Goal: Task Accomplishment & Management: Use online tool/utility

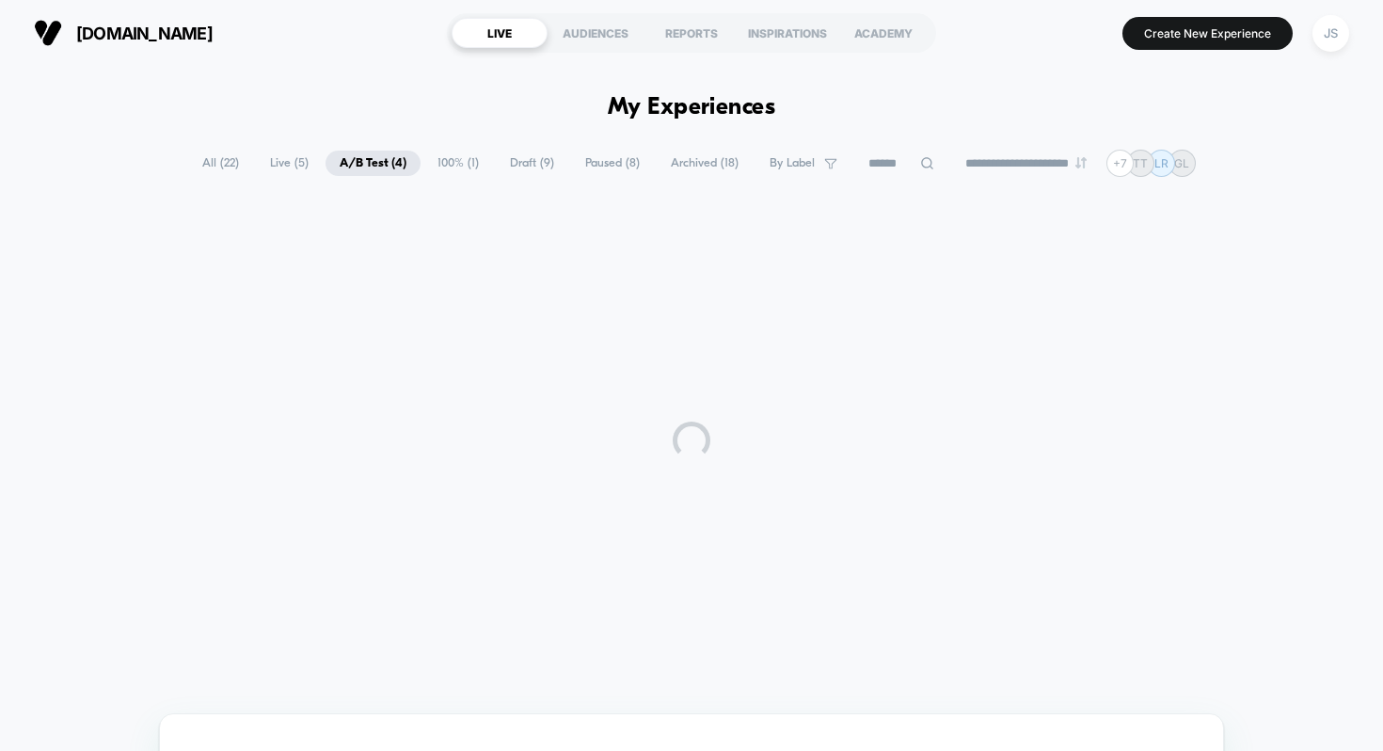
scroll to position [13, 0]
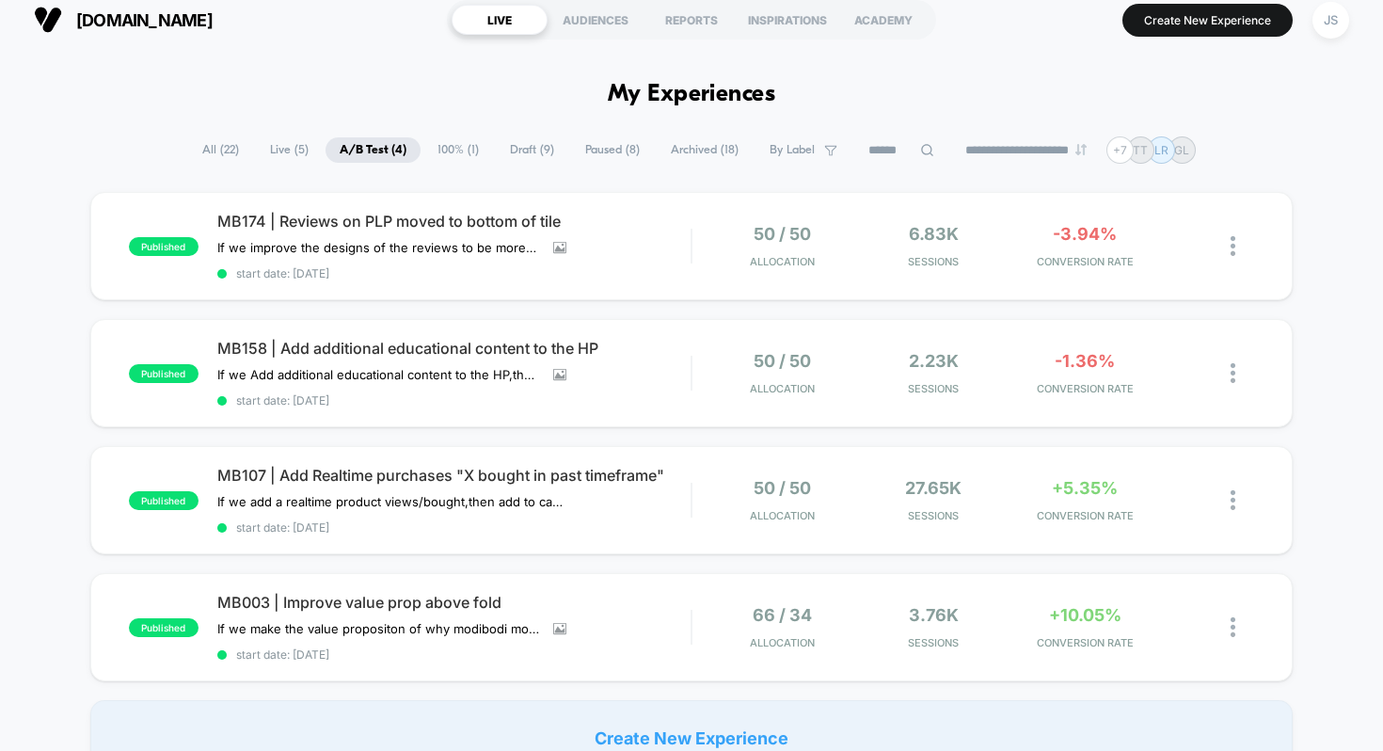
click at [682, 92] on h1 "My Experiences" at bounding box center [692, 94] width 168 height 27
click at [682, 94] on h1 "My Experiences" at bounding box center [692, 94] width 168 height 27
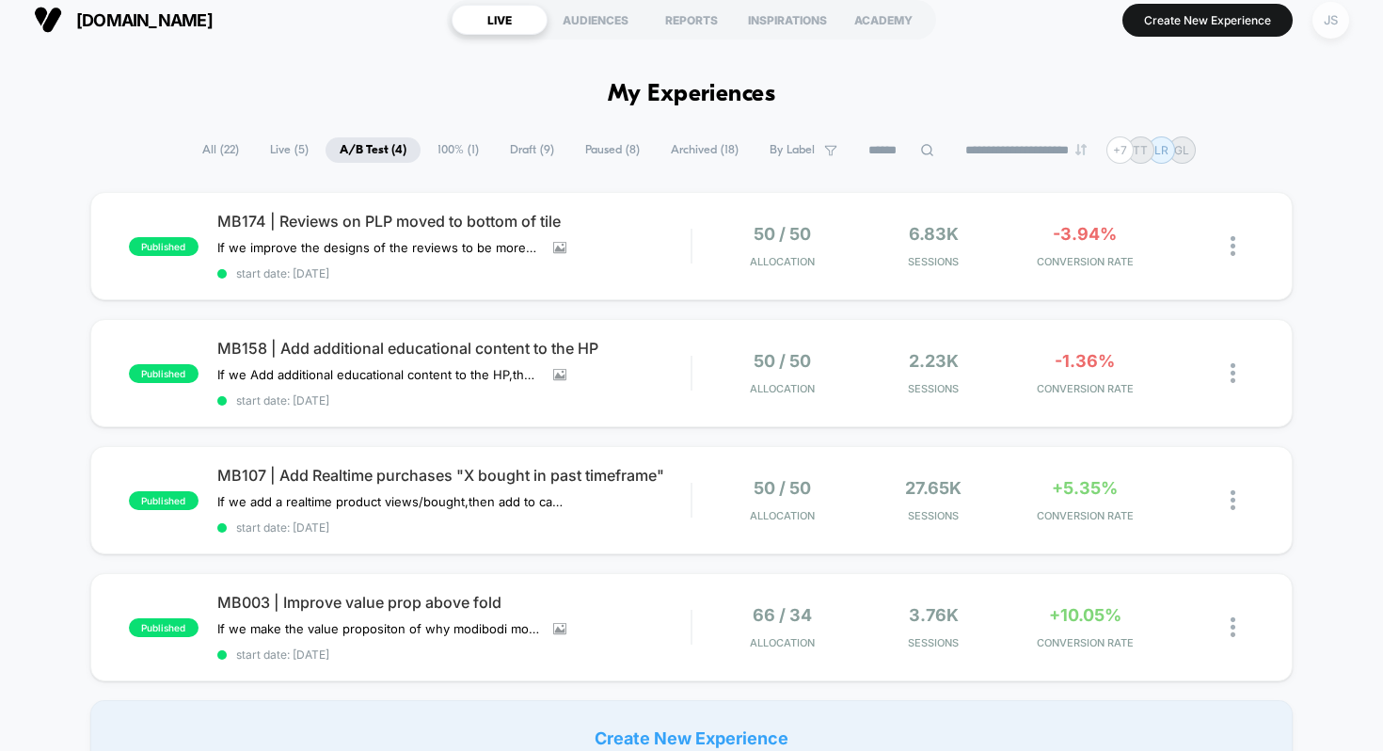
click at [1336, 24] on div "JS" at bounding box center [1331, 20] width 37 height 37
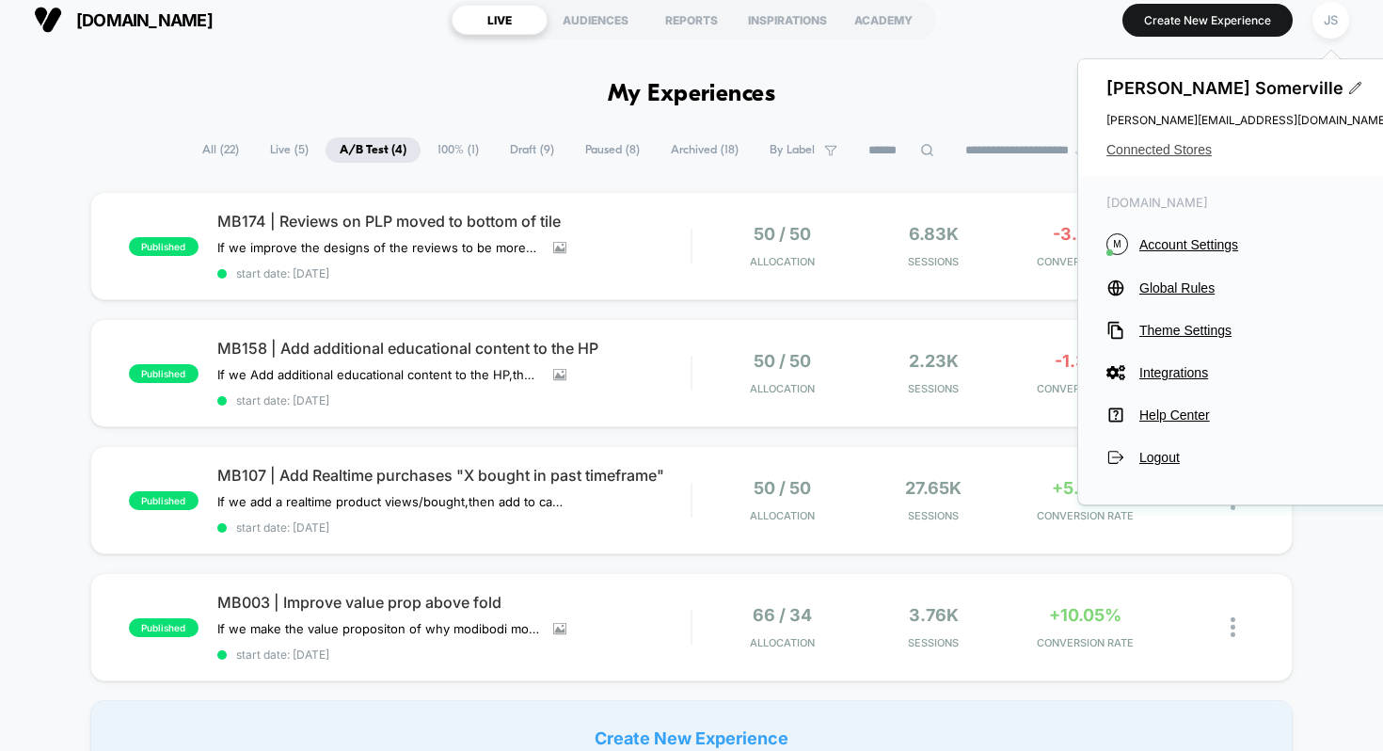
click at [1172, 142] on span "Connected Stores" at bounding box center [1248, 149] width 282 height 15
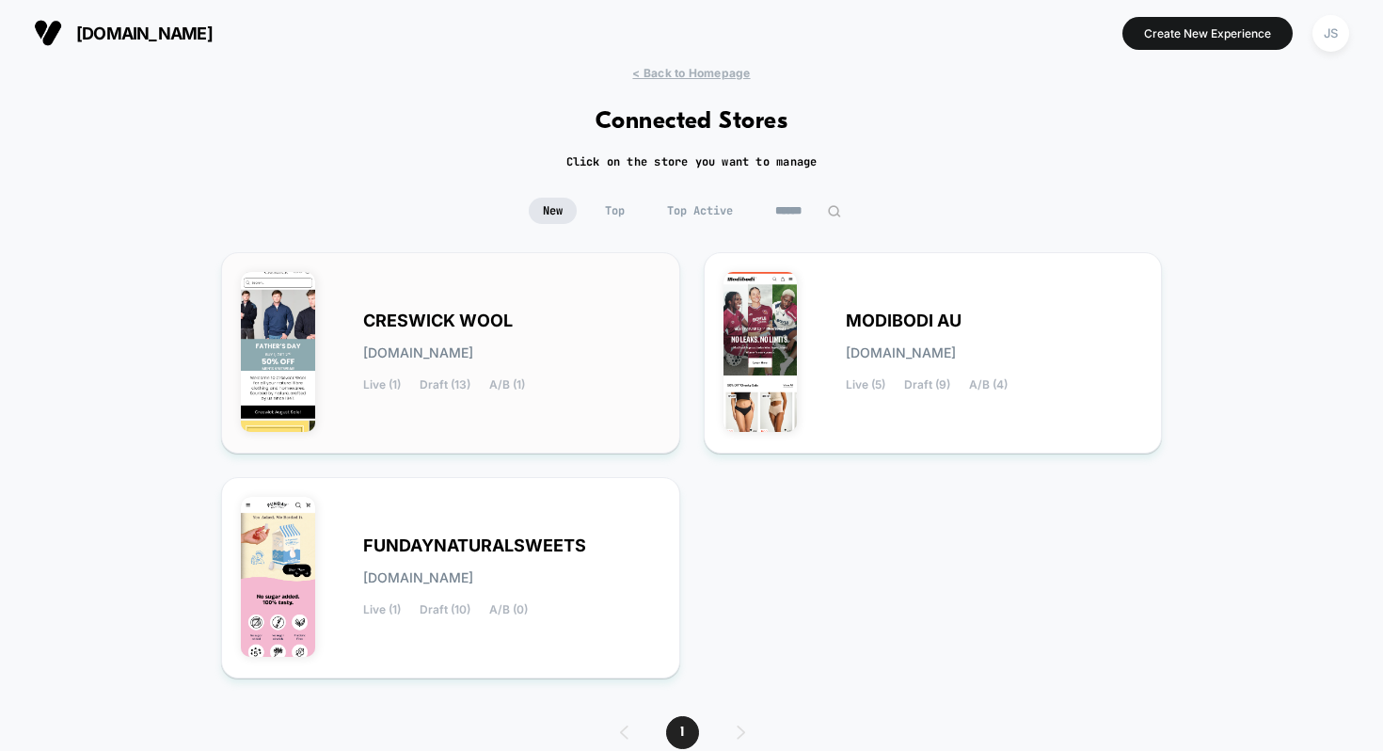
click at [507, 314] on span "CRESWICK WOOL" at bounding box center [438, 320] width 150 height 13
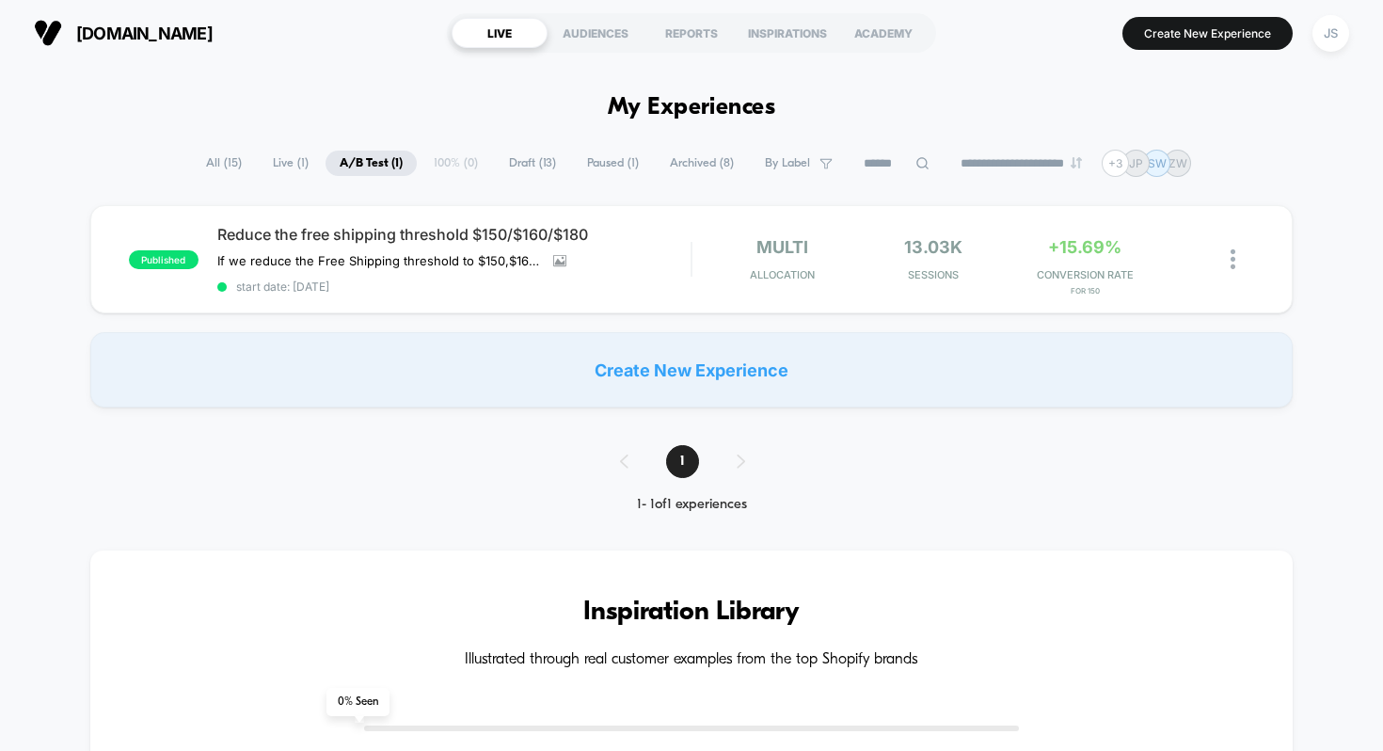
click at [504, 163] on span "Draft ( 13 )" at bounding box center [532, 163] width 75 height 25
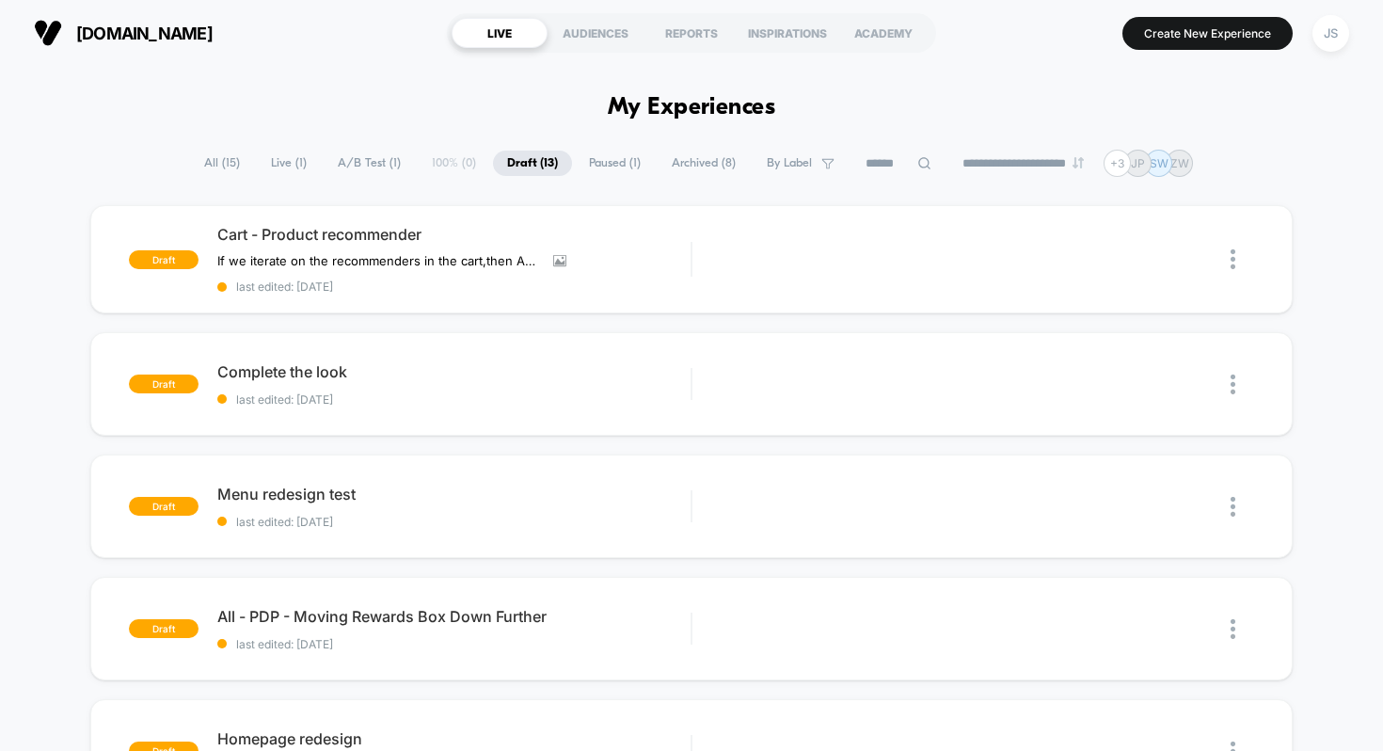
click at [575, 163] on span "Paused ( 1 )" at bounding box center [615, 163] width 80 height 25
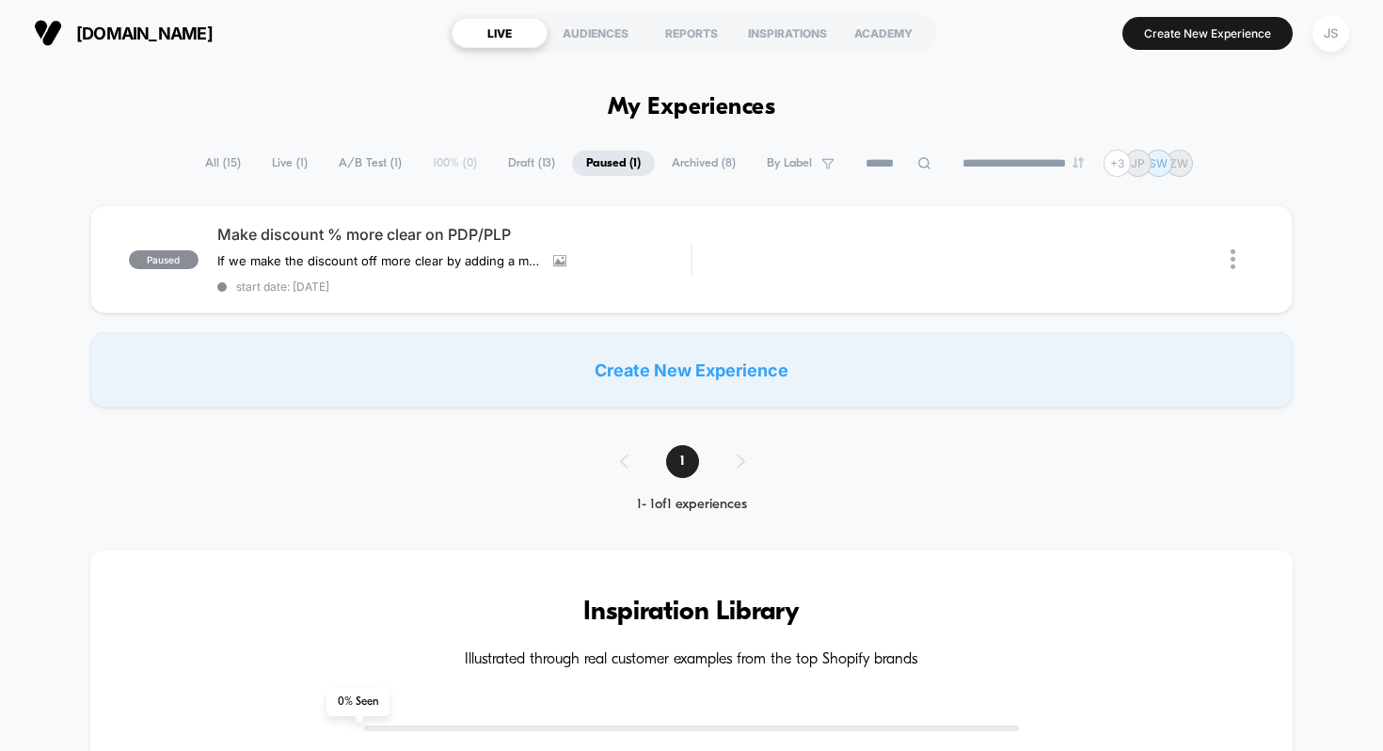
drag, startPoint x: 632, startPoint y: 104, endPoint x: 765, endPoint y: 100, distance: 132.7
click at [765, 100] on h1 "My Experiences" at bounding box center [692, 107] width 168 height 27
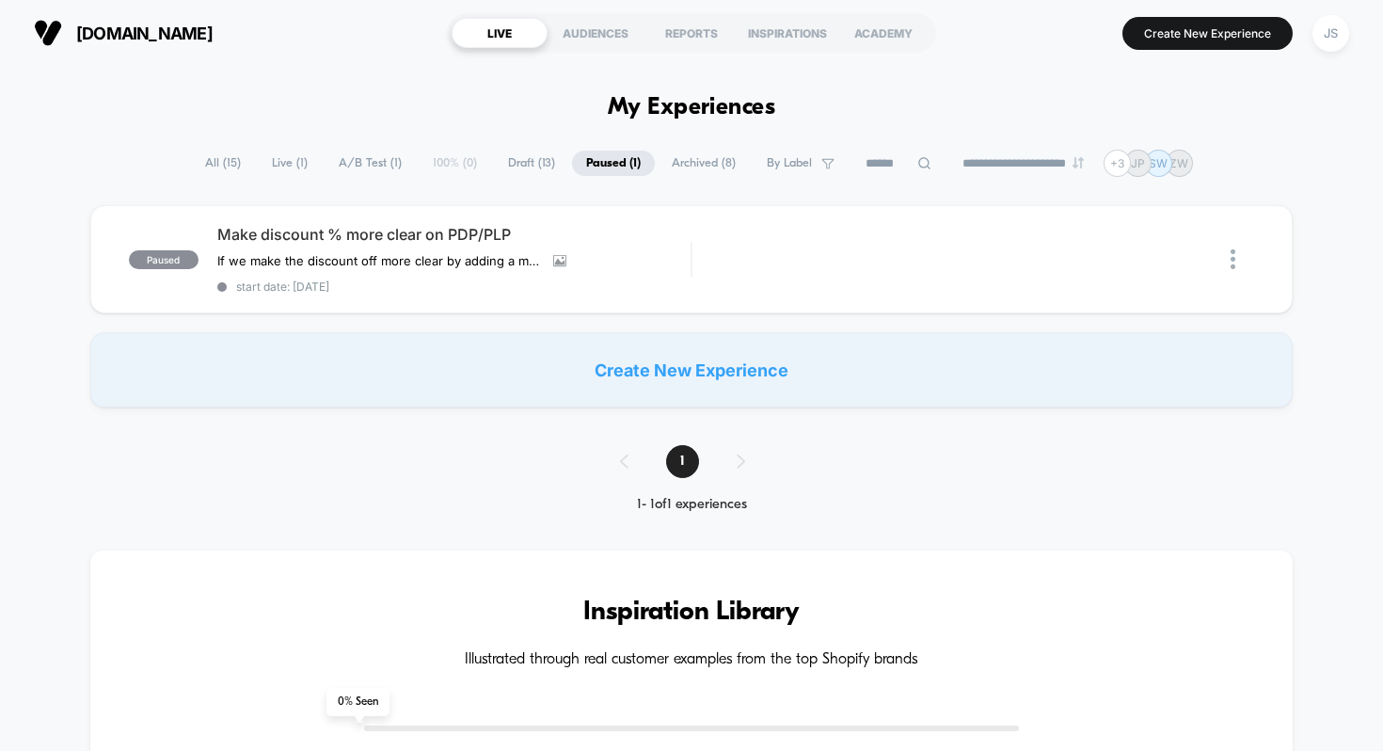
click at [765, 100] on h1 "My Experiences" at bounding box center [692, 107] width 168 height 27
drag, startPoint x: 762, startPoint y: 109, endPoint x: 620, endPoint y: 108, distance: 142.1
click at [620, 108] on h1 "My Experiences" at bounding box center [692, 107] width 168 height 27
drag, startPoint x: 620, startPoint y: 108, endPoint x: 703, endPoint y: 105, distance: 82.9
click at [703, 105] on h1 "My Experiences" at bounding box center [692, 107] width 168 height 27
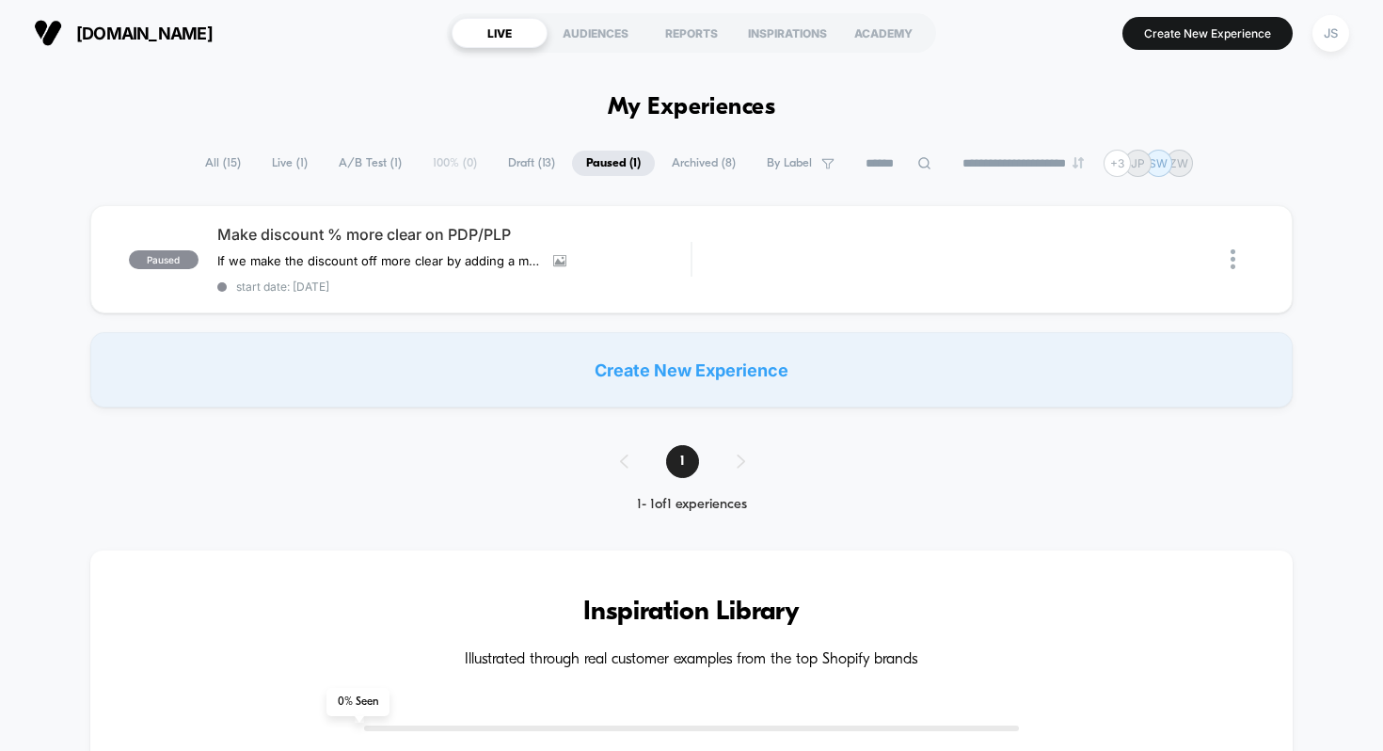
click at [340, 163] on span "A/B Test ( 1 )" at bounding box center [370, 163] width 91 height 25
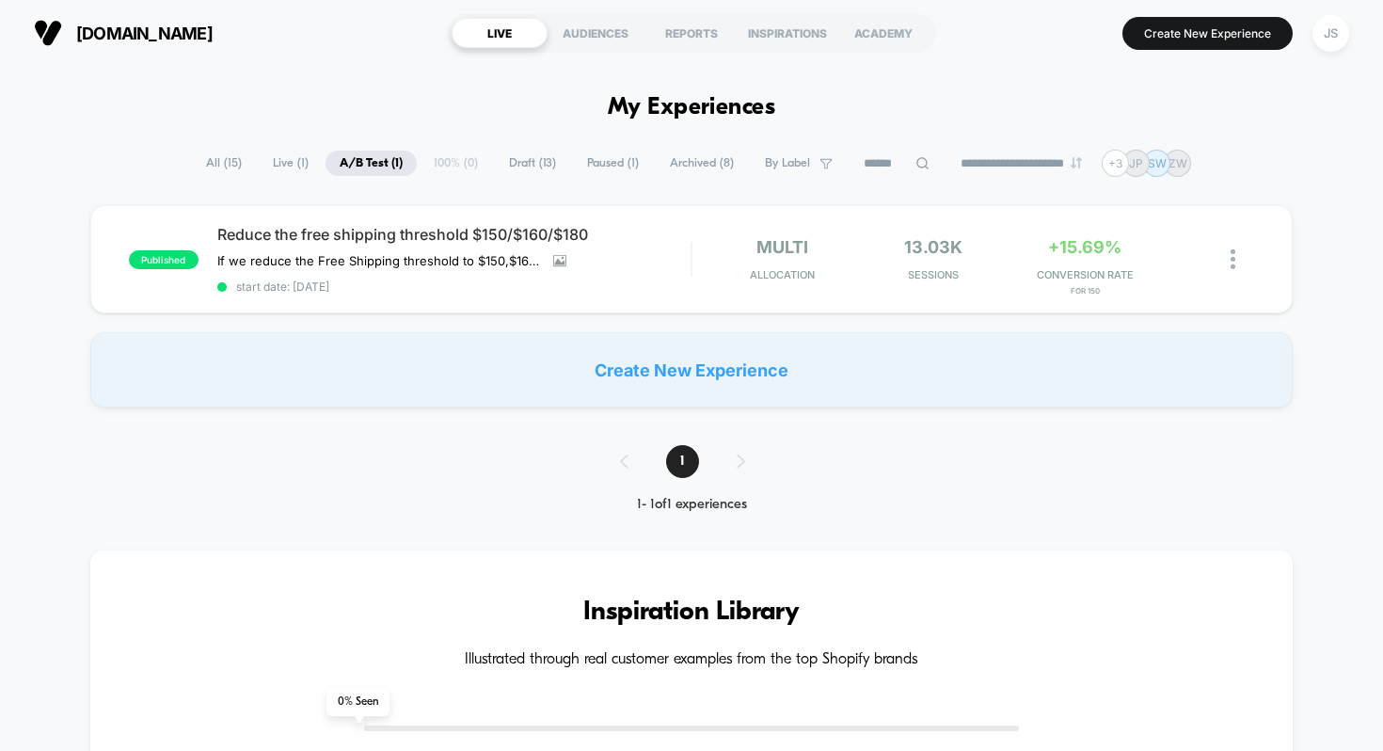
click at [591, 160] on span "Paused ( 1 )" at bounding box center [613, 163] width 80 height 25
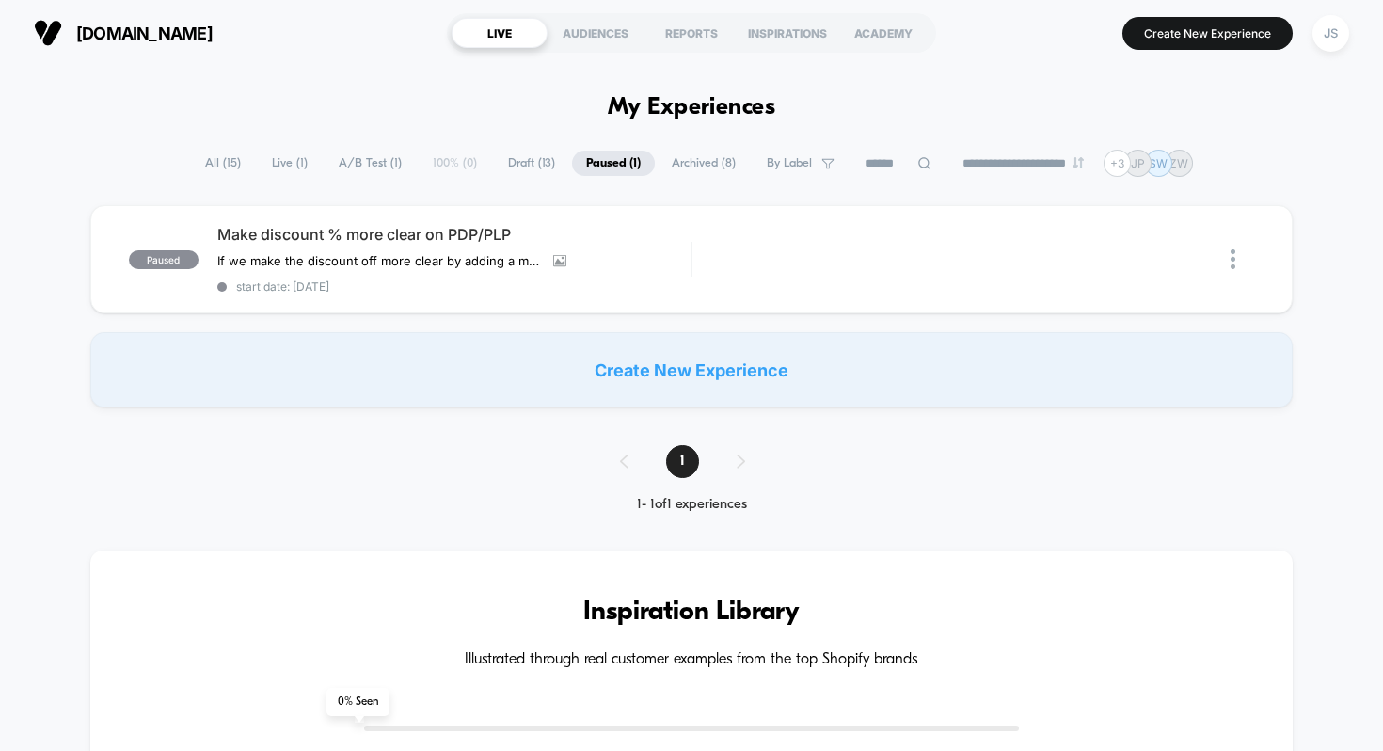
drag, startPoint x: 604, startPoint y: 104, endPoint x: 745, endPoint y: 97, distance: 141.3
click at [765, 96] on h1 "My Experiences" at bounding box center [692, 107] width 168 height 27
click at [762, 98] on h1 "My Experiences" at bounding box center [692, 107] width 168 height 27
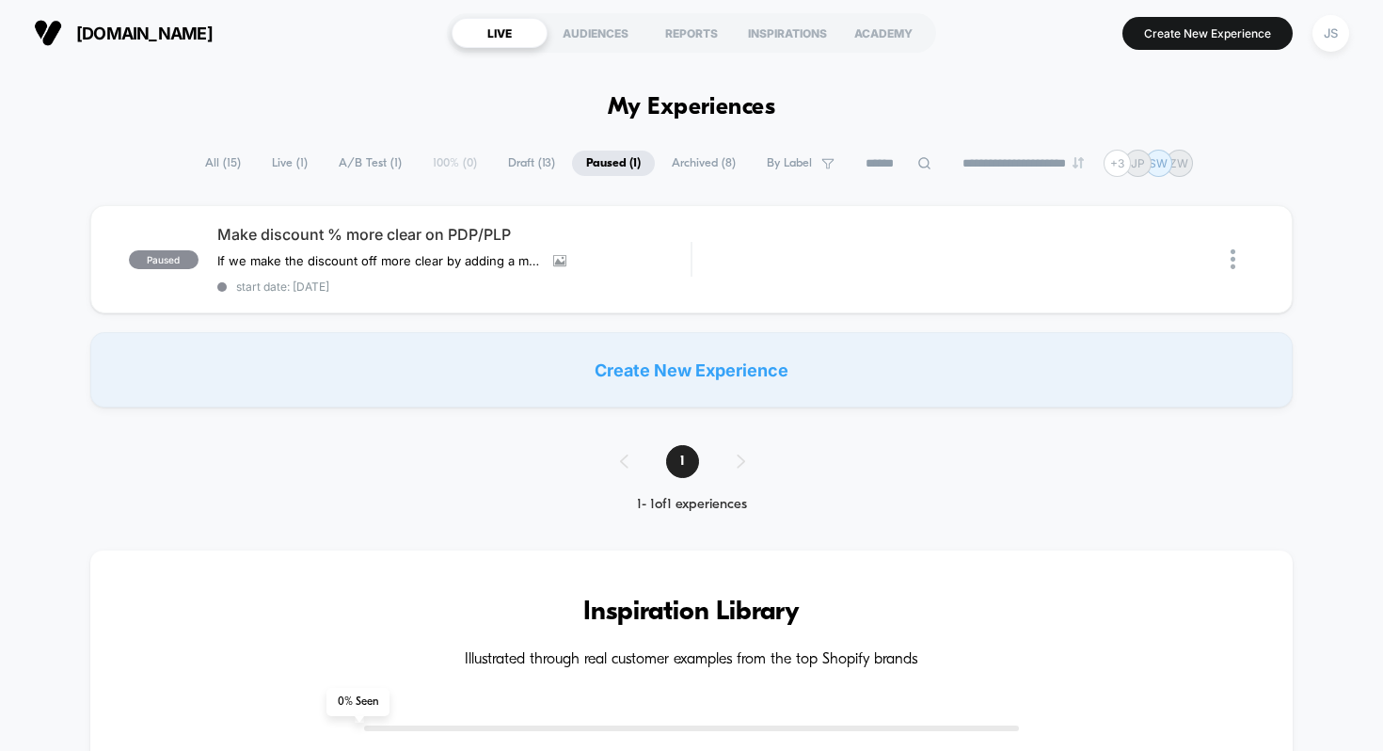
click at [761, 98] on h1 "My Experiences" at bounding box center [692, 107] width 168 height 27
click at [522, 160] on span "Draft ( 13 )" at bounding box center [531, 163] width 75 height 25
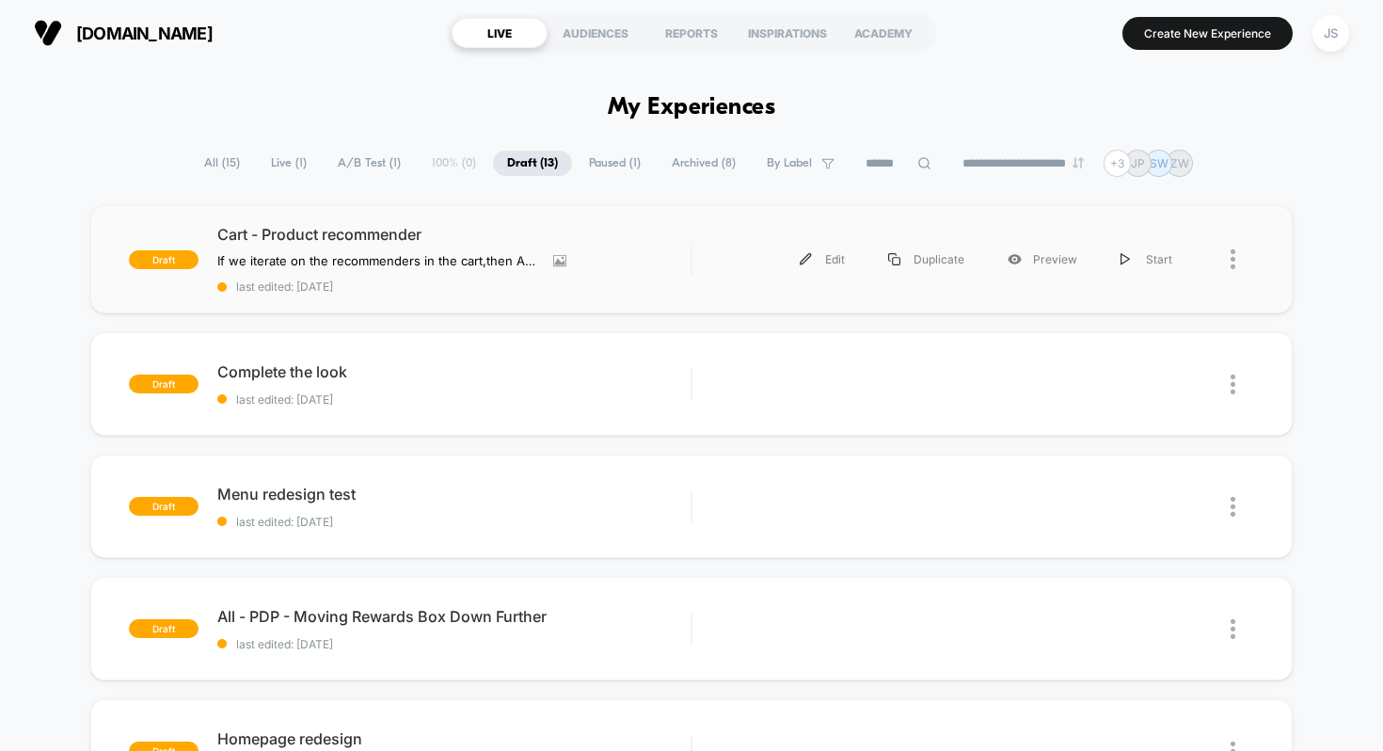
click at [369, 224] on div "draft Cart - Product recommender If we iterate on the recommenders in the cart …" at bounding box center [692, 259] width 1204 height 108
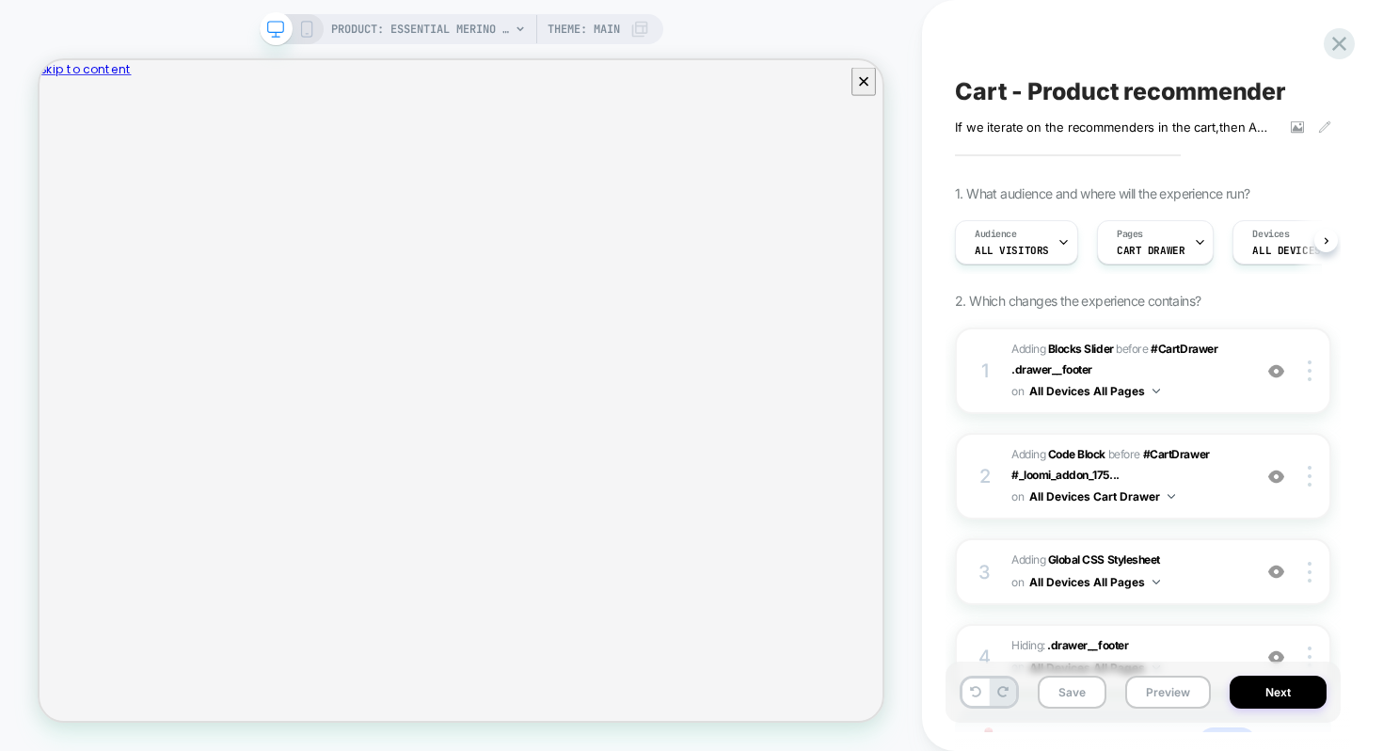
scroll to position [0, 1]
click at [1141, 688] on button "Preview" at bounding box center [1168, 692] width 86 height 33
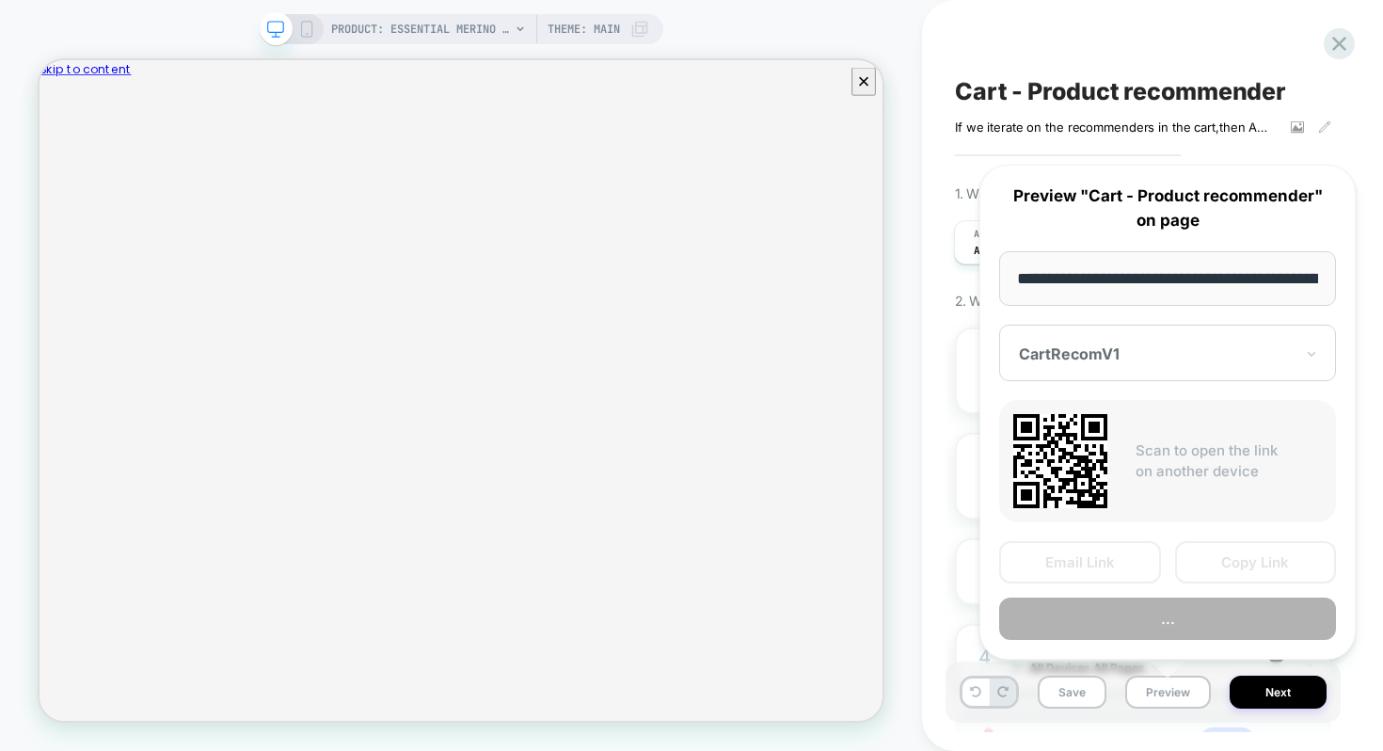
scroll to position [0, 342]
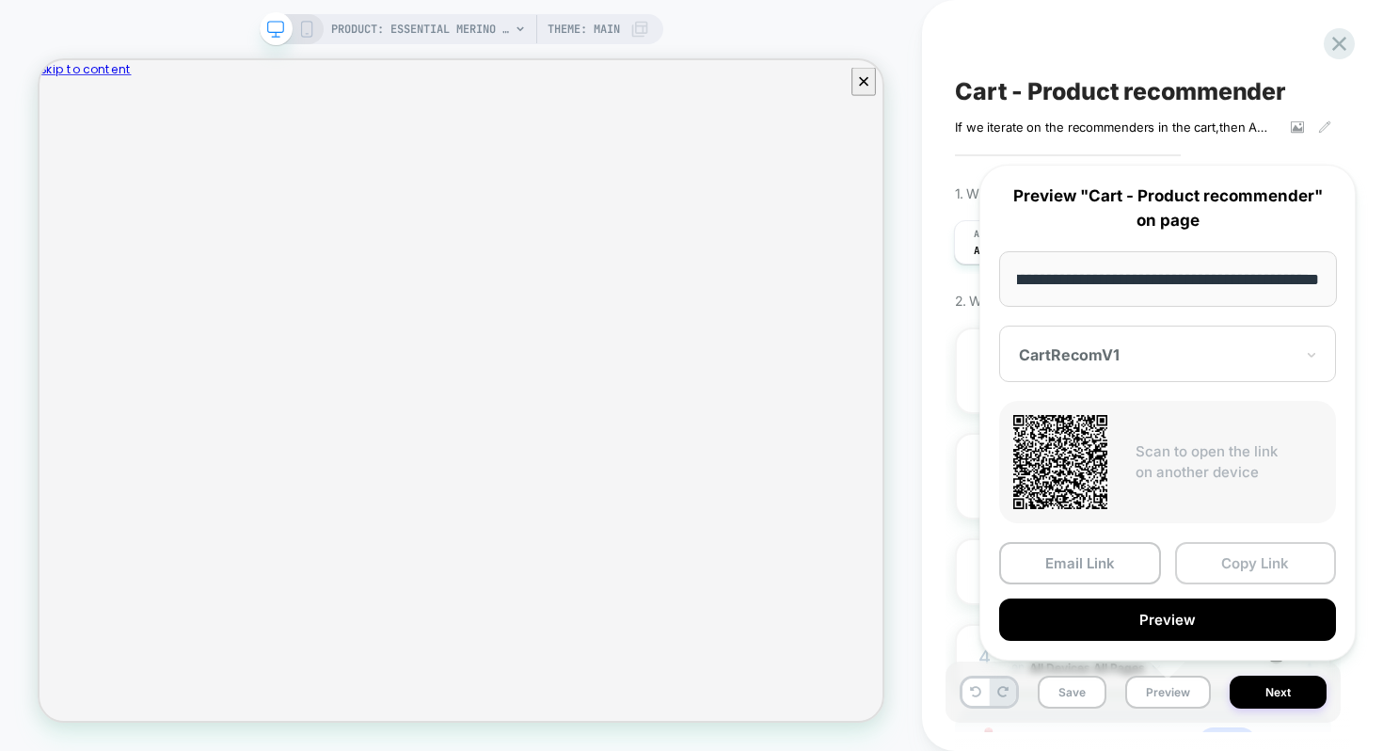
click at [1193, 568] on button "Copy Link" at bounding box center [1256, 563] width 162 height 42
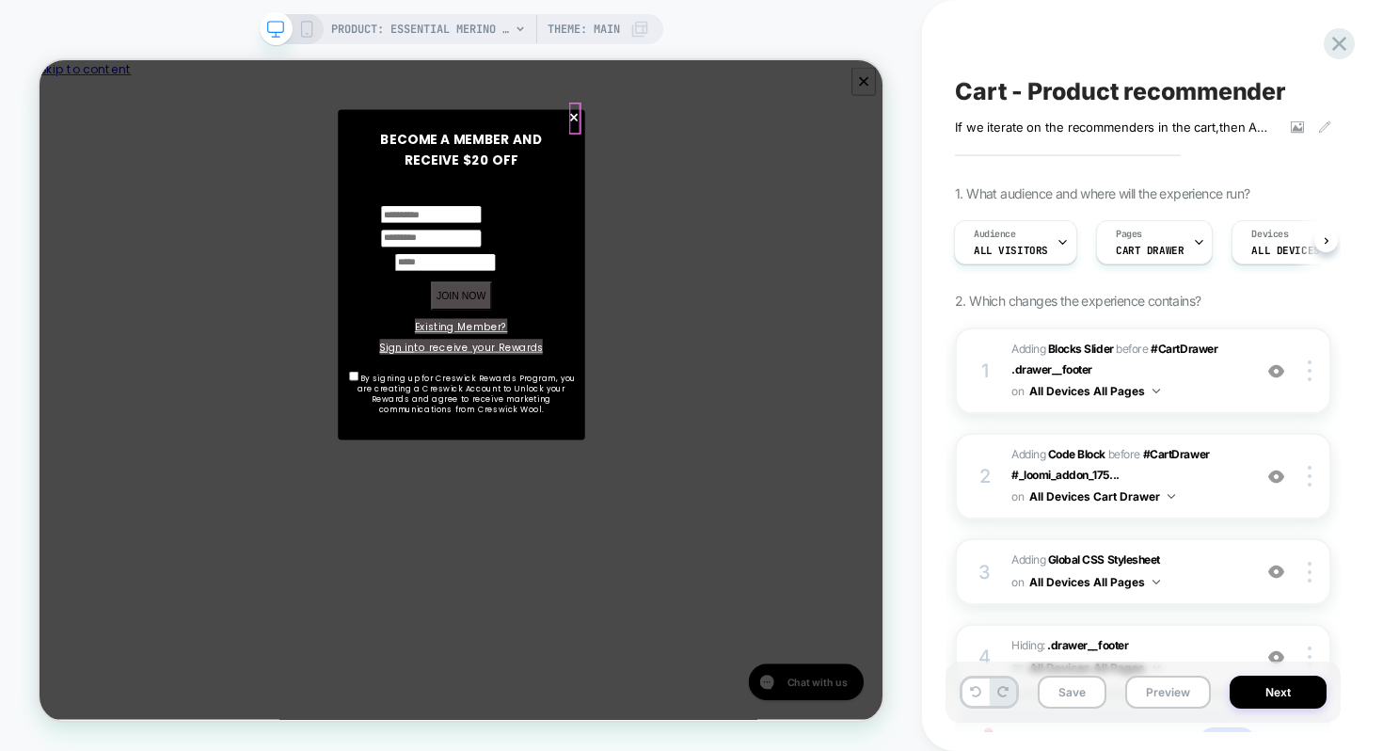
click at [752, 149] on span "×" at bounding box center [753, 138] width 16 height 42
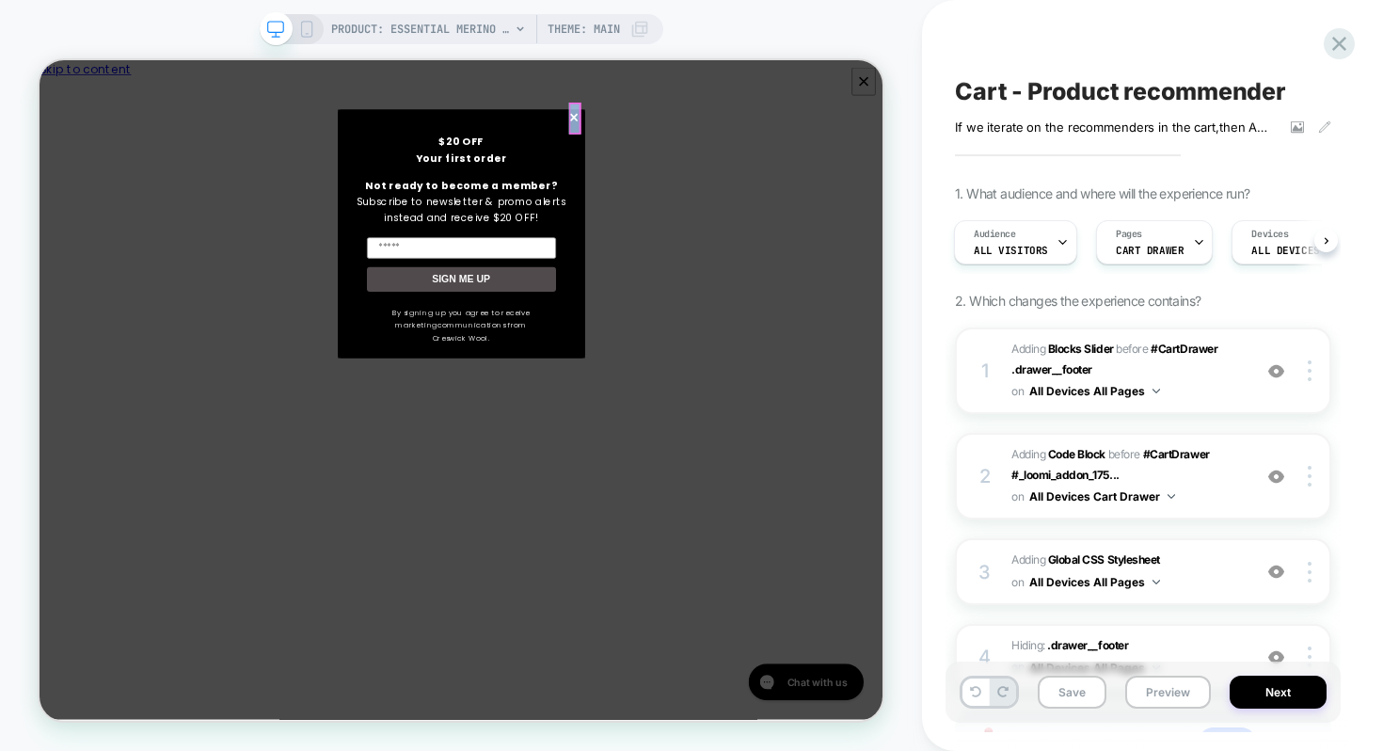
click at [752, 149] on span "×" at bounding box center [753, 138] width 16 height 42
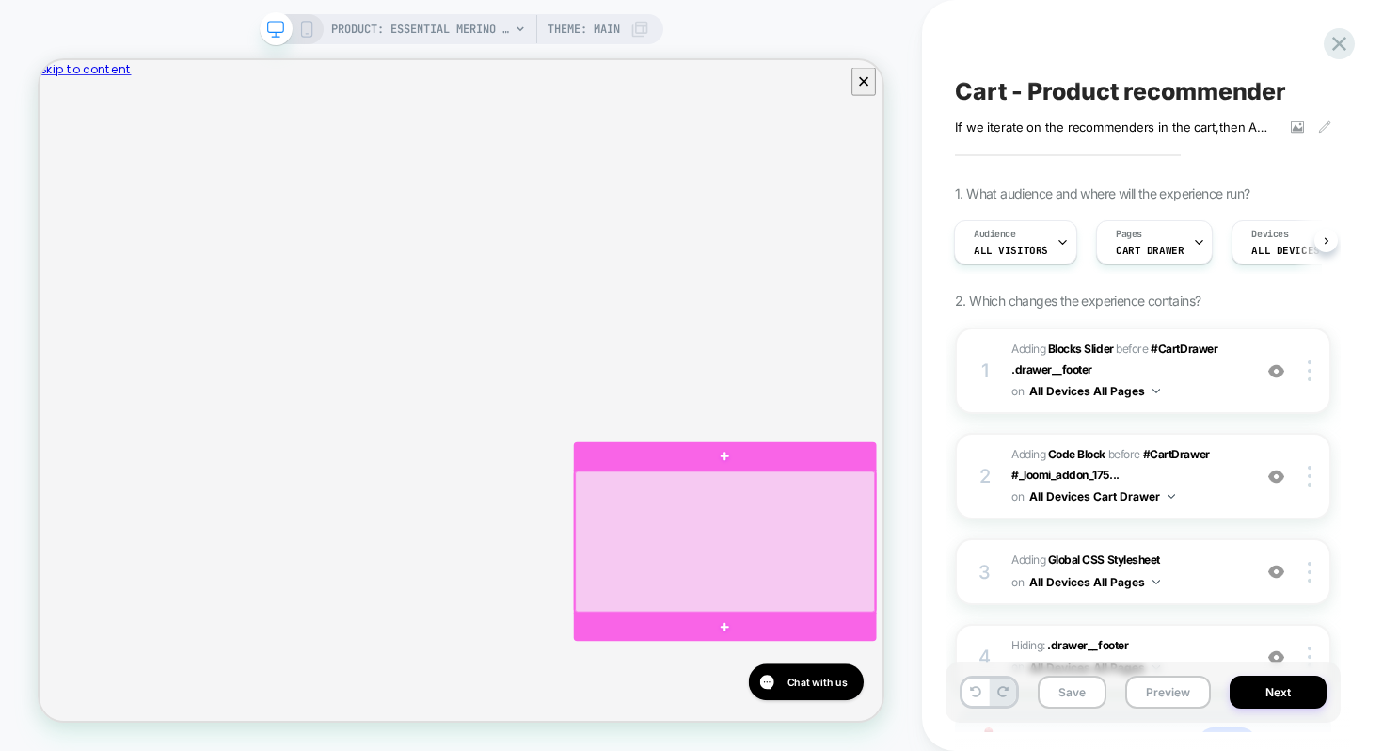
click at [1081, 657] on div at bounding box center [954, 702] width 400 height 189
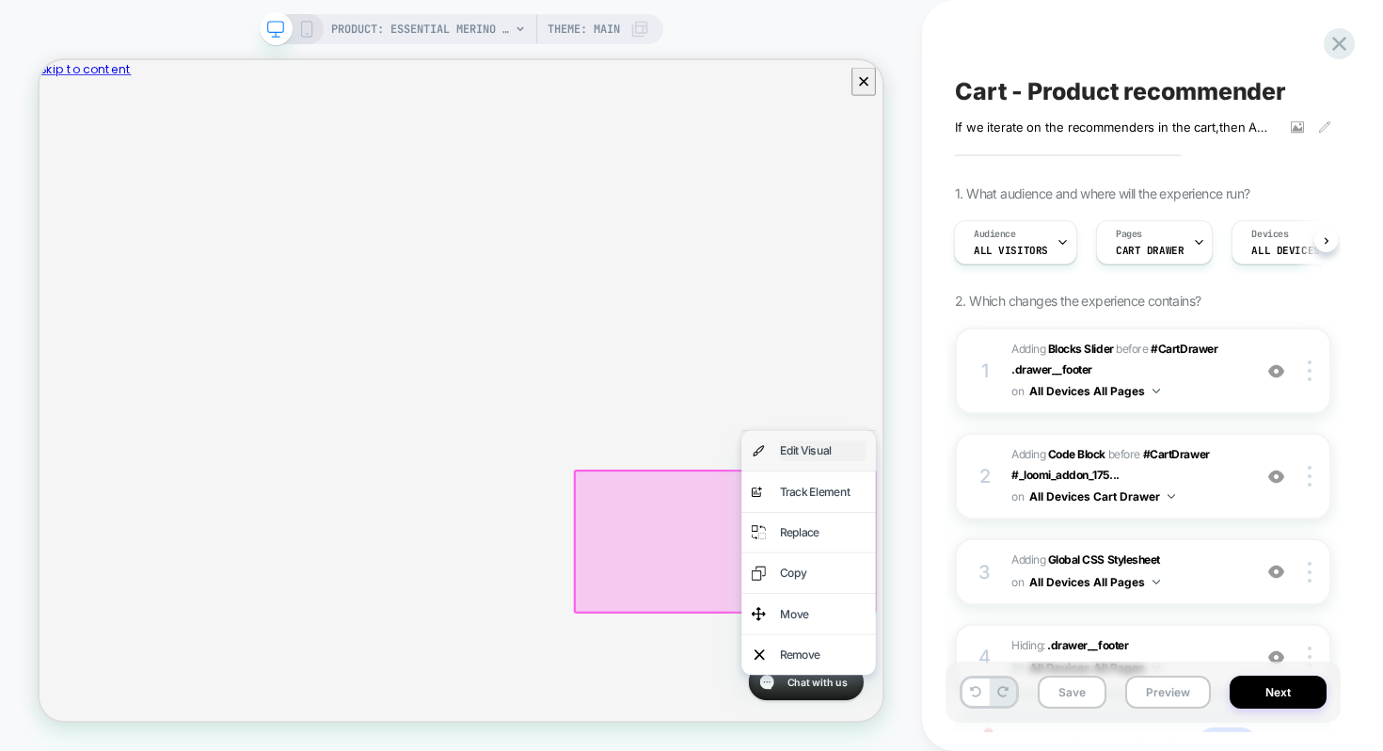
click at [1069, 574] on div "Edit Visual" at bounding box center [1084, 580] width 115 height 27
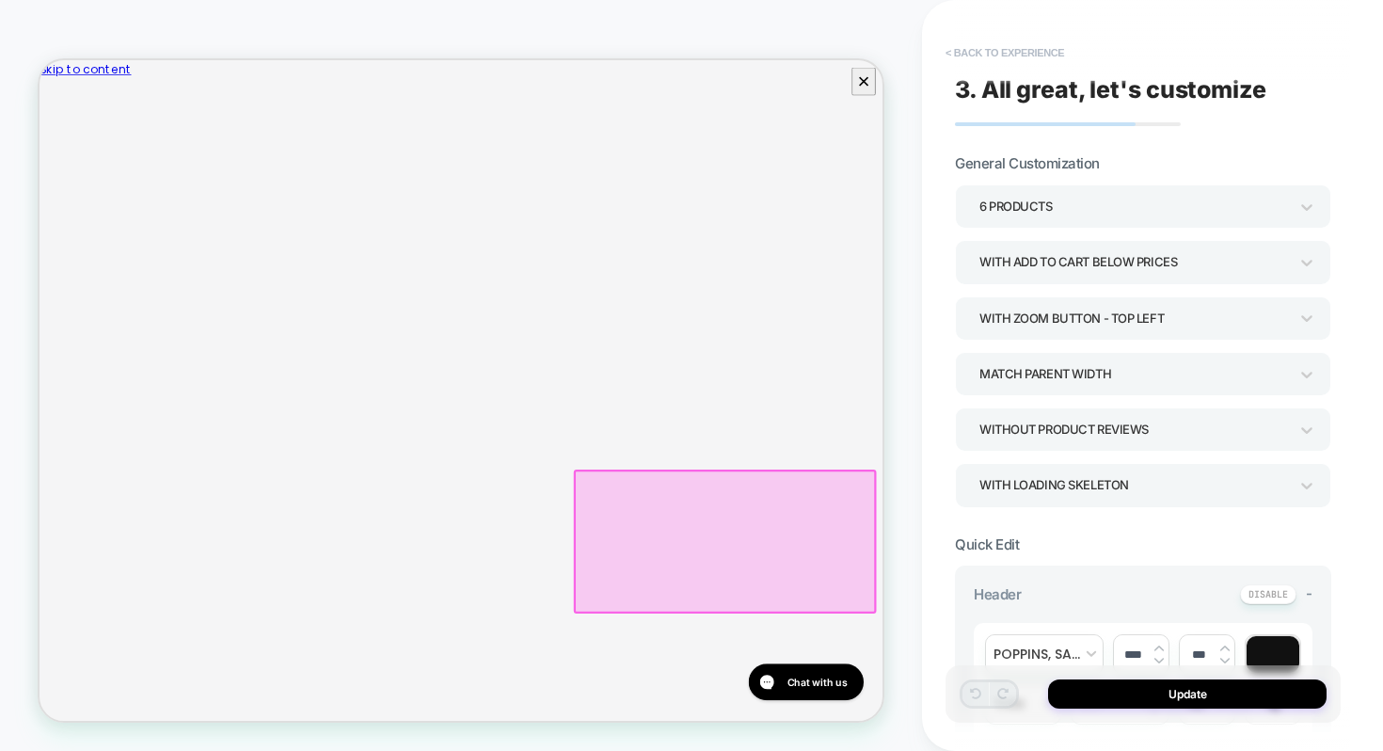
click at [1015, 49] on button "< Back to experience" at bounding box center [1004, 53] width 137 height 30
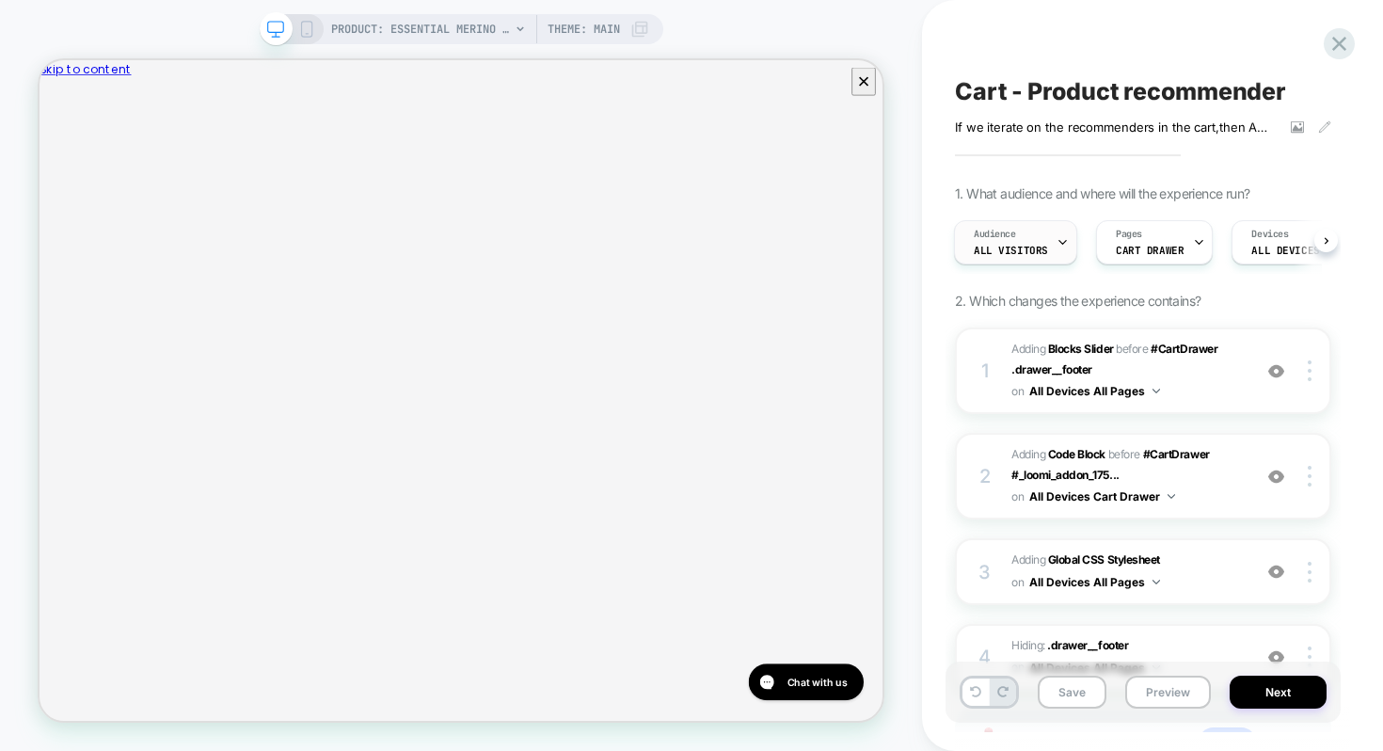
scroll to position [163, 0]
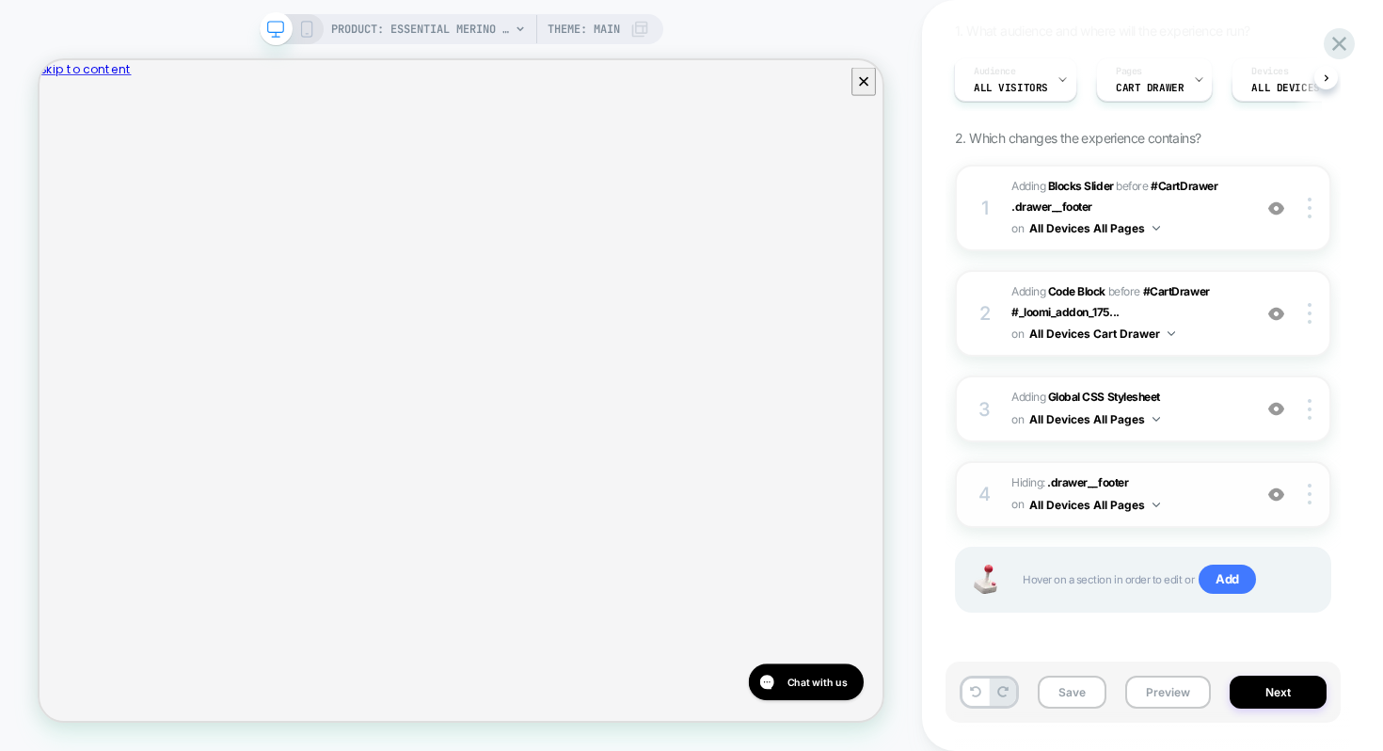
click at [1214, 482] on span "Hiding : .drawer__footer .drawer__footer on All Devices All Pages" at bounding box center [1127, 494] width 231 height 44
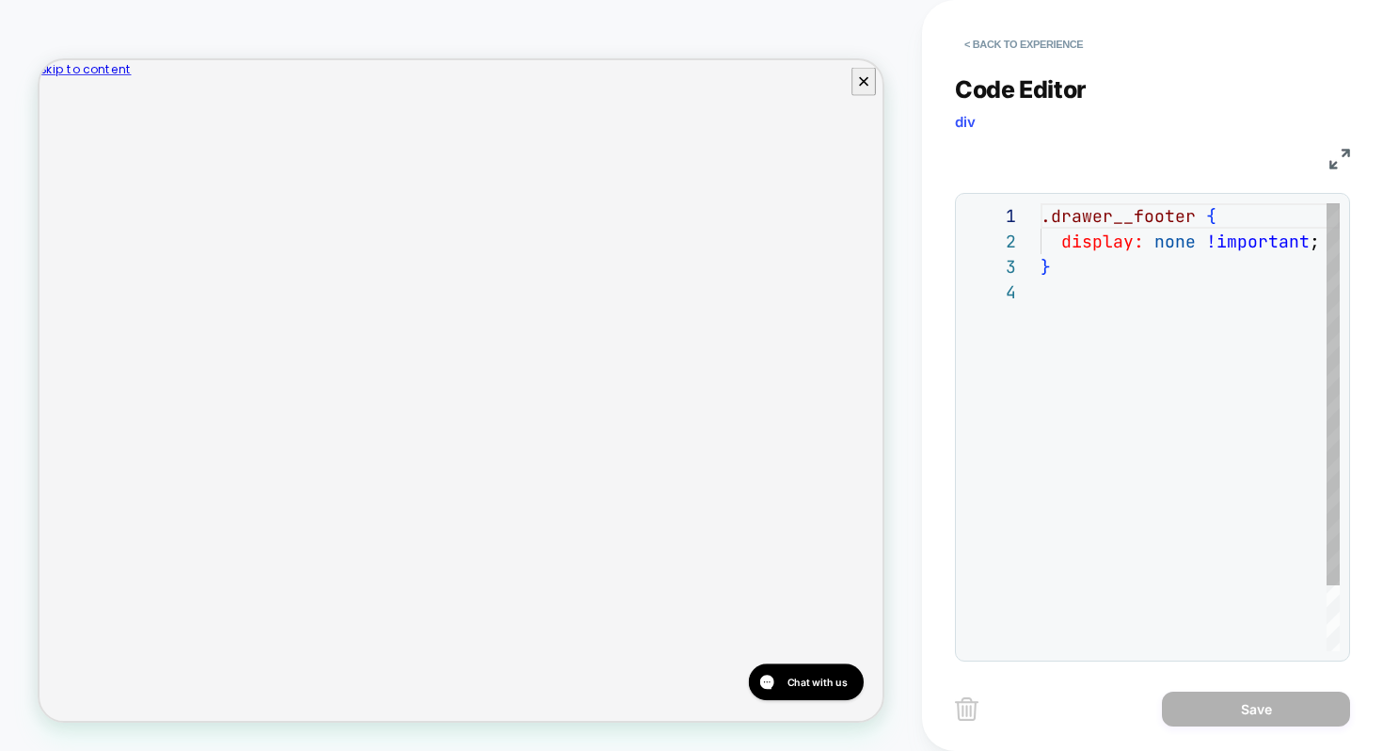
scroll to position [76, 0]
click at [987, 43] on button "< Back to experience" at bounding box center [1023, 44] width 137 height 30
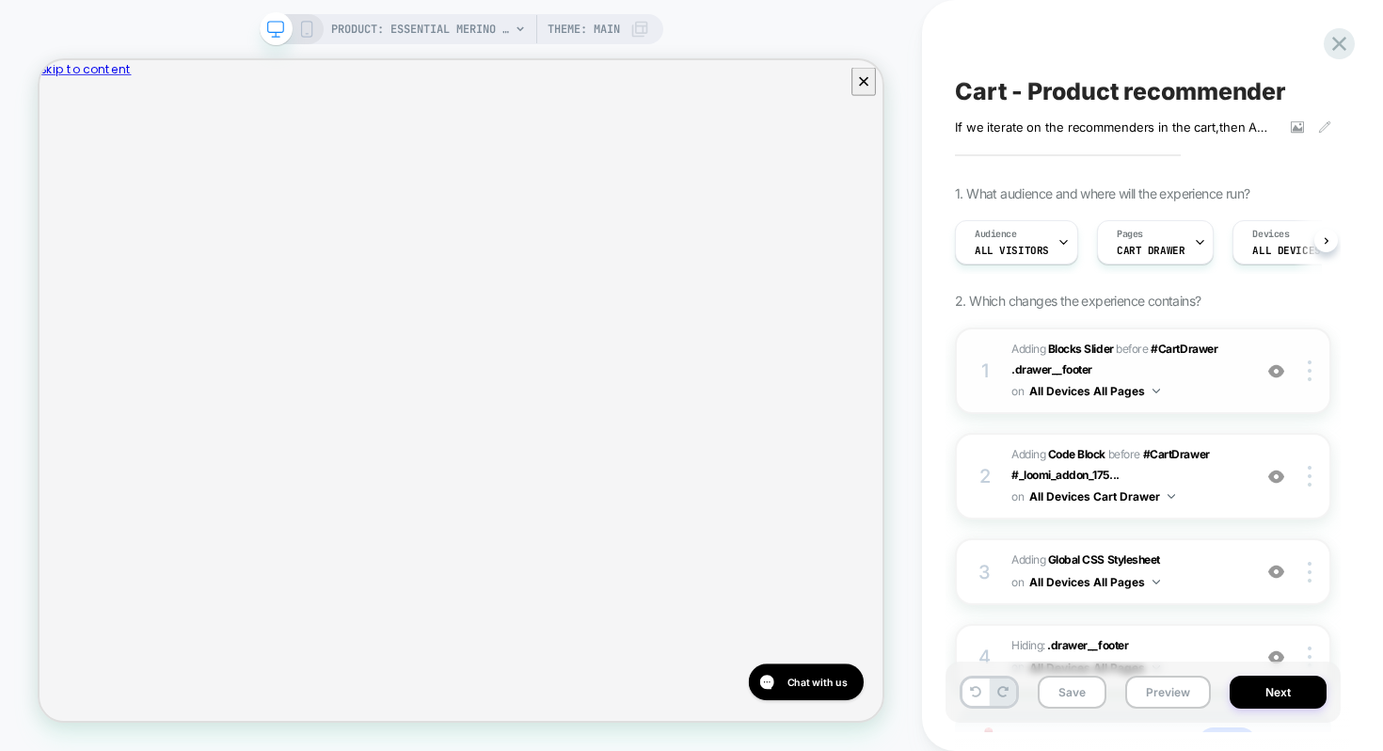
scroll to position [0, 1]
click at [1280, 371] on img at bounding box center [1277, 371] width 16 height 16
click at [1189, 243] on icon at bounding box center [1195, 242] width 12 height 12
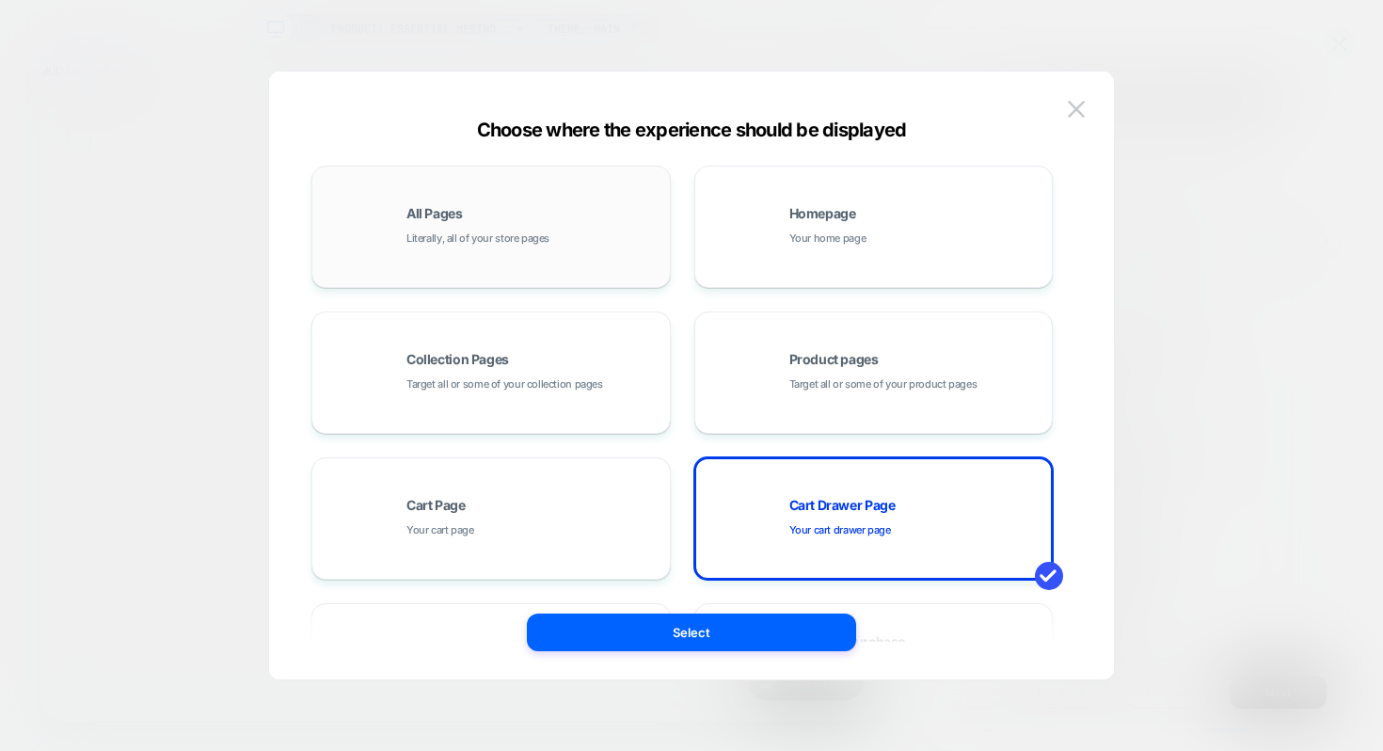
click at [552, 253] on div "All Pages Literally, all of your store pages" at bounding box center [491, 227] width 339 height 104
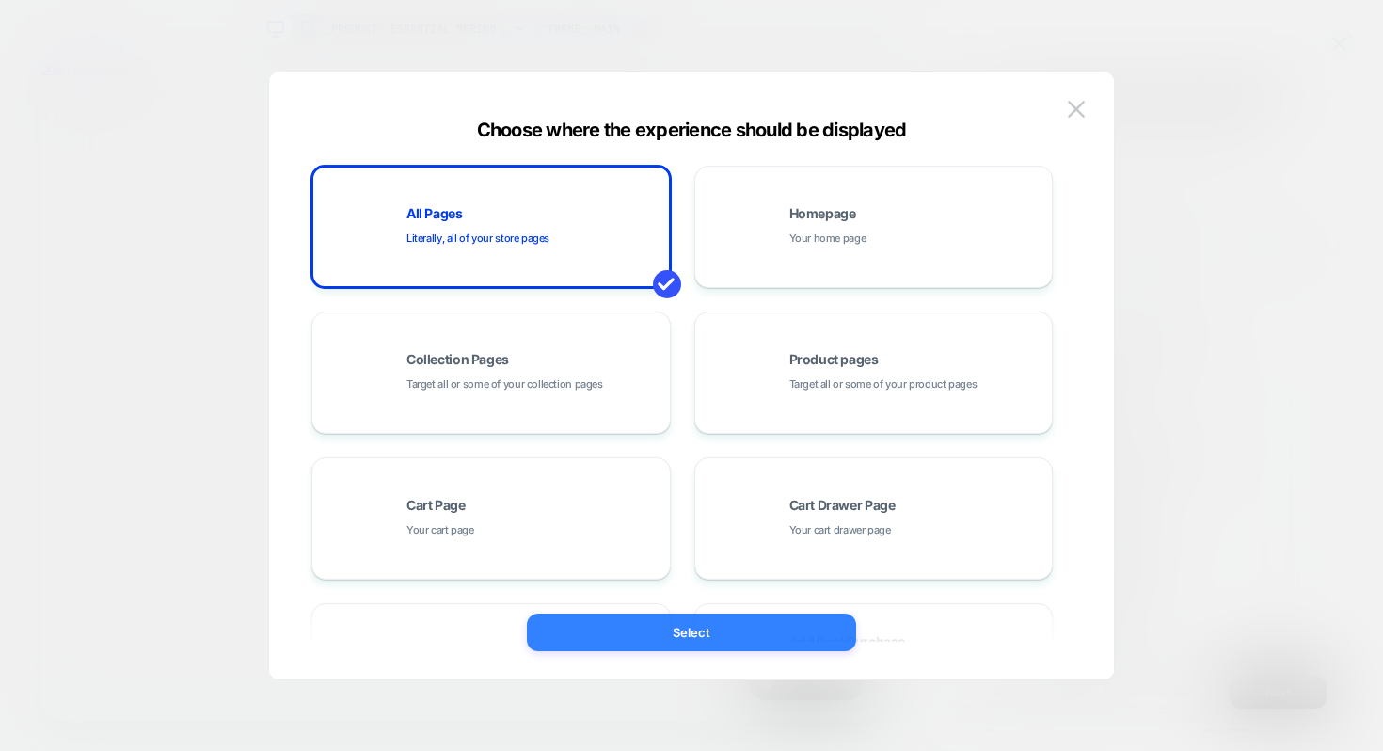
click at [678, 624] on button "Select" at bounding box center [691, 633] width 329 height 38
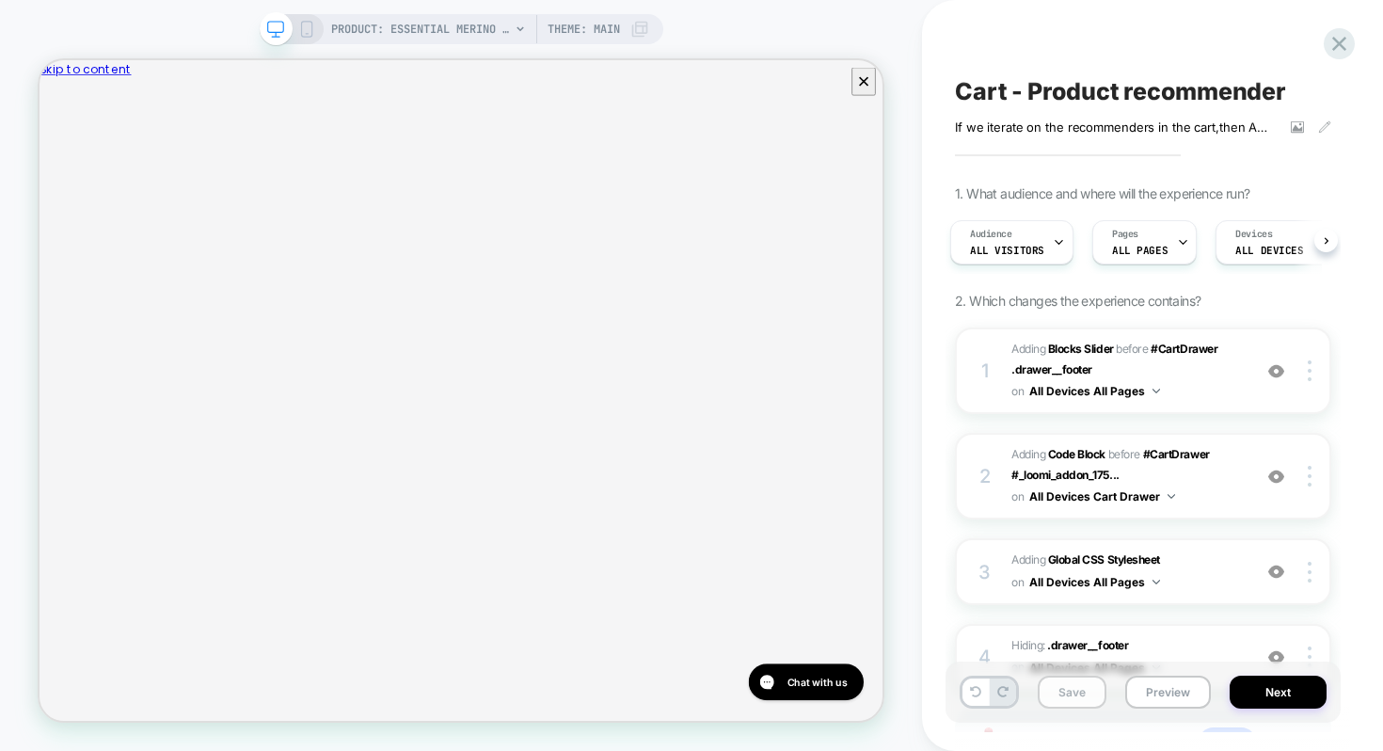
click at [1093, 707] on button "Save" at bounding box center [1072, 692] width 69 height 33
click at [1139, 697] on button "Preview" at bounding box center [1168, 692] width 86 height 33
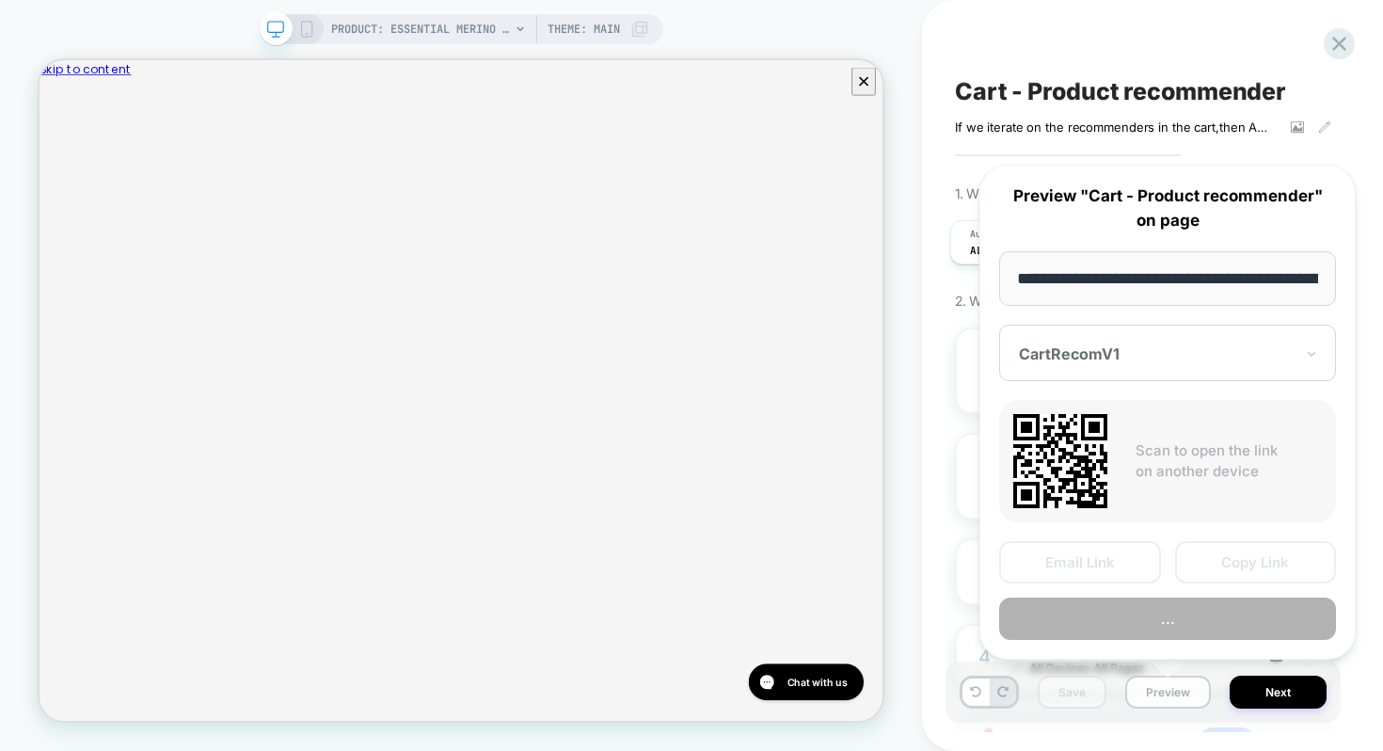
scroll to position [0, 342]
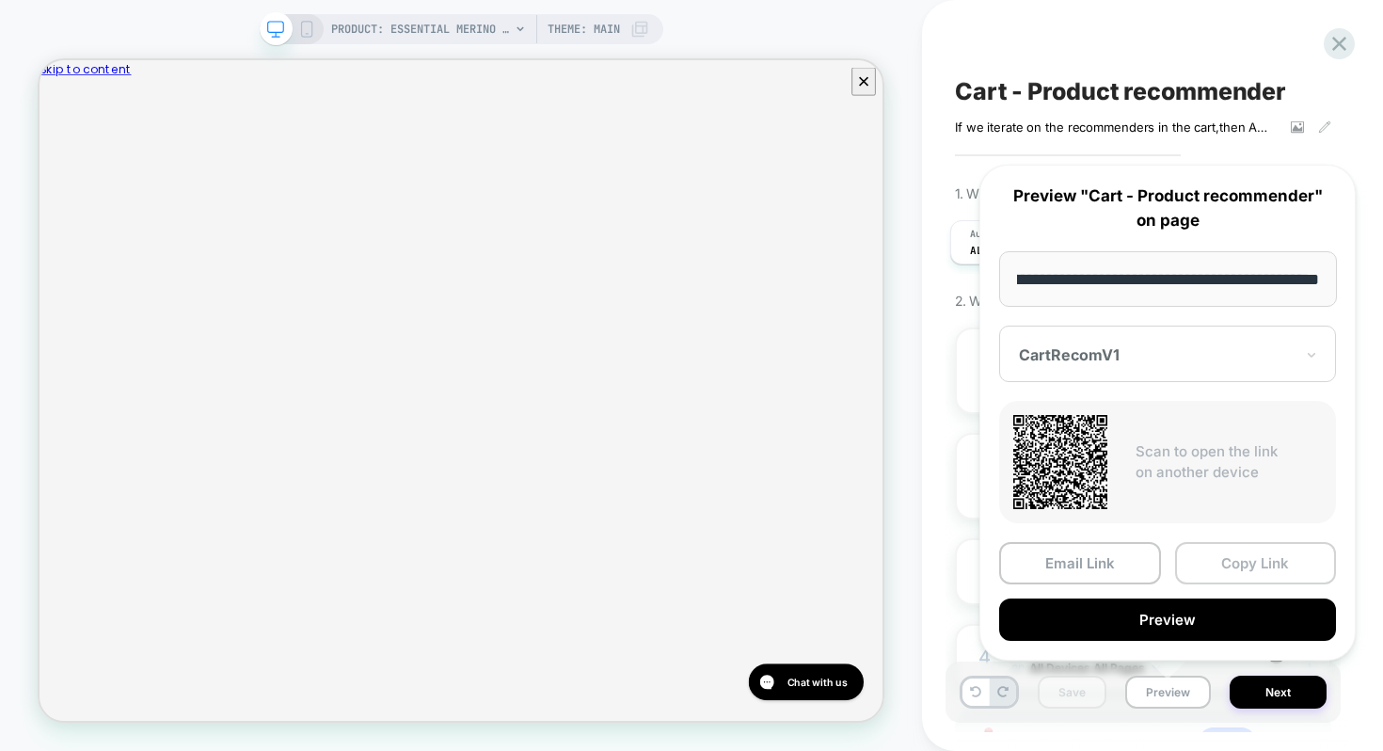
click at [1233, 564] on button "Copy Link" at bounding box center [1256, 563] width 162 height 42
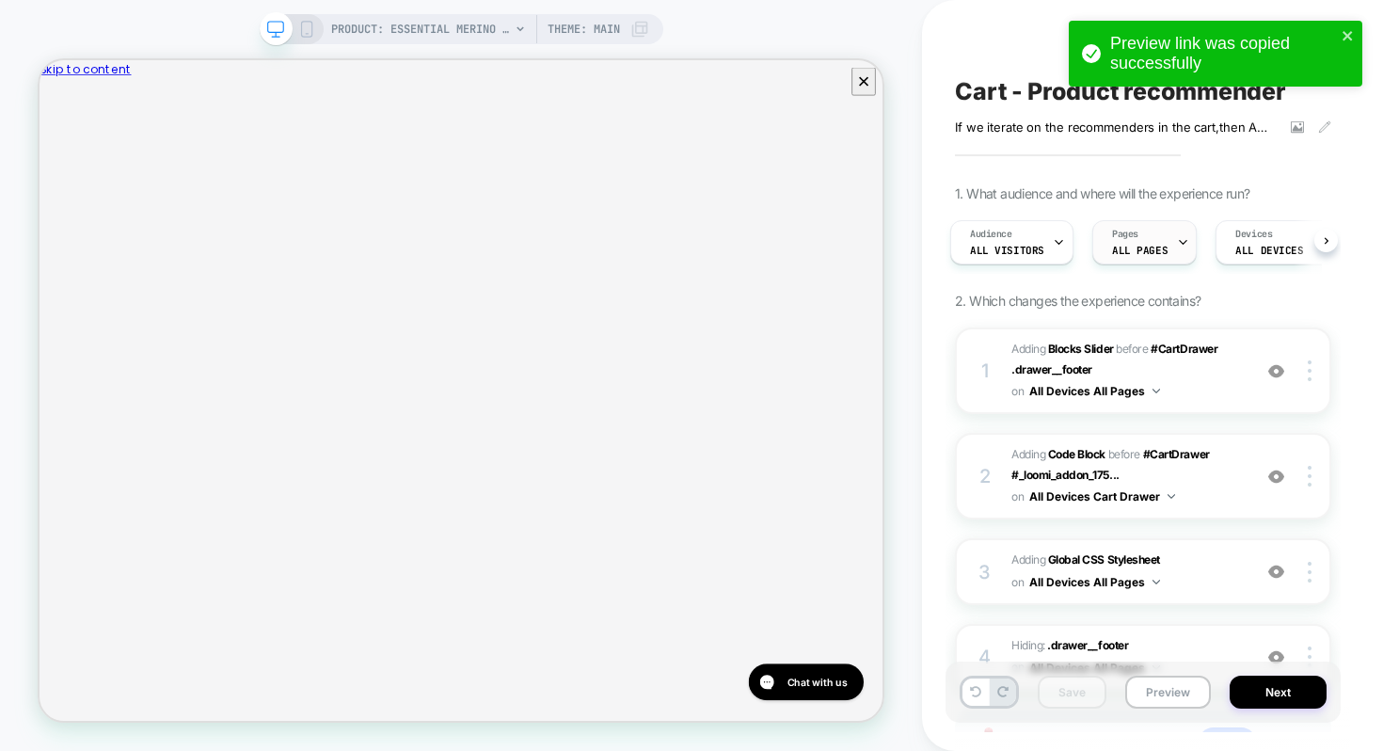
click at [1155, 231] on div "Pages ALL PAGES" at bounding box center [1139, 242] width 93 height 42
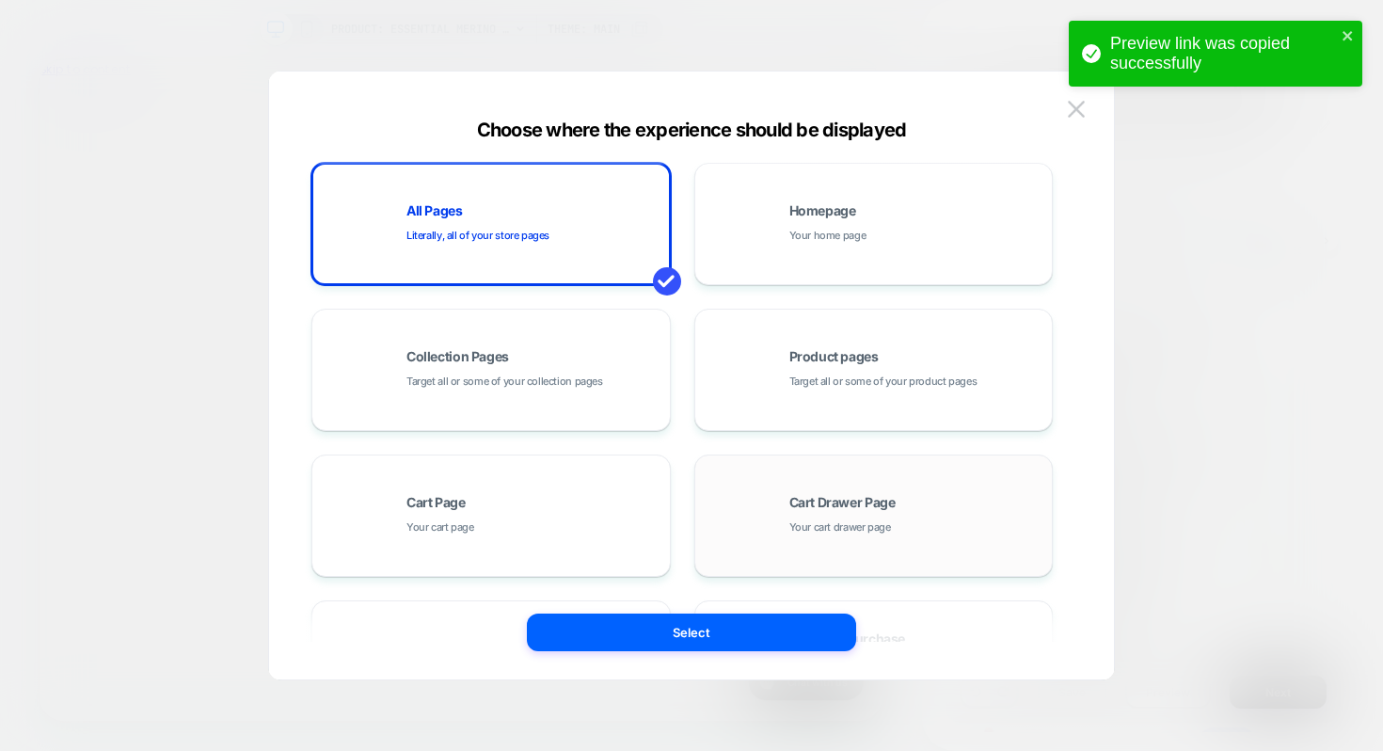
scroll to position [6, 0]
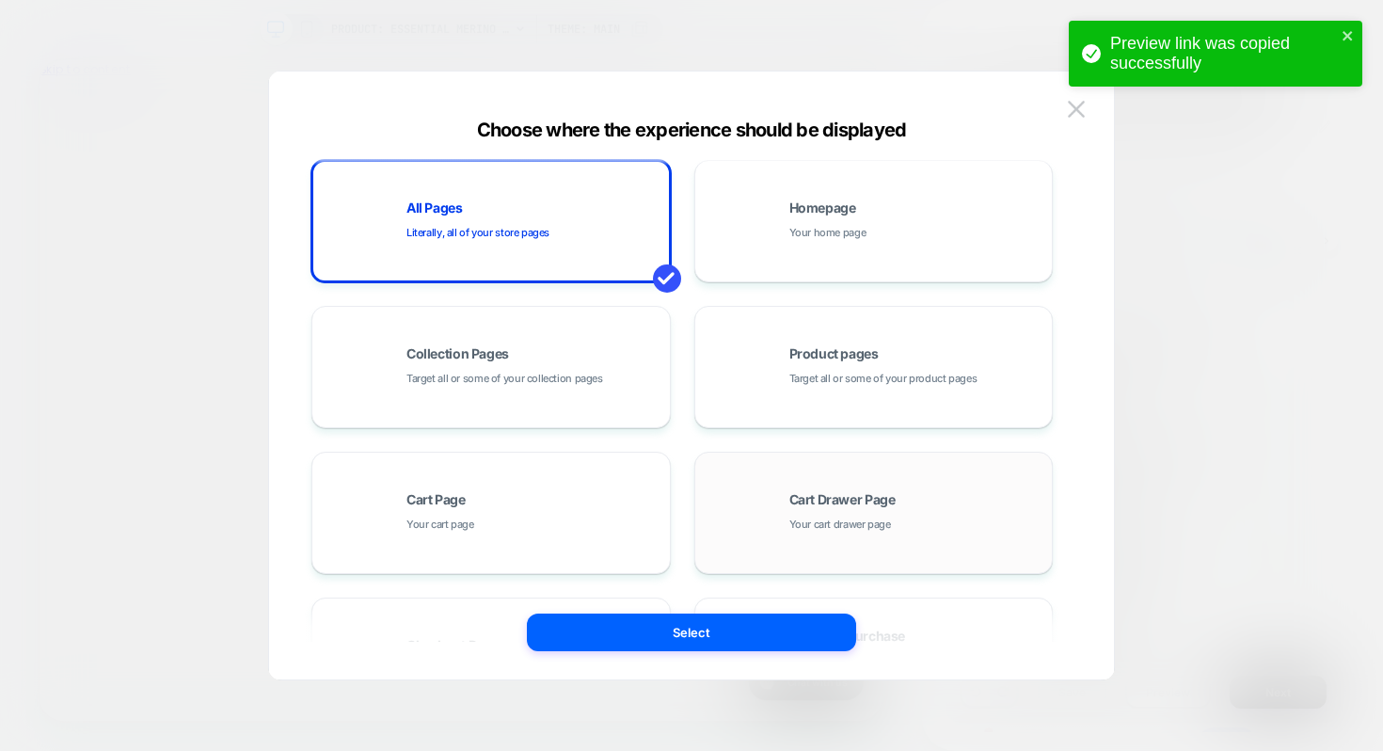
click at [858, 509] on div "Cart Drawer Page Your cart drawer page" at bounding box center [917, 513] width 254 height 40
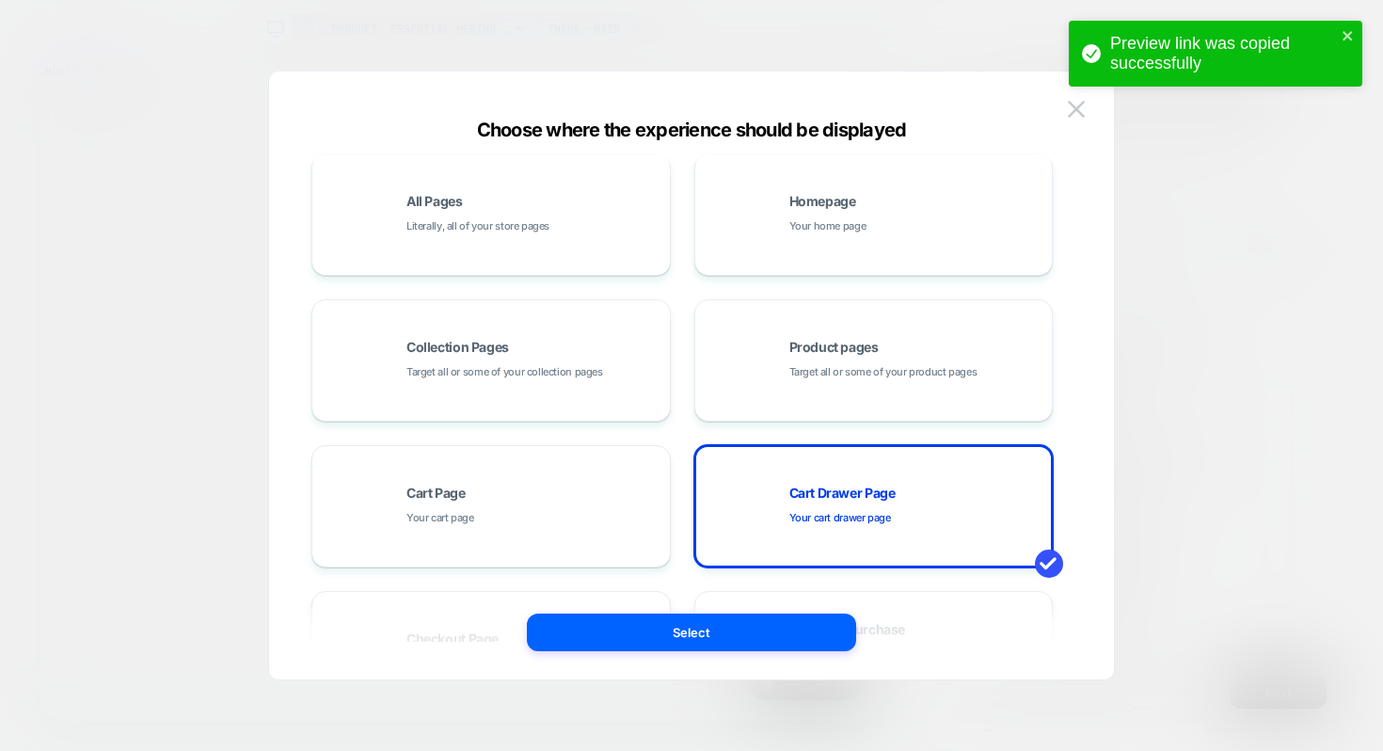
scroll to position [18, 0]
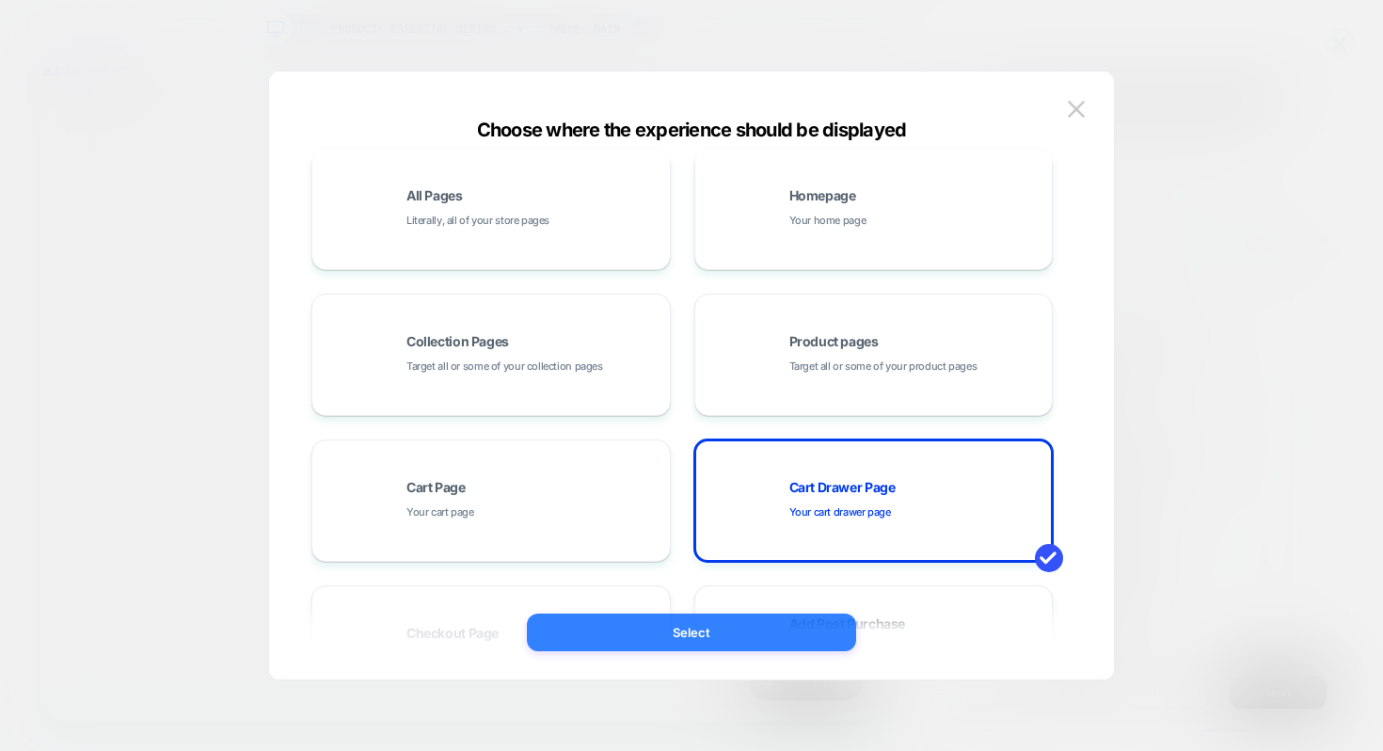
click at [704, 641] on button "Select" at bounding box center [691, 633] width 329 height 38
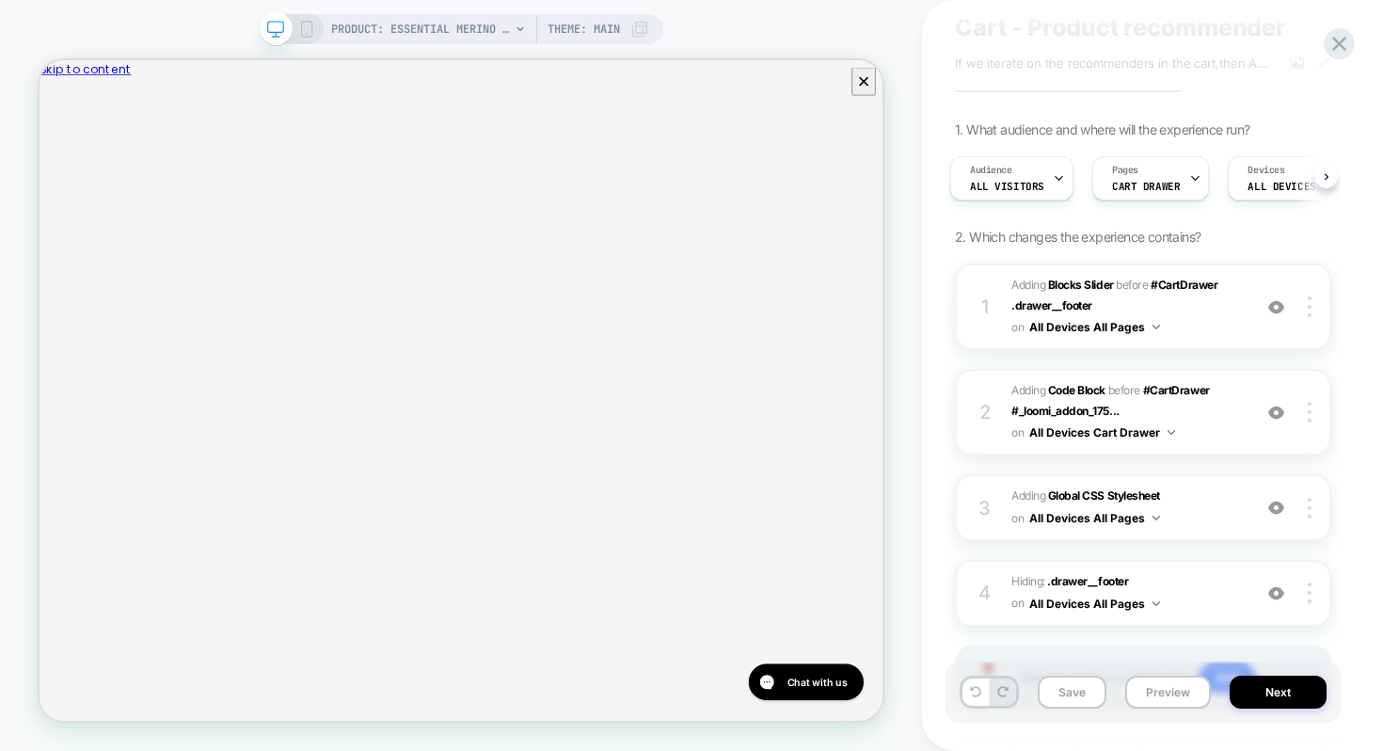
scroll to position [163, 0]
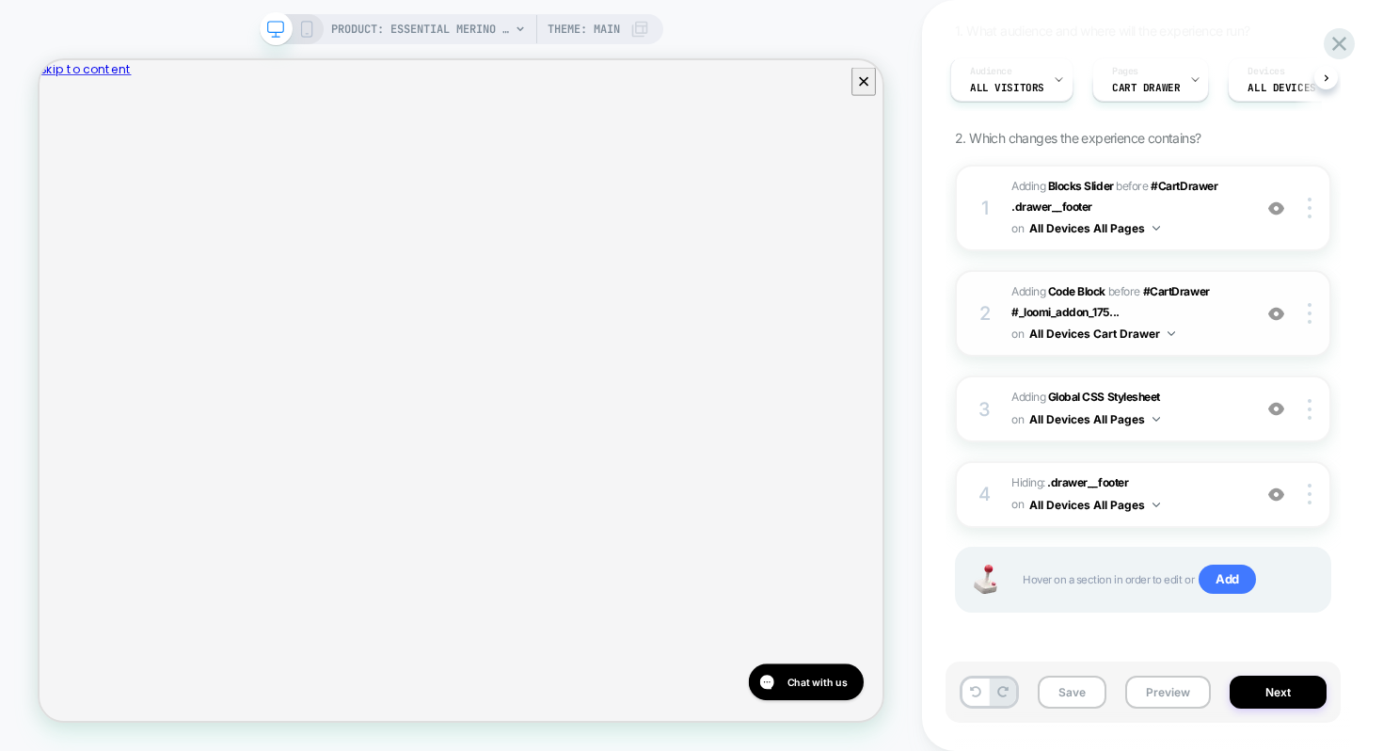
click at [1053, 333] on button "All Devices Cart Drawer" at bounding box center [1102, 334] width 146 height 24
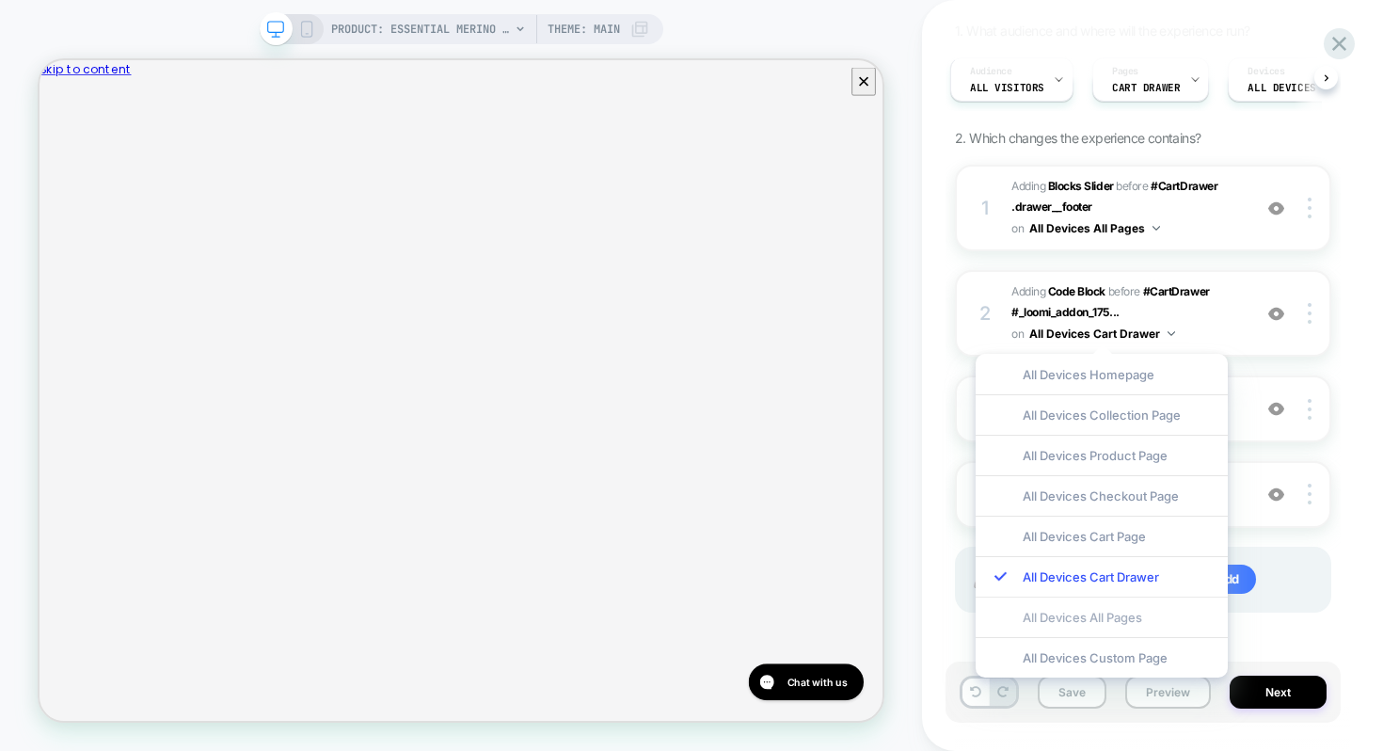
click at [1019, 611] on div "All Devices All Pages" at bounding box center [1102, 617] width 252 height 40
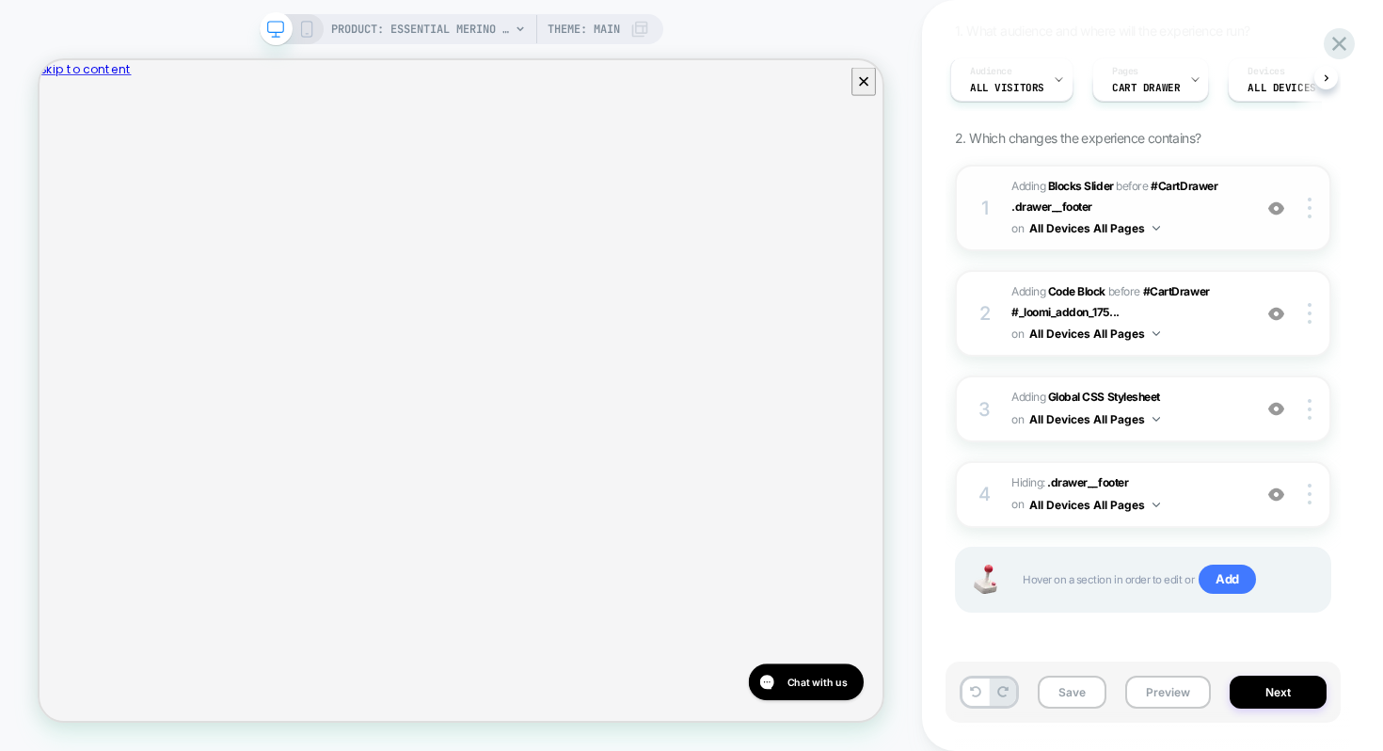
click at [1098, 223] on button "All Devices All Pages" at bounding box center [1094, 228] width 131 height 24
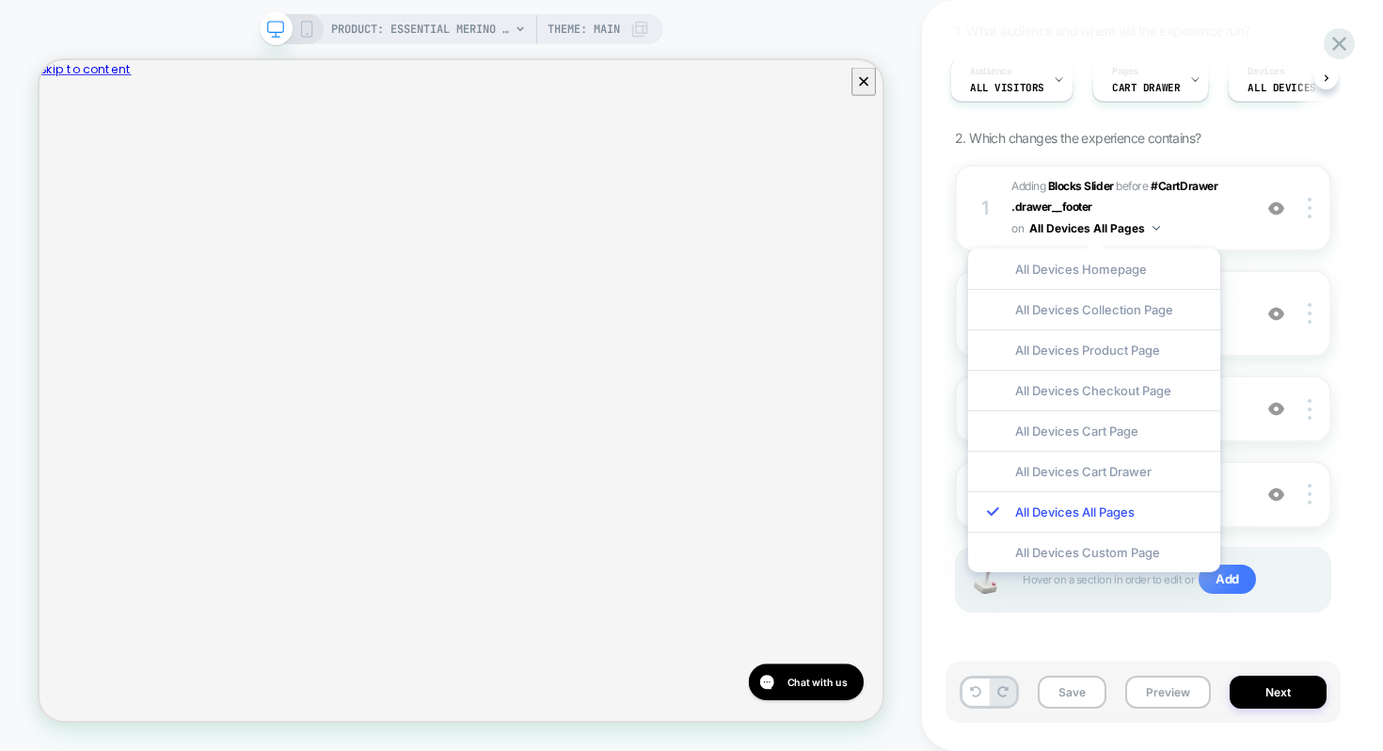
click at [1343, 270] on div "Cart - Product recommender If we iterate on the recommenders in the cart , then…" at bounding box center [1152, 375] width 395 height 751
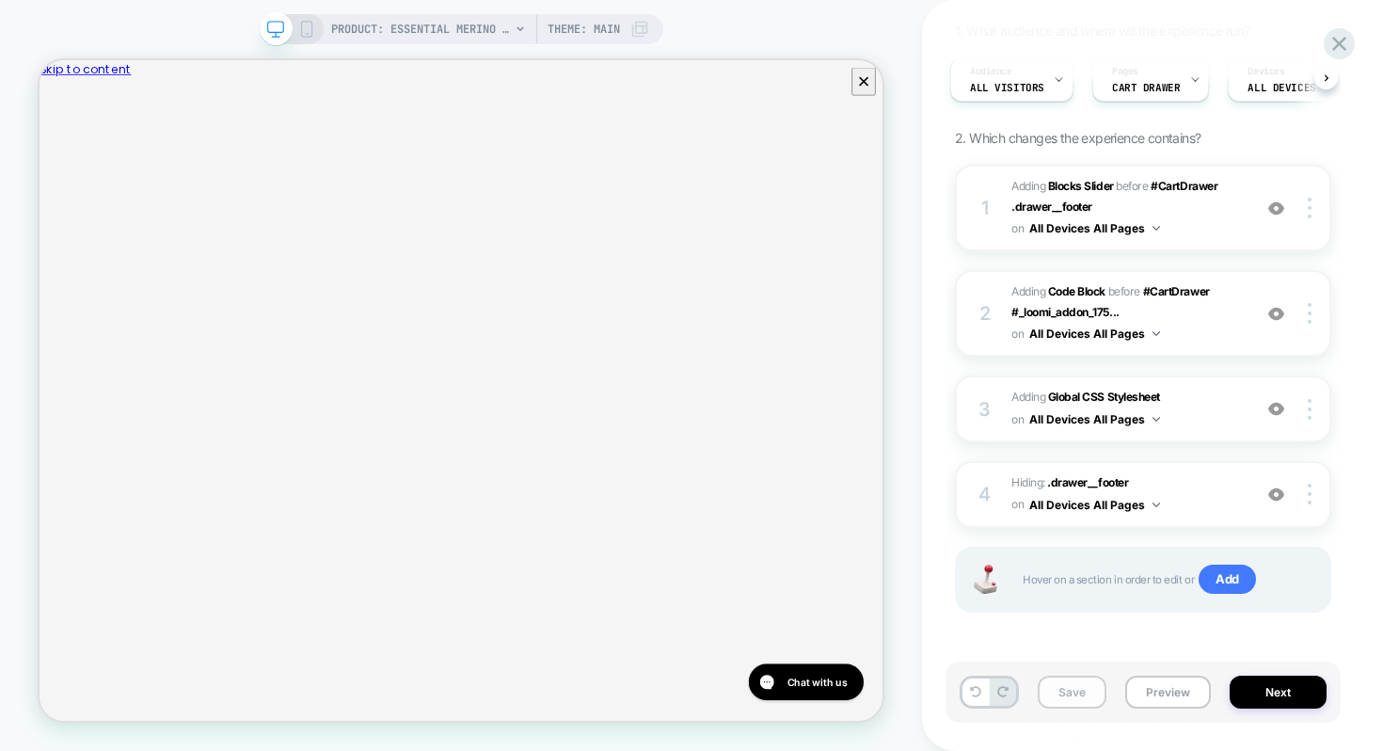
click at [1087, 705] on button "Save" at bounding box center [1072, 692] width 69 height 33
click at [1159, 701] on button "Preview" at bounding box center [1168, 692] width 86 height 33
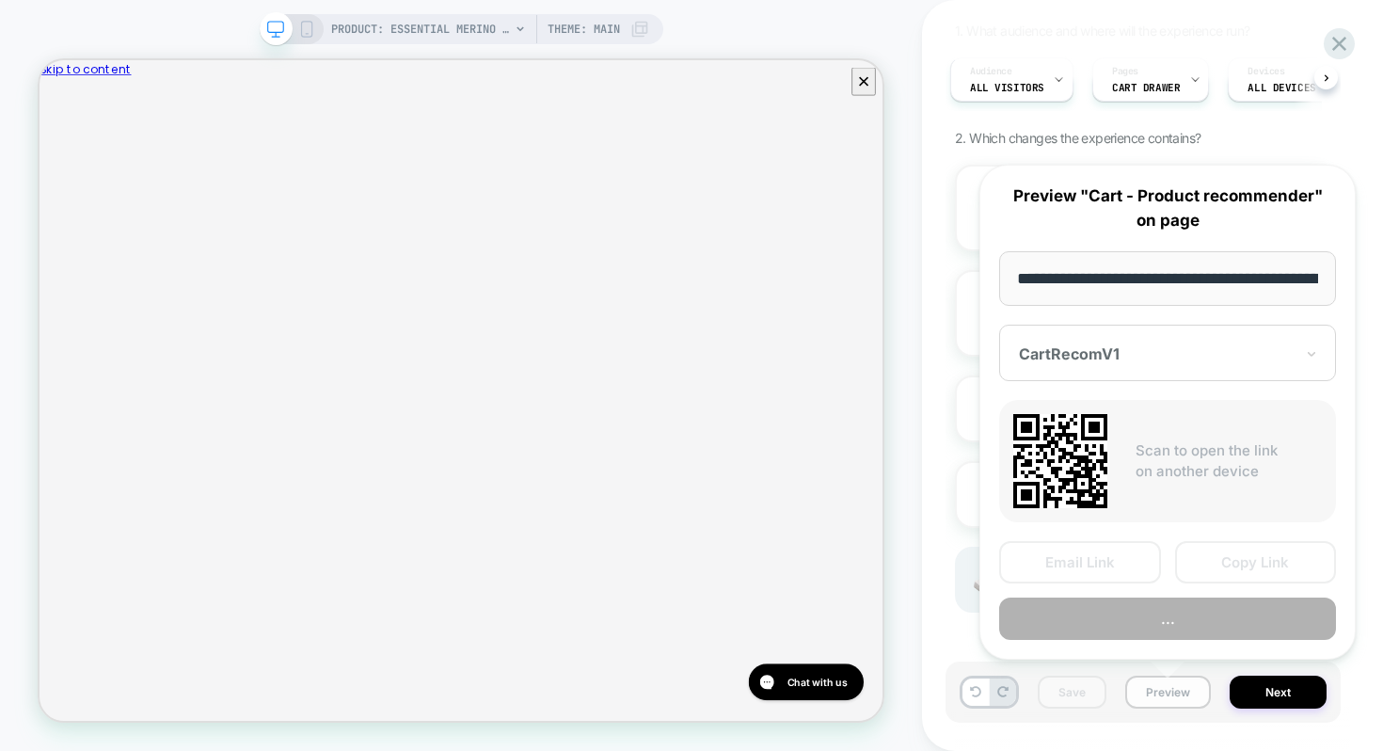
scroll to position [0, 342]
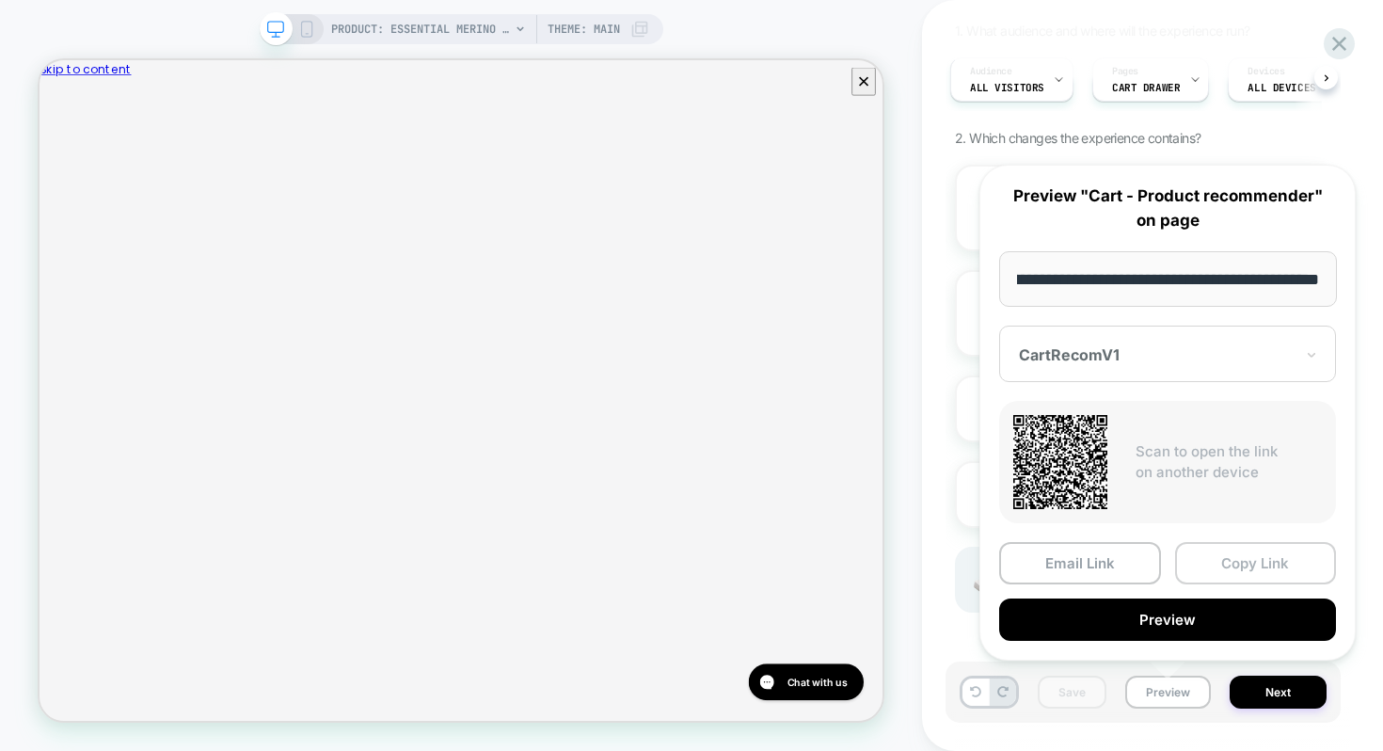
click at [1249, 560] on button "Copy Link" at bounding box center [1256, 563] width 162 height 42
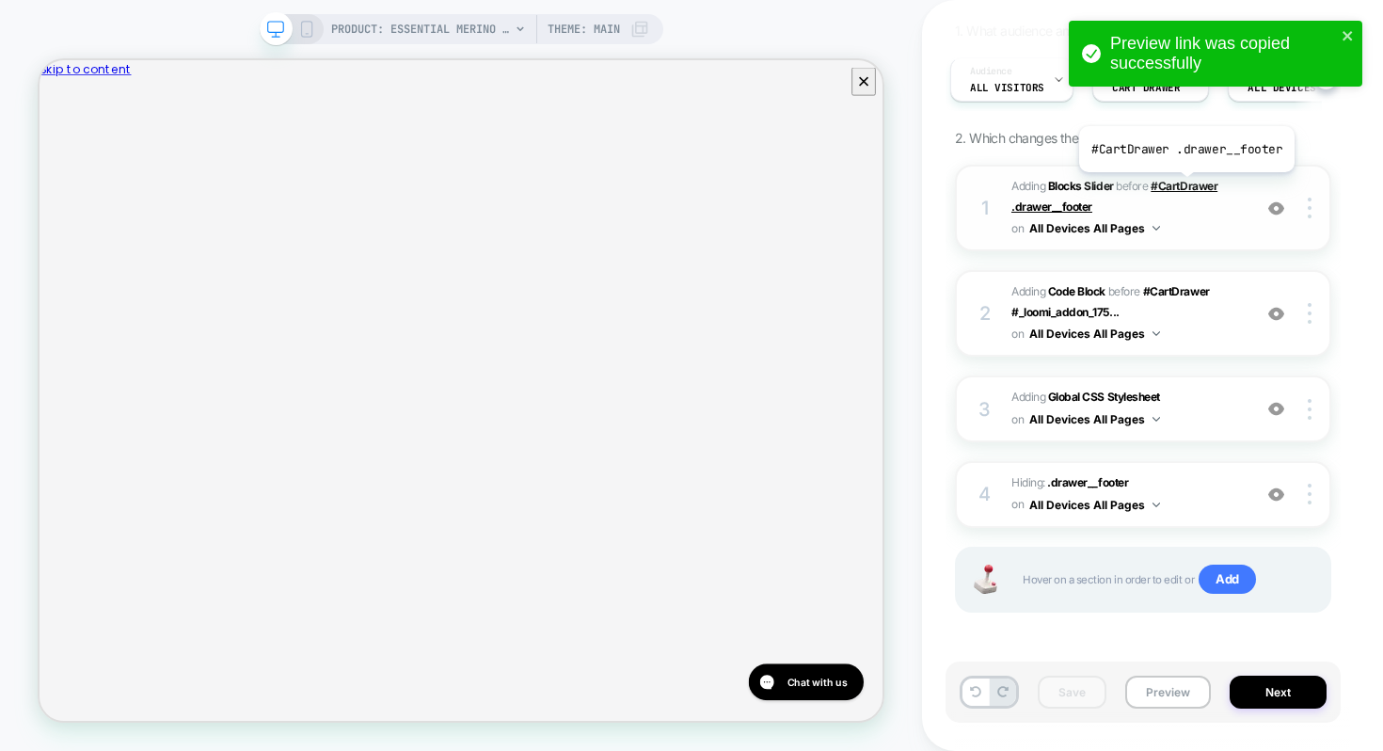
click at [1185, 186] on span "#CartDrawer .drawer__footer" at bounding box center [1115, 196] width 206 height 35
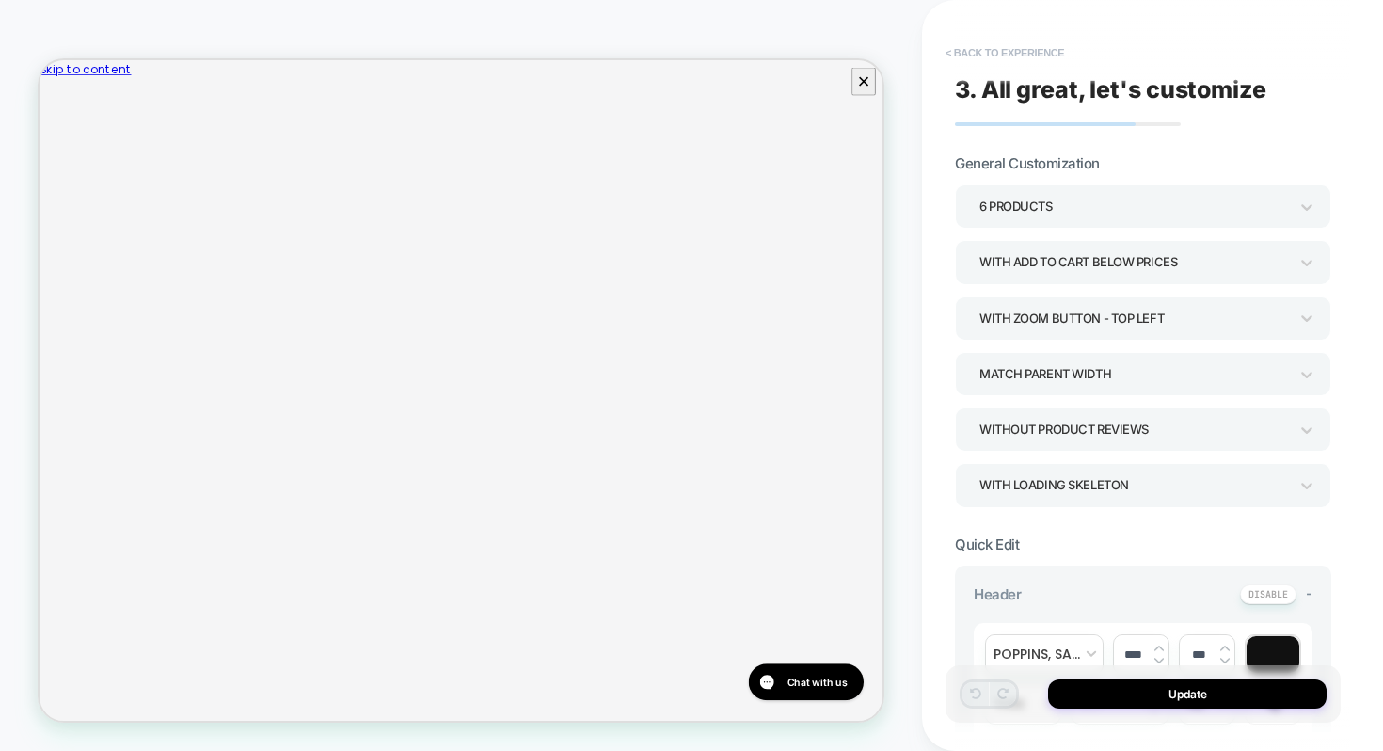
click at [1005, 38] on button "< Back to experience" at bounding box center [1004, 53] width 137 height 30
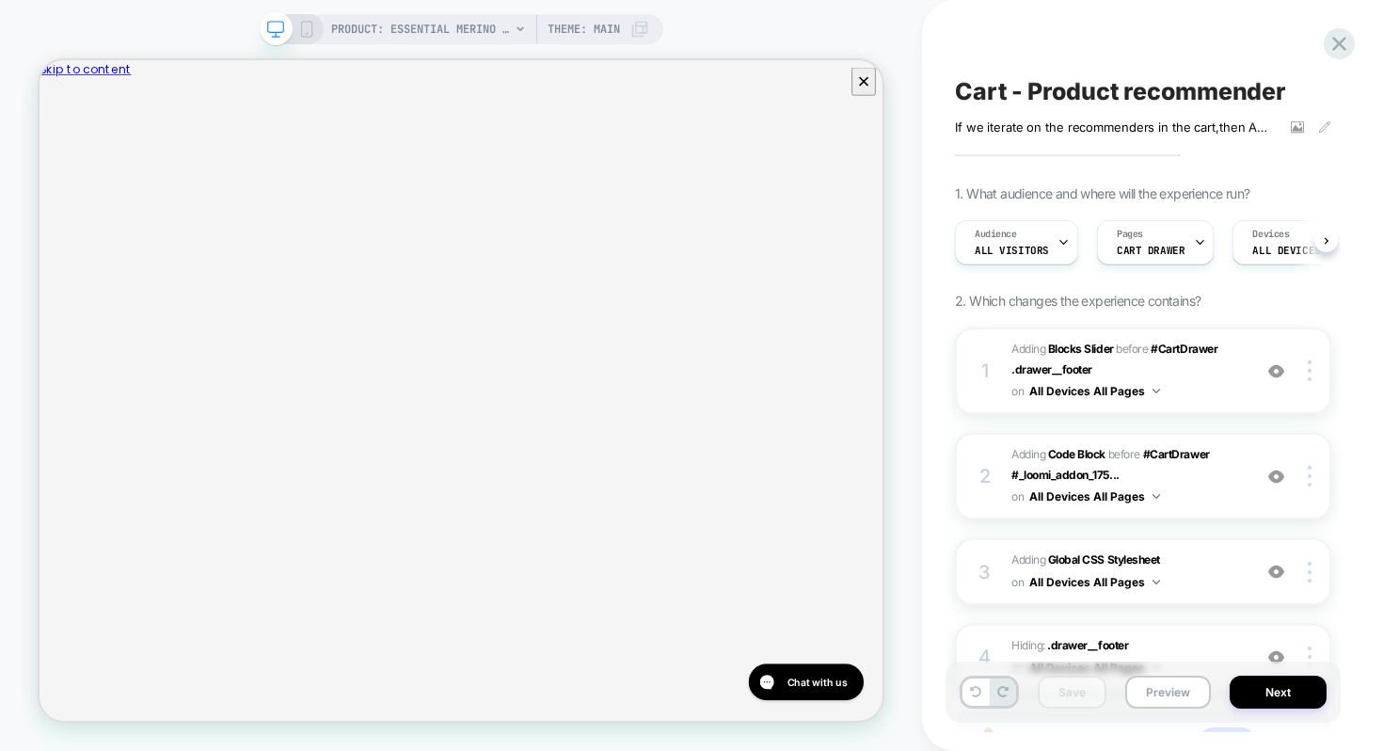
scroll to position [0, 1]
click at [1193, 372] on span "#_loomi_addon_1752459716789 Adding Blocks Slider BEFORE #CartDrawer .drawer__fo…" at bounding box center [1127, 371] width 231 height 64
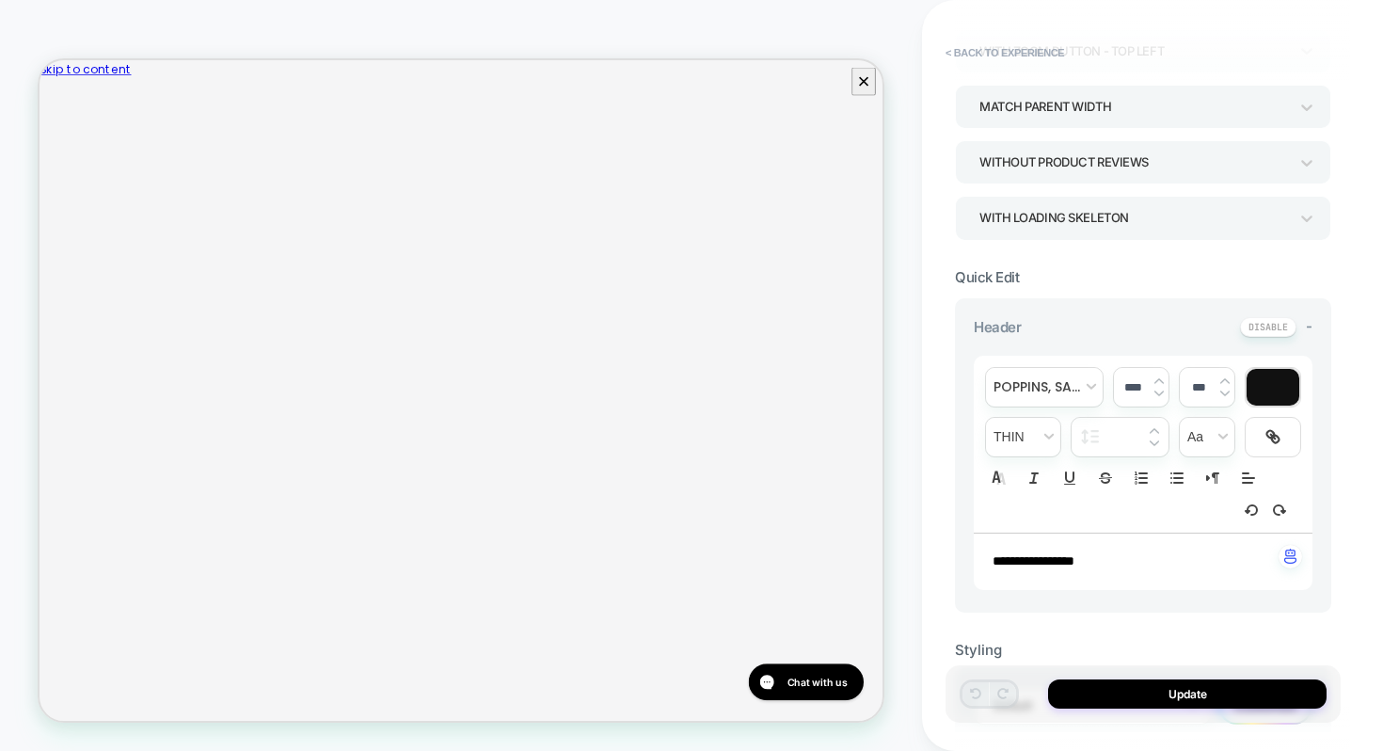
scroll to position [0, 0]
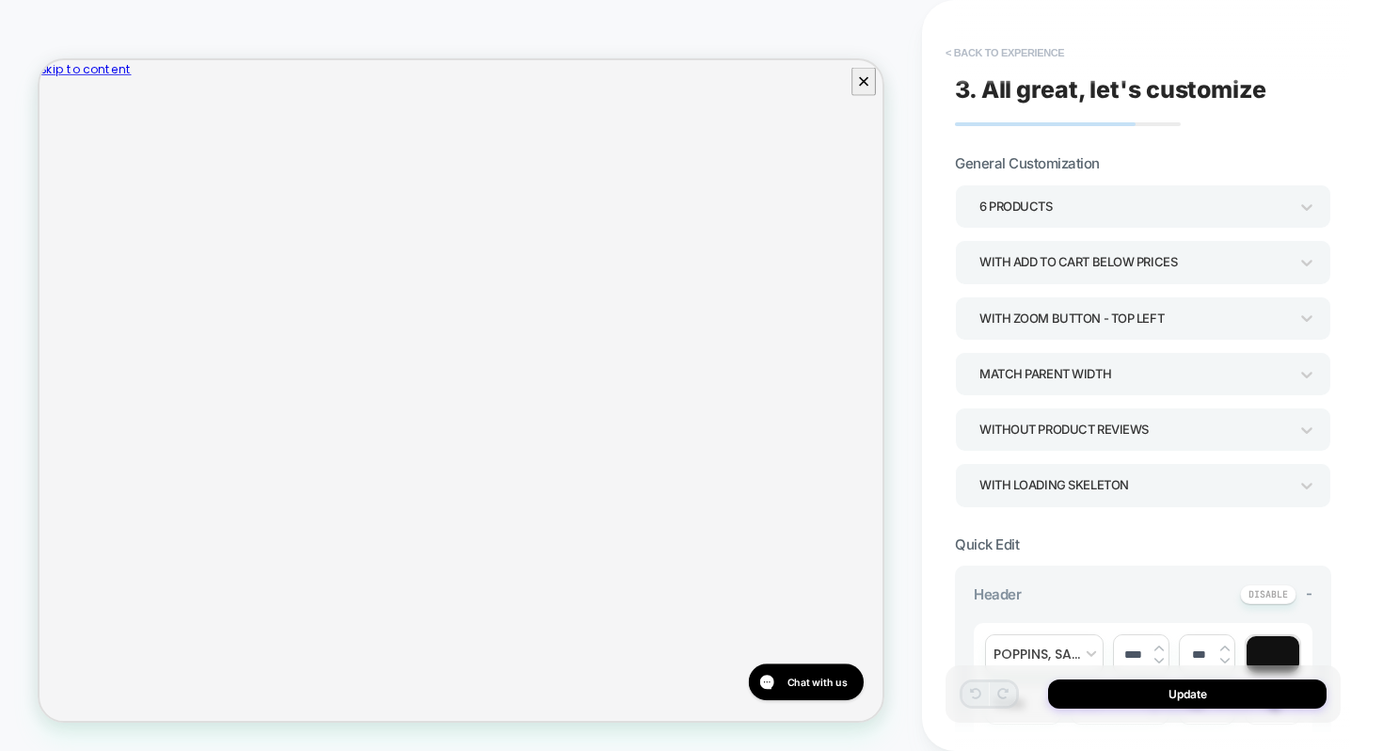
click at [1020, 44] on button "< Back to experience" at bounding box center [1004, 53] width 137 height 30
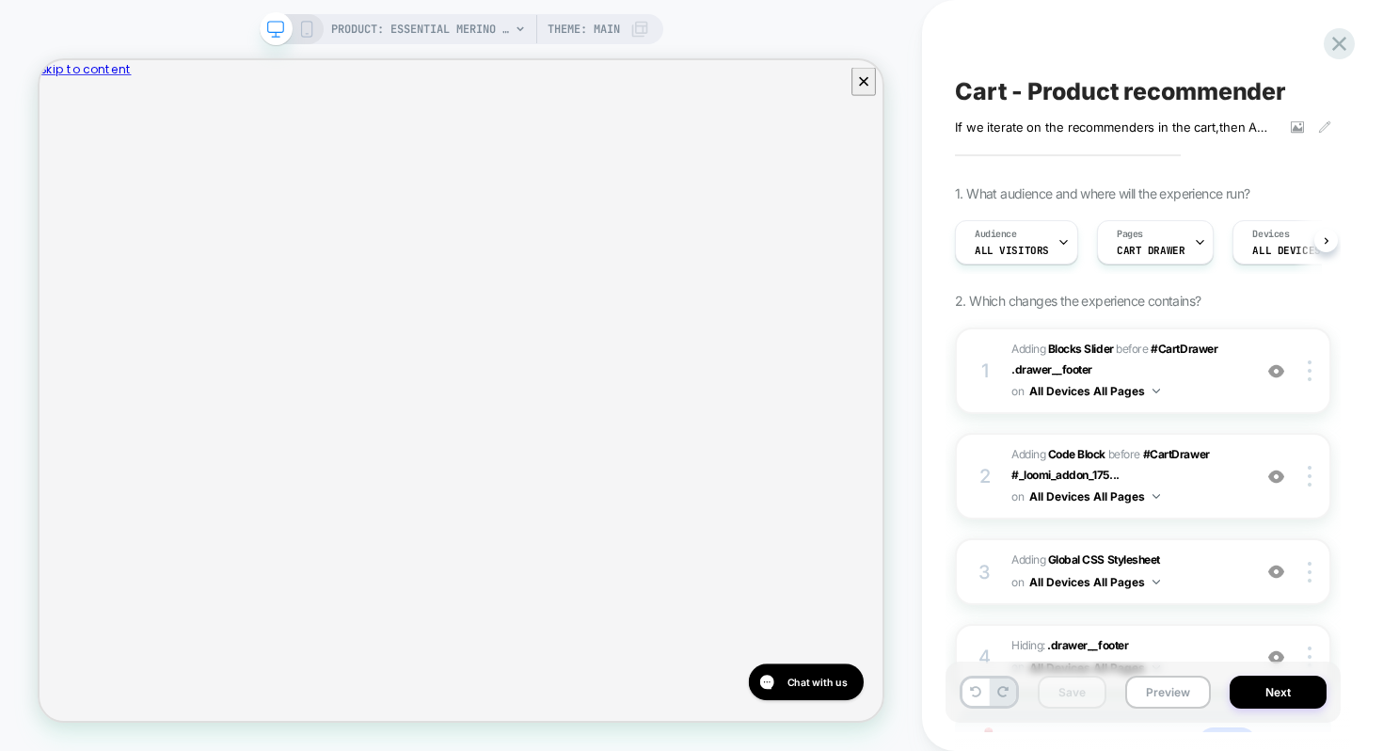
scroll to position [0, 1]
click at [1077, 349] on b "Blocks Slider" at bounding box center [1081, 349] width 66 height 14
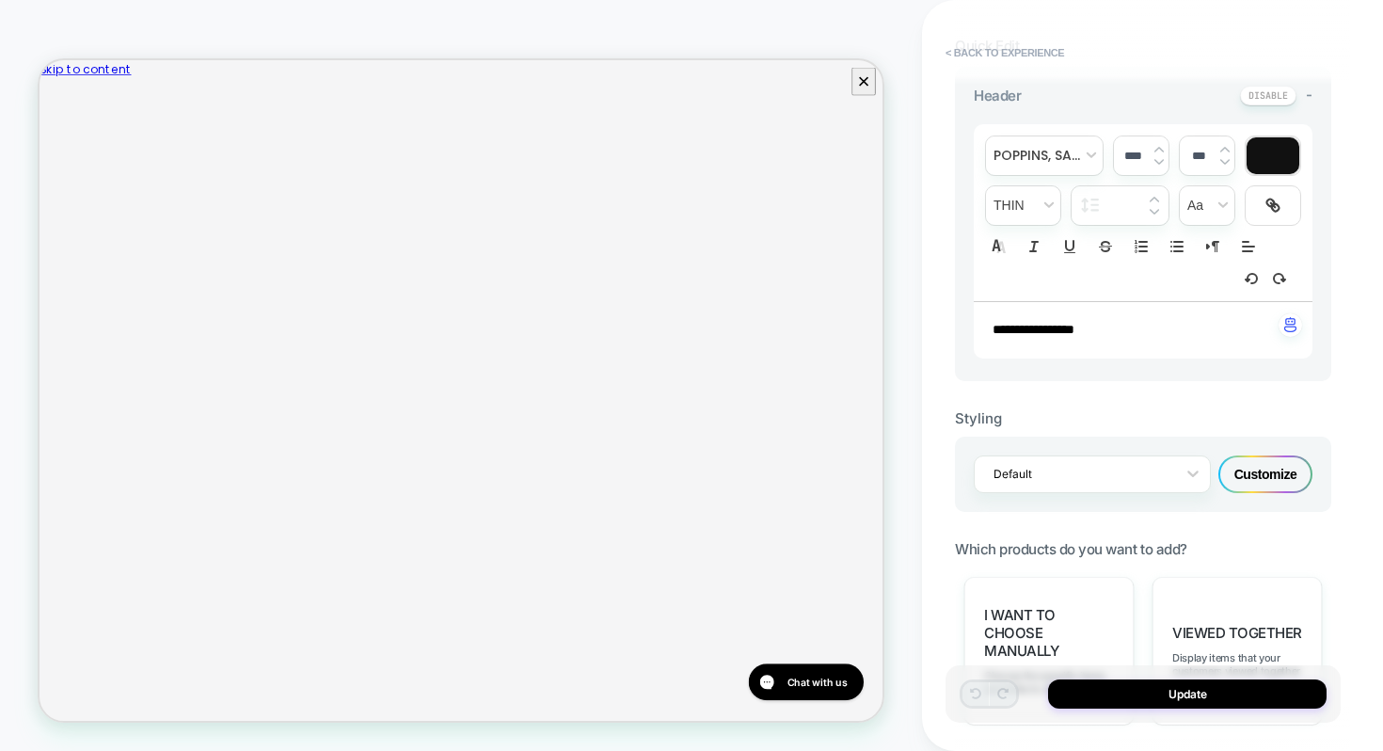
scroll to position [501, 0]
click at [1244, 459] on div "Customize" at bounding box center [1266, 473] width 94 height 38
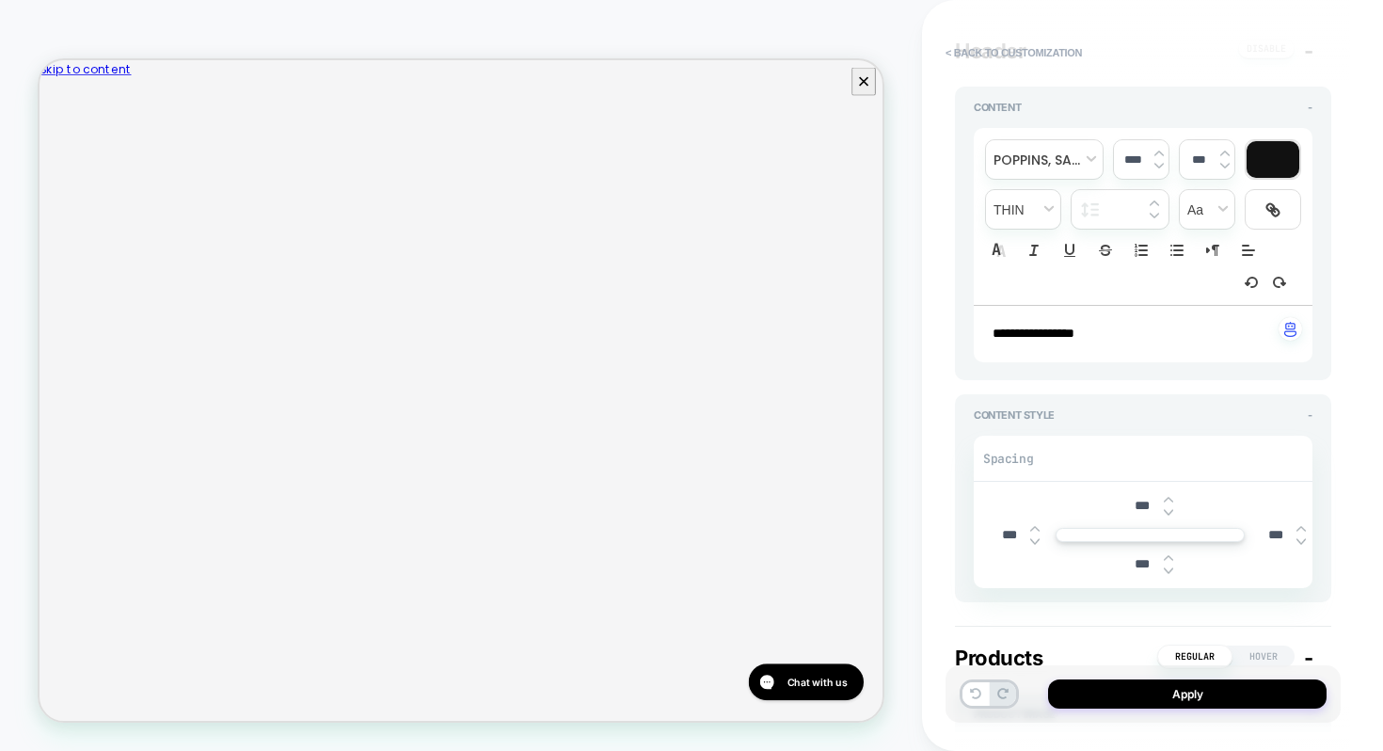
scroll to position [0, 0]
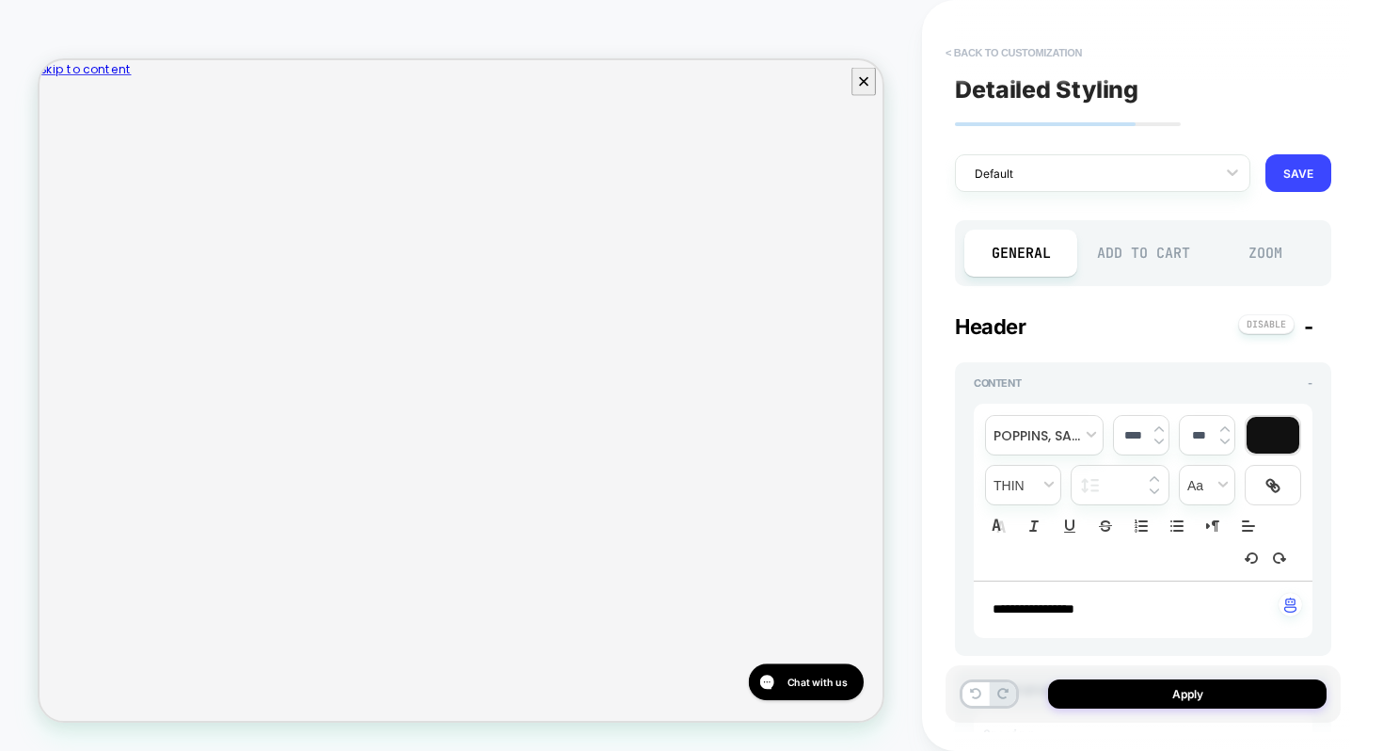
click at [1042, 55] on button "< Back to customization" at bounding box center [1013, 53] width 155 height 30
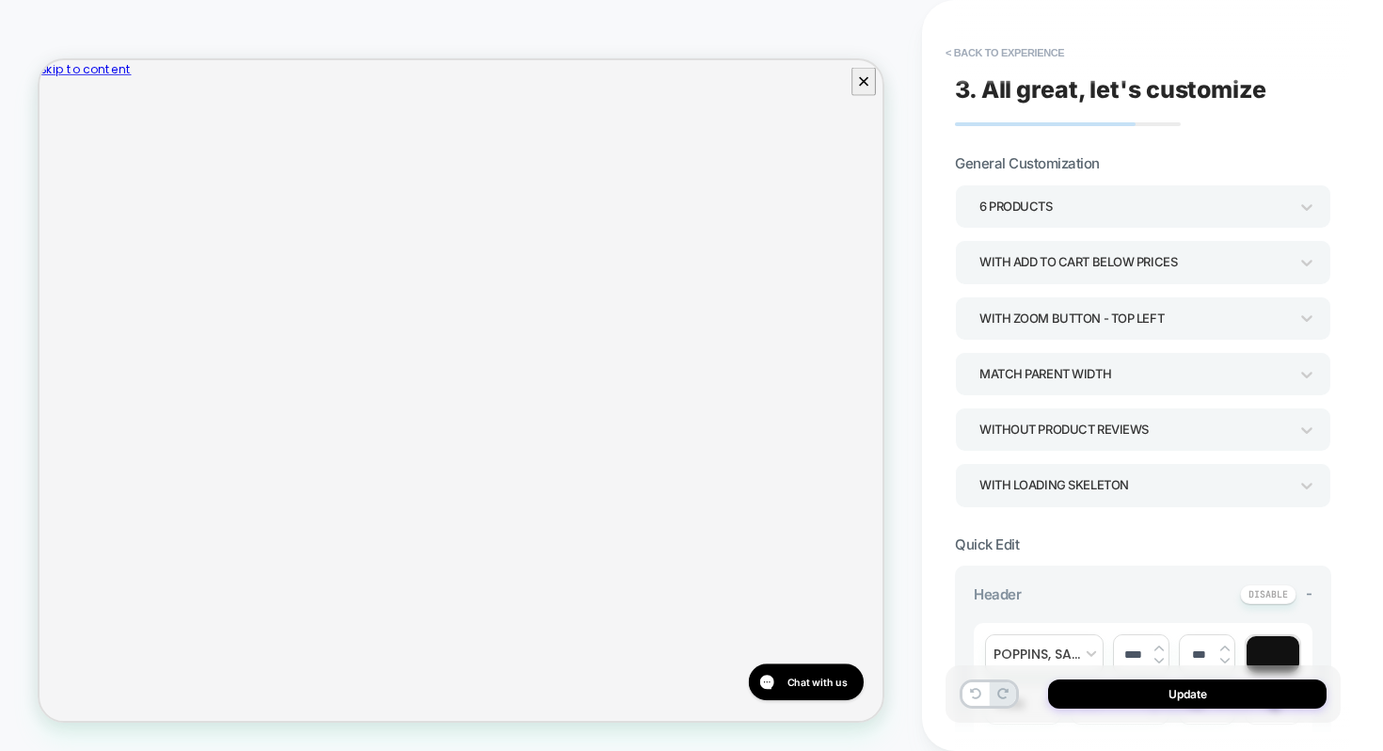
click at [1042, 54] on button "< Back to experience" at bounding box center [1004, 53] width 137 height 30
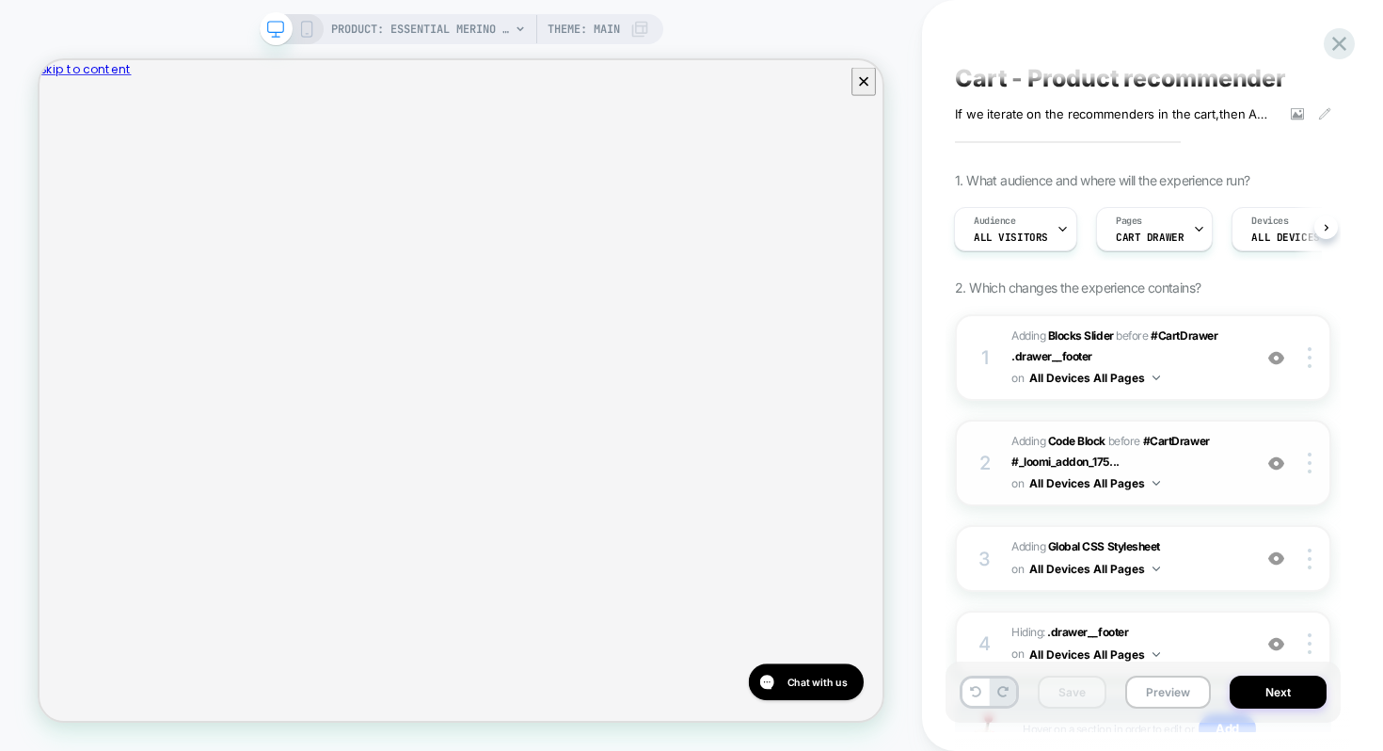
scroll to position [163, 0]
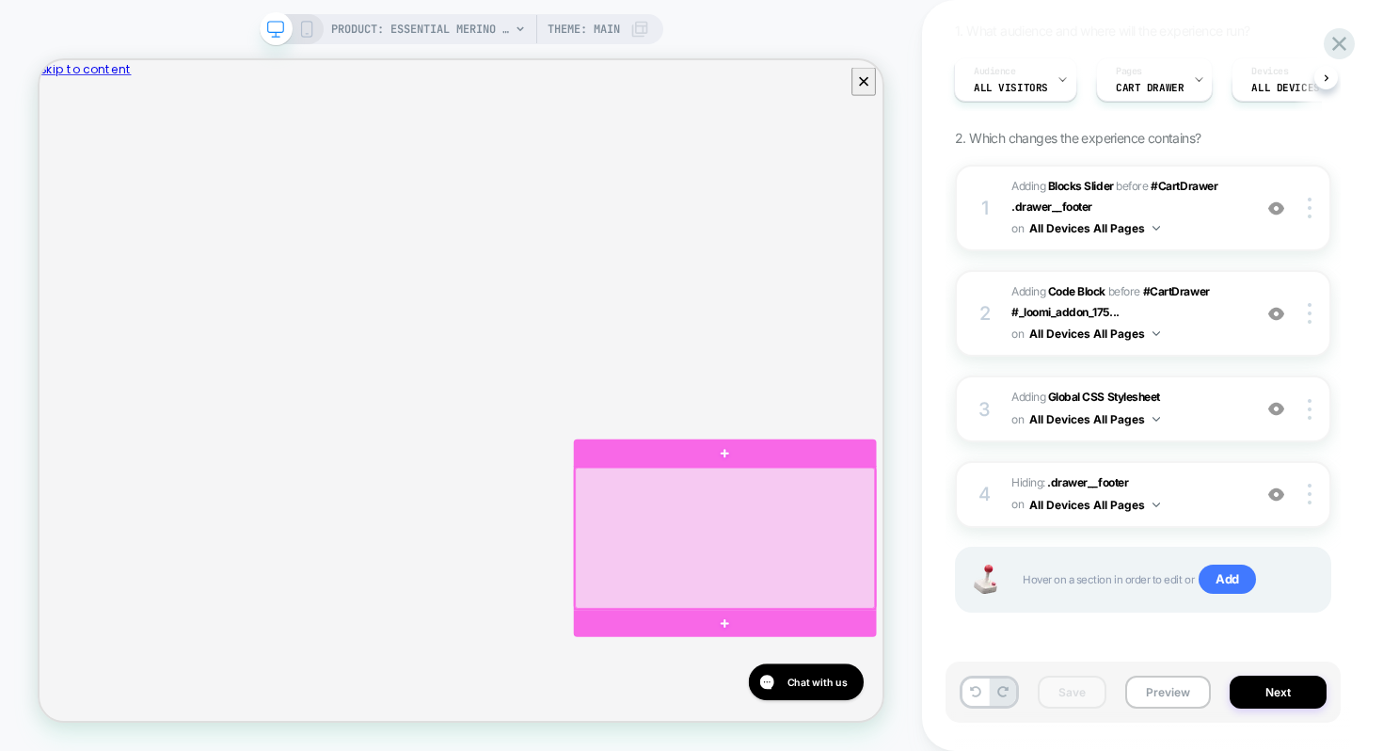
click at [865, 626] on div at bounding box center [954, 697] width 400 height 189
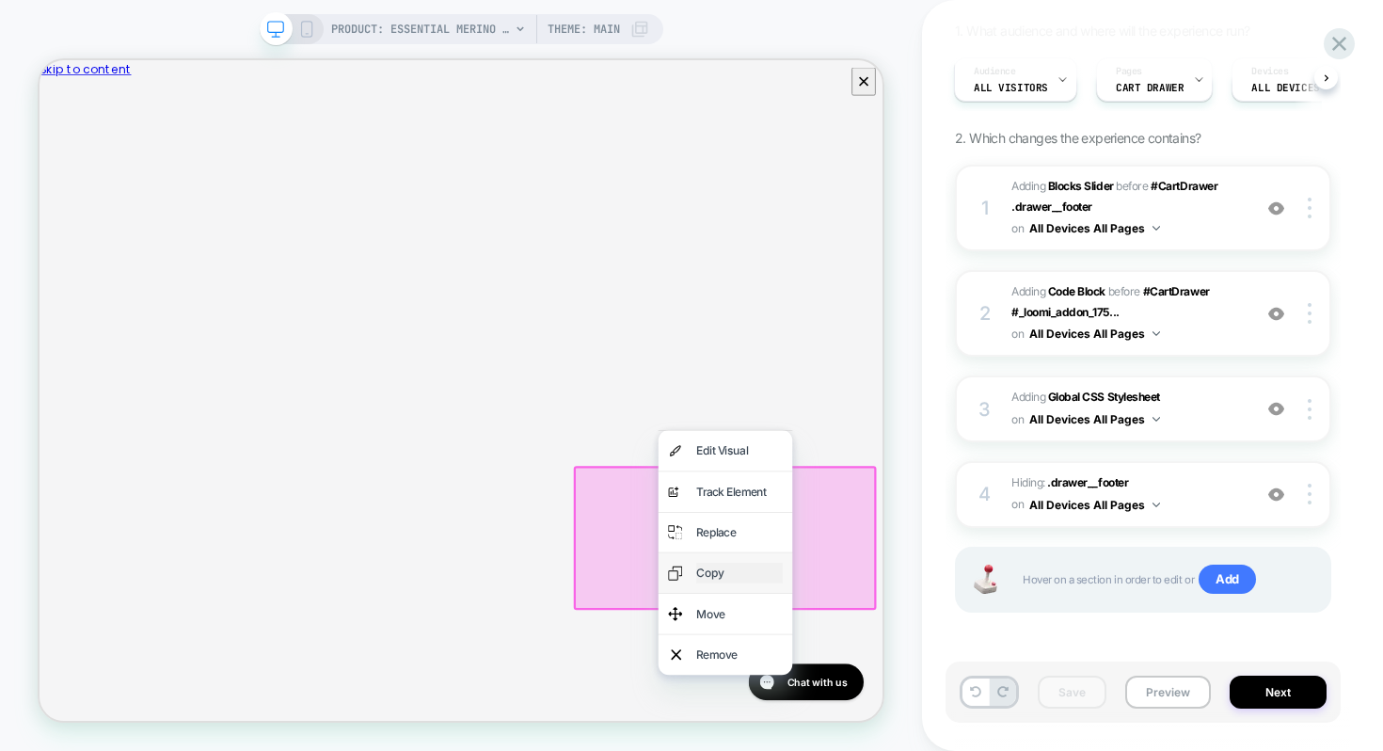
click at [917, 742] on div "Copy" at bounding box center [973, 743] width 115 height 27
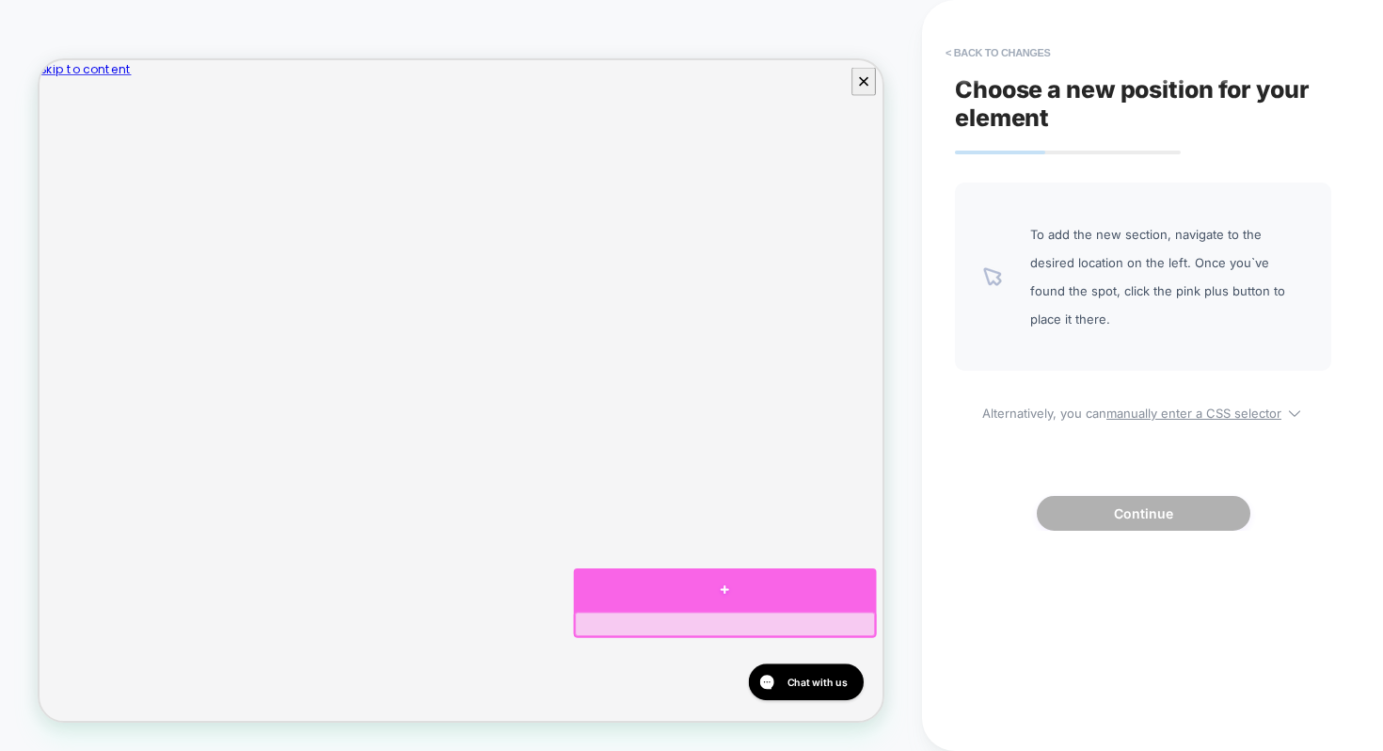
click at [936, 750] on div at bounding box center [954, 766] width 404 height 56
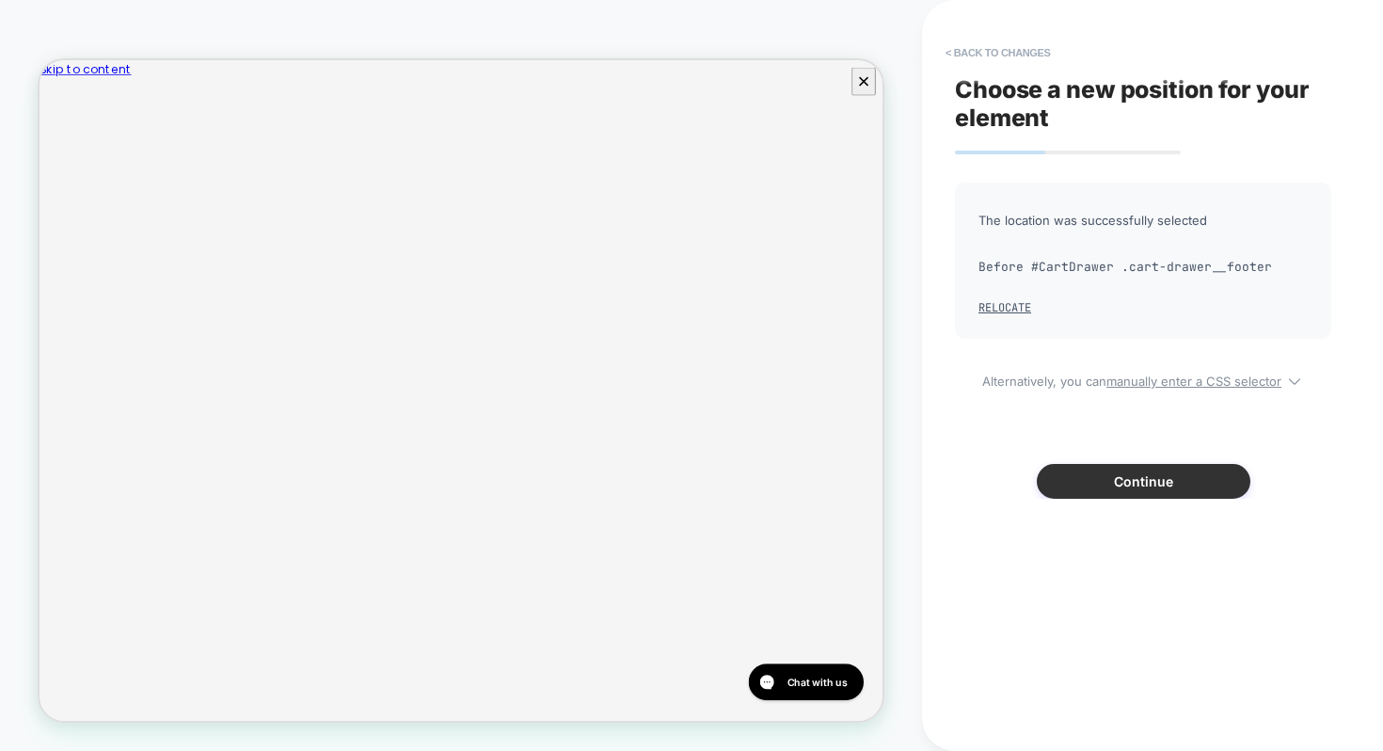
click at [1062, 484] on button "Continue" at bounding box center [1144, 481] width 214 height 35
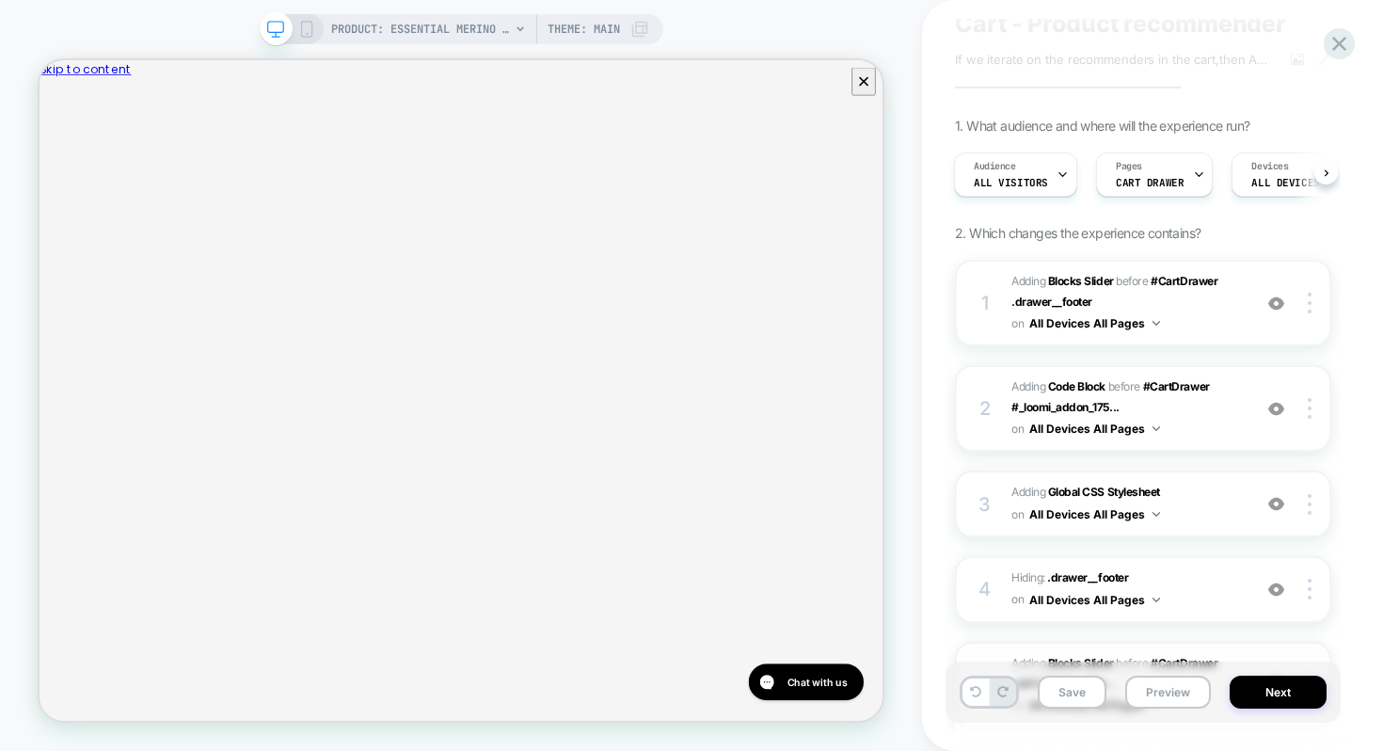
scroll to position [55, 0]
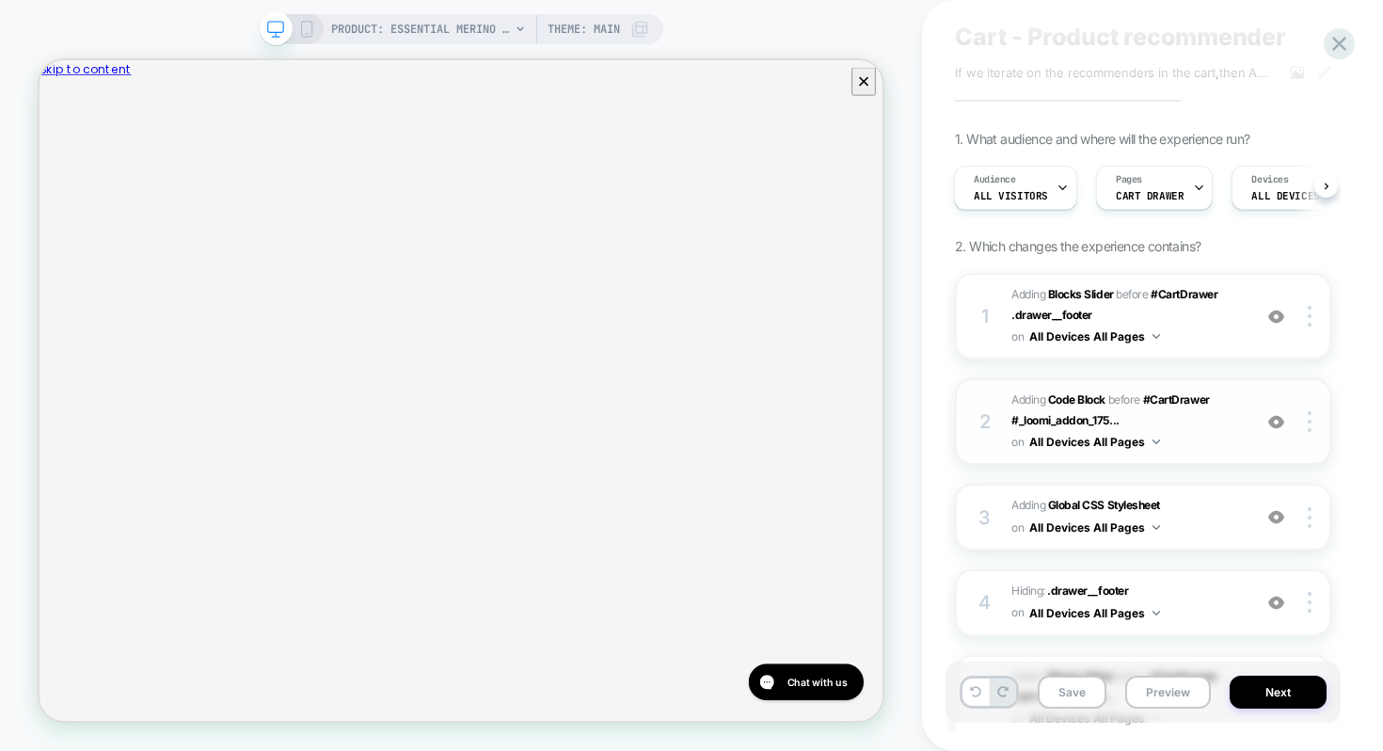
click at [1282, 421] on img at bounding box center [1277, 422] width 16 height 16
click at [1275, 420] on img at bounding box center [1277, 422] width 16 height 16
click at [1278, 318] on img at bounding box center [1277, 317] width 16 height 16
click at [1278, 319] on img at bounding box center [1277, 317] width 16 height 16
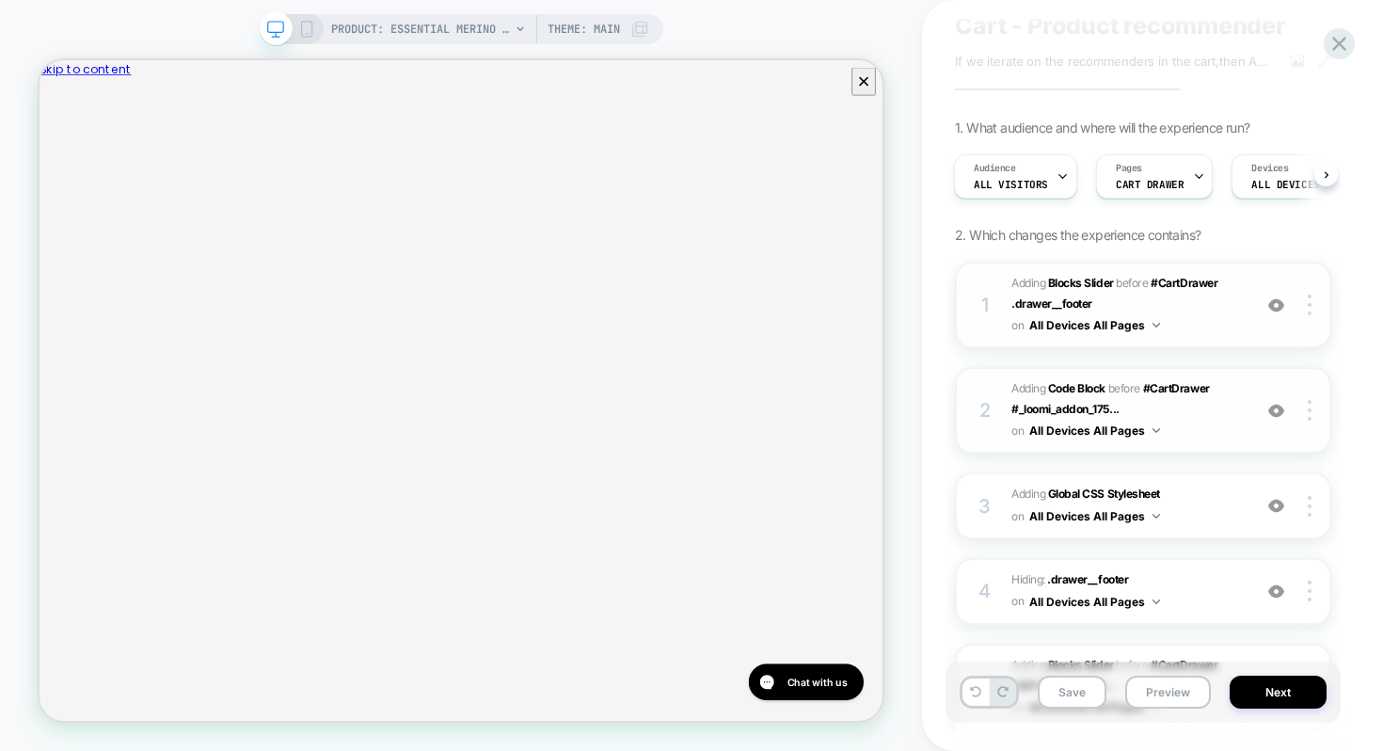
scroll to position [71, 0]
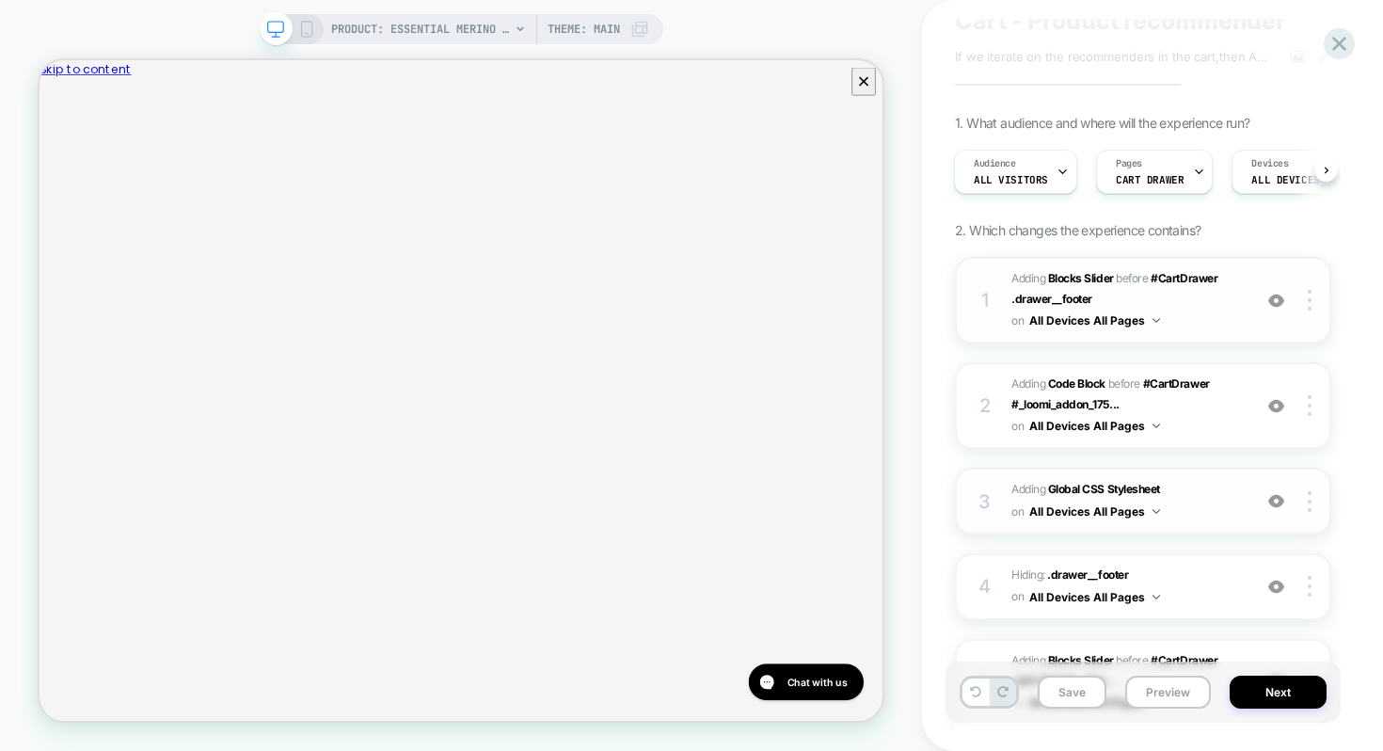
click at [1276, 493] on img at bounding box center [1277, 501] width 16 height 16
click at [1277, 504] on img at bounding box center [1277, 501] width 16 height 16
click at [1275, 495] on img at bounding box center [1277, 501] width 16 height 16
click at [1276, 501] on img at bounding box center [1277, 501] width 16 height 16
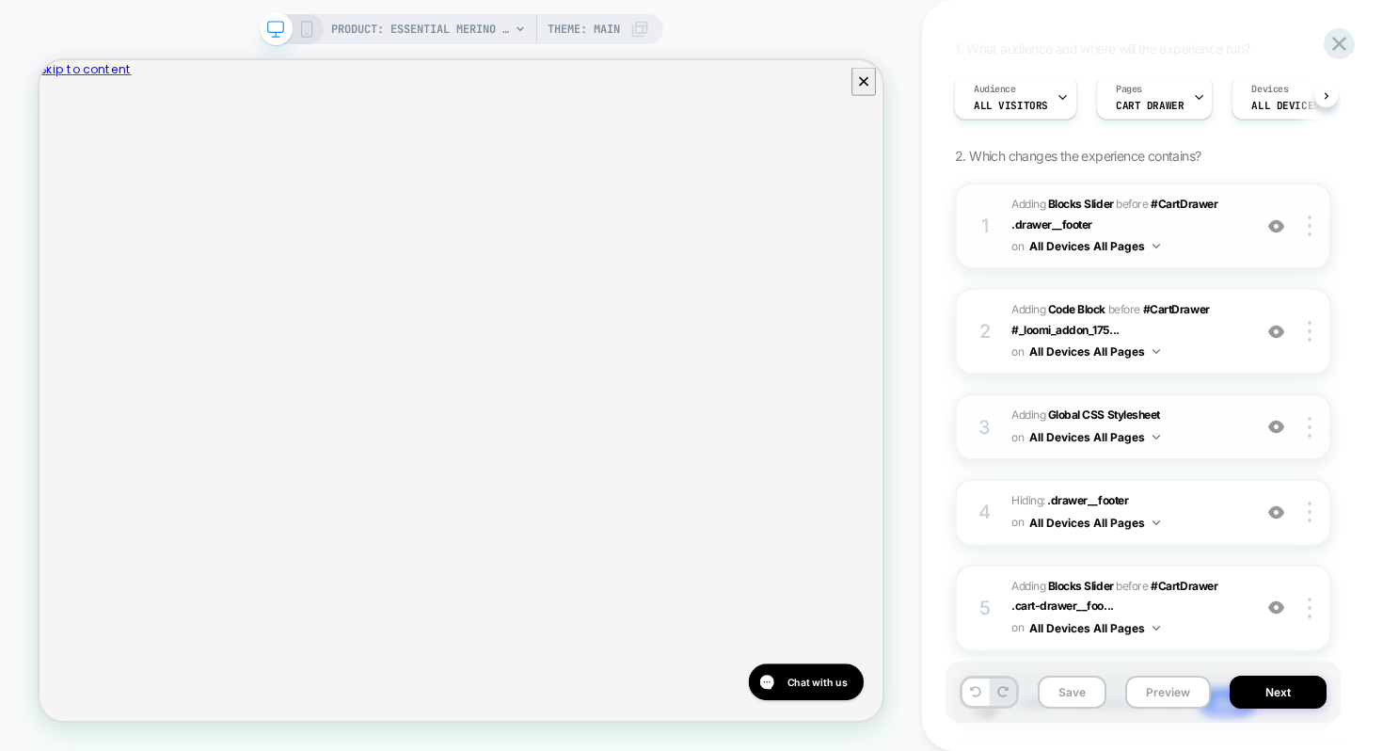
scroll to position [165, 0]
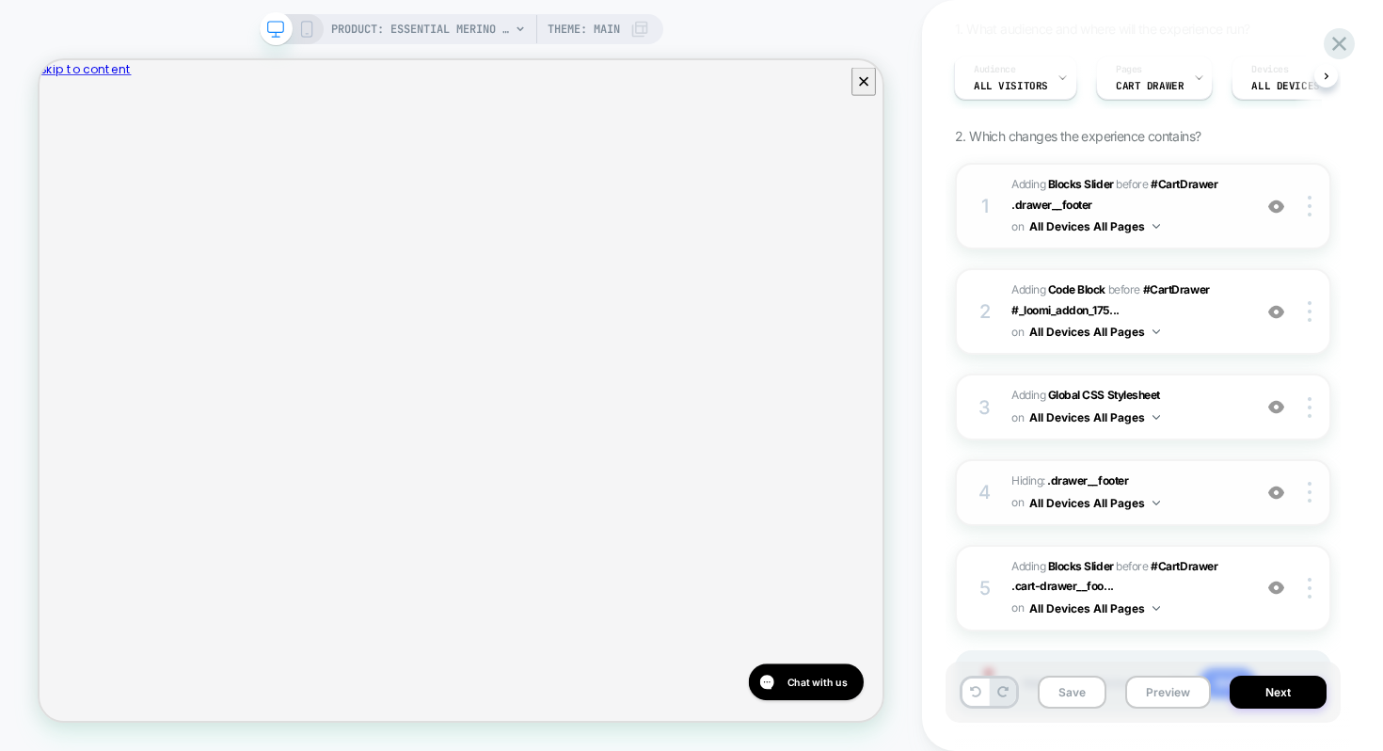
click at [1278, 490] on img at bounding box center [1277, 493] width 16 height 16
click at [1278, 491] on img at bounding box center [1277, 493] width 16 height 16
click at [1281, 586] on img at bounding box center [1277, 588] width 16 height 16
click at [1282, 583] on img at bounding box center [1277, 588] width 16 height 16
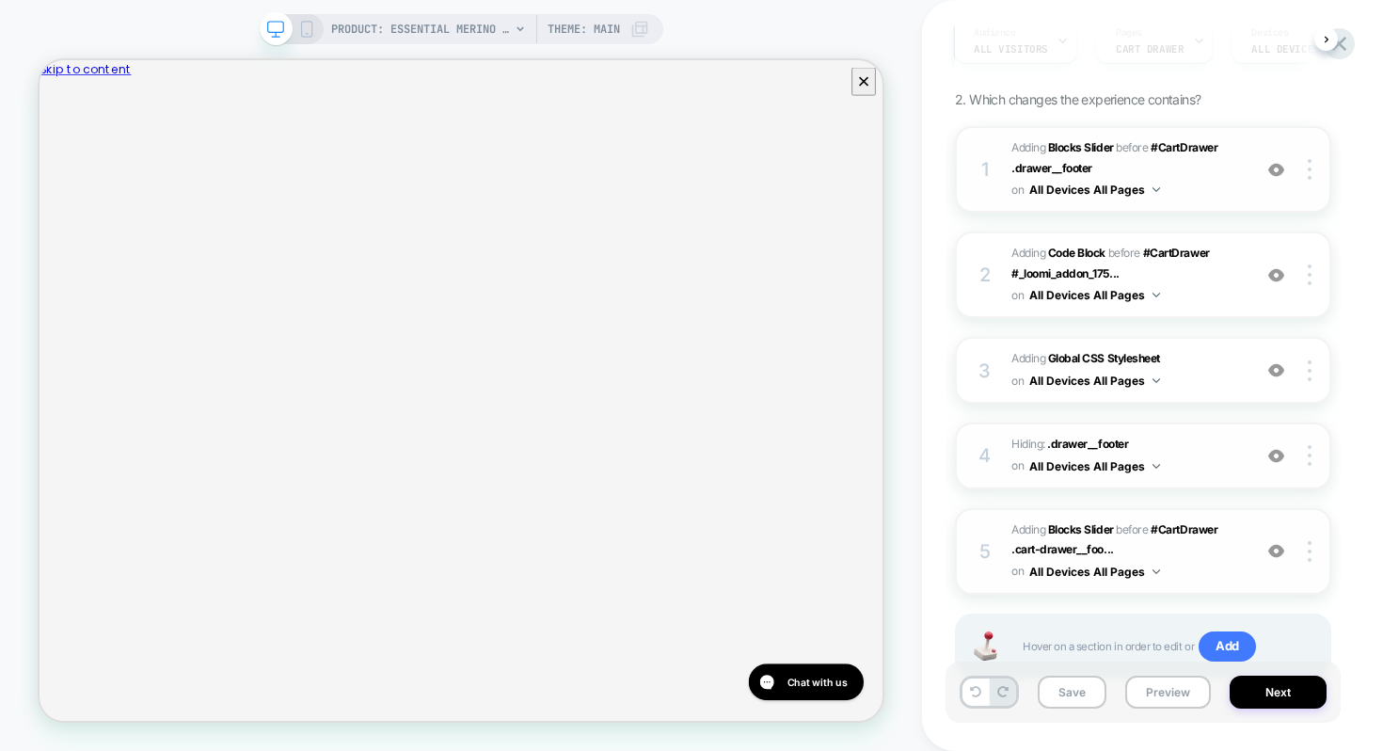
scroll to position [245, 0]
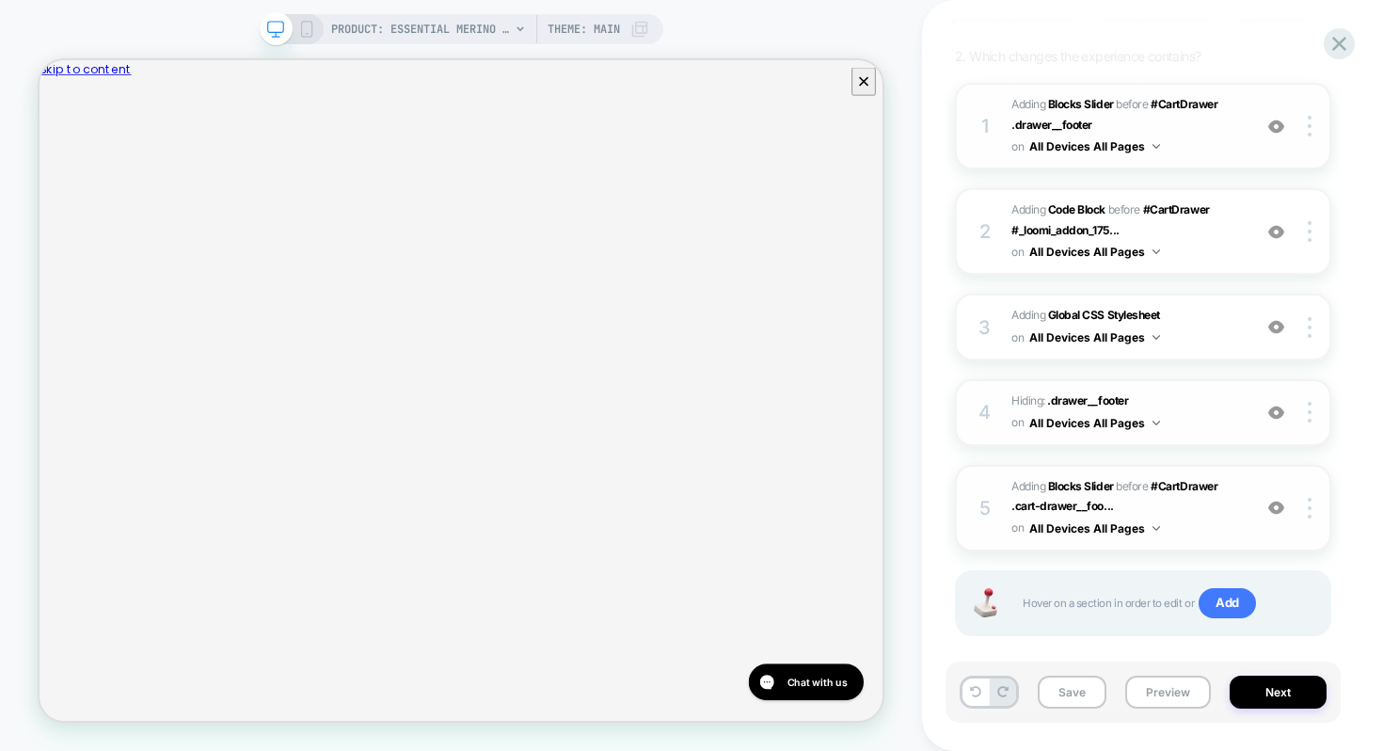
click at [1277, 125] on img at bounding box center [1277, 127] width 16 height 16
drag, startPoint x: 1163, startPoint y: 678, endPoint x: 1158, endPoint y: 644, distance: 35.1
click at [1163, 678] on button "Preview" at bounding box center [1168, 692] width 86 height 33
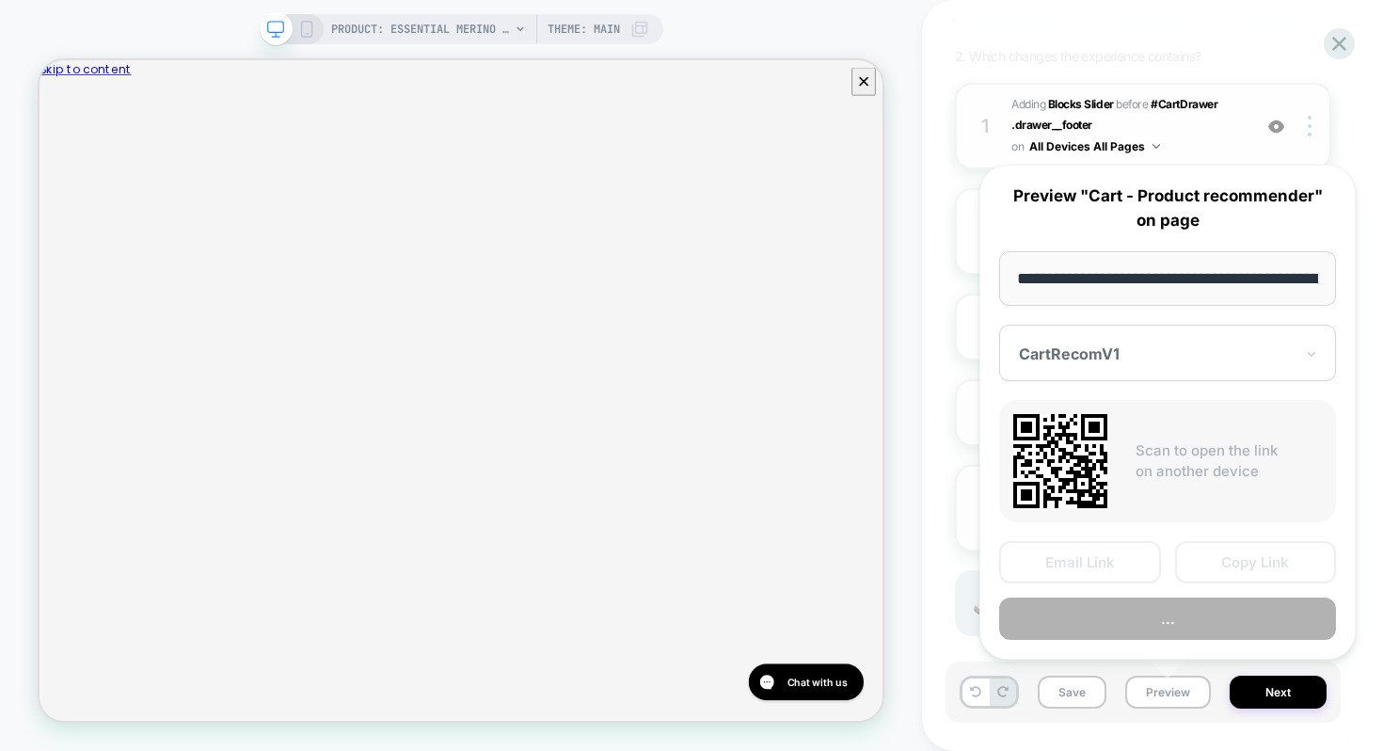
scroll to position [0, 342]
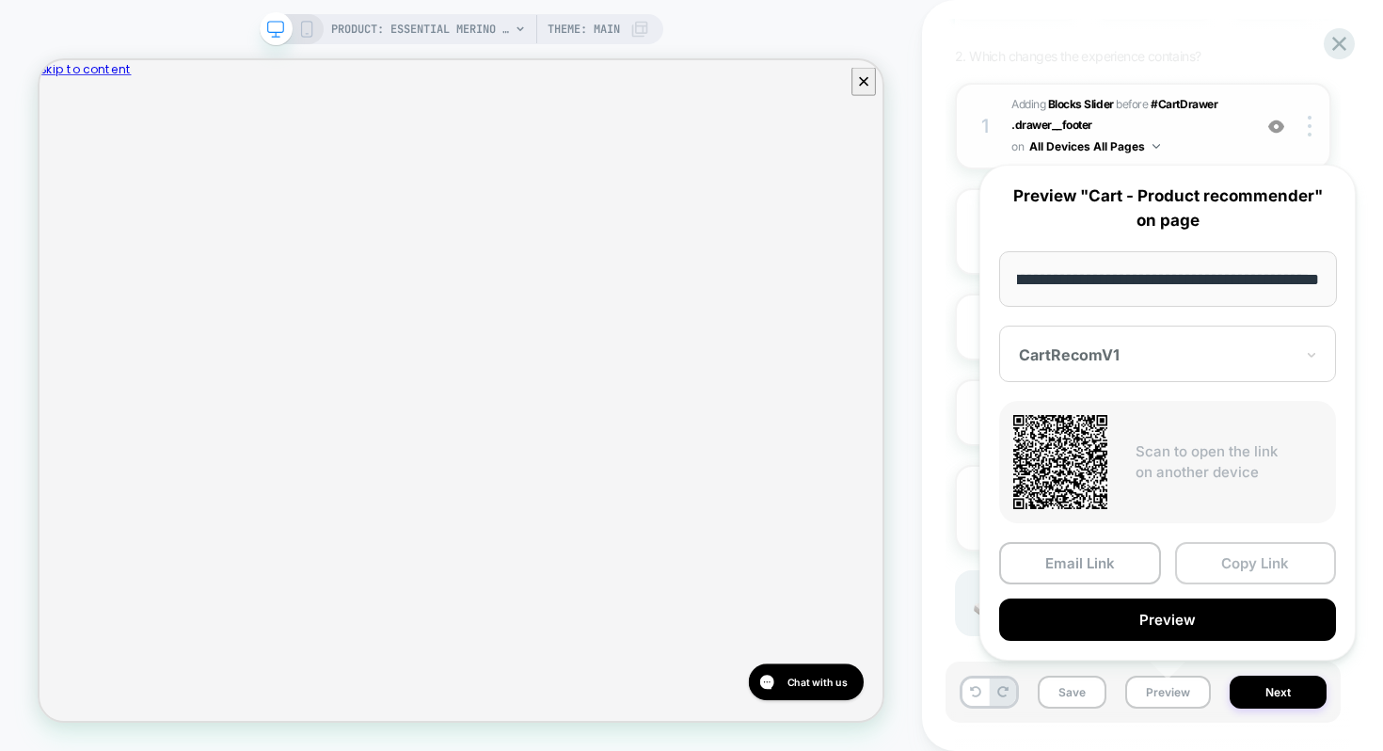
click at [1189, 562] on button "Copy Link" at bounding box center [1256, 563] width 162 height 42
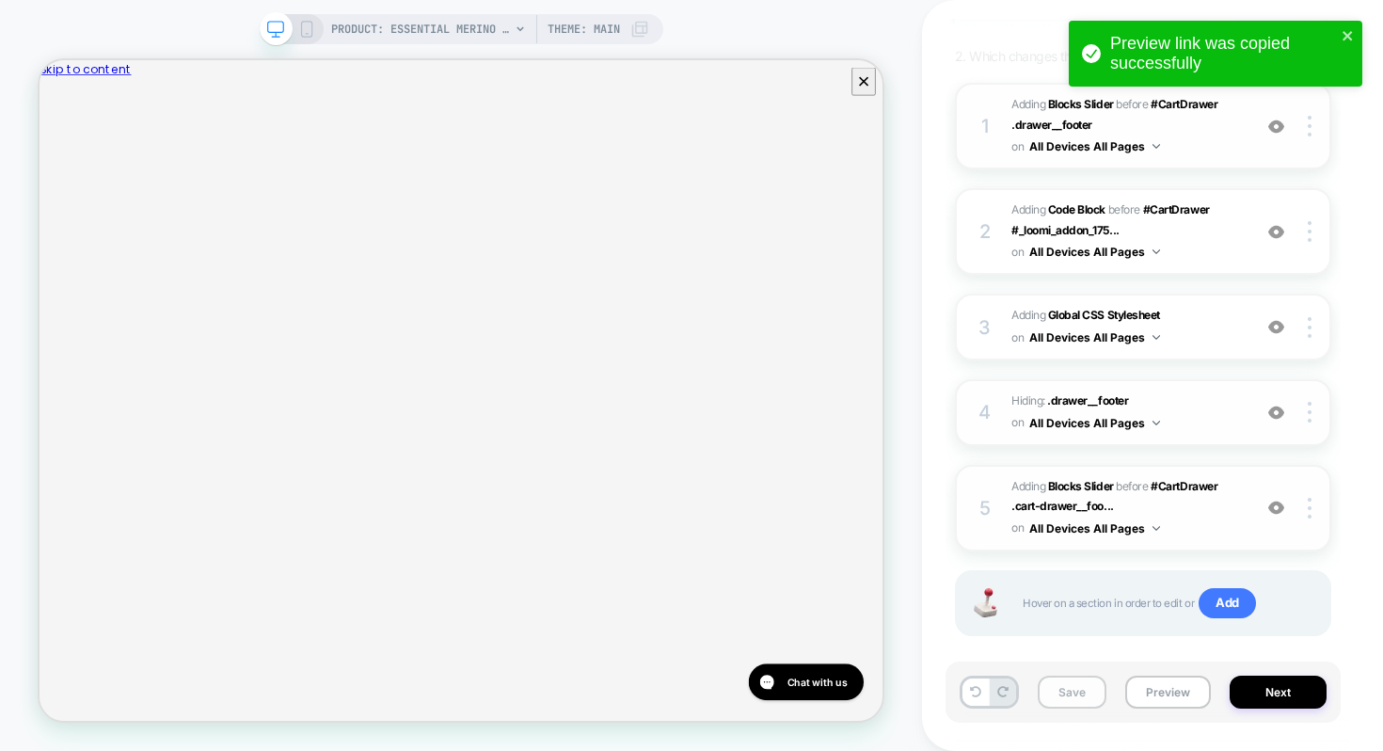
click at [1069, 695] on button "Save" at bounding box center [1072, 692] width 69 height 33
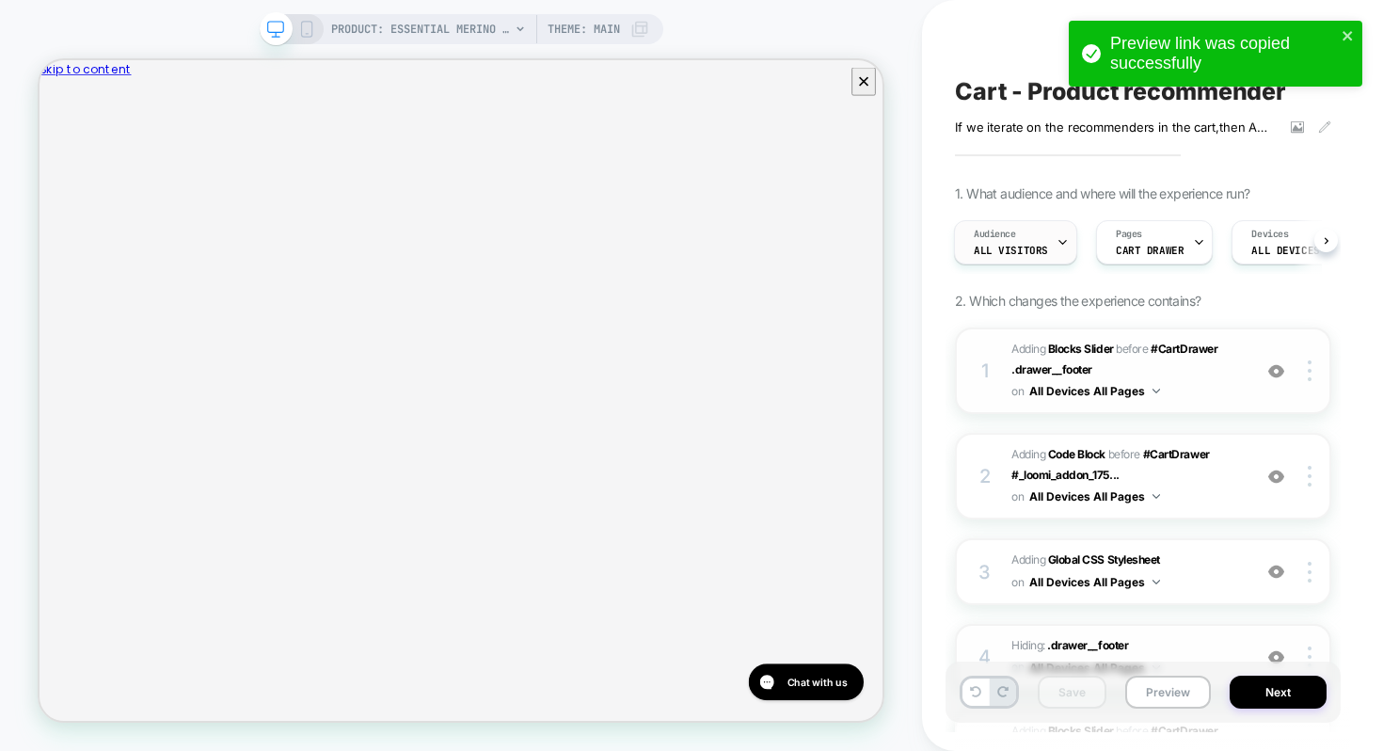
click at [1059, 253] on div at bounding box center [1063, 242] width 12 height 42
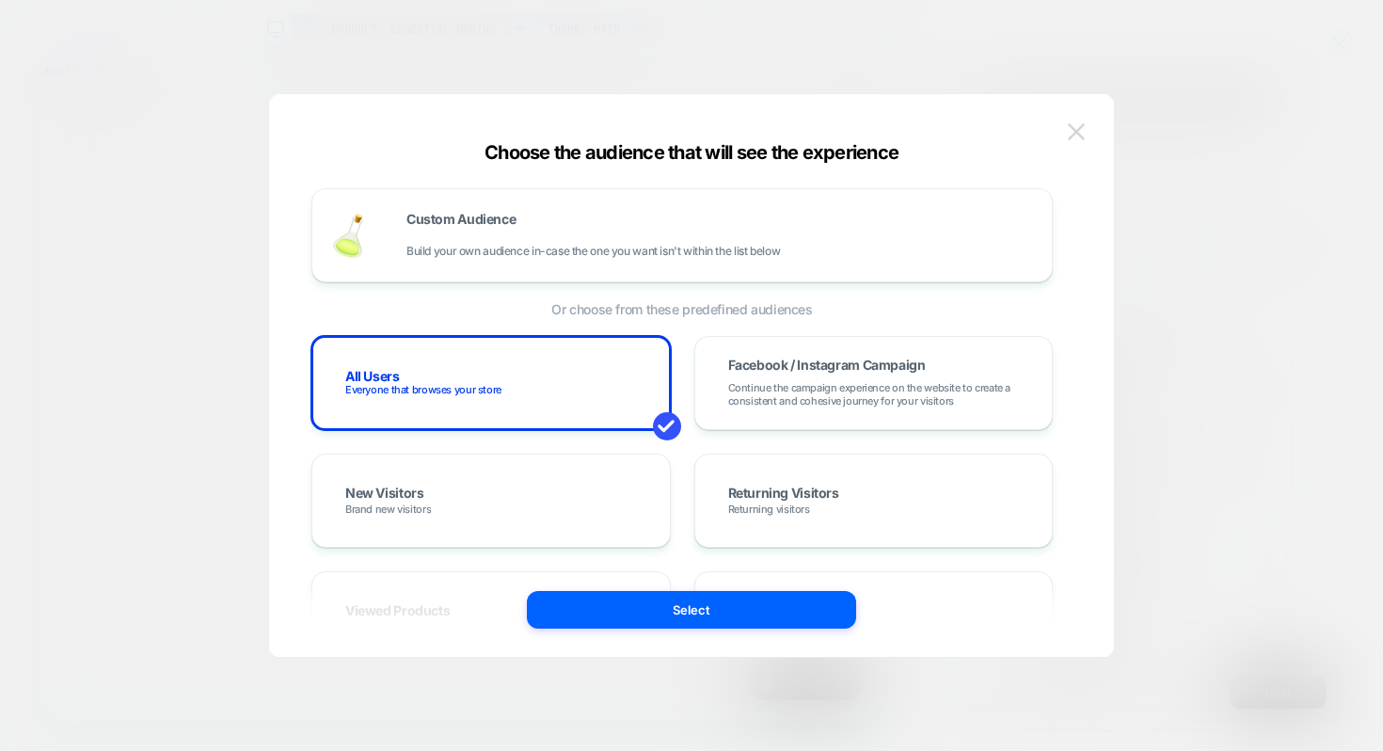
click at [1073, 123] on img at bounding box center [1076, 131] width 17 height 16
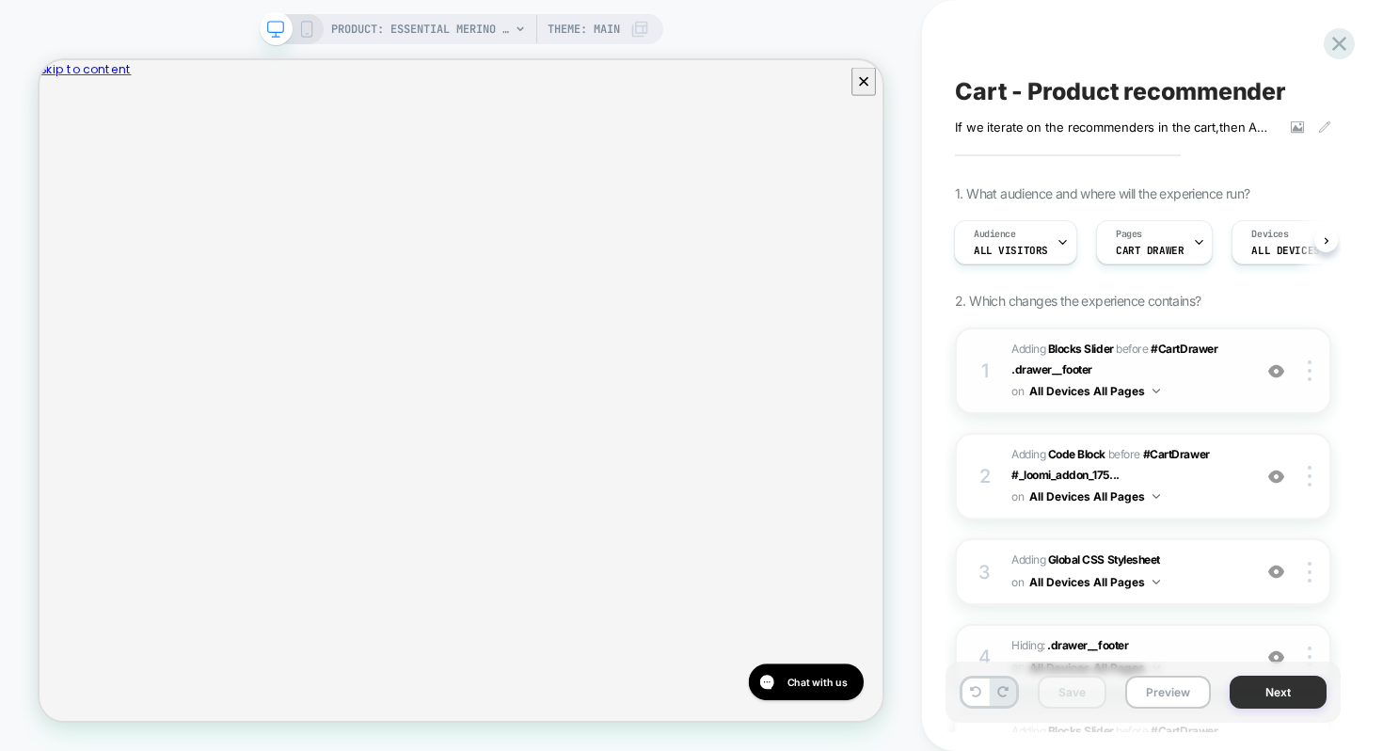
click at [1269, 694] on button "Next" at bounding box center [1278, 692] width 97 height 33
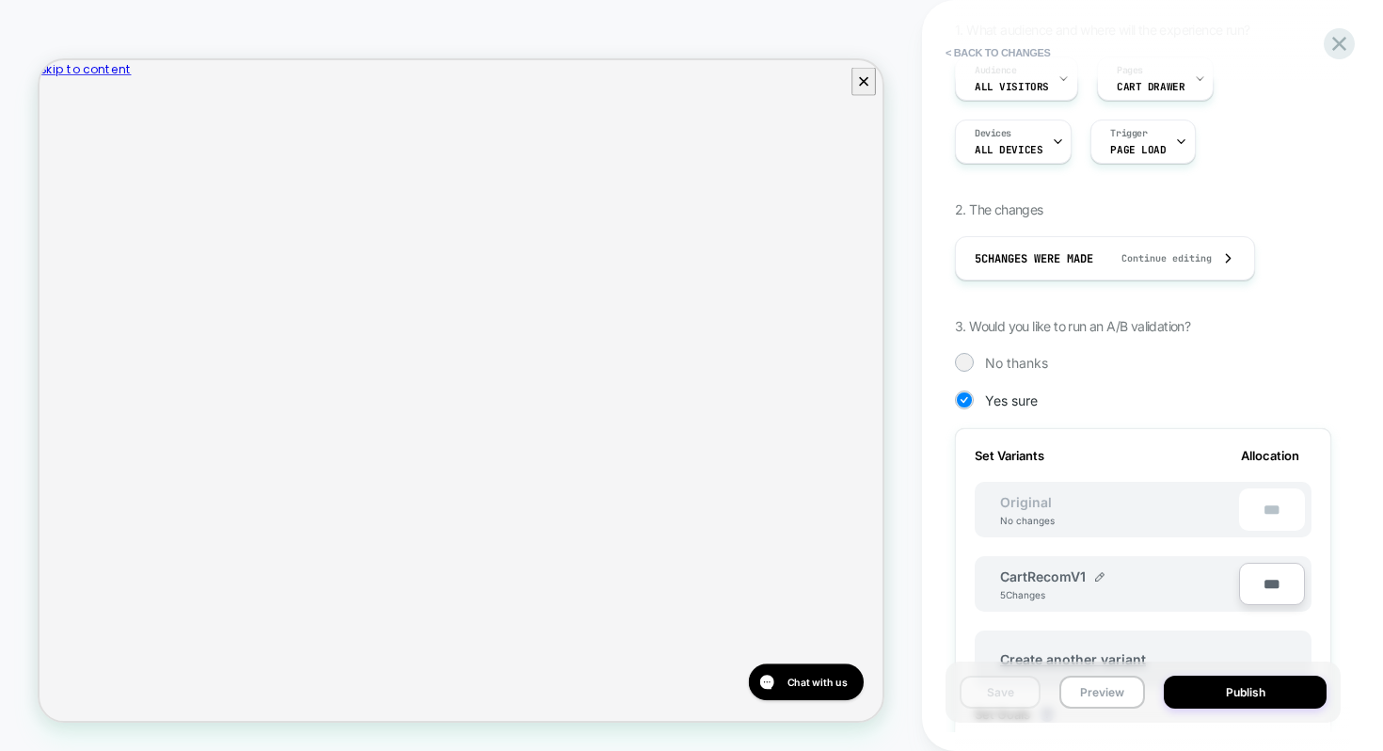
scroll to position [293, 0]
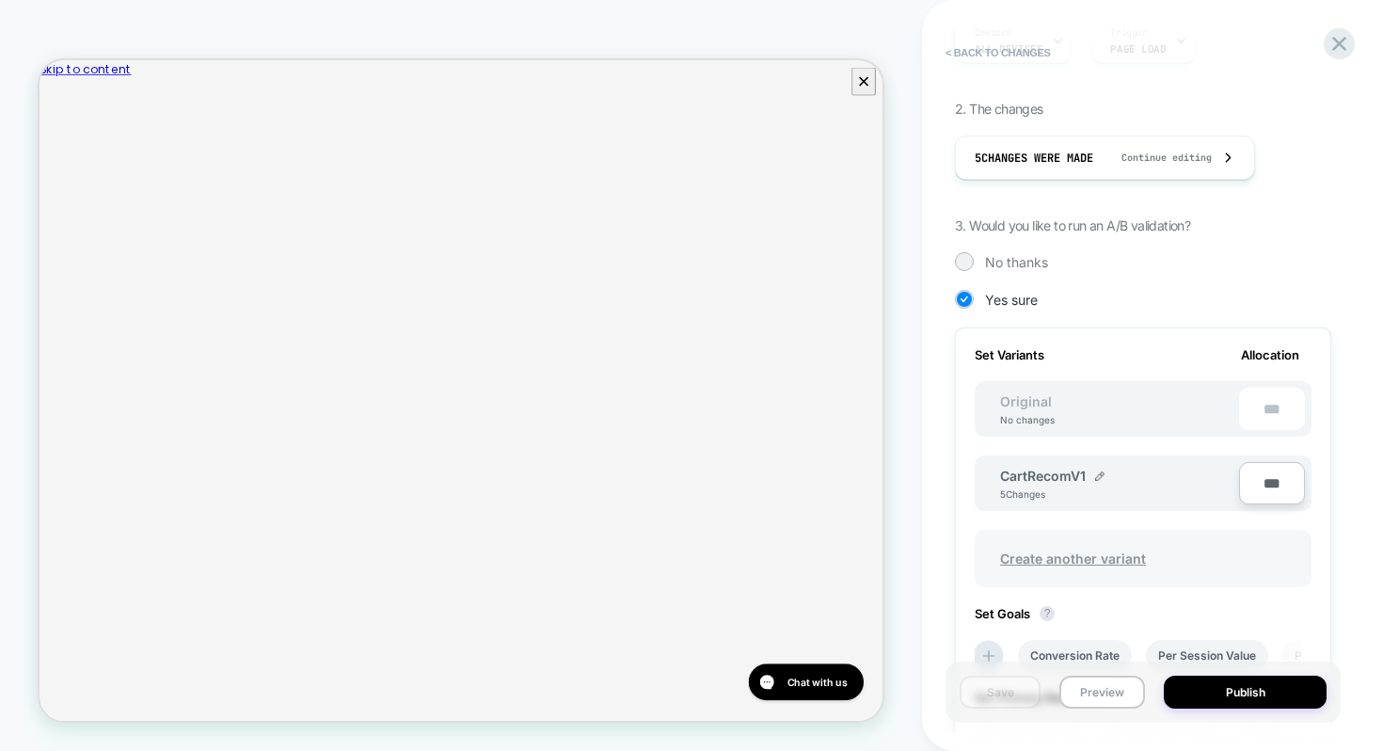
click at [1106, 562] on span "Create another variant" at bounding box center [1074, 558] width 184 height 44
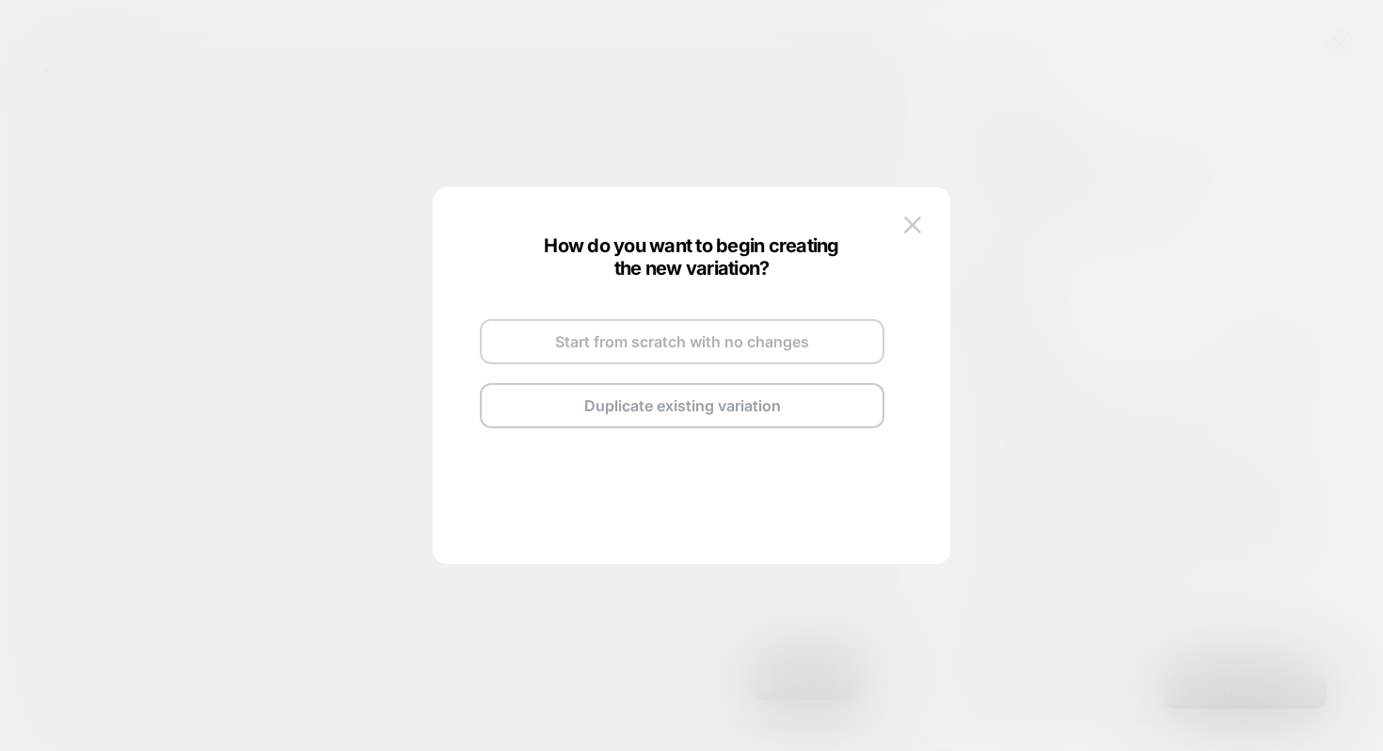
click at [649, 352] on button "Start from scratch with no changes" at bounding box center [682, 341] width 405 height 45
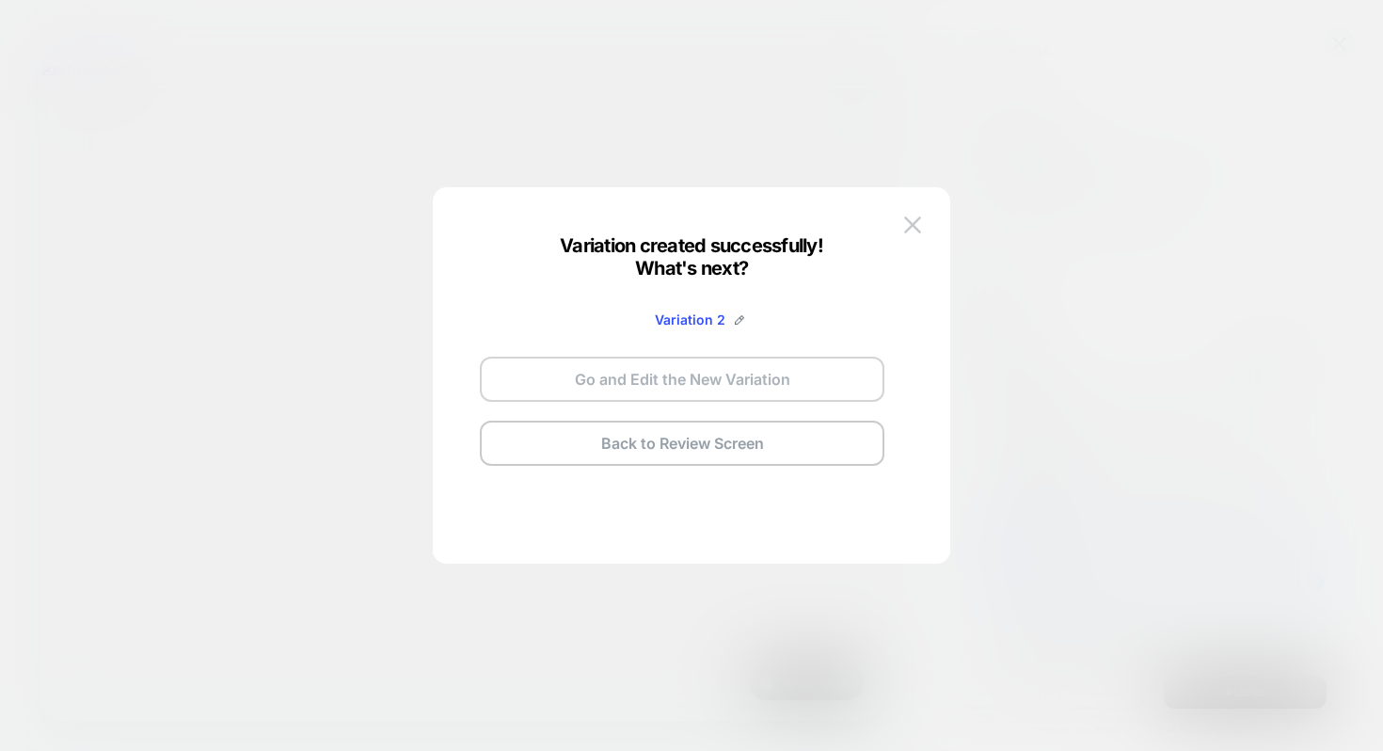
drag, startPoint x: 653, startPoint y: 384, endPoint x: 819, endPoint y: 432, distance: 172.4
click at [653, 384] on button "Go and Edit the New Variation" at bounding box center [682, 379] width 405 height 45
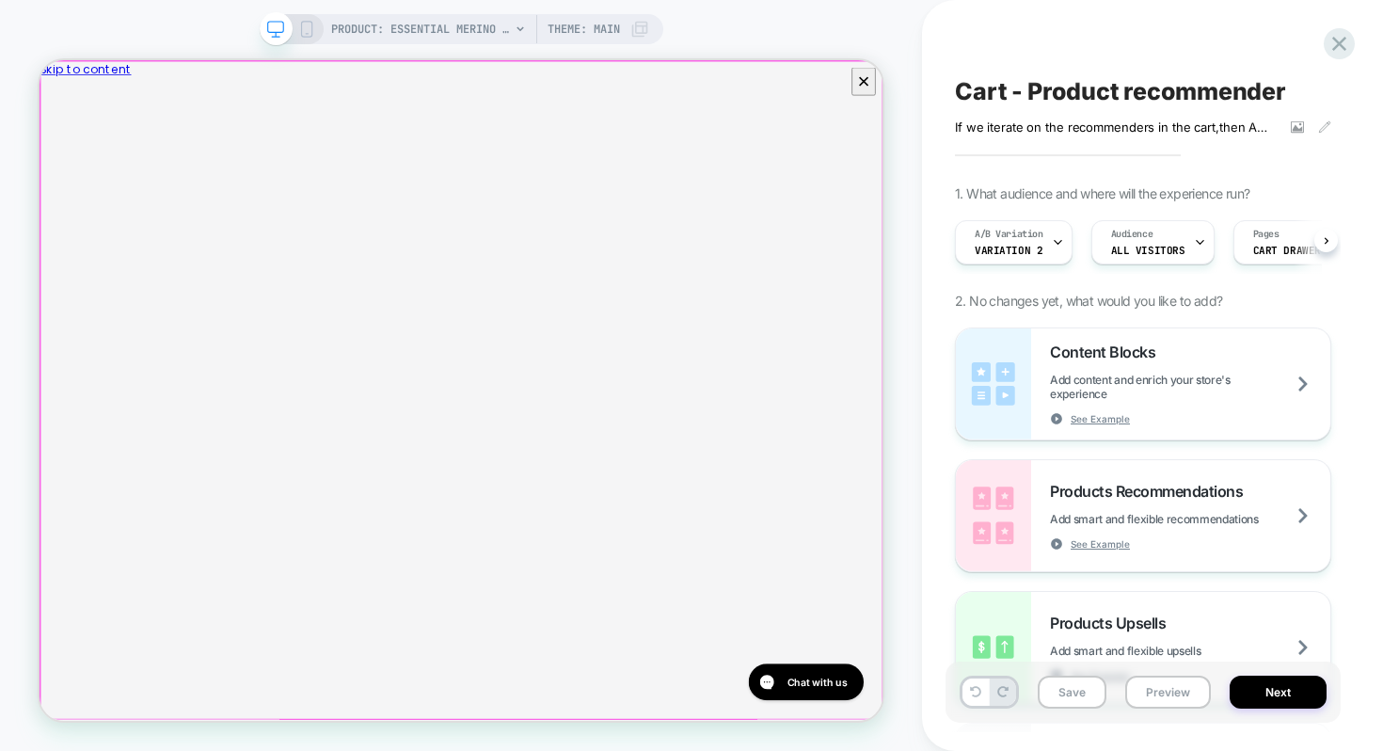
scroll to position [0, 1]
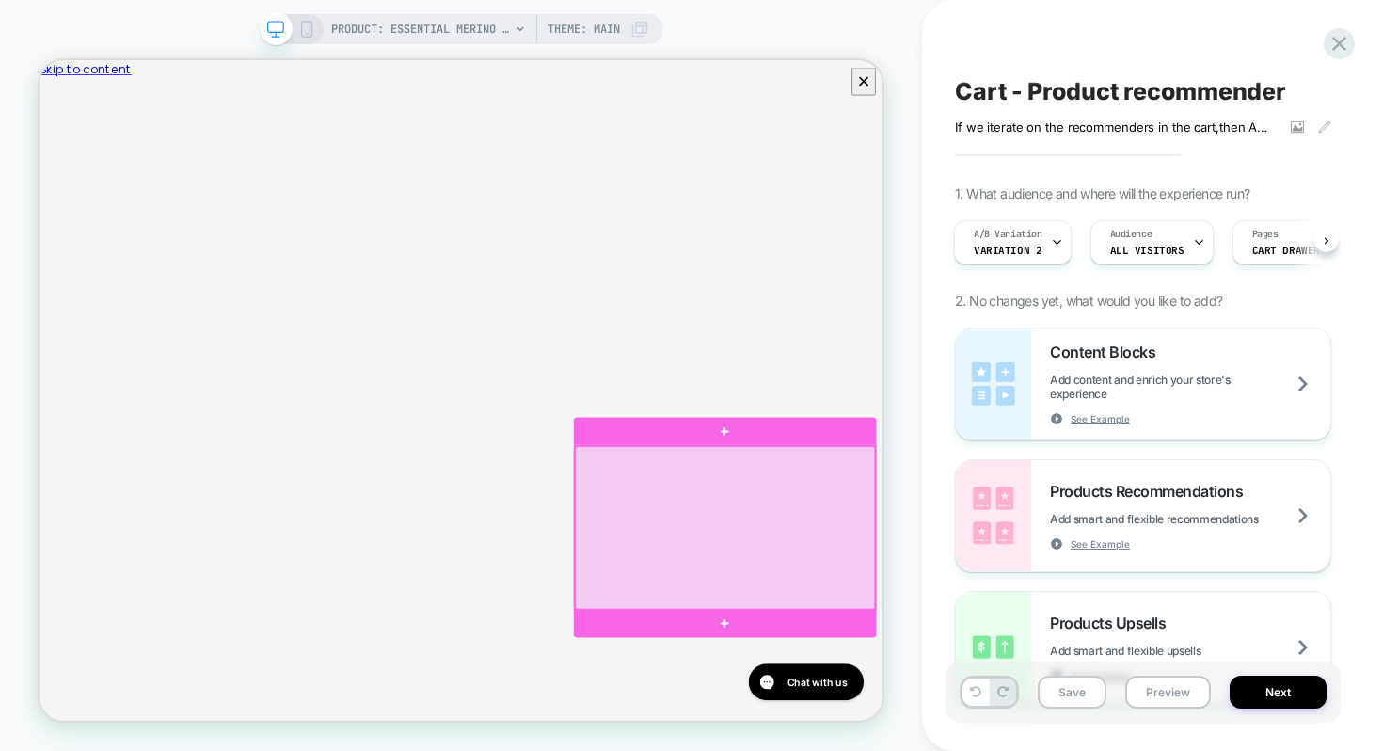
click at [1144, 577] on div at bounding box center [954, 683] width 400 height 217
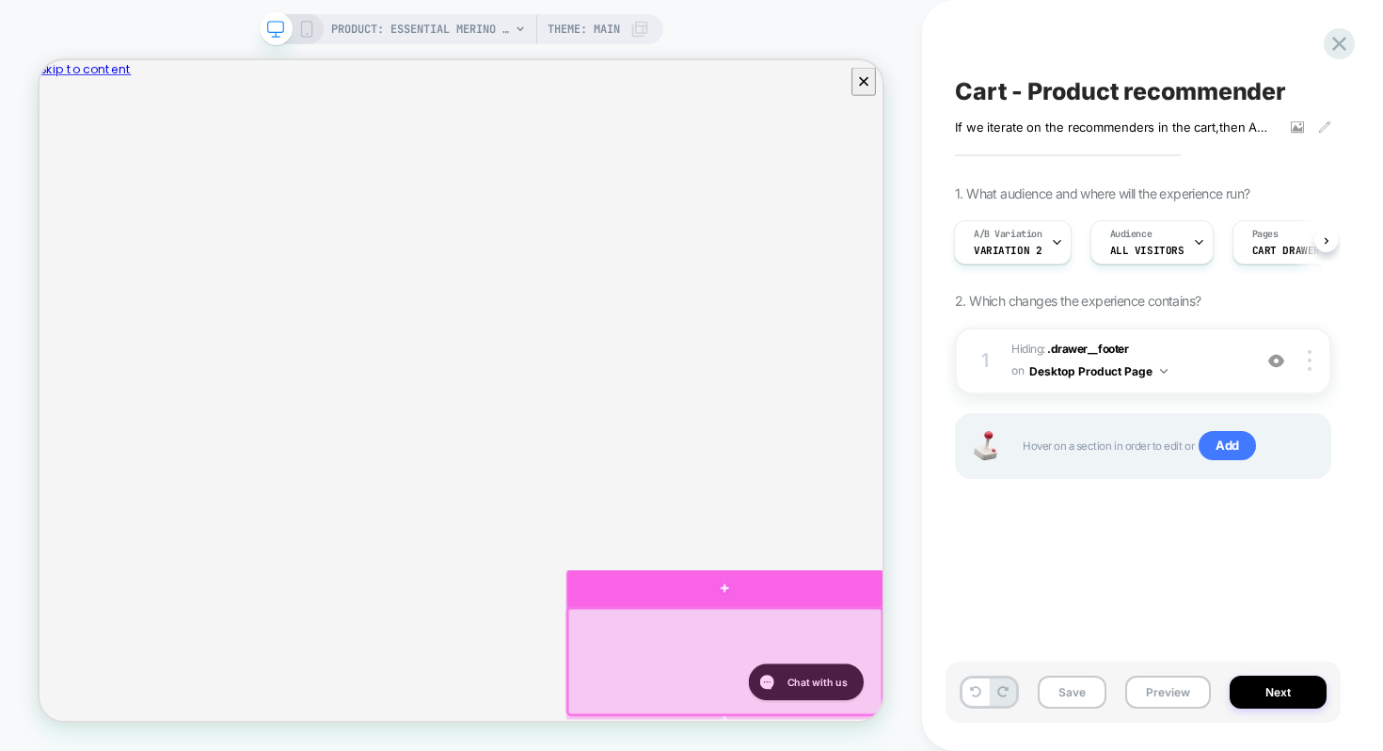
click at [877, 750] on div at bounding box center [953, 765] width 423 height 50
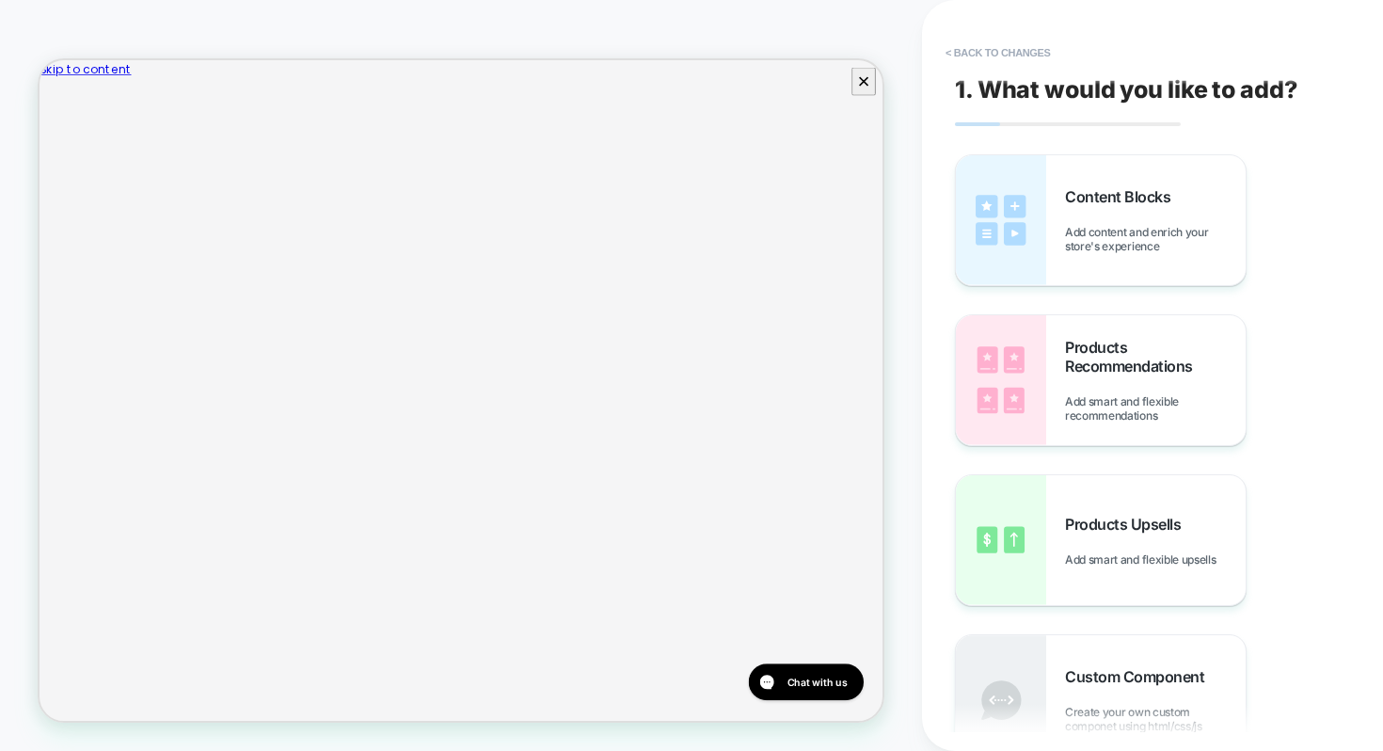
scroll to position [0, 0]
click at [1047, 260] on div "Content Blocks Add content and enrich your store's experience" at bounding box center [1101, 220] width 290 height 130
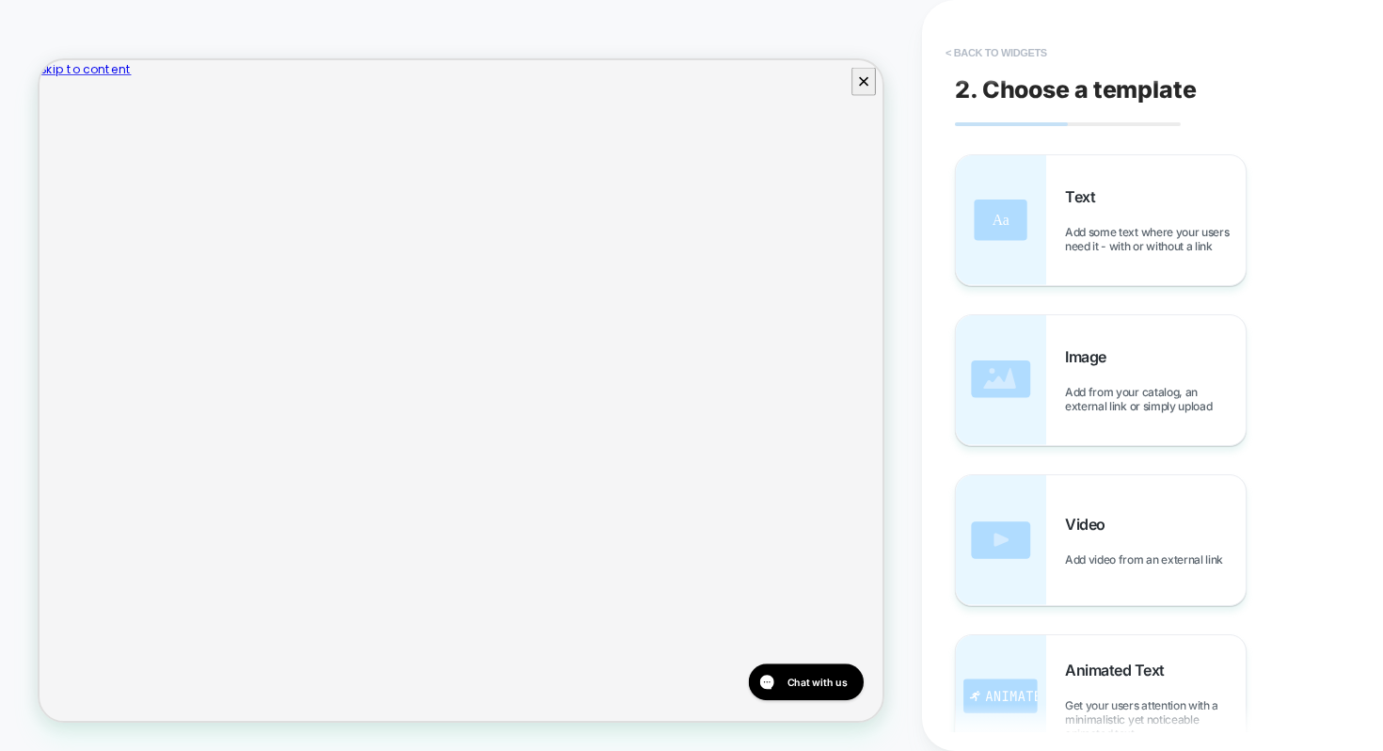
click at [992, 53] on button "< Back to widgets" at bounding box center [996, 53] width 120 height 30
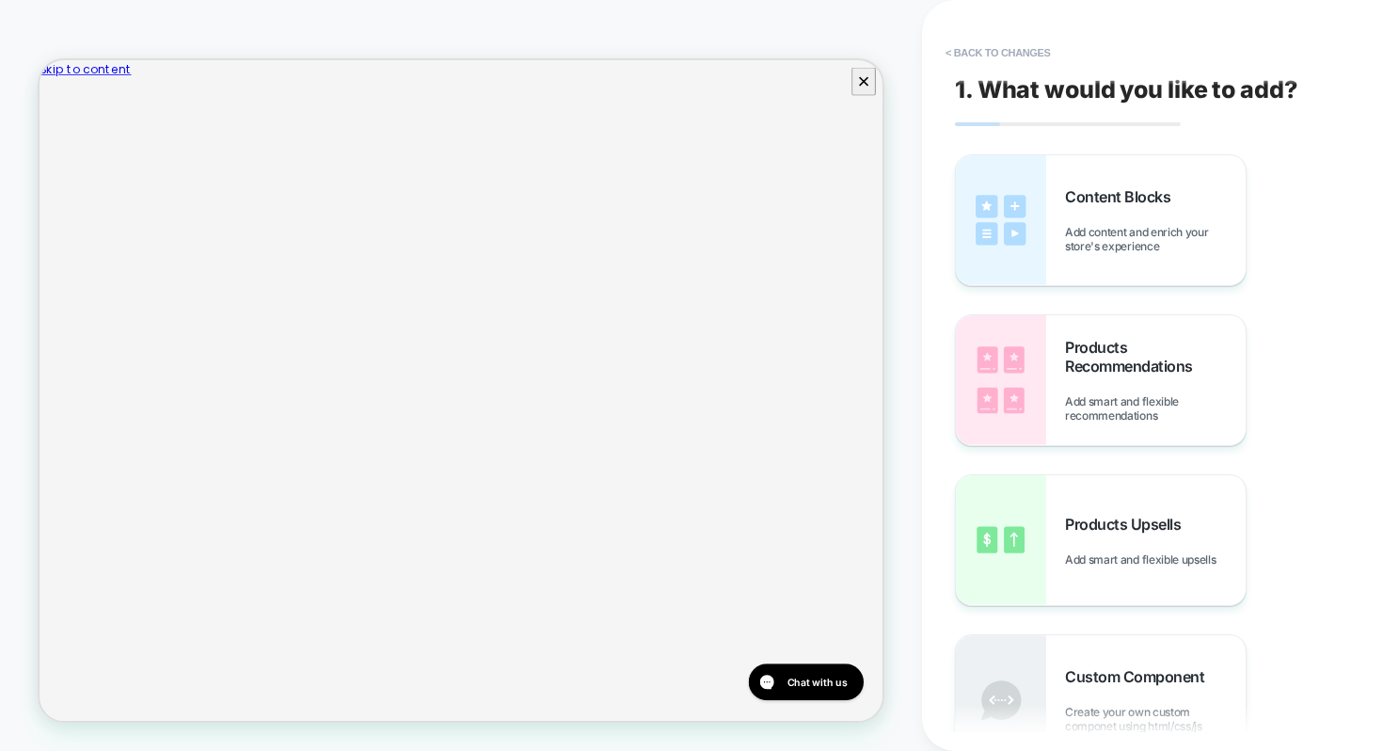
click at [992, 53] on button "< Back to changes" at bounding box center [998, 53] width 124 height 30
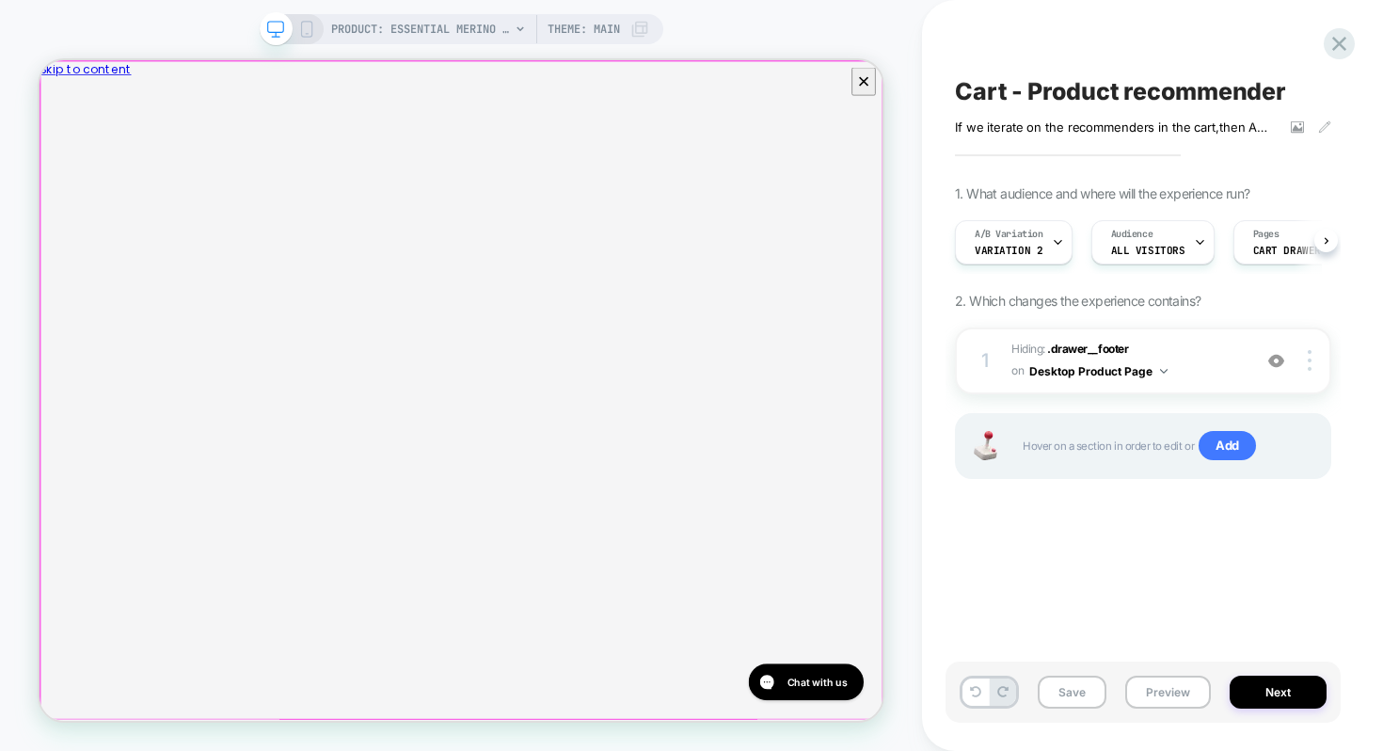
scroll to position [0, 1]
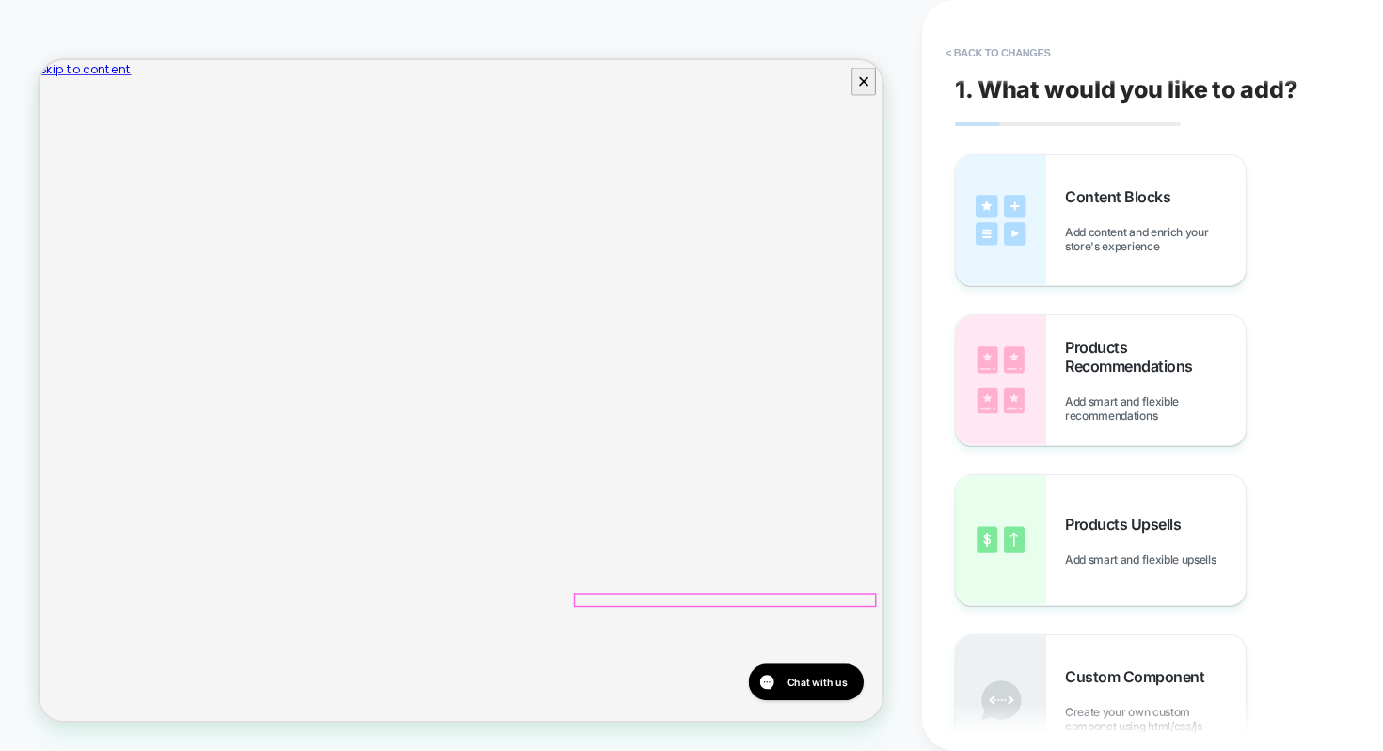
scroll to position [5, 0]
click at [1042, 357] on img at bounding box center [1001, 380] width 90 height 130
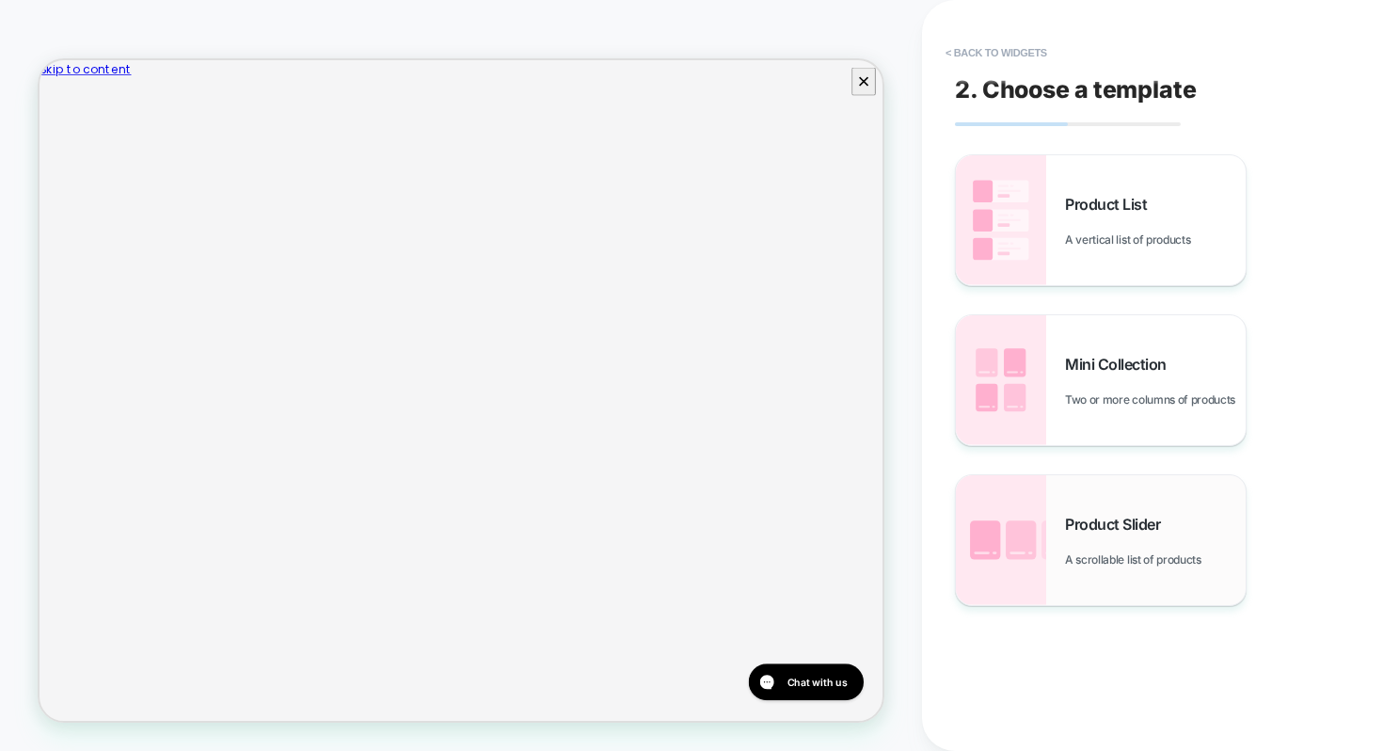
click at [1046, 549] on div "Product Slider A scrollable list of products" at bounding box center [1101, 540] width 290 height 130
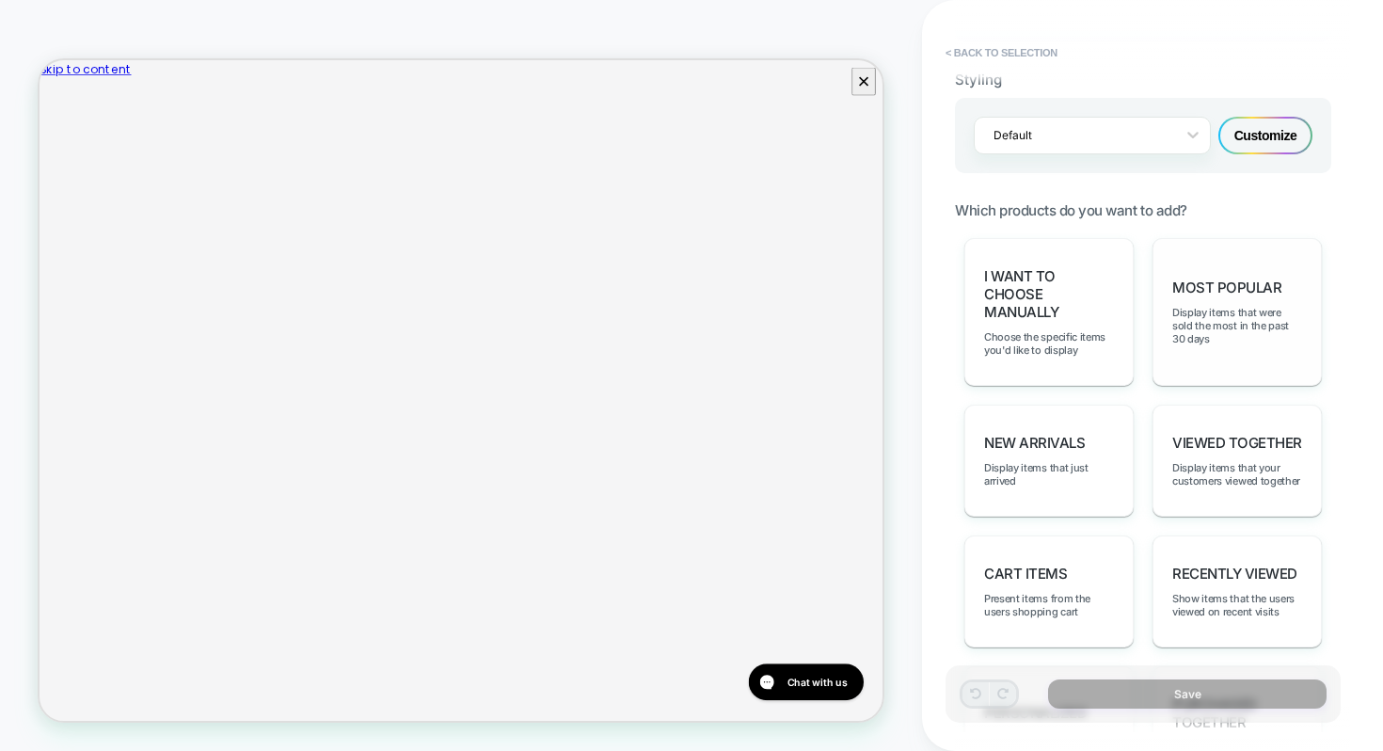
click at [1223, 287] on span "Most Popular" at bounding box center [1227, 288] width 109 height 18
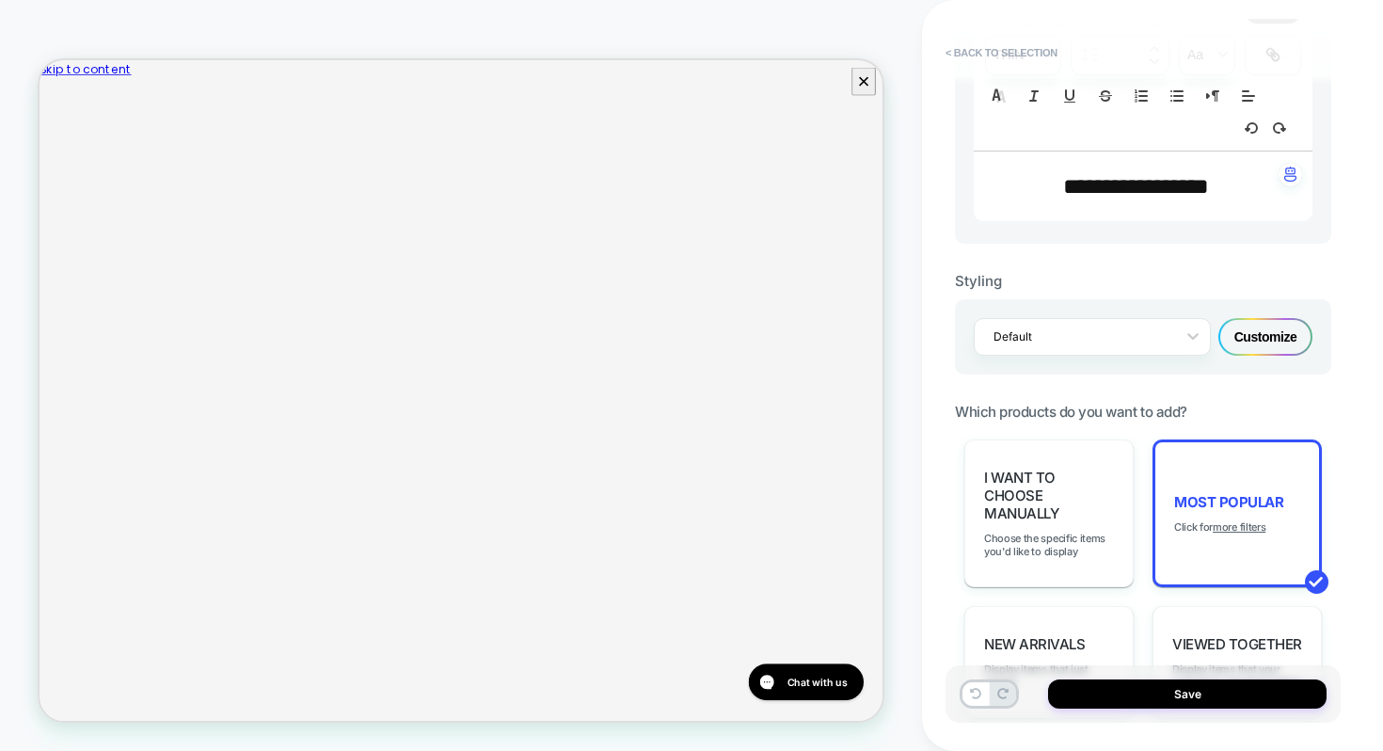
scroll to position [721, 0]
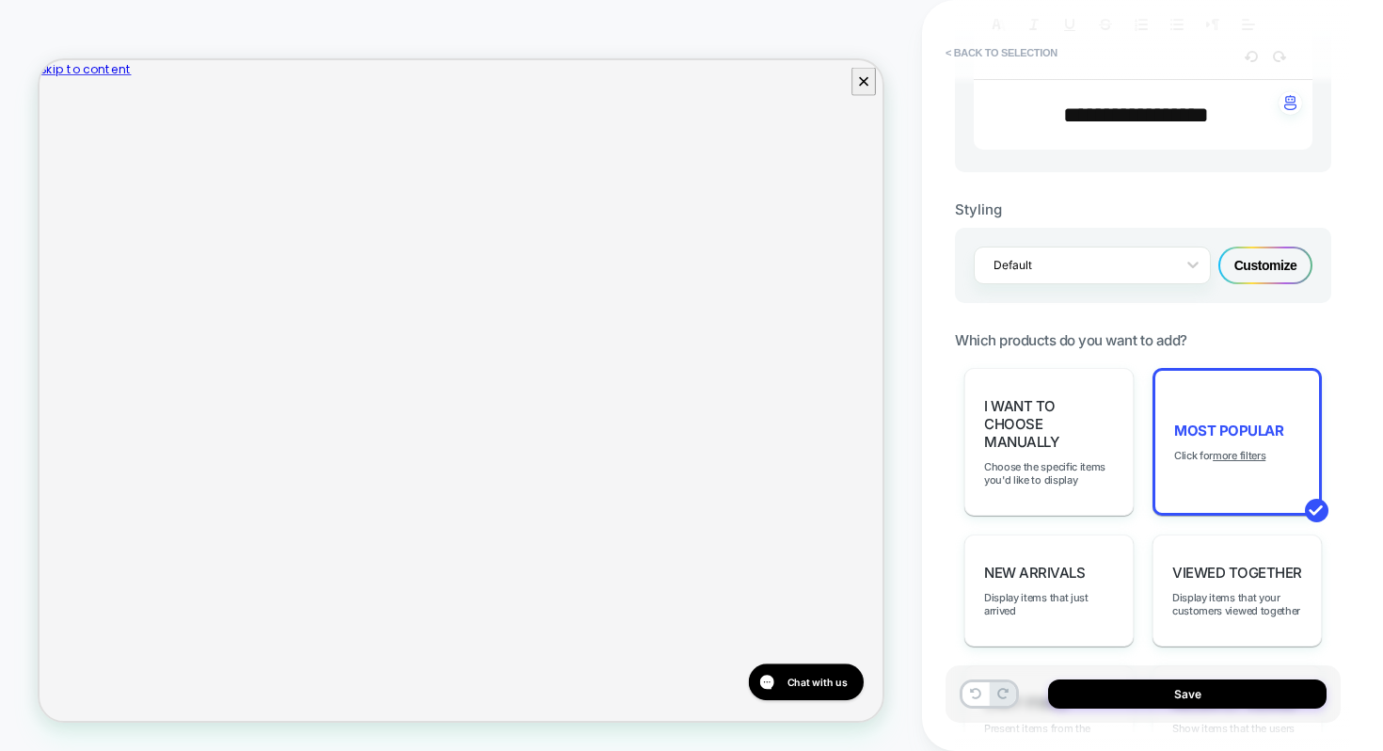
click at [1251, 264] on div "Customize" at bounding box center [1266, 266] width 94 height 38
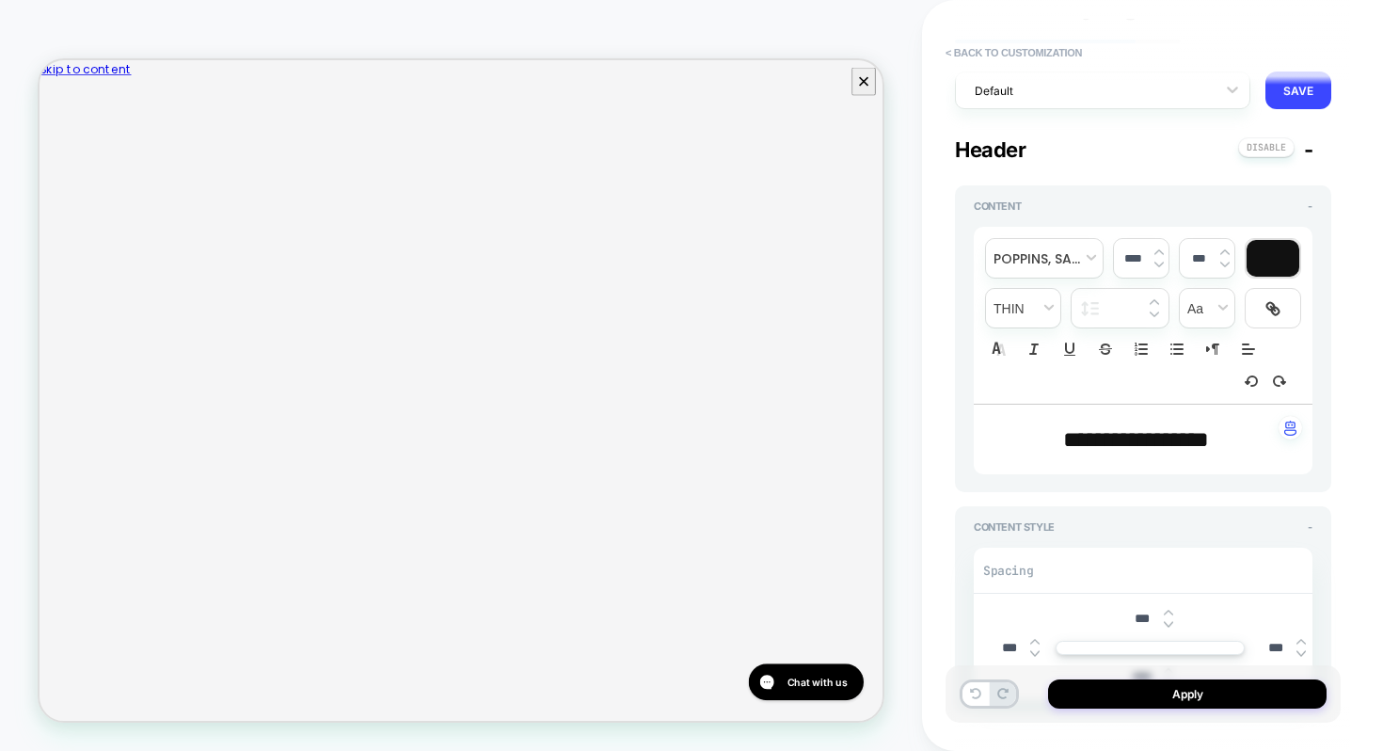
scroll to position [81, 0]
click at [1138, 90] on div at bounding box center [1090, 93] width 231 height 18
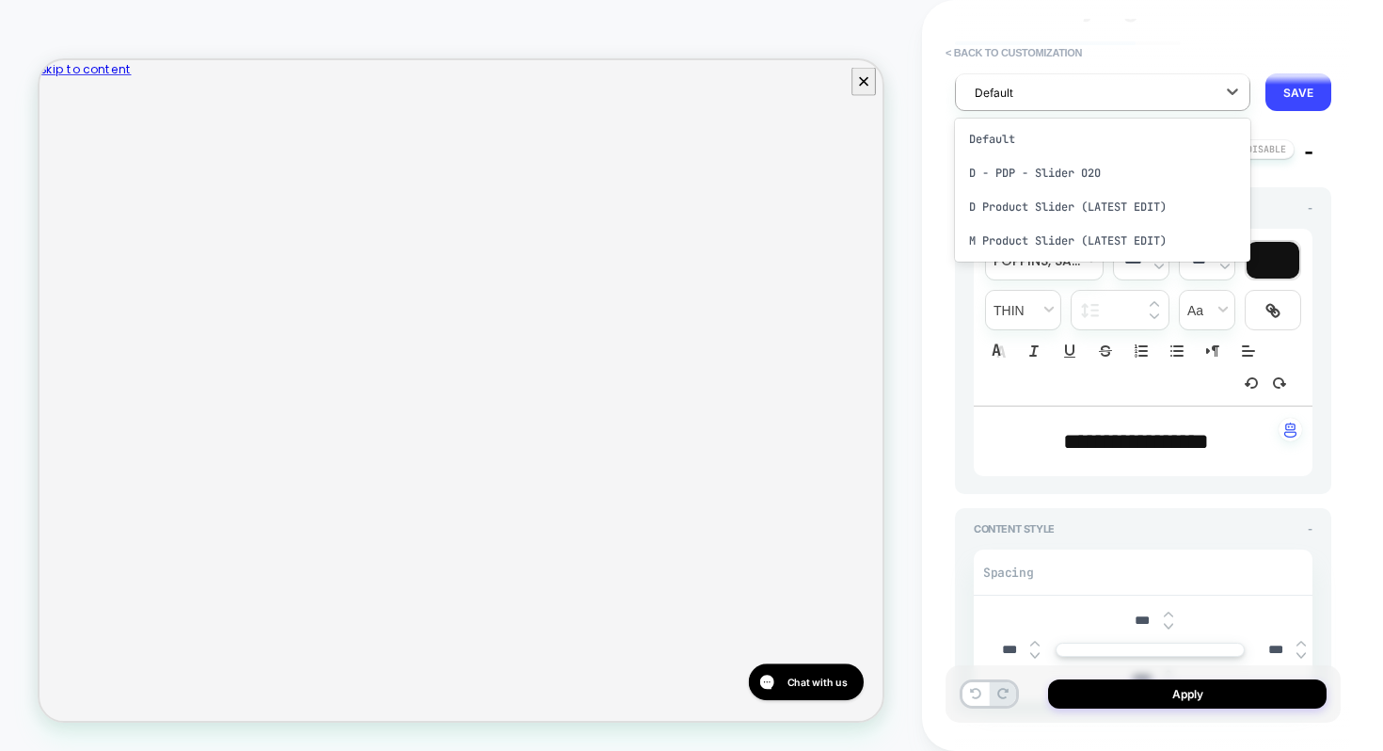
click at [1366, 190] on div "**********" at bounding box center [1152, 375] width 461 height 751
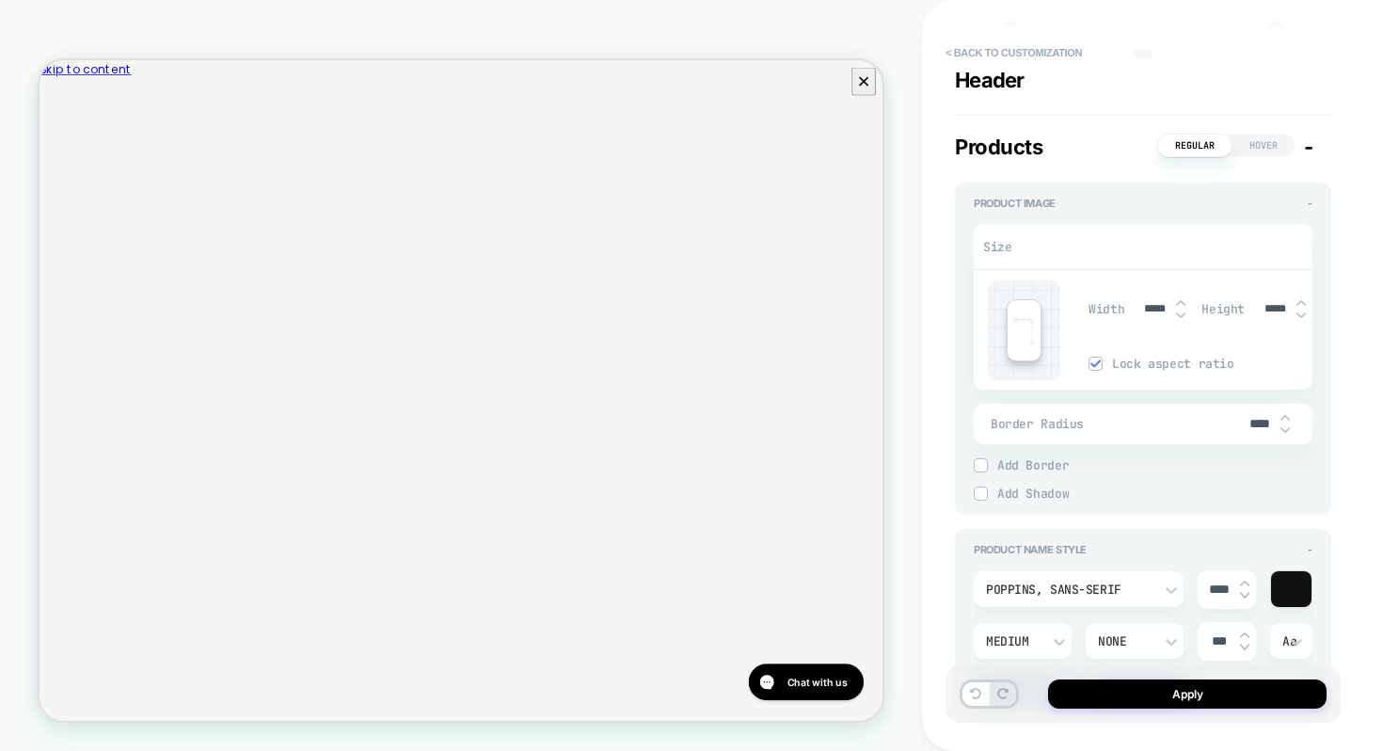
type textarea "*"
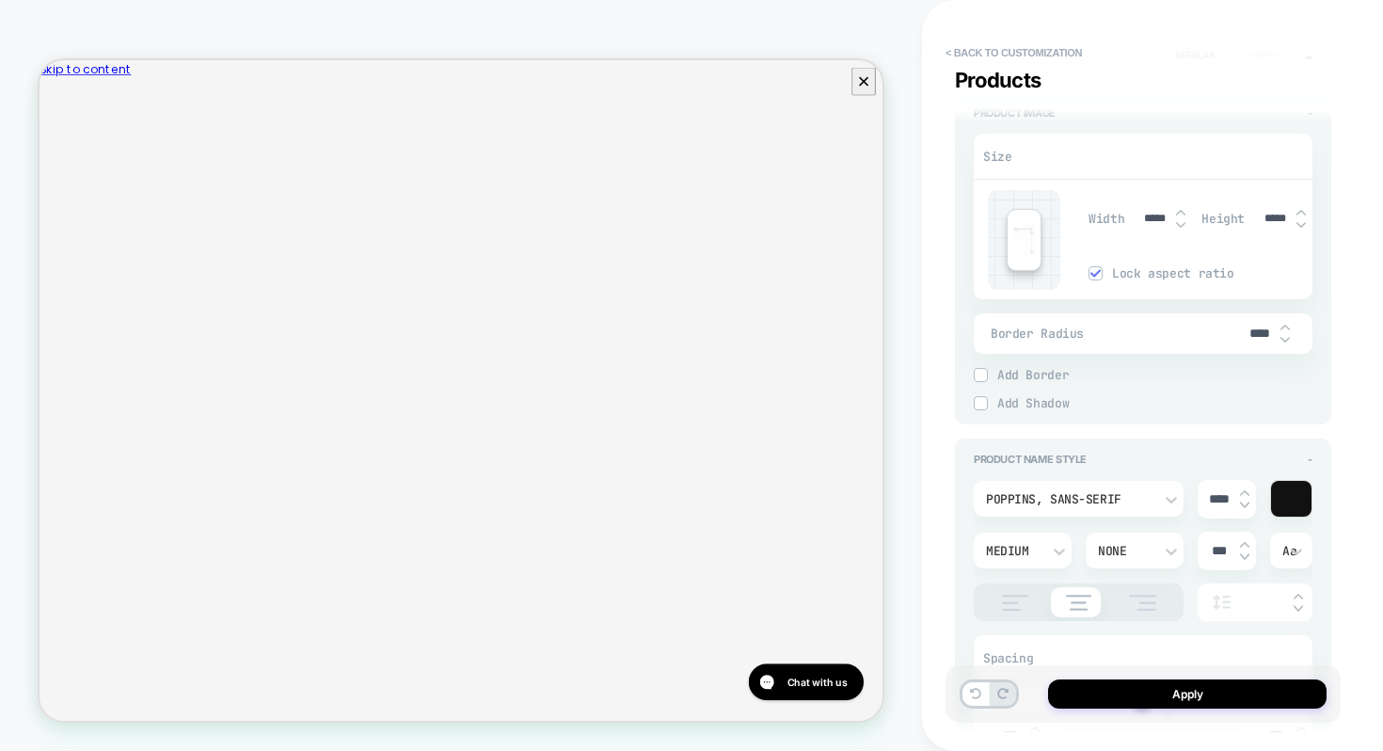
click at [1149, 217] on input "*****" at bounding box center [1155, 219] width 42 height 14
type input "***"
type textarea "*"
type input "****"
type textarea "*"
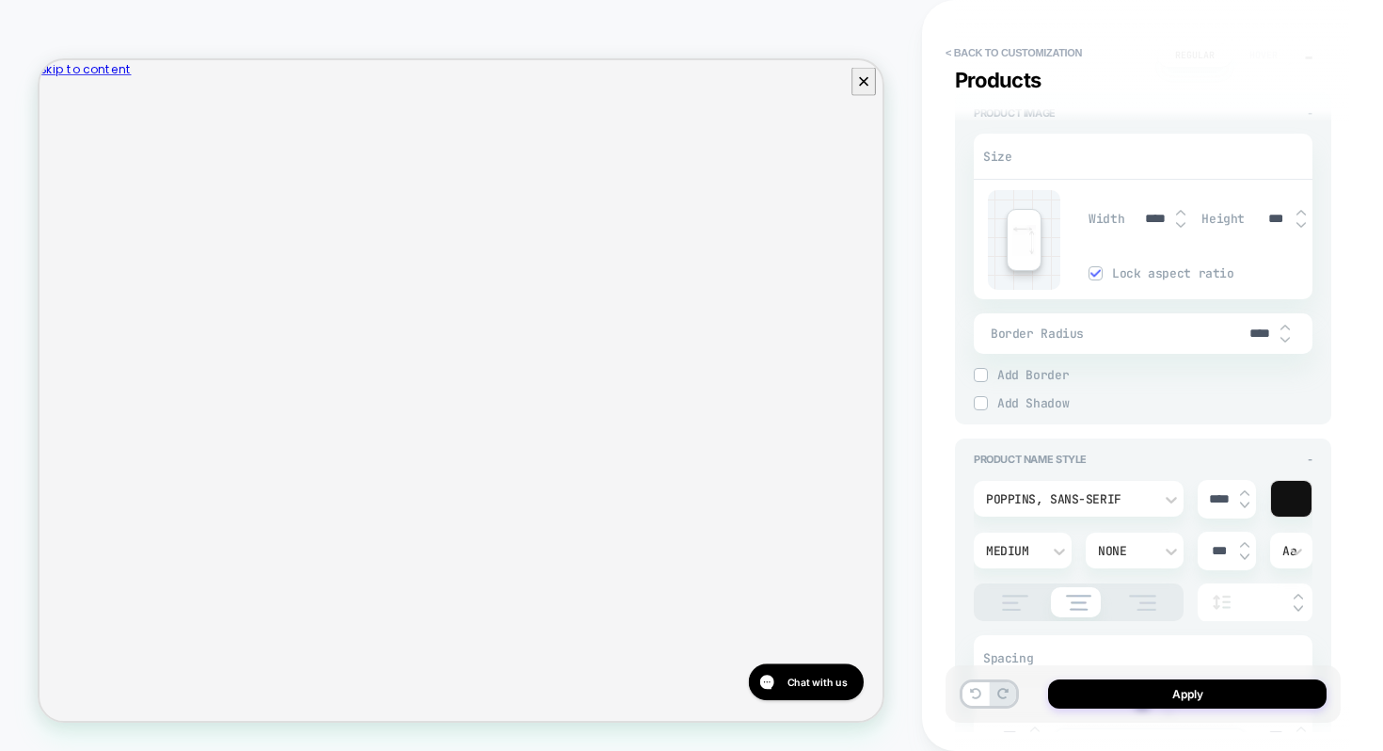
type input "***"
type textarea "*"
type input "****"
type textarea "*"
type input "*****"
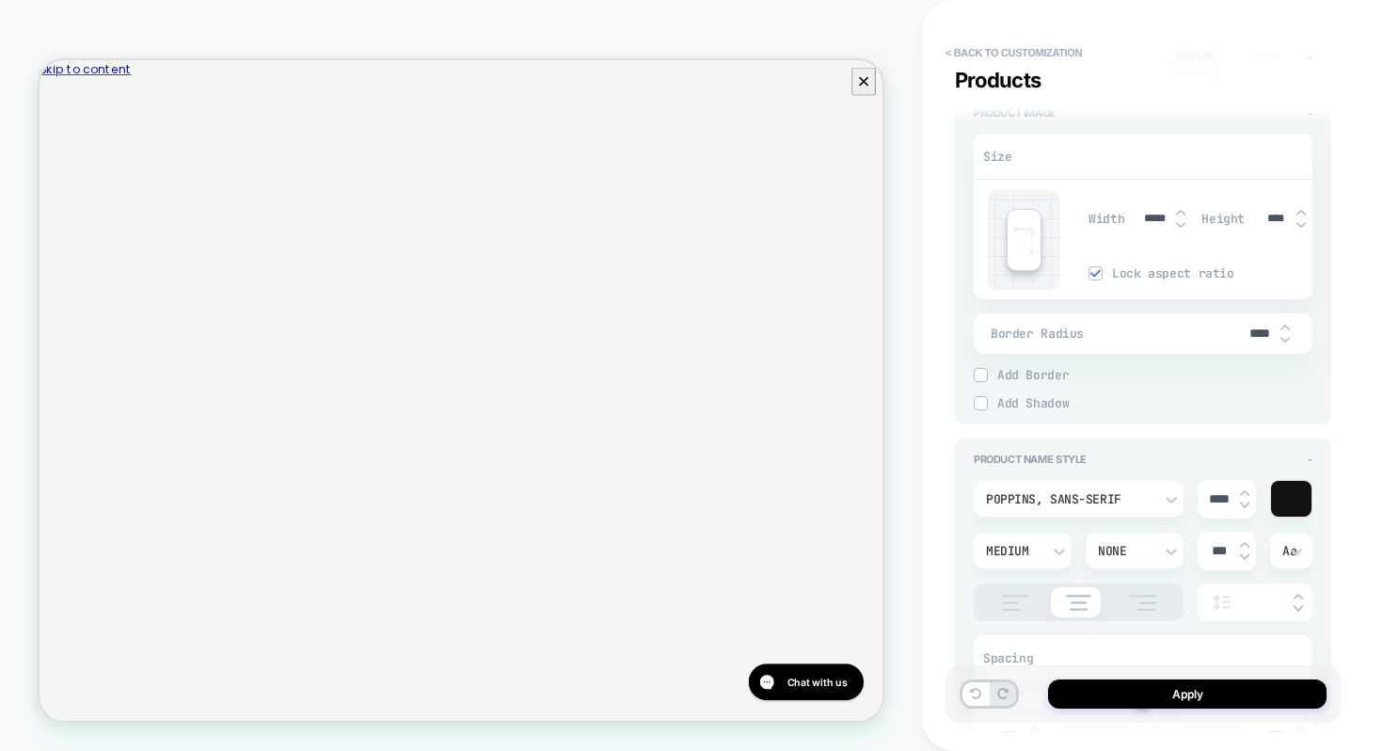
type textarea "*"
type input "*****"
type textarea "*"
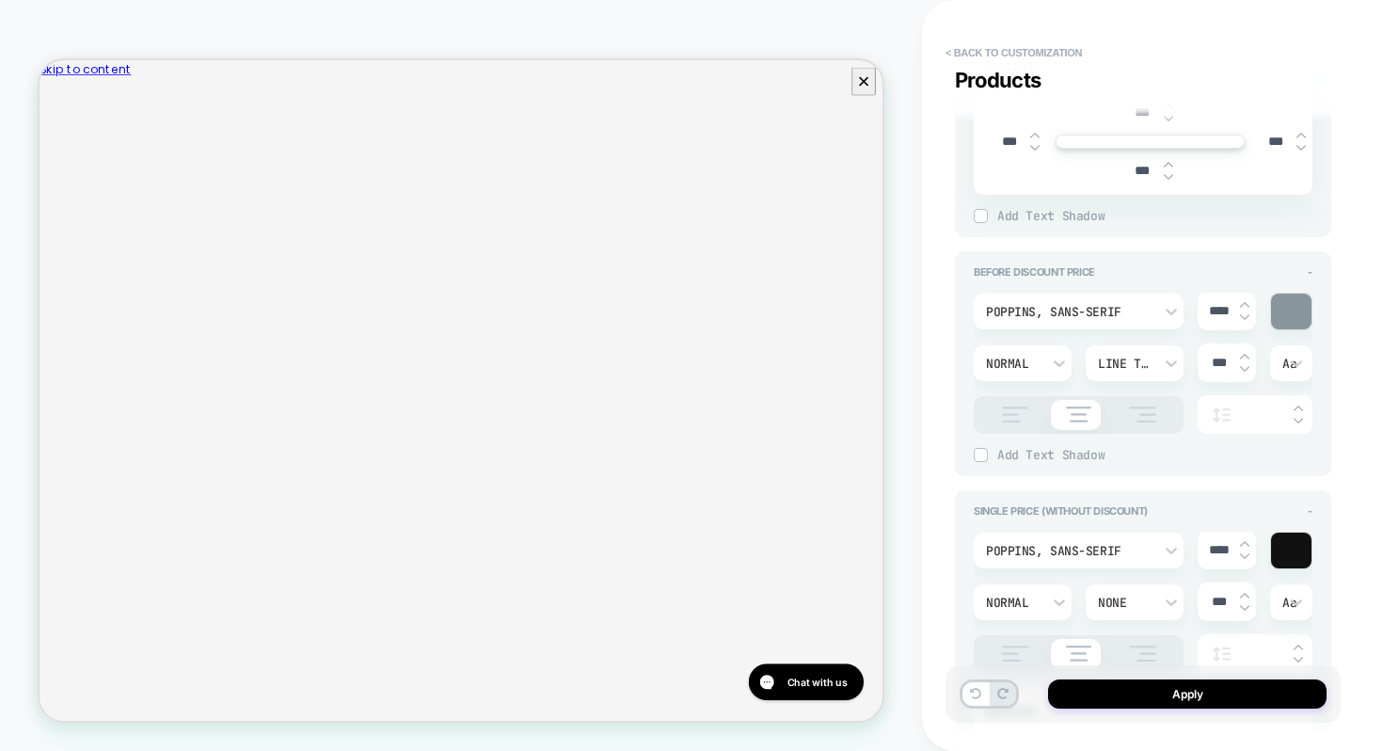
scroll to position [1864, 0]
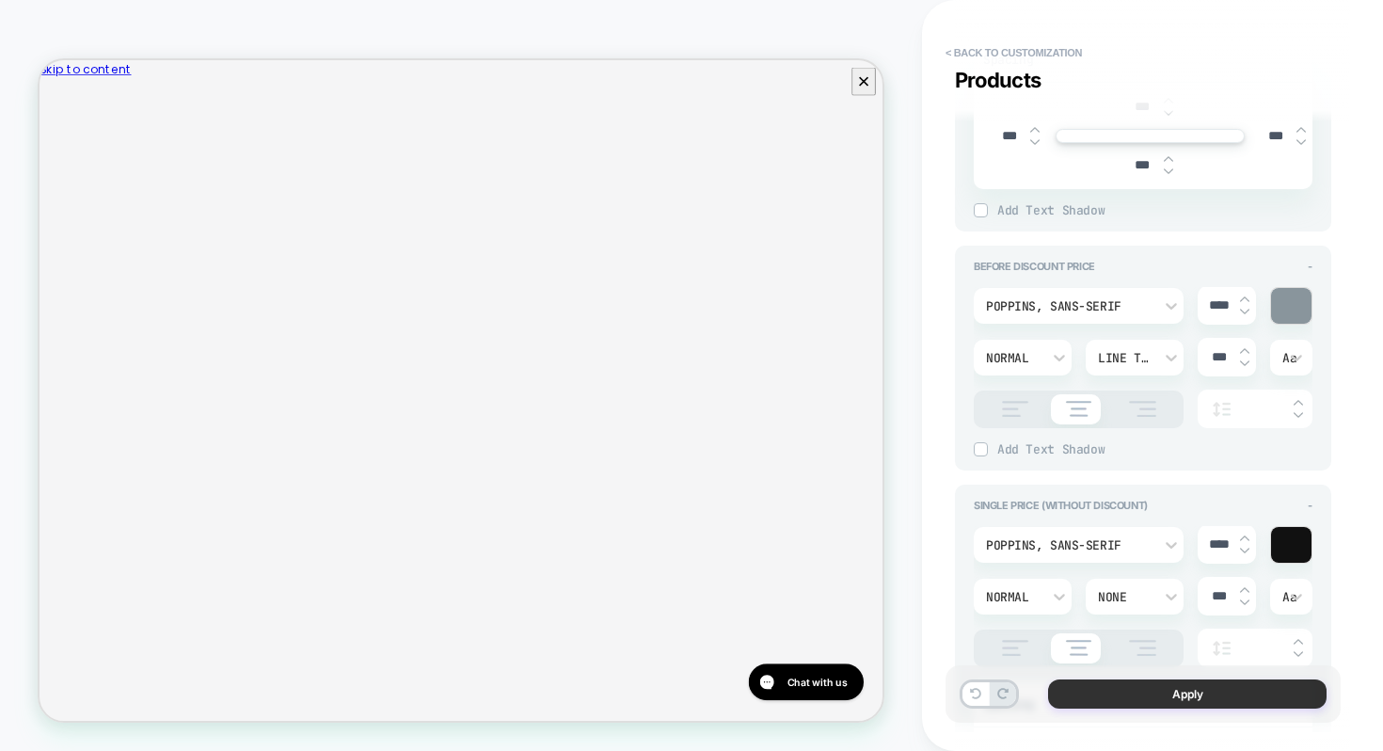
type input "*****"
click at [1150, 692] on button "Apply" at bounding box center [1187, 693] width 279 height 29
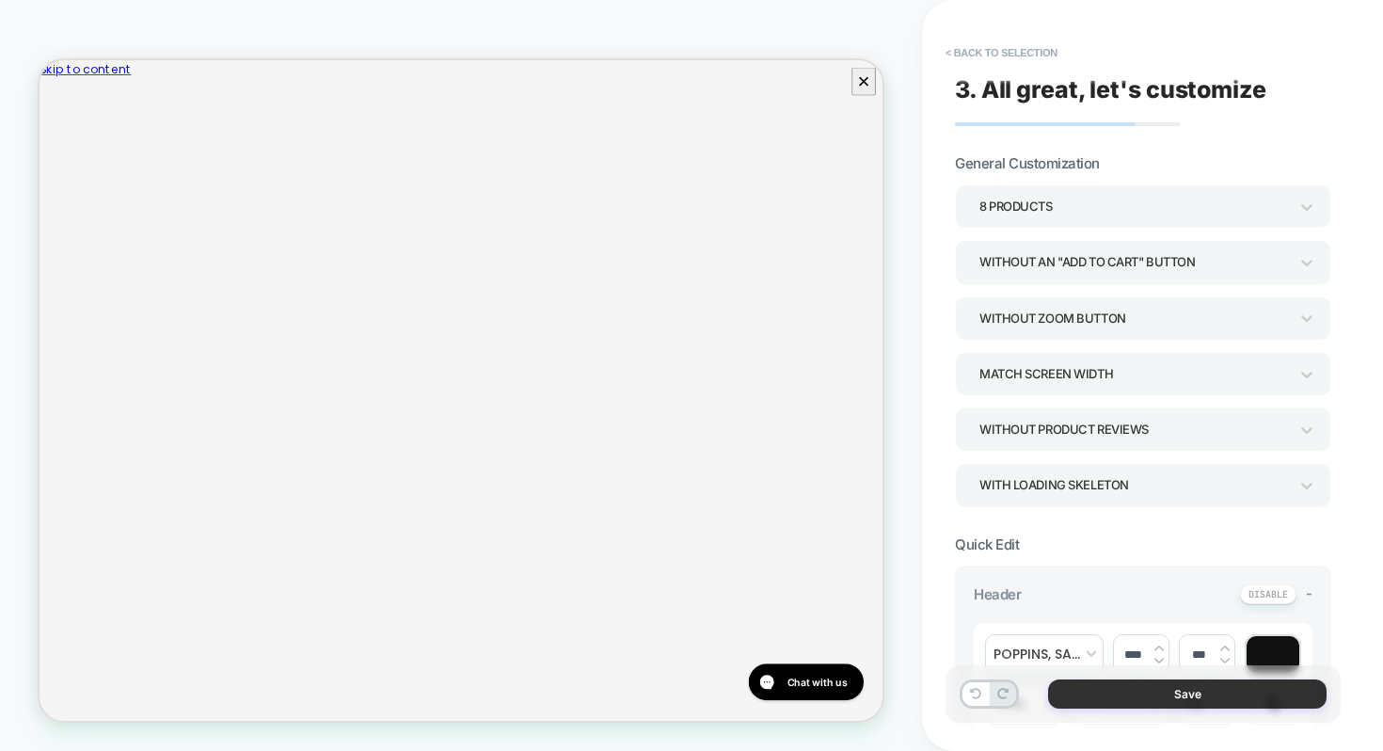
click at [1096, 686] on button "Save" at bounding box center [1187, 693] width 279 height 29
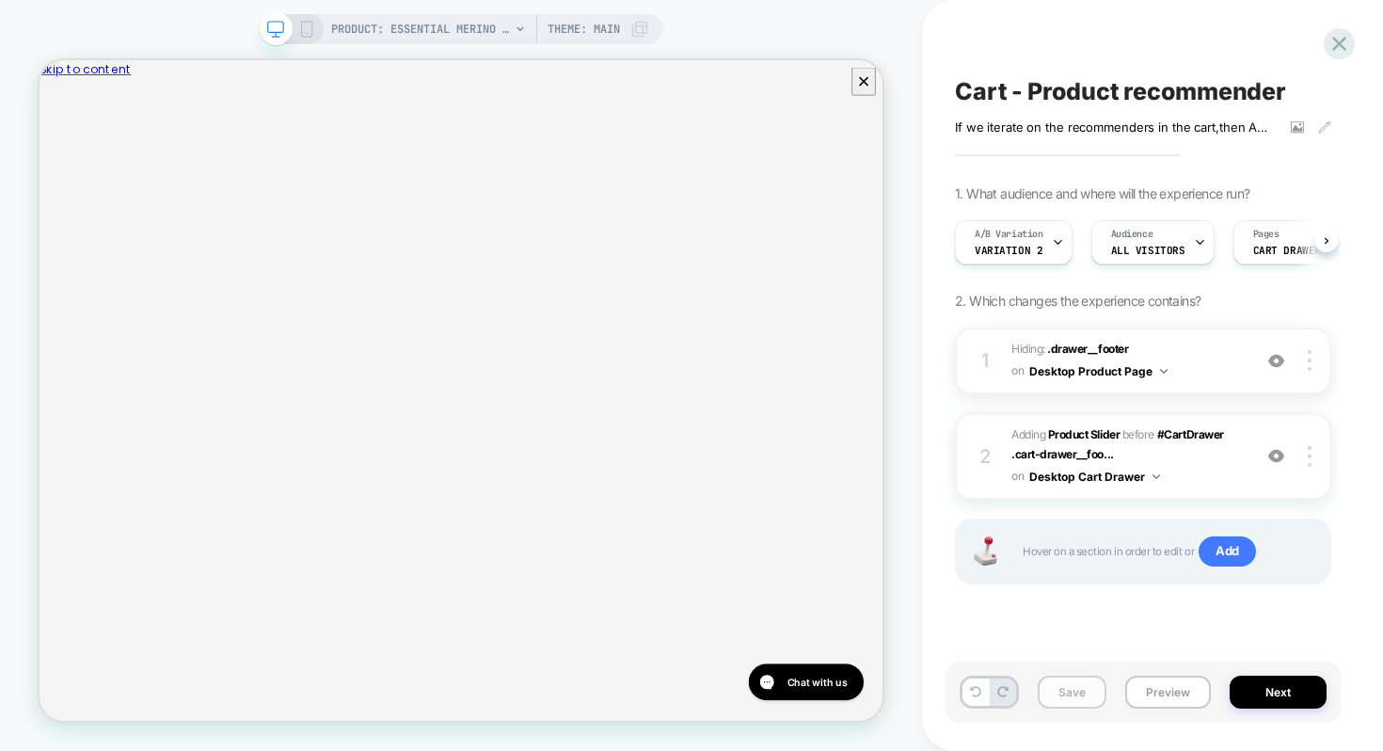
scroll to position [0, 1]
drag, startPoint x: 1091, startPoint y: 687, endPoint x: 1125, endPoint y: 686, distance: 33.9
click at [1091, 687] on button "Save" at bounding box center [1072, 692] width 69 height 33
click at [1161, 694] on button "Preview" at bounding box center [1168, 692] width 86 height 33
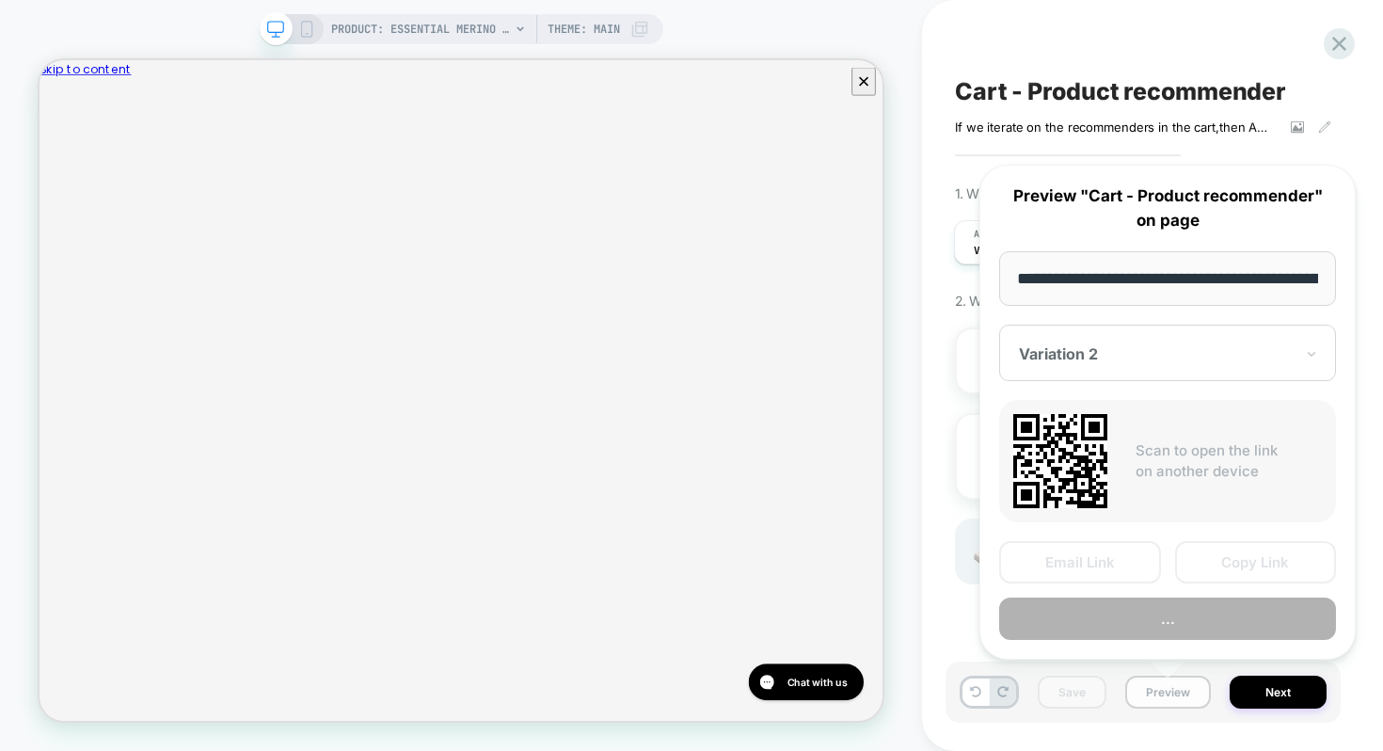
scroll to position [0, 342]
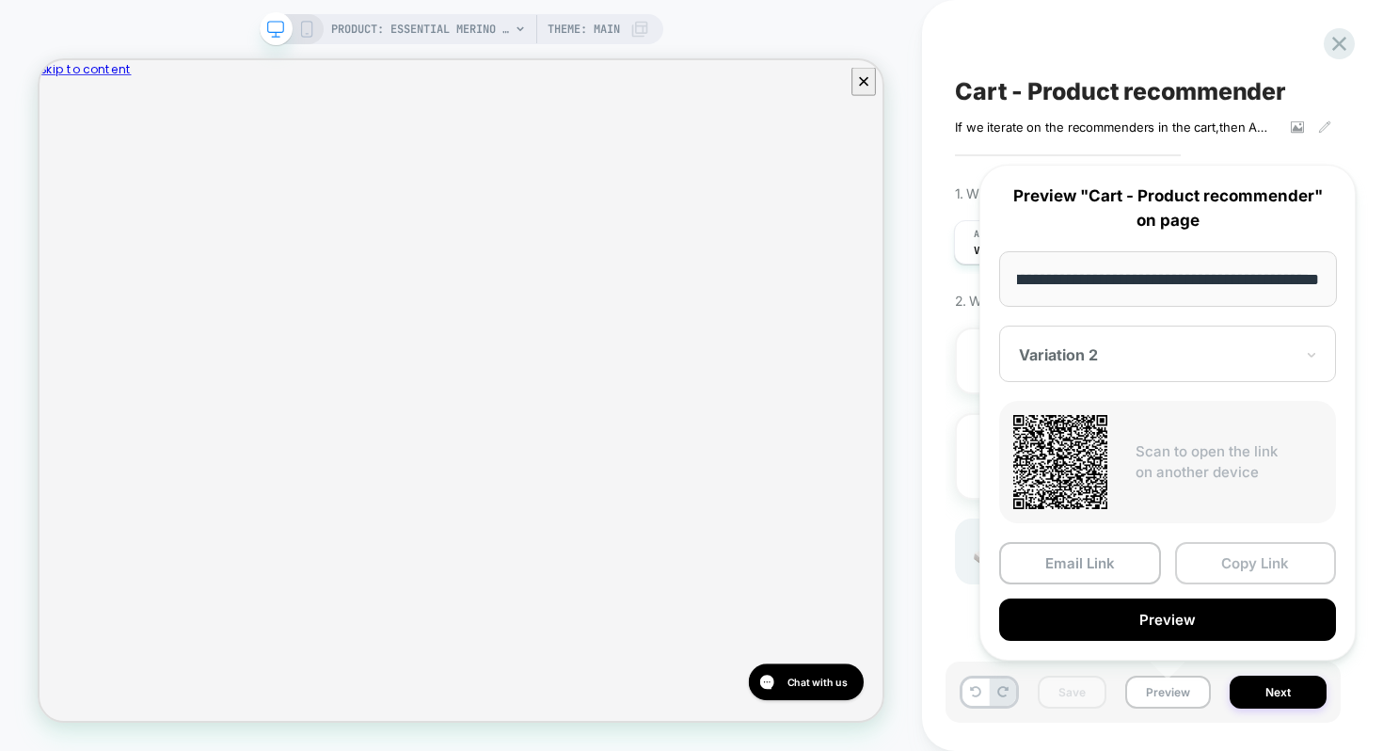
click at [1208, 569] on button "Copy Link" at bounding box center [1256, 563] width 162 height 42
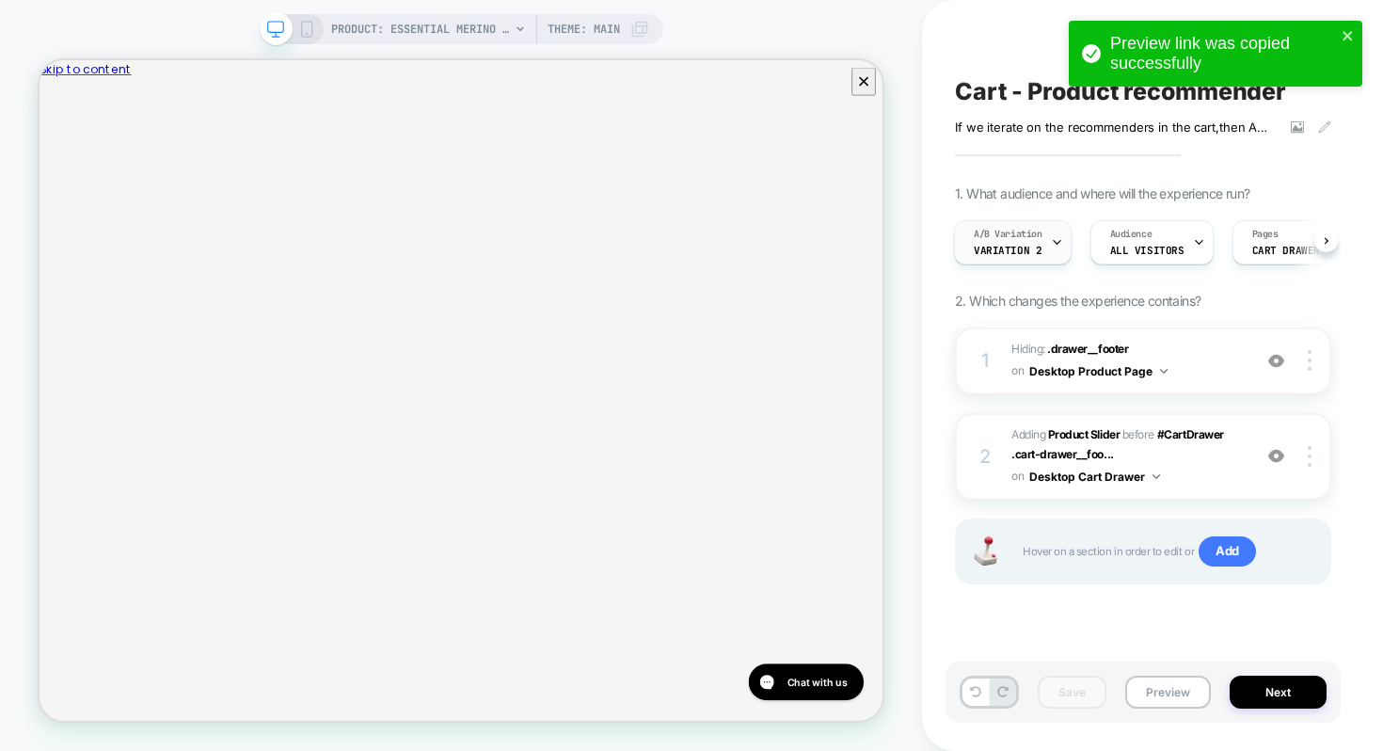
click at [1039, 256] on div "A/B Variation Variation 2" at bounding box center [1008, 242] width 106 height 42
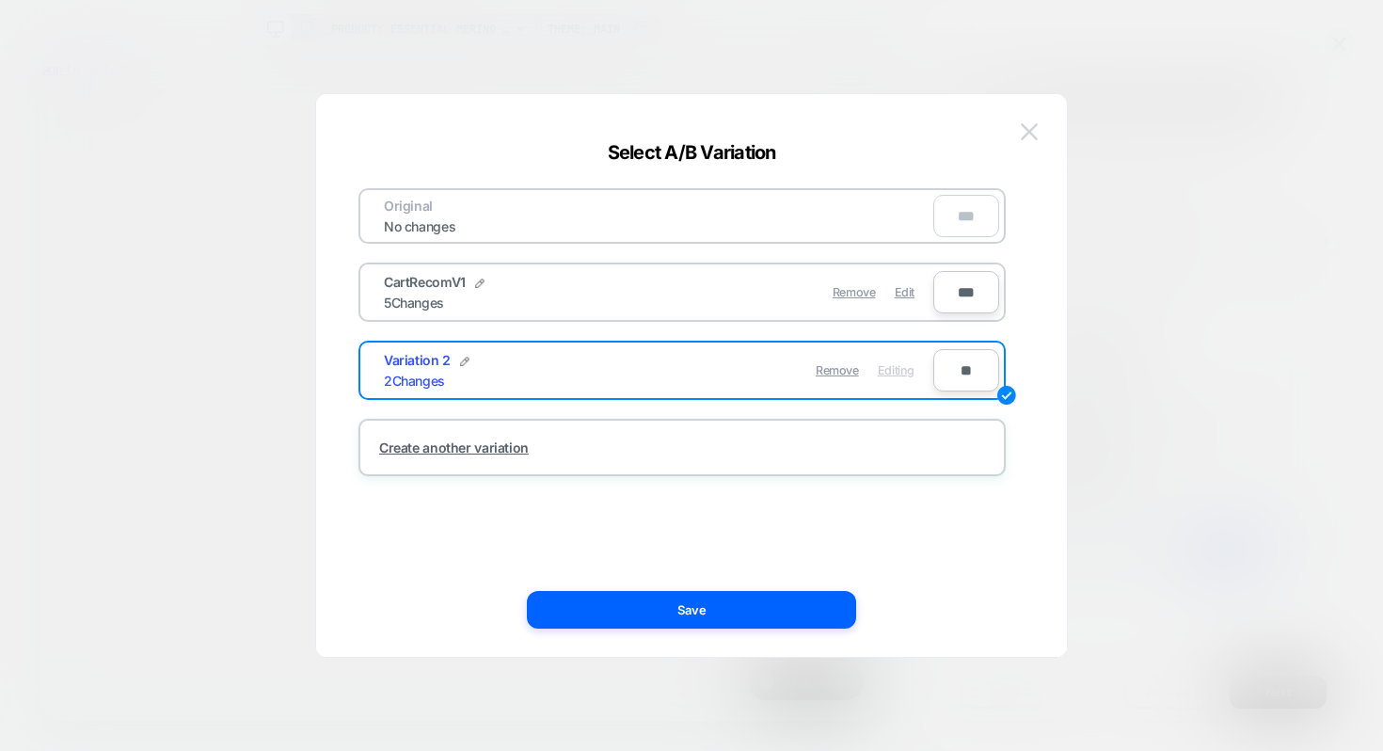
click at [1029, 121] on button at bounding box center [1029, 132] width 28 height 28
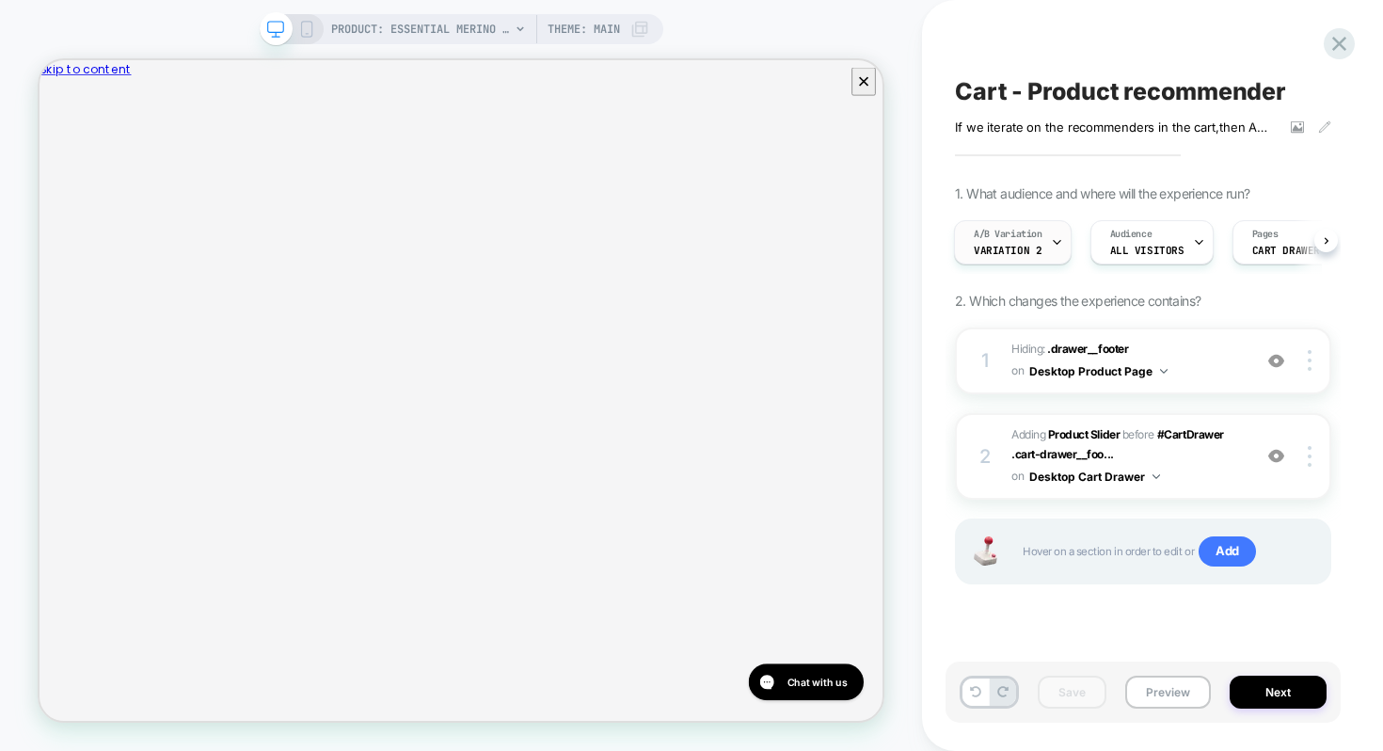
click at [1036, 248] on div "A/B Variation Variation 2" at bounding box center [1008, 242] width 106 height 42
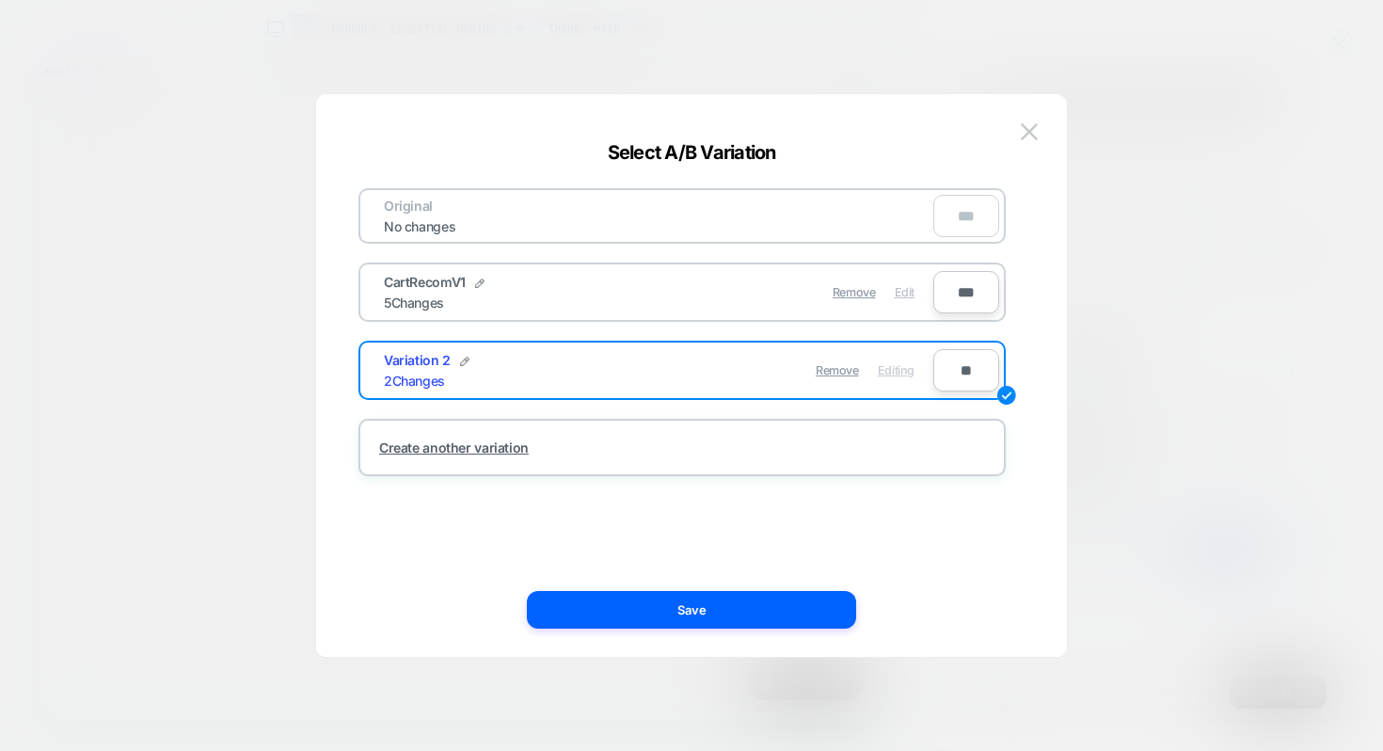
click at [895, 297] on span "Edit" at bounding box center [905, 292] width 20 height 14
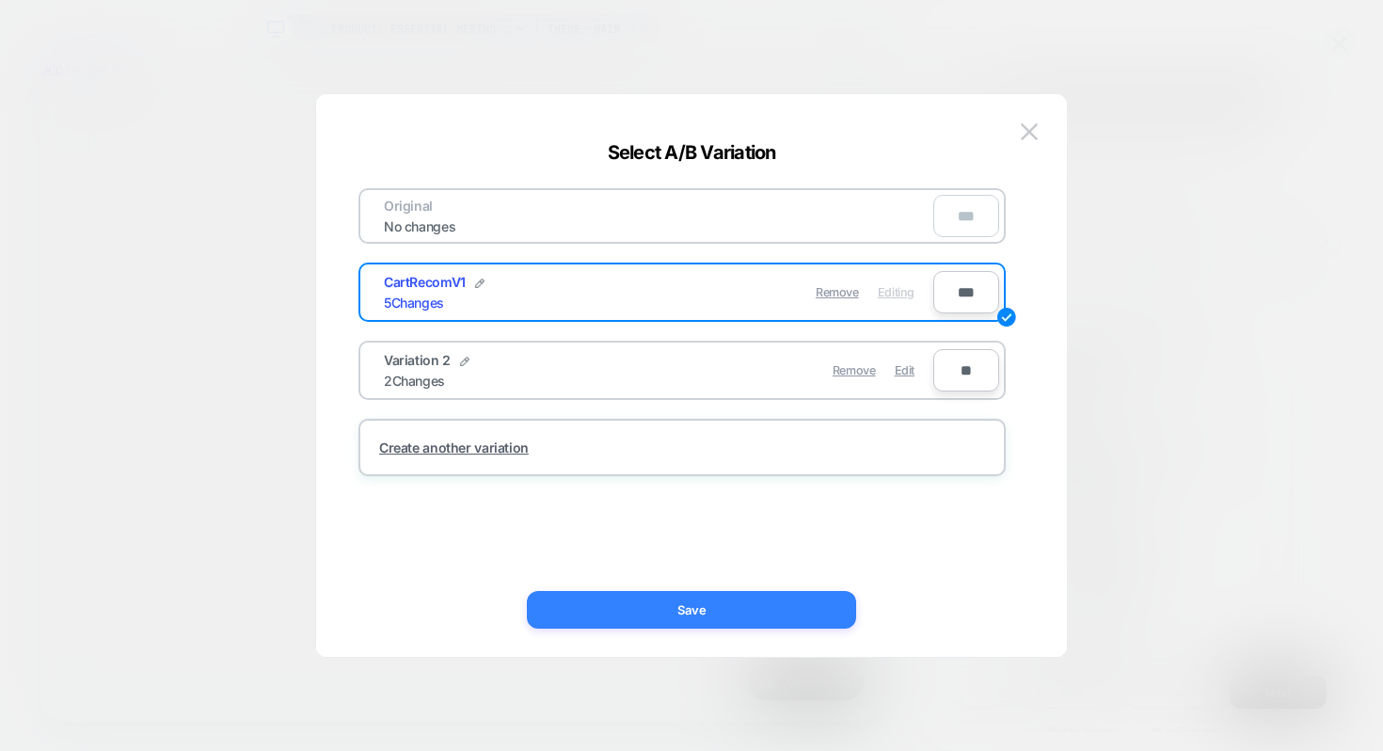
click at [777, 605] on button "Save" at bounding box center [691, 610] width 329 height 38
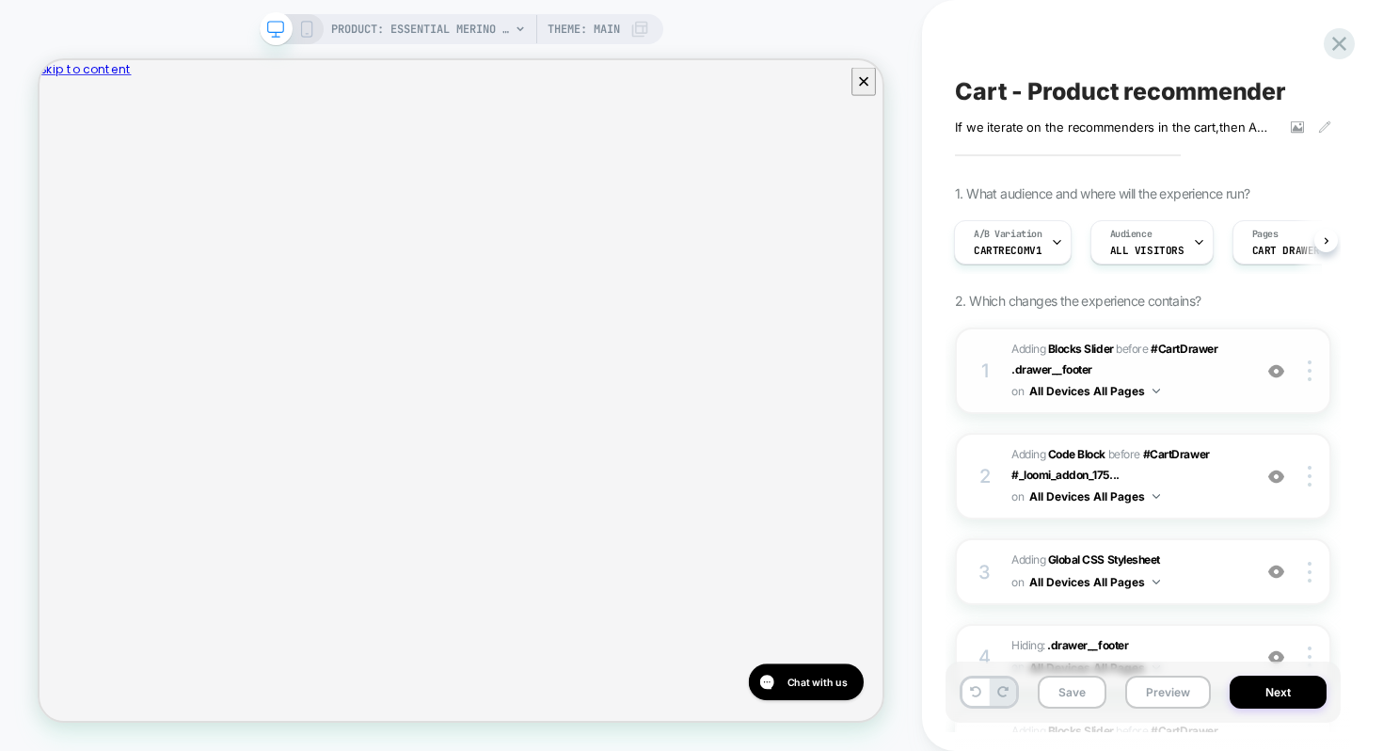
click at [1275, 369] on img at bounding box center [1277, 371] width 16 height 16
click at [1277, 481] on img at bounding box center [1277, 477] width 16 height 16
click at [1279, 570] on img at bounding box center [1277, 572] width 16 height 16
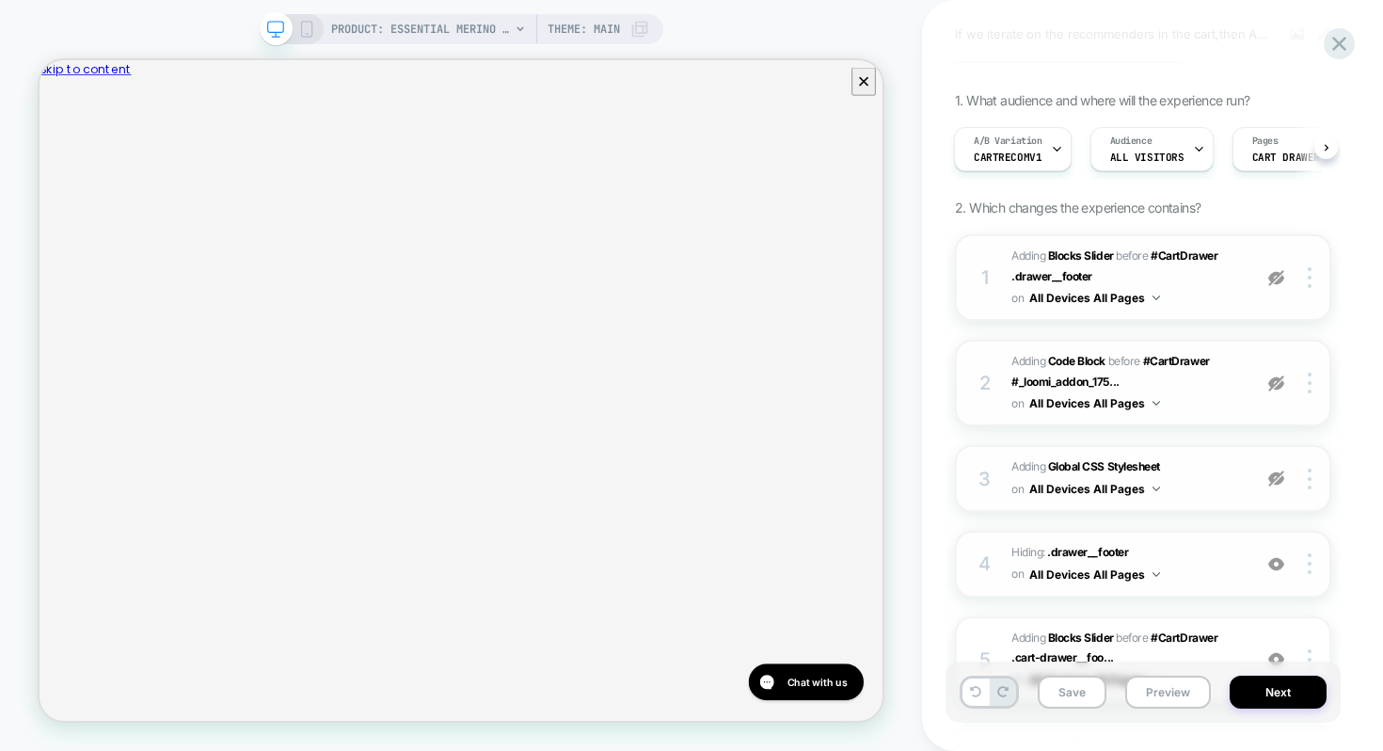
click at [1276, 565] on img at bounding box center [1277, 564] width 16 height 16
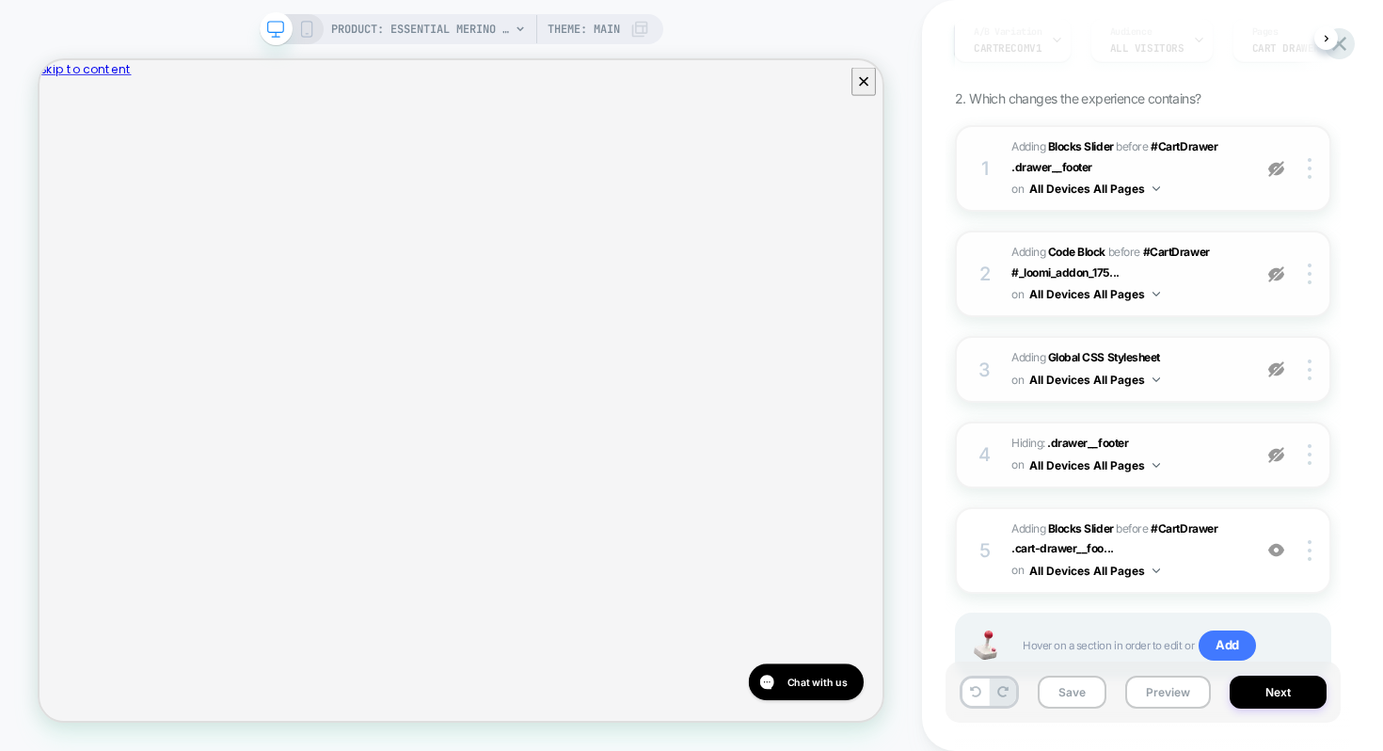
scroll to position [215, 0]
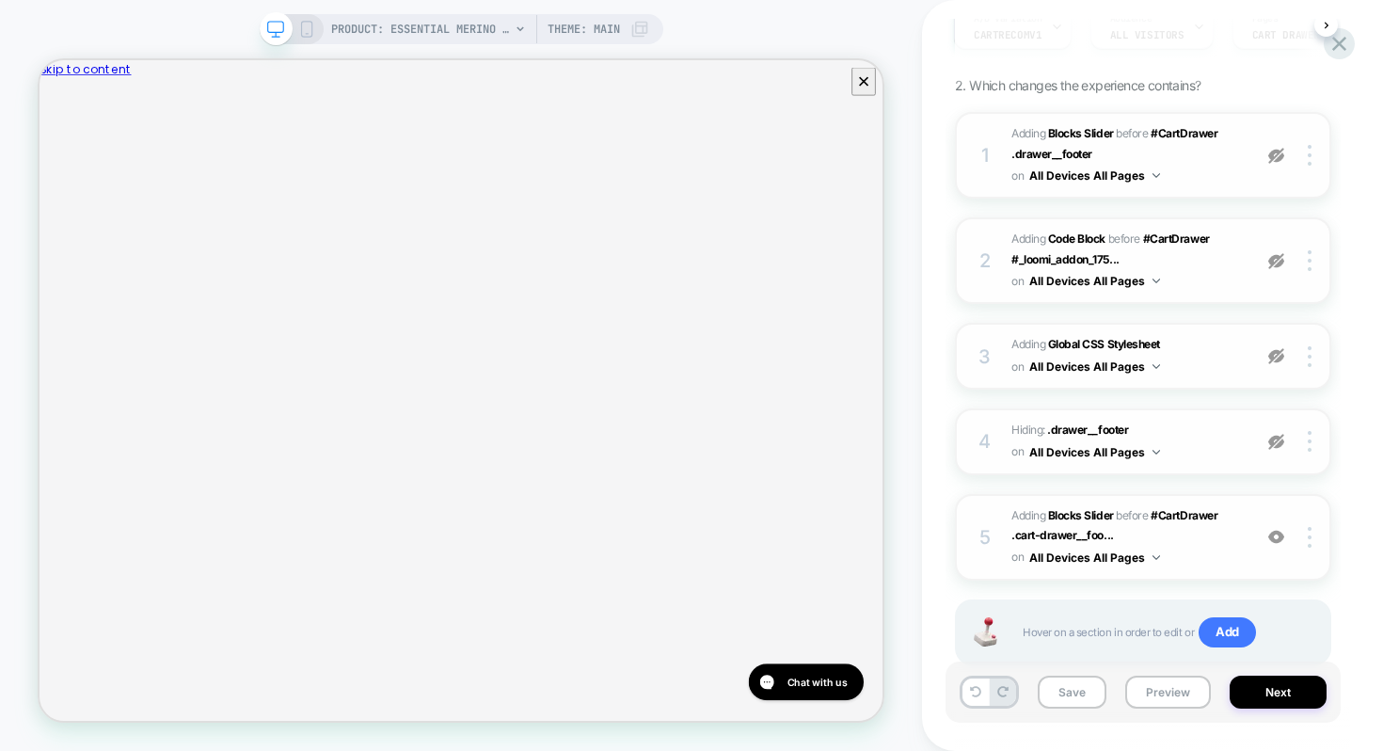
click at [1277, 539] on img at bounding box center [1277, 537] width 16 height 16
click at [1276, 532] on img at bounding box center [1277, 537] width 16 height 16
click at [1311, 535] on div at bounding box center [1313, 537] width 36 height 21
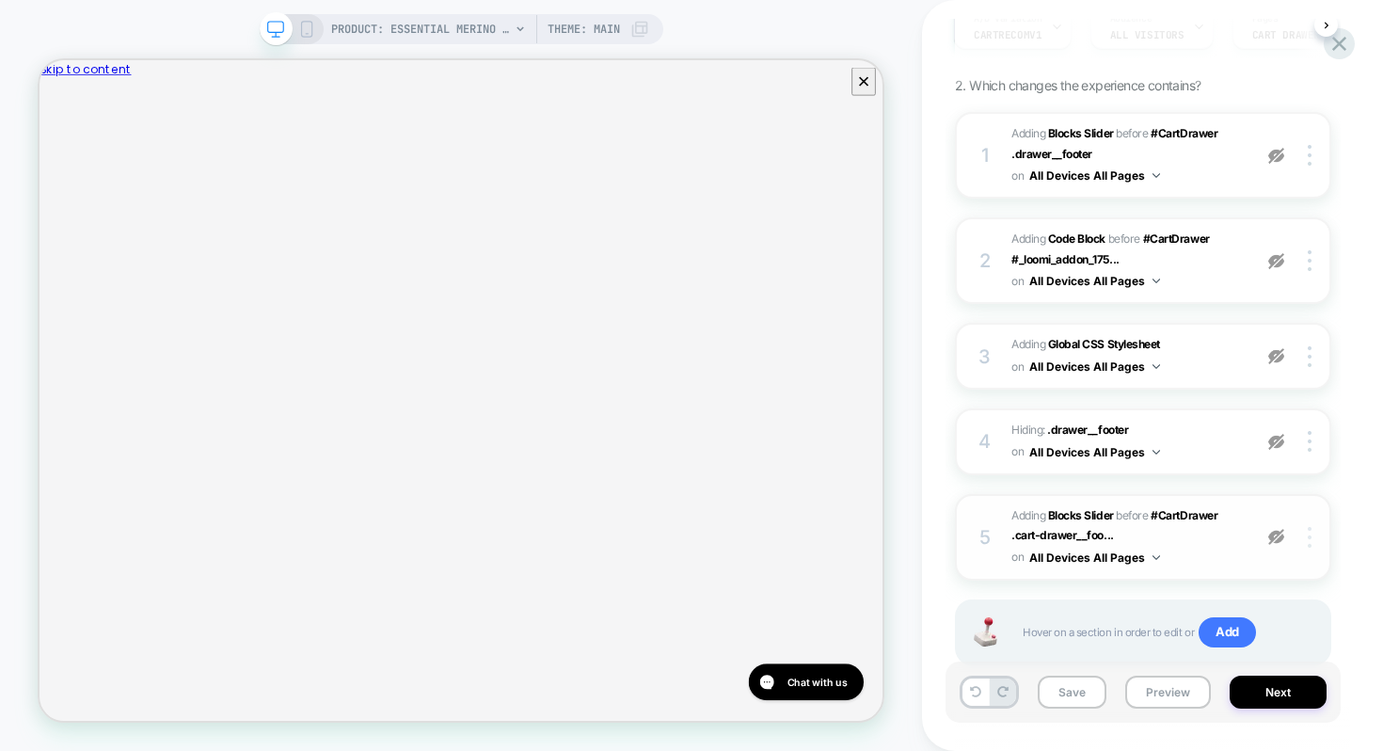
click at [1314, 537] on div at bounding box center [1313, 537] width 36 height 21
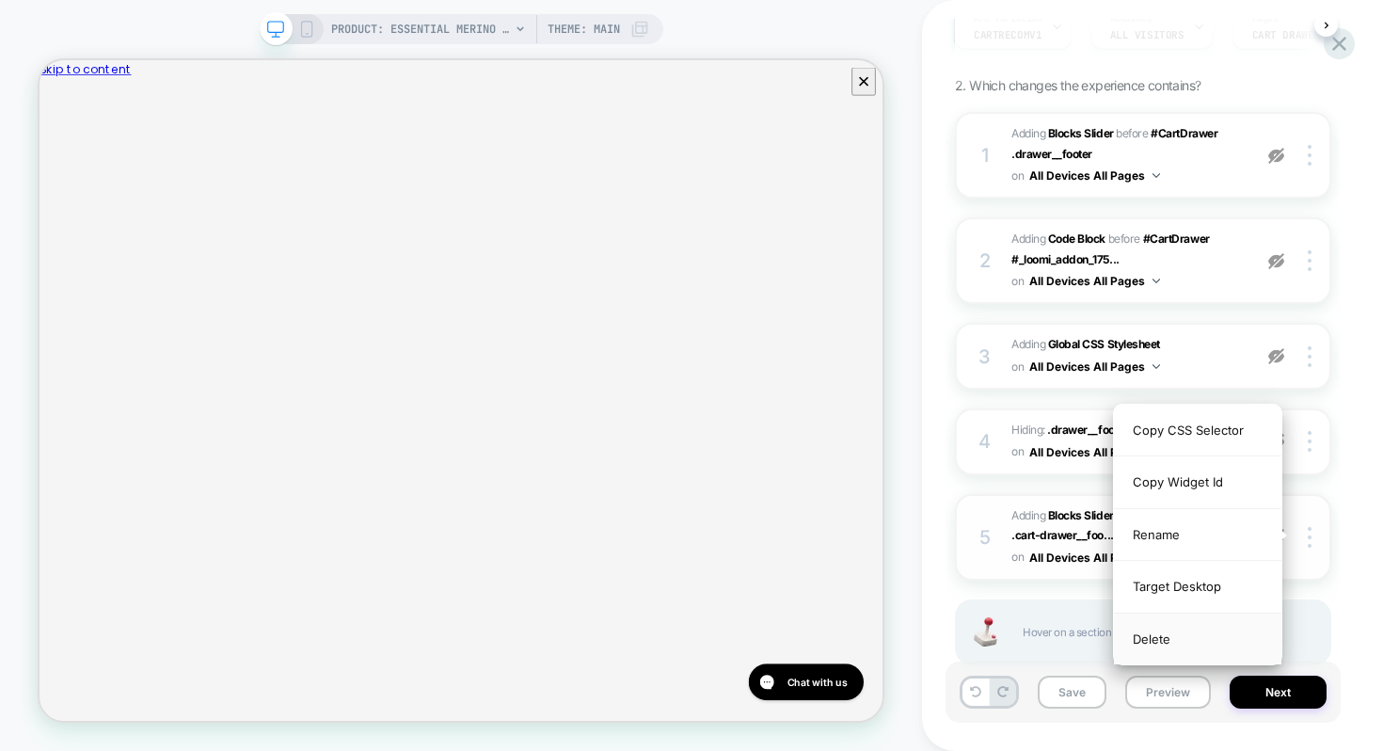
click at [1177, 642] on div "Delete" at bounding box center [1198, 639] width 168 height 51
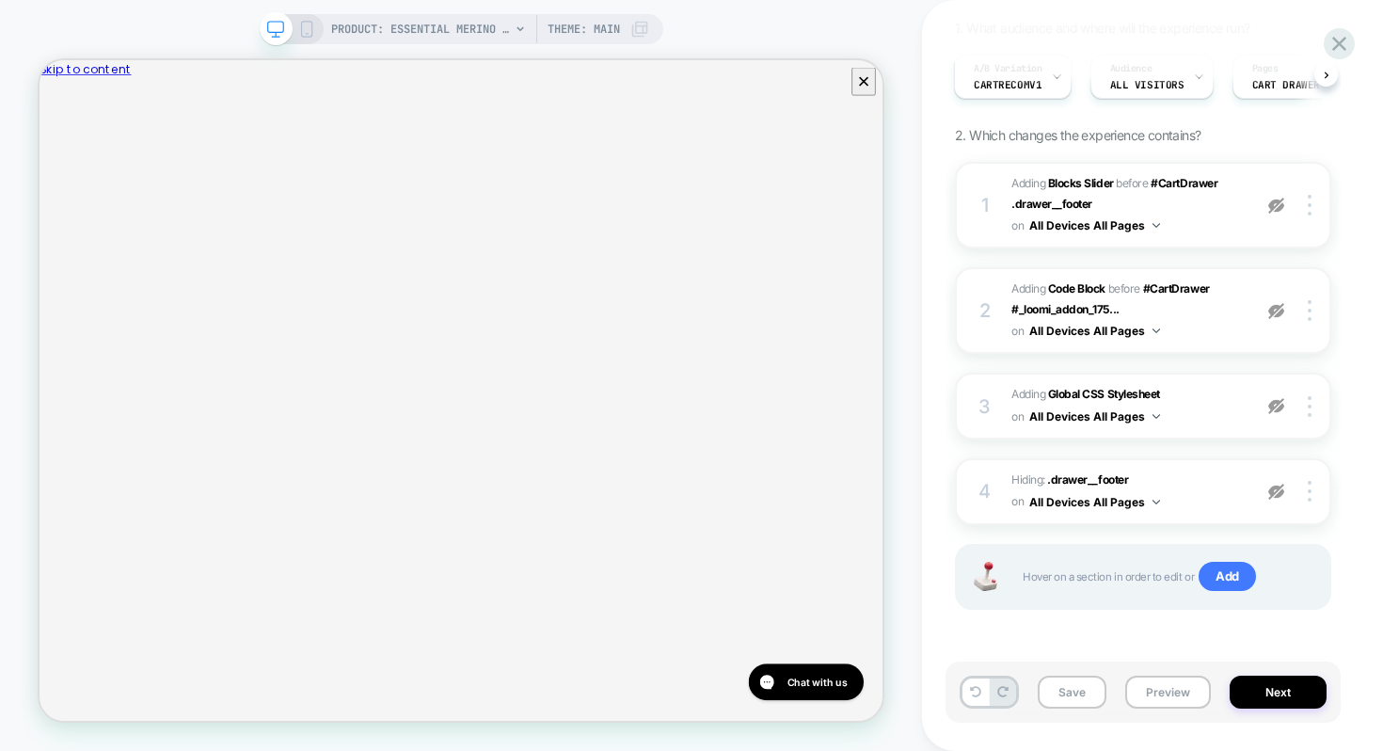
scroll to position [163, 0]
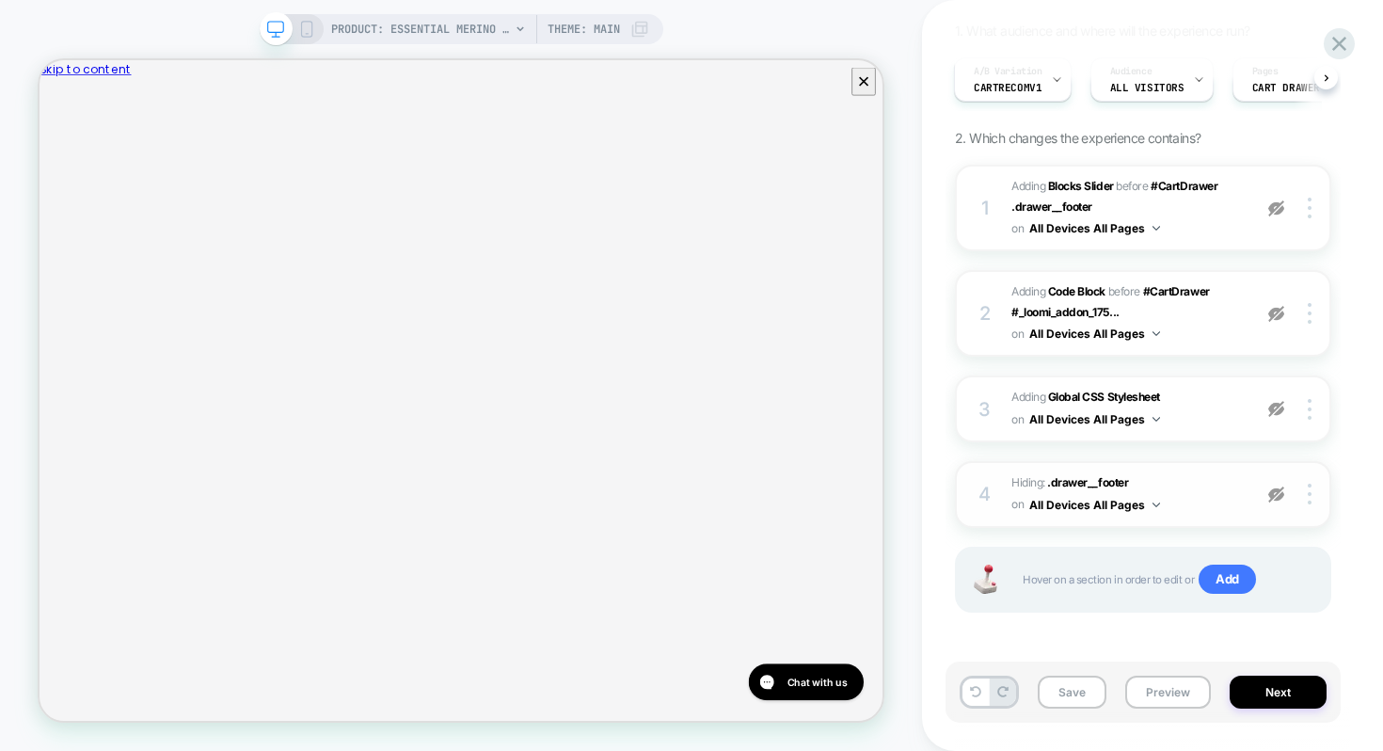
click at [1277, 499] on img at bounding box center [1277, 495] width 16 height 16
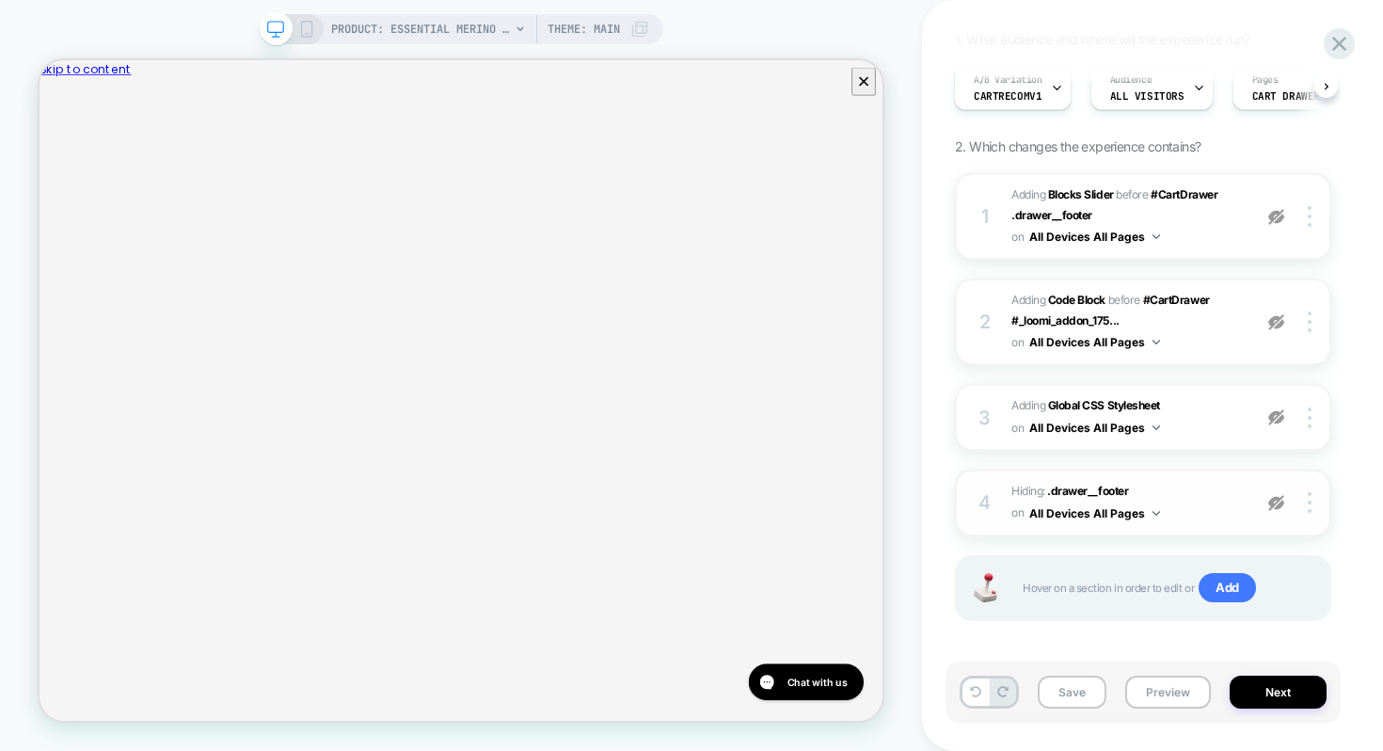
scroll to position [152, 0]
click at [1280, 324] on img at bounding box center [1277, 324] width 16 height 16
click at [1277, 323] on img at bounding box center [1277, 324] width 16 height 16
click at [1042, 345] on button "All Devices All Pages" at bounding box center [1094, 344] width 131 height 24
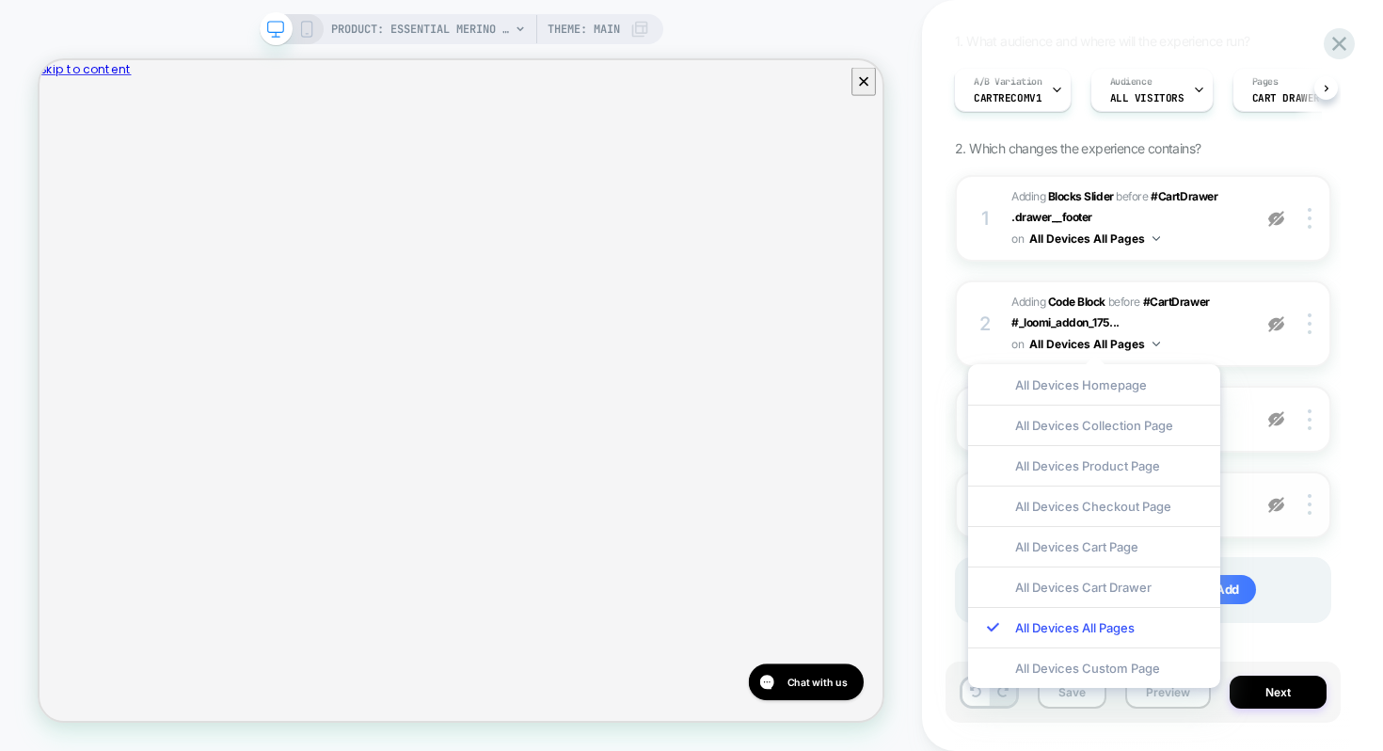
click at [1352, 341] on div "Cart - Product recommender If we iterate on the recommenders in the cart , then…" at bounding box center [1152, 375] width 461 height 751
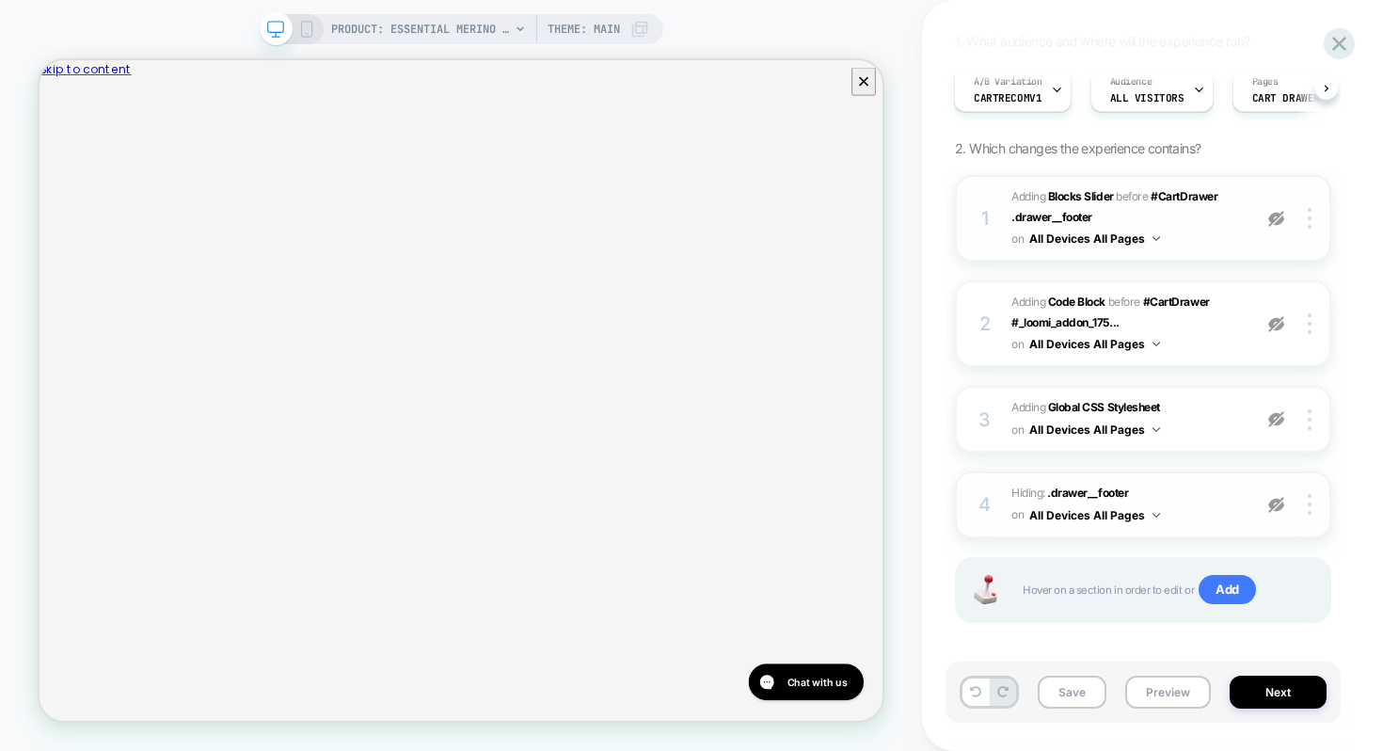
click at [1123, 238] on button "All Devices All Pages" at bounding box center [1094, 239] width 131 height 24
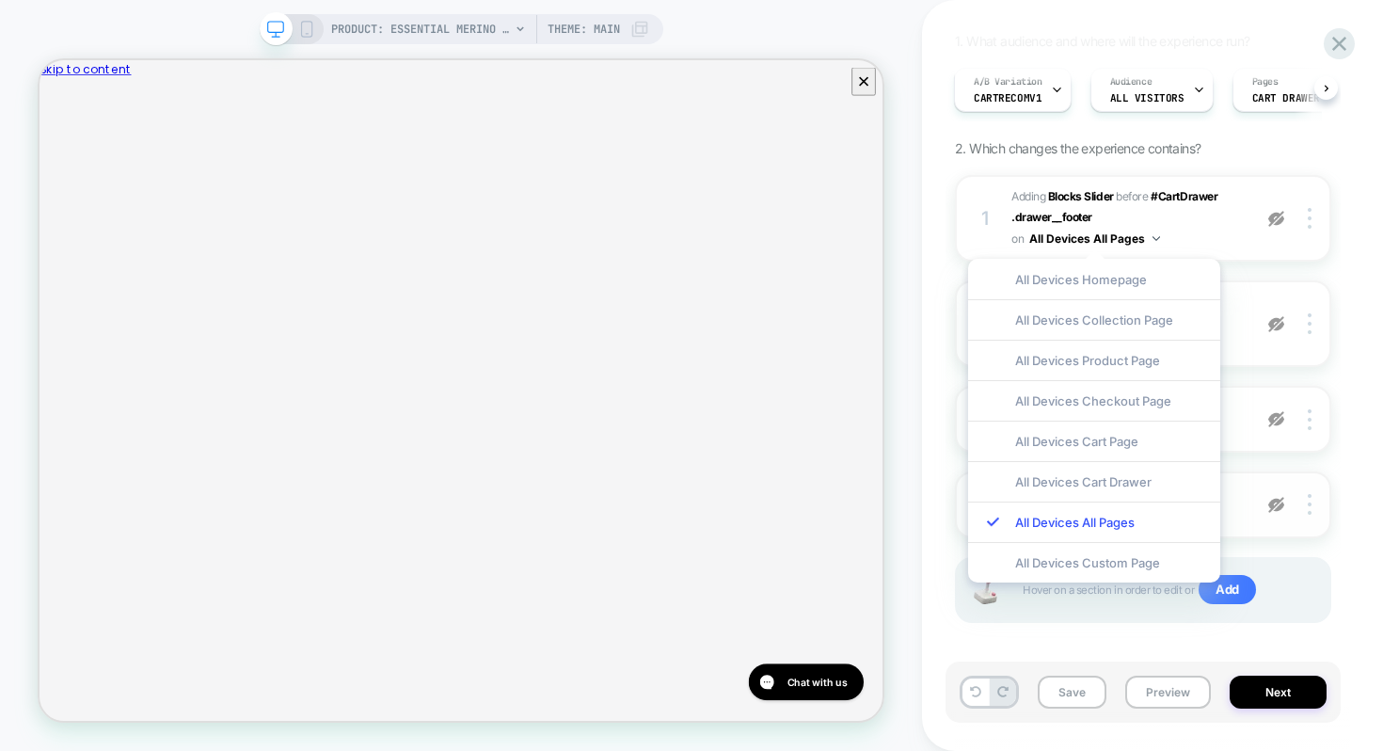
click at [1349, 257] on div "Cart - Product recommender If we iterate on the recommenders in the cart , then…" at bounding box center [1152, 375] width 395 height 751
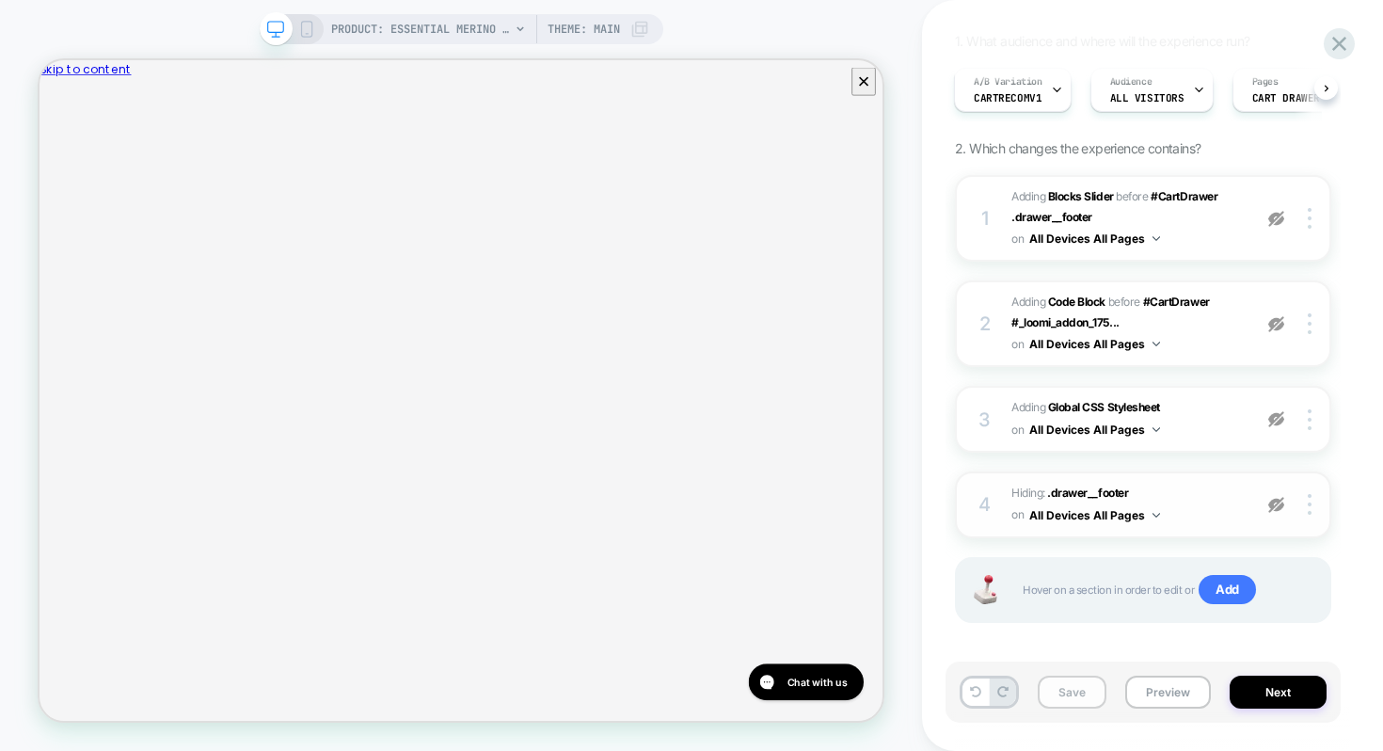
click at [1081, 688] on button "Save" at bounding box center [1072, 692] width 69 height 33
click at [311, 37] on icon at bounding box center [306, 29] width 17 height 17
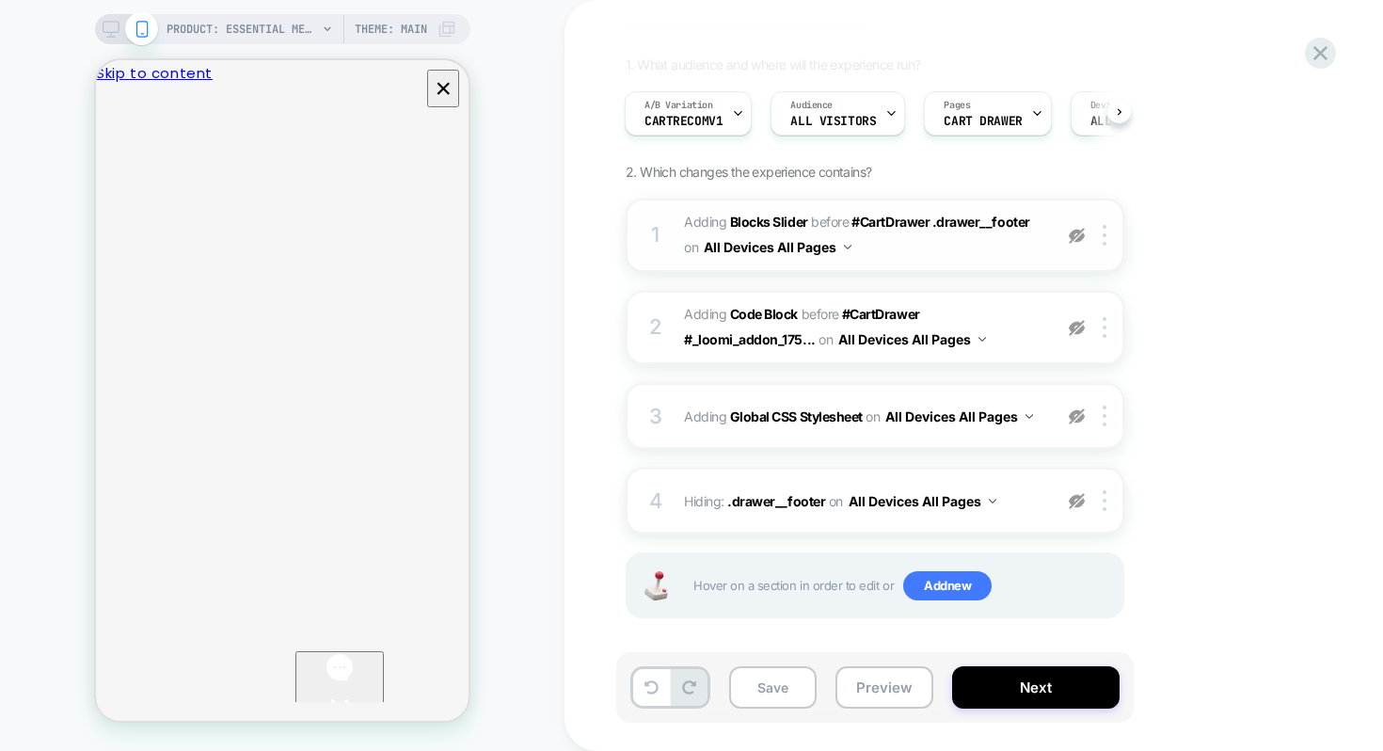
scroll to position [125, 0]
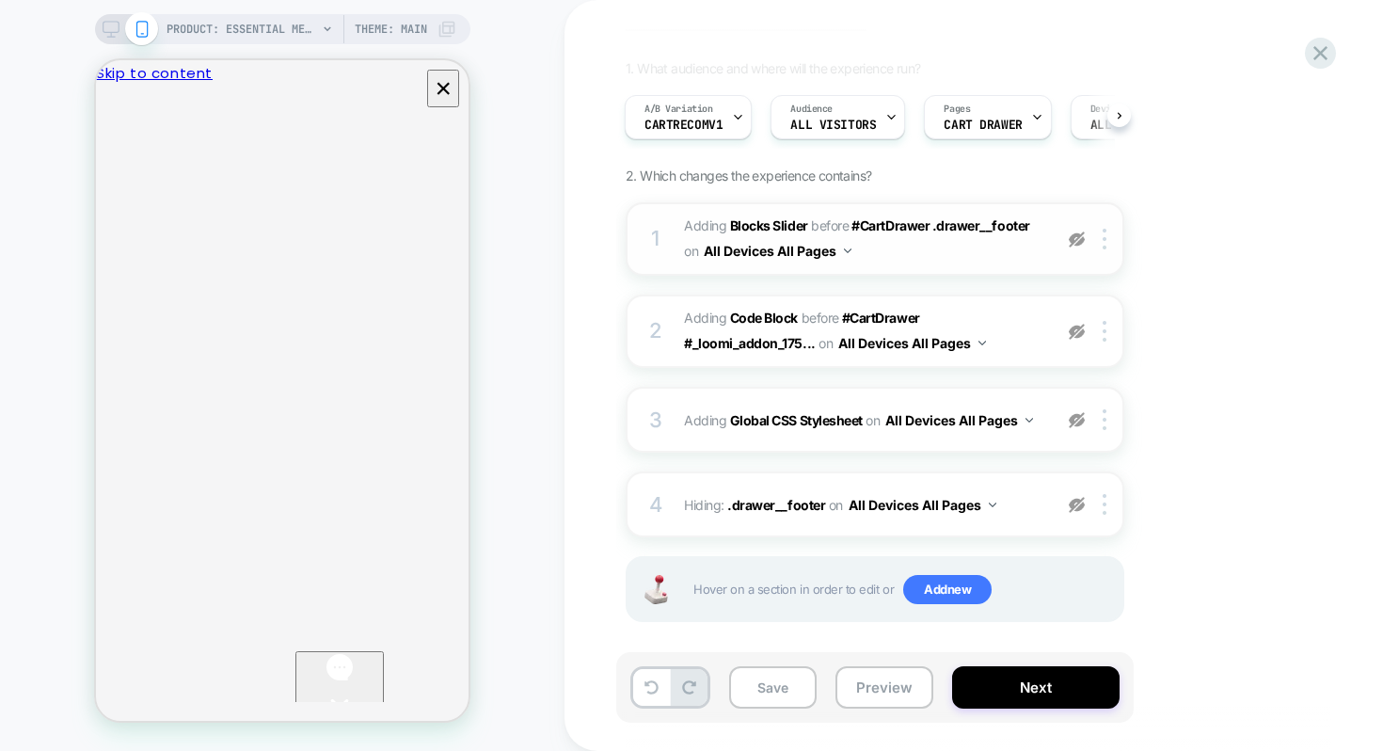
click at [1075, 239] on img at bounding box center [1077, 239] width 16 height 16
click at [1077, 245] on img at bounding box center [1077, 239] width 16 height 16
click at [1061, 502] on div at bounding box center [1076, 504] width 31 height 21
click at [1081, 423] on img at bounding box center [1077, 420] width 16 height 16
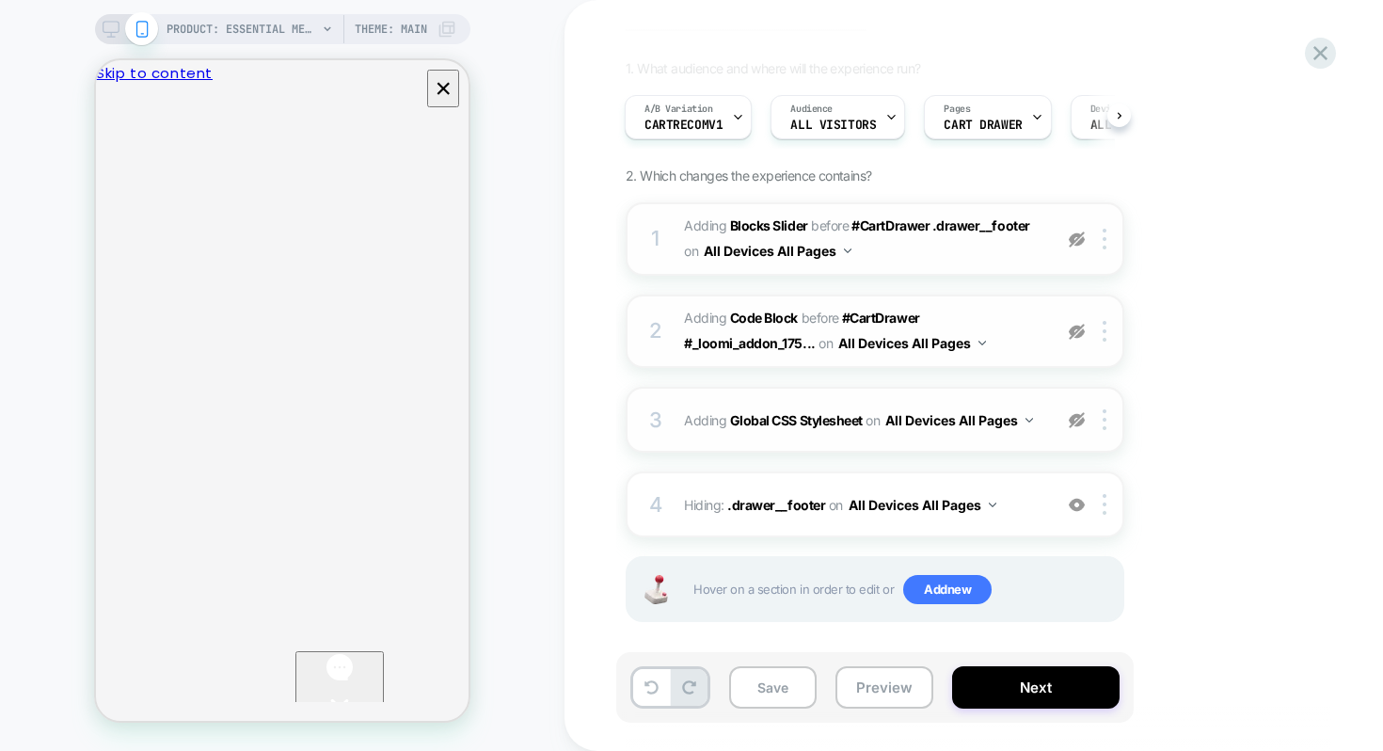
click at [1070, 318] on div "2 Adding Code Block BEFORE #CartDrawer #_loomi_addon_175... #CartDrawer #_loomi…" at bounding box center [875, 331] width 499 height 73
click at [1081, 339] on div at bounding box center [1076, 331] width 31 height 21
click at [1081, 333] on img at bounding box center [1077, 332] width 16 height 16
click at [1076, 244] on img at bounding box center [1077, 239] width 16 height 16
click at [1098, 327] on div at bounding box center [1108, 331] width 31 height 21
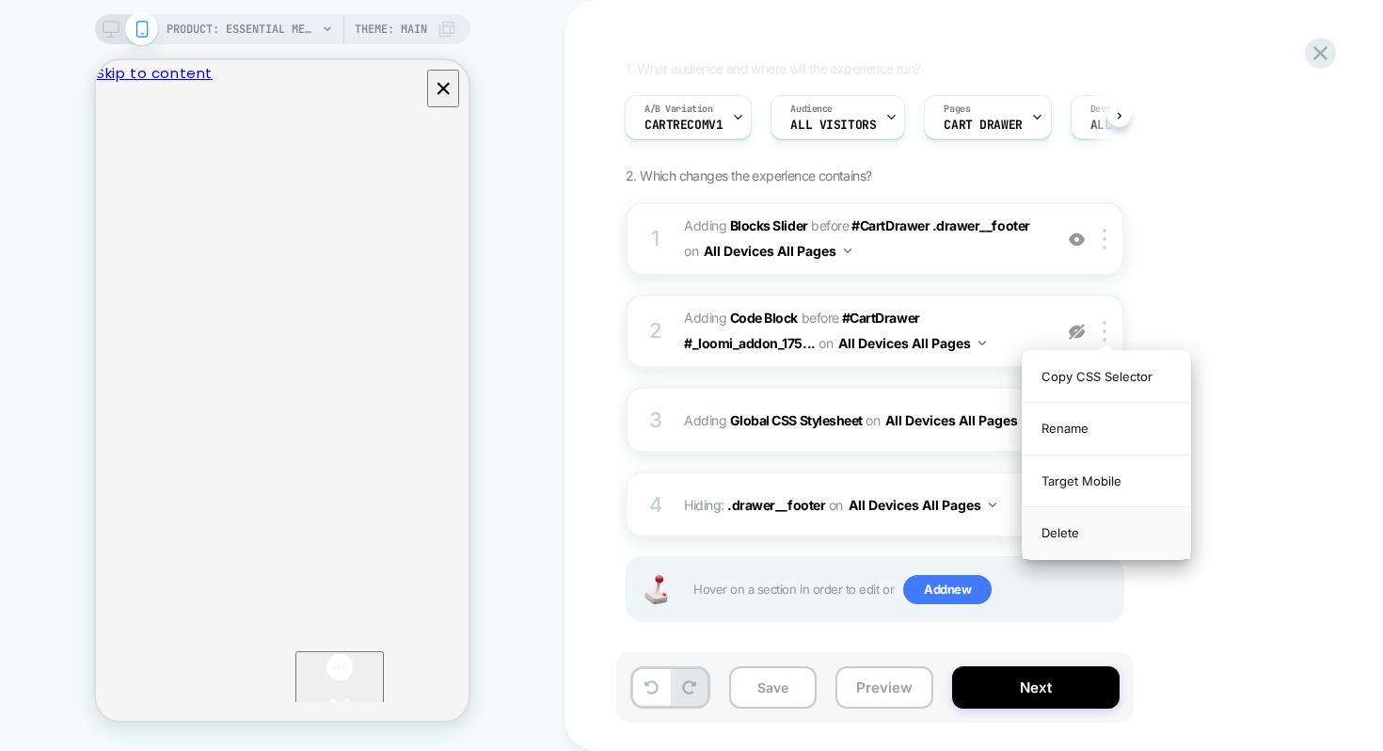
click at [1077, 530] on div "Delete" at bounding box center [1107, 532] width 168 height 51
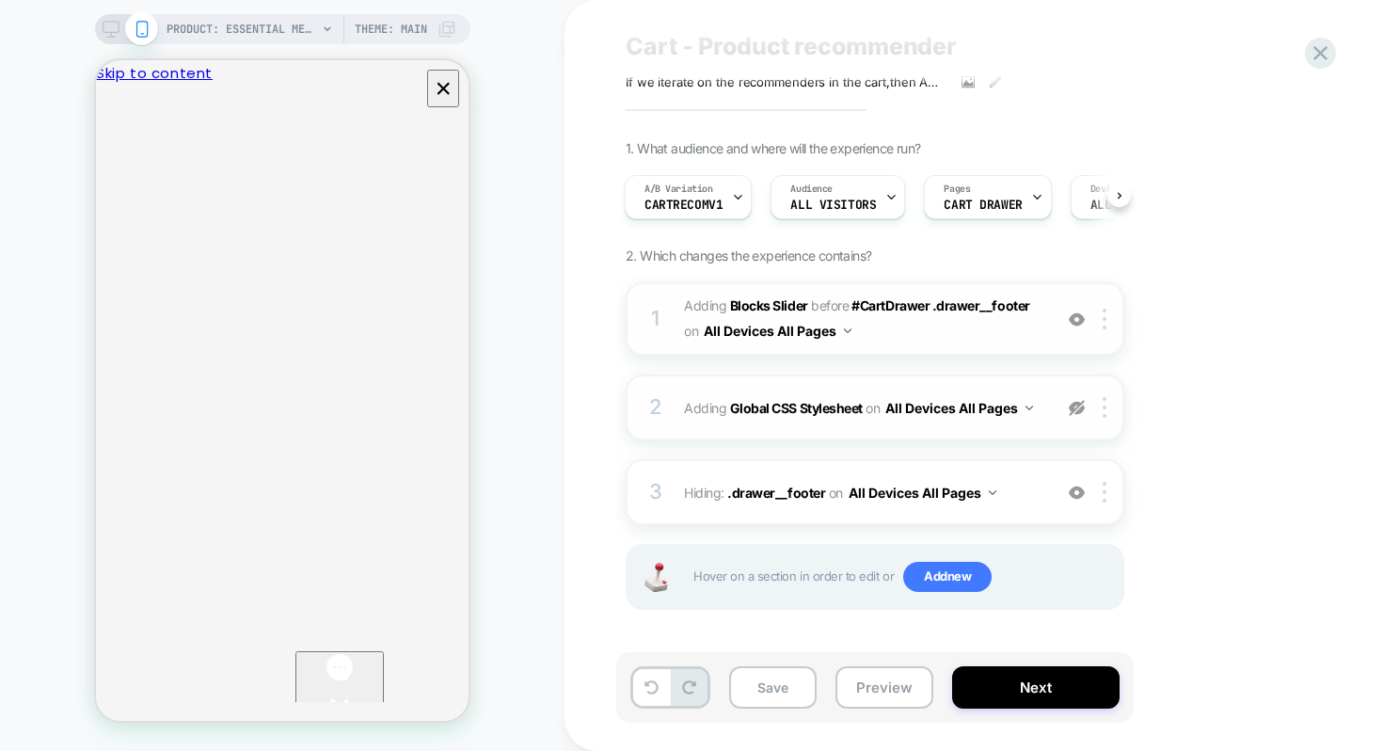
scroll to position [44, 0]
click at [1103, 411] on img at bounding box center [1105, 408] width 4 height 21
click at [1093, 502] on div "Delete" at bounding box center [1107, 505] width 168 height 51
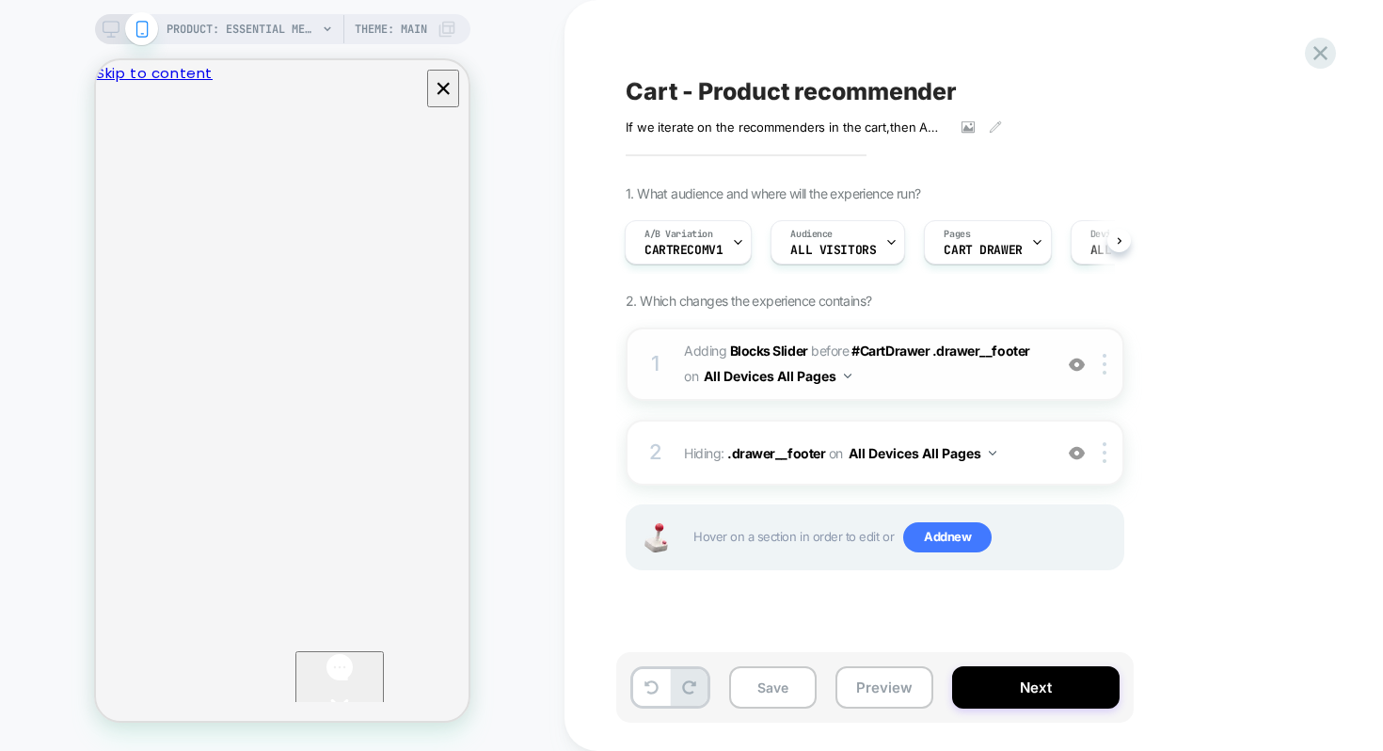
scroll to position [0, 0]
click at [809, 679] on button "Save" at bounding box center [773, 687] width 88 height 42
click at [116, 31] on rect at bounding box center [111, 27] width 16 height 10
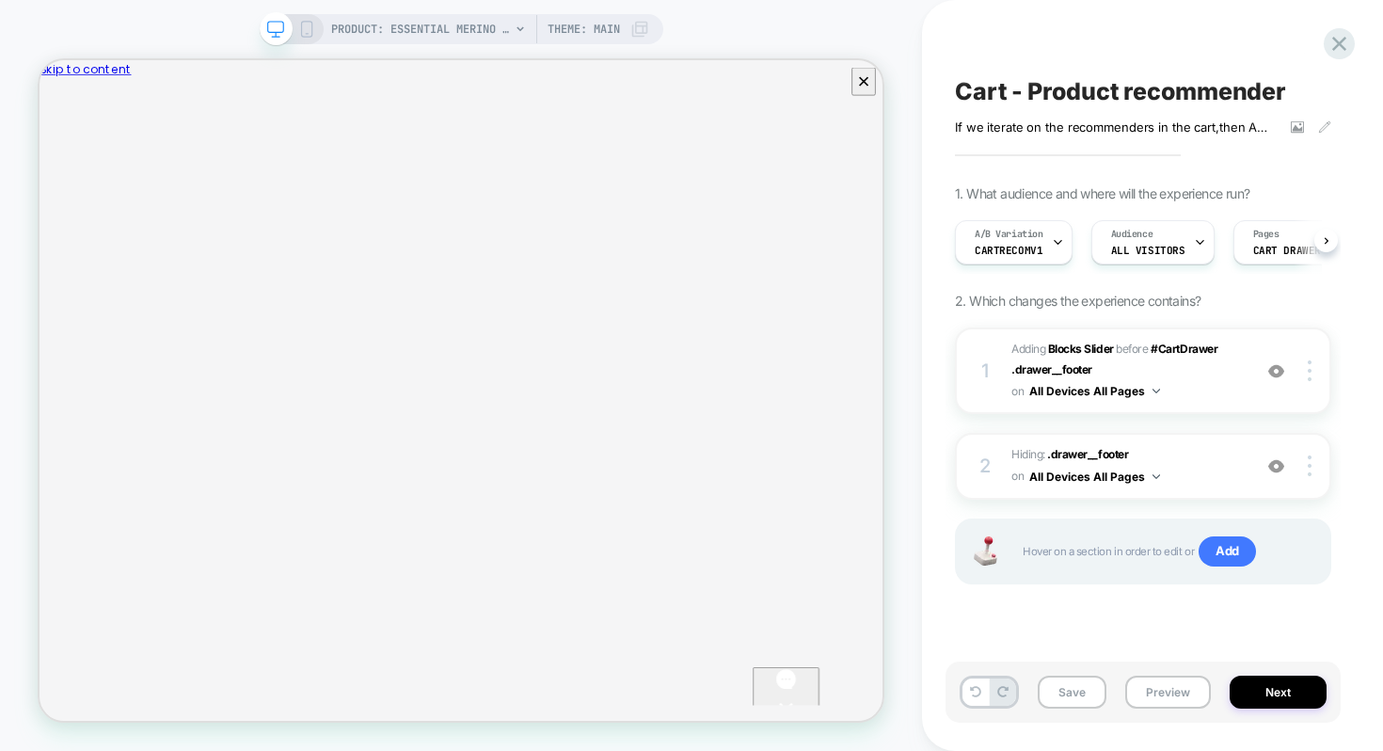
scroll to position [0, 1]
click at [1090, 696] on button "Save" at bounding box center [1072, 692] width 69 height 33
click at [1163, 694] on button "Preview" at bounding box center [1168, 692] width 86 height 33
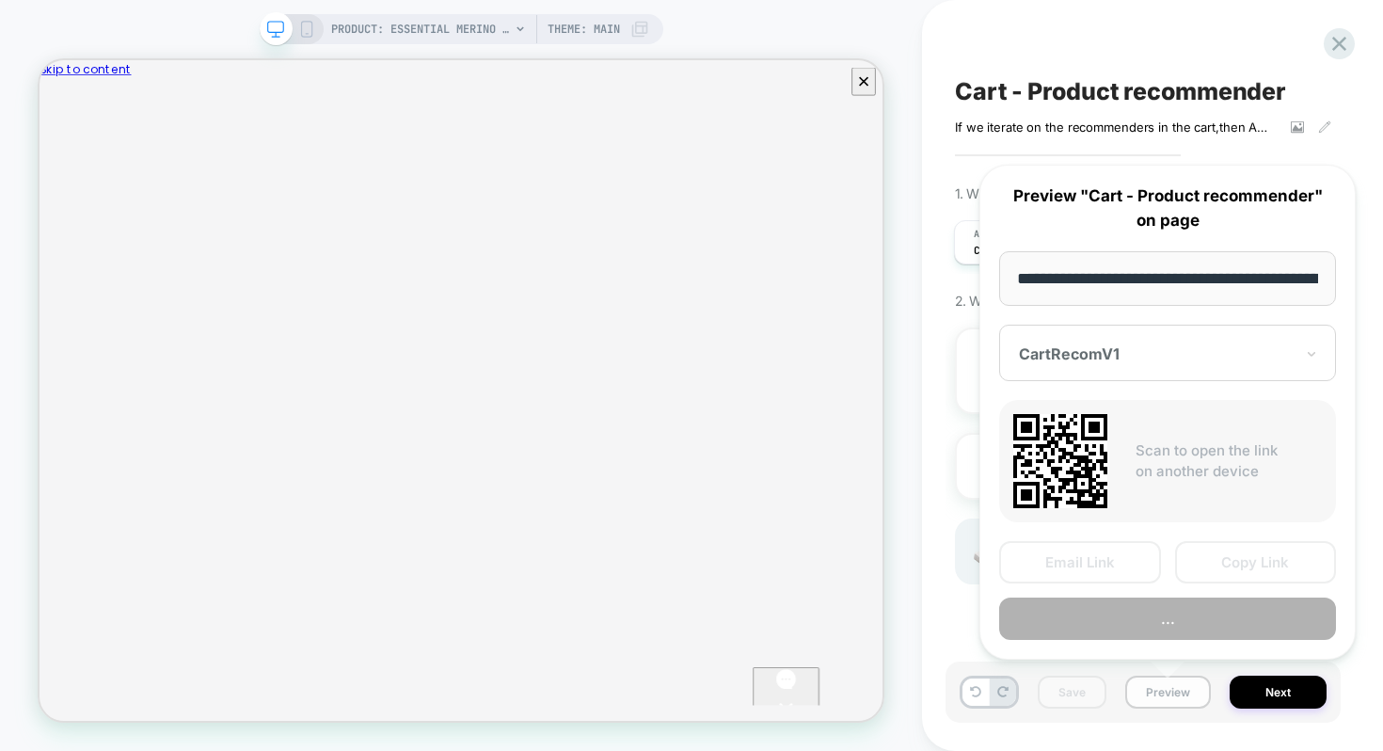
scroll to position [0, 342]
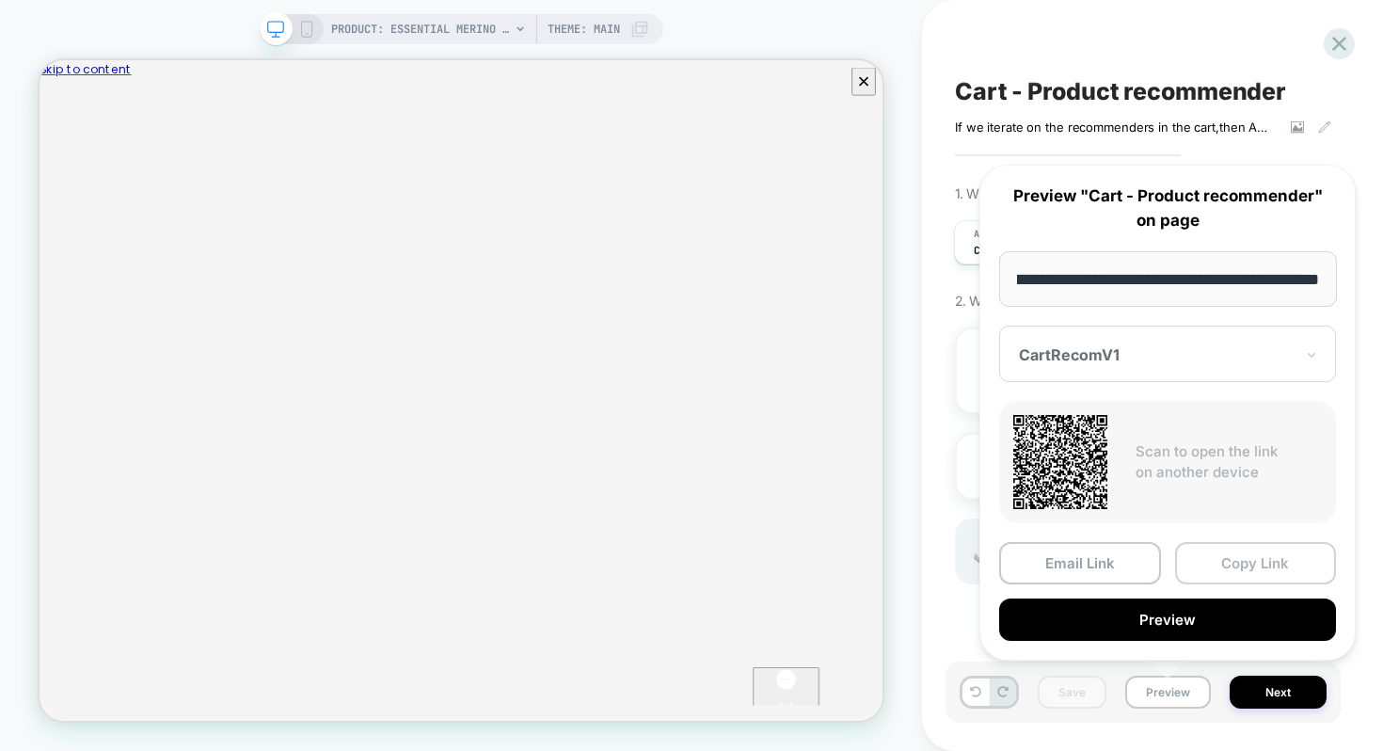
click at [1223, 568] on button "Copy Link" at bounding box center [1256, 563] width 162 height 42
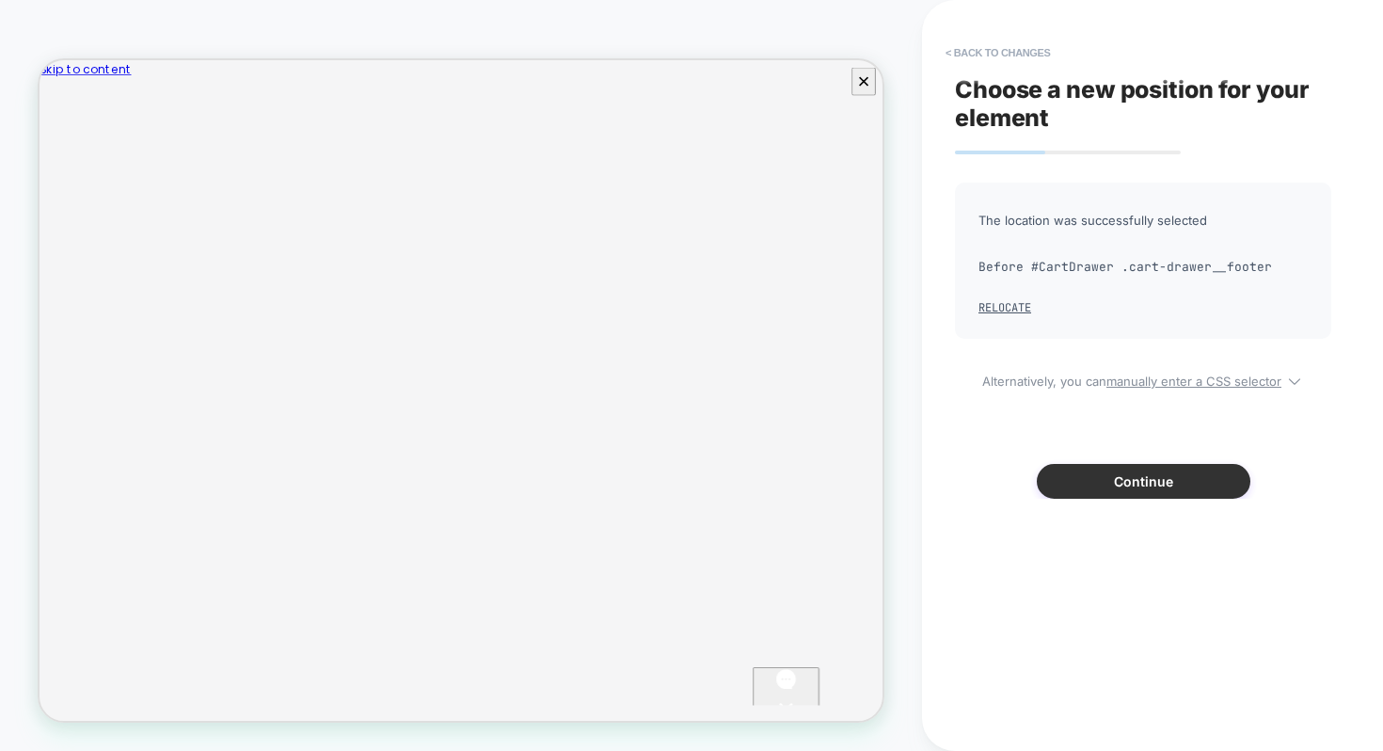
click at [1107, 487] on button "Continue" at bounding box center [1144, 481] width 214 height 35
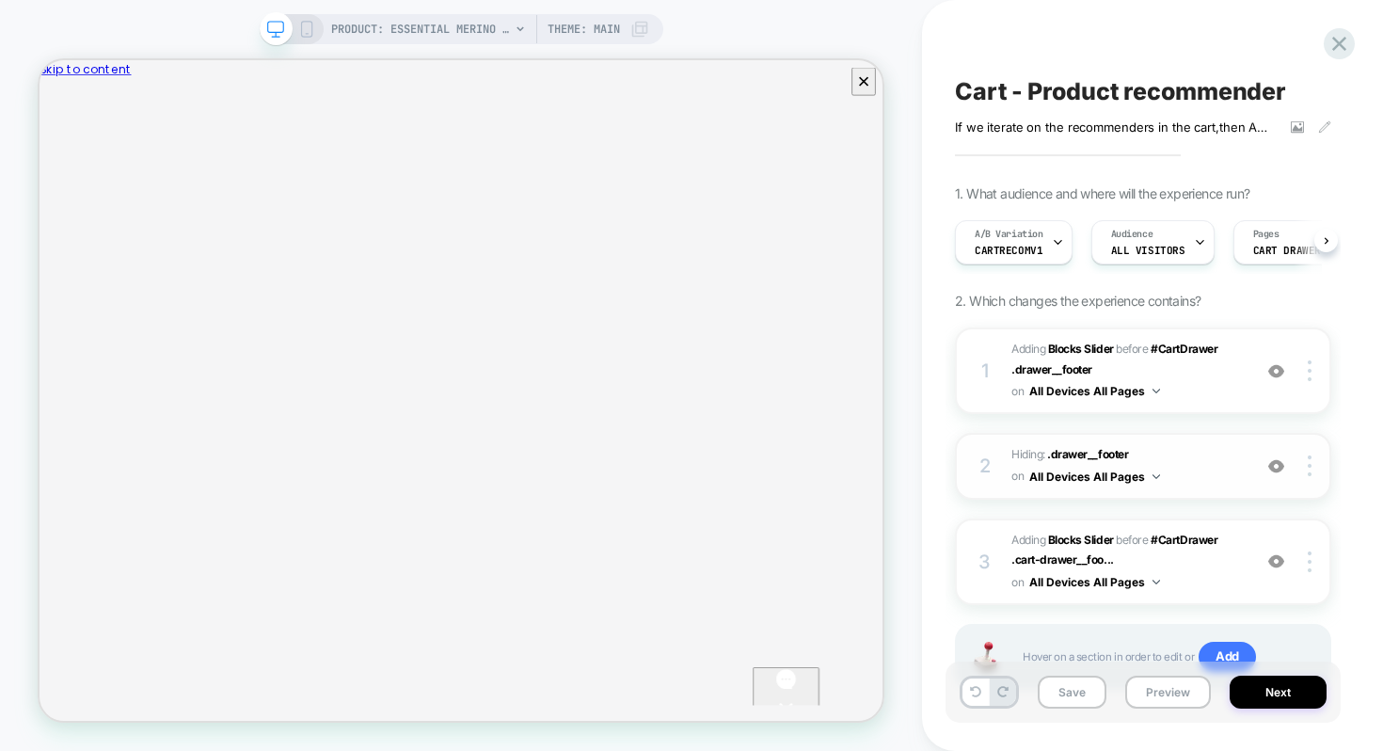
scroll to position [0, 1]
click at [1279, 371] on img at bounding box center [1277, 371] width 16 height 16
click at [1310, 371] on img at bounding box center [1310, 370] width 4 height 21
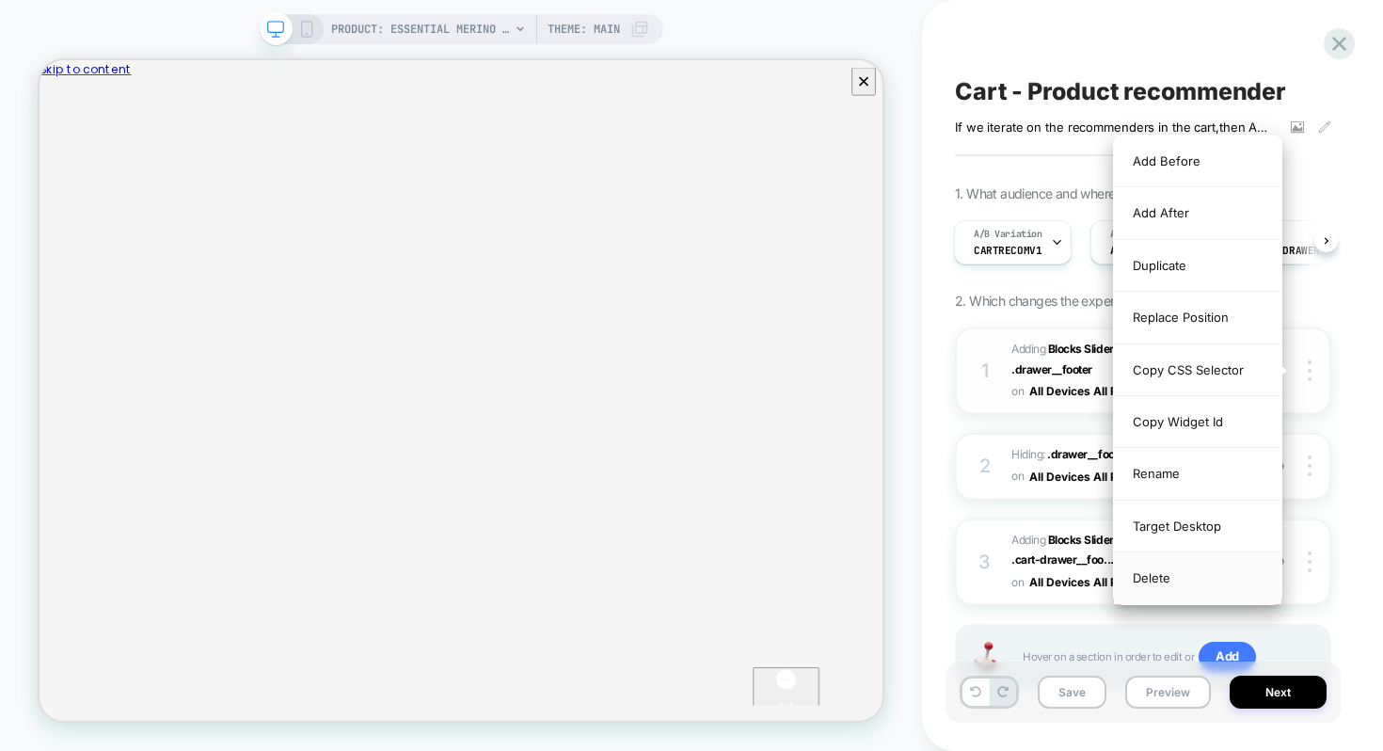
click at [1195, 587] on div "Delete" at bounding box center [1198, 577] width 168 height 51
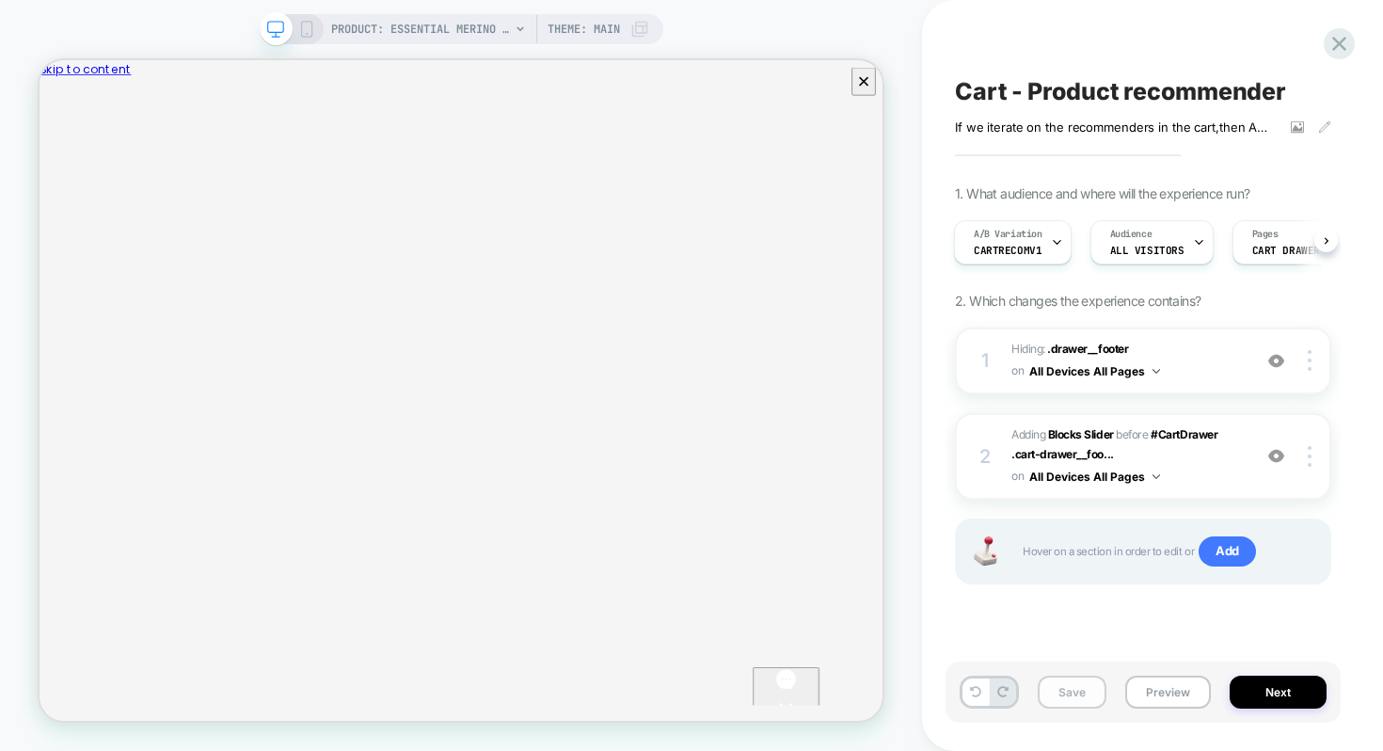
click at [1075, 680] on button "Save" at bounding box center [1072, 692] width 69 height 33
click at [1128, 690] on button "Preview" at bounding box center [1168, 692] width 86 height 33
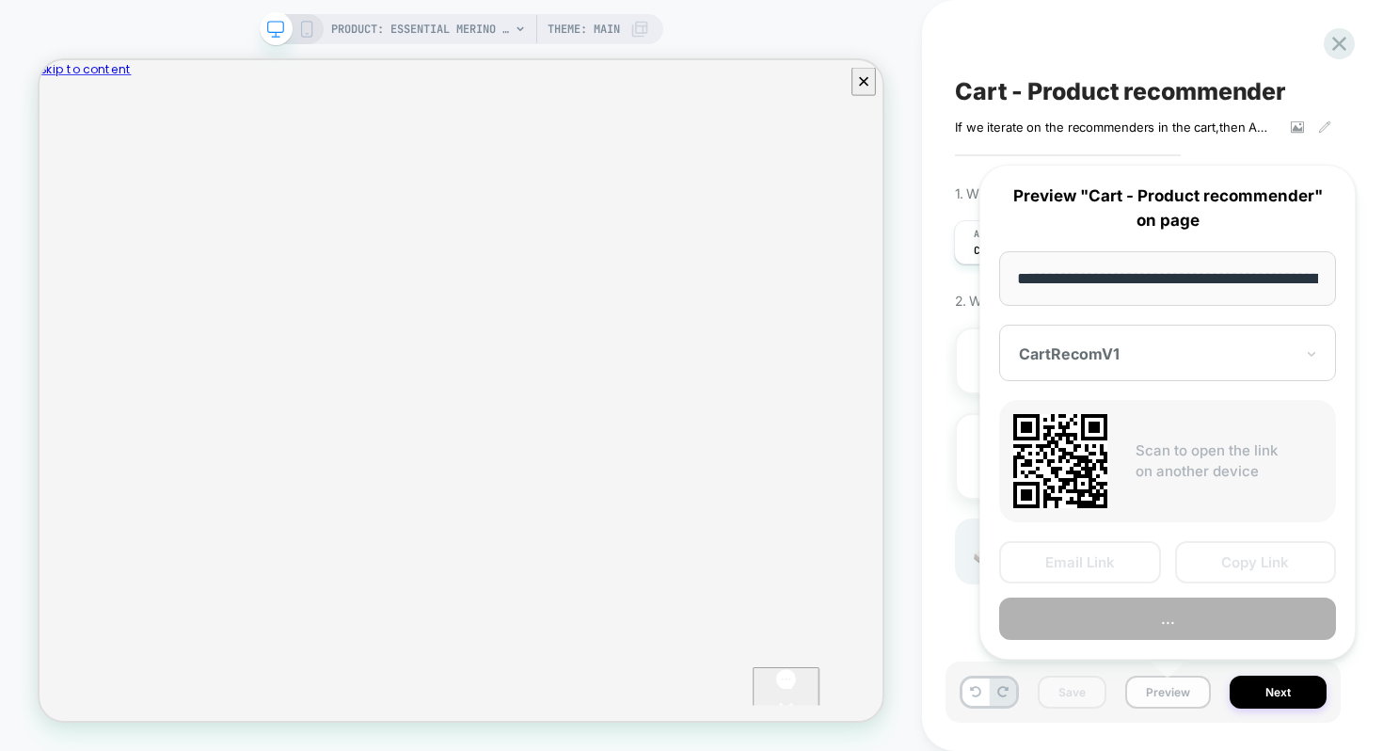
scroll to position [0, 342]
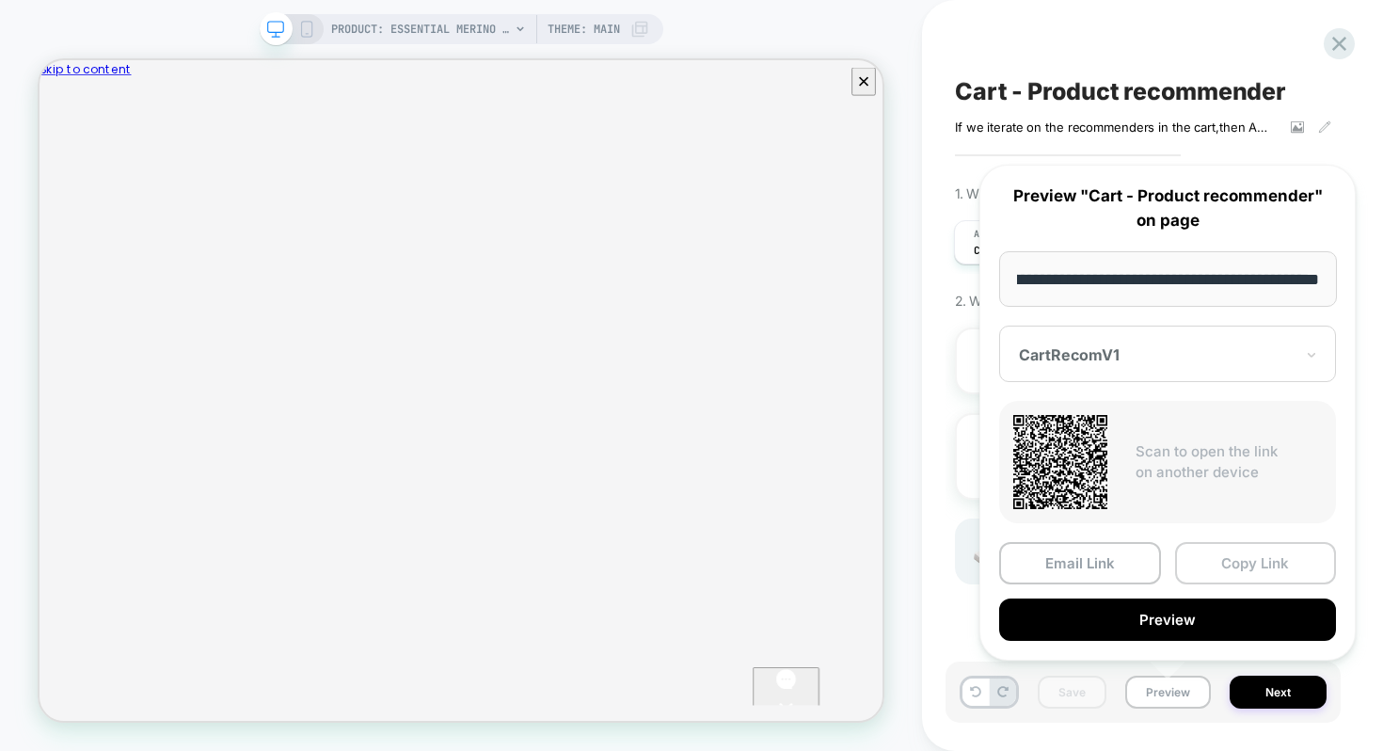
click at [1204, 571] on button "Copy Link" at bounding box center [1256, 563] width 162 height 42
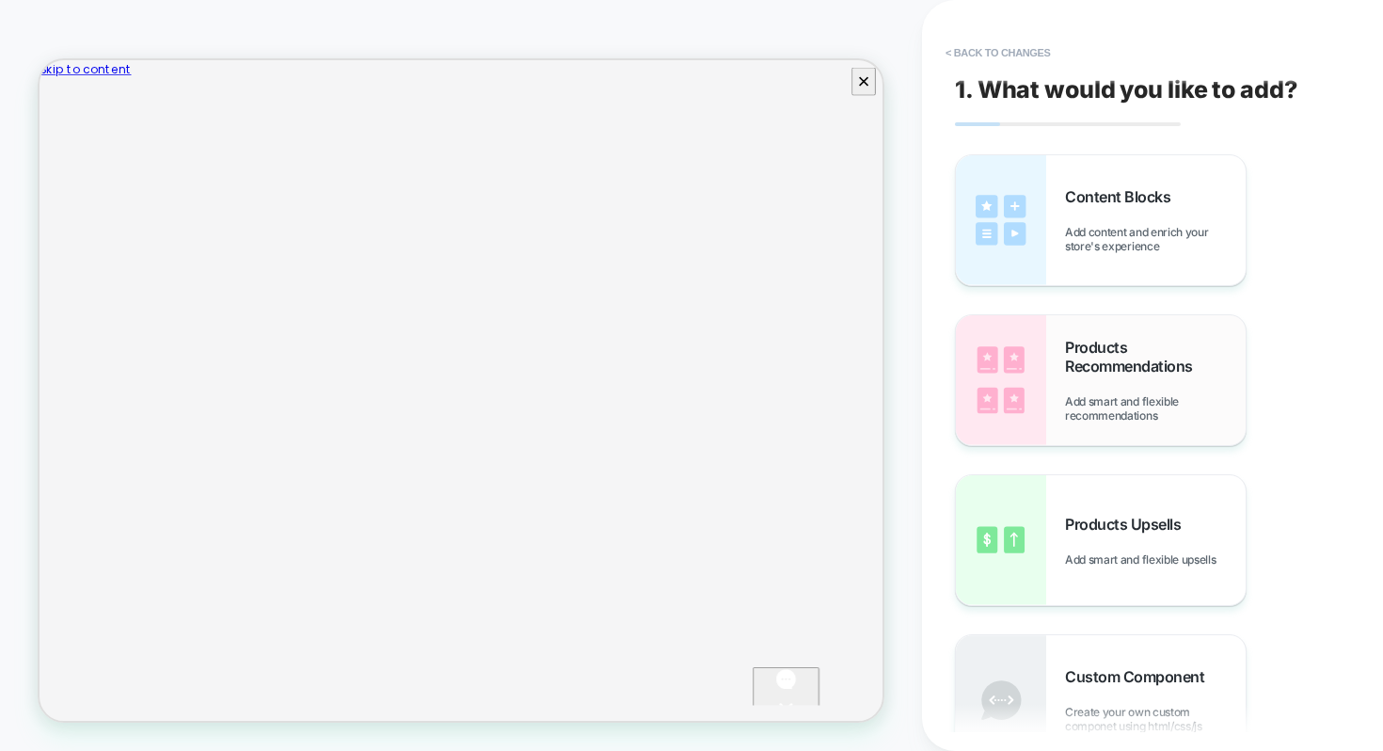
click at [1016, 407] on img at bounding box center [1001, 380] width 90 height 130
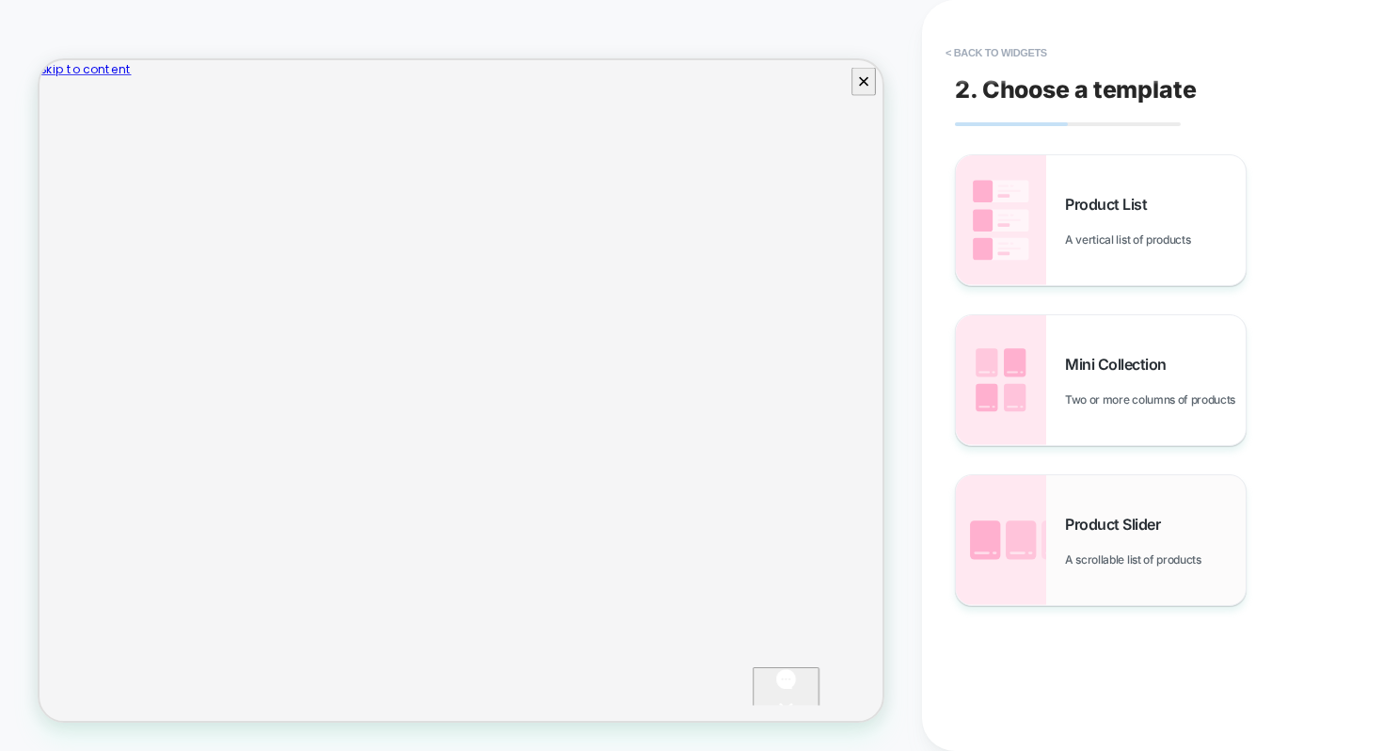
click at [1084, 521] on span "Product Slider" at bounding box center [1117, 524] width 104 height 19
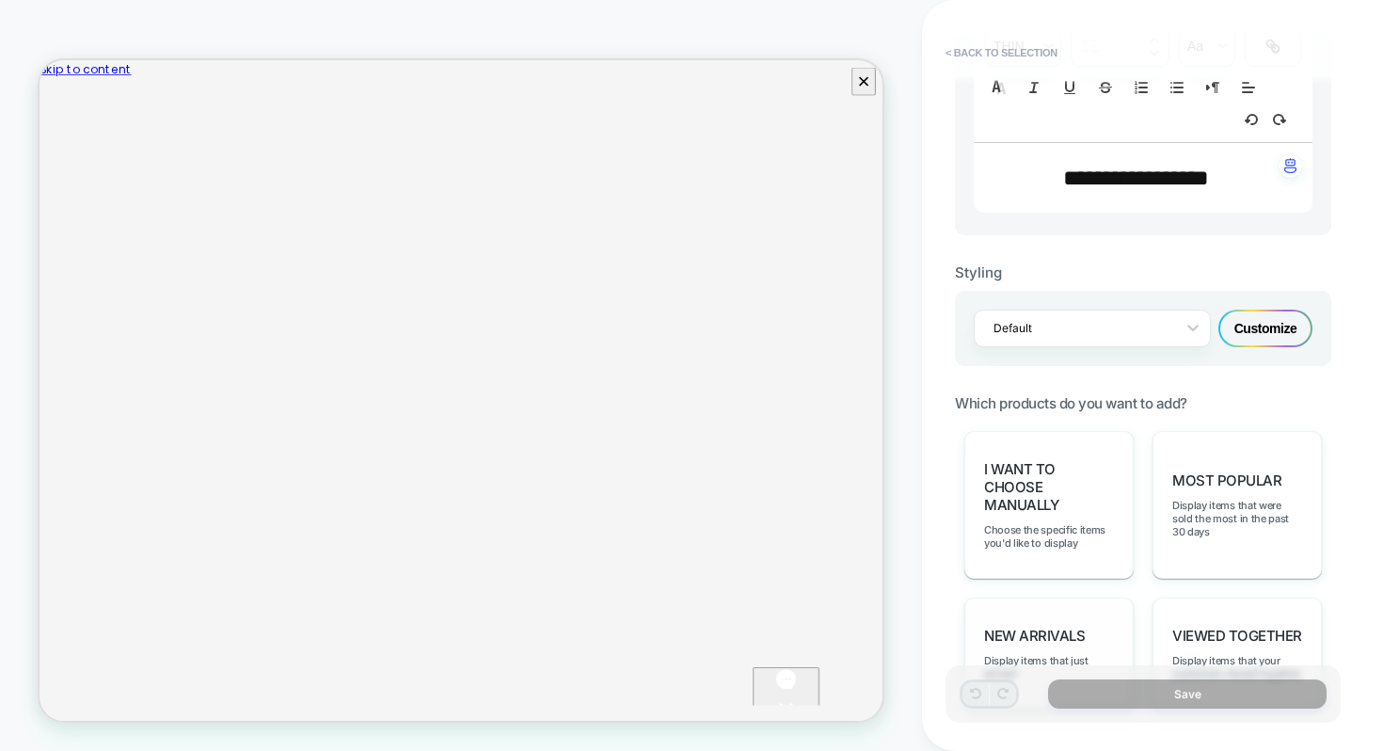
scroll to position [637, 0]
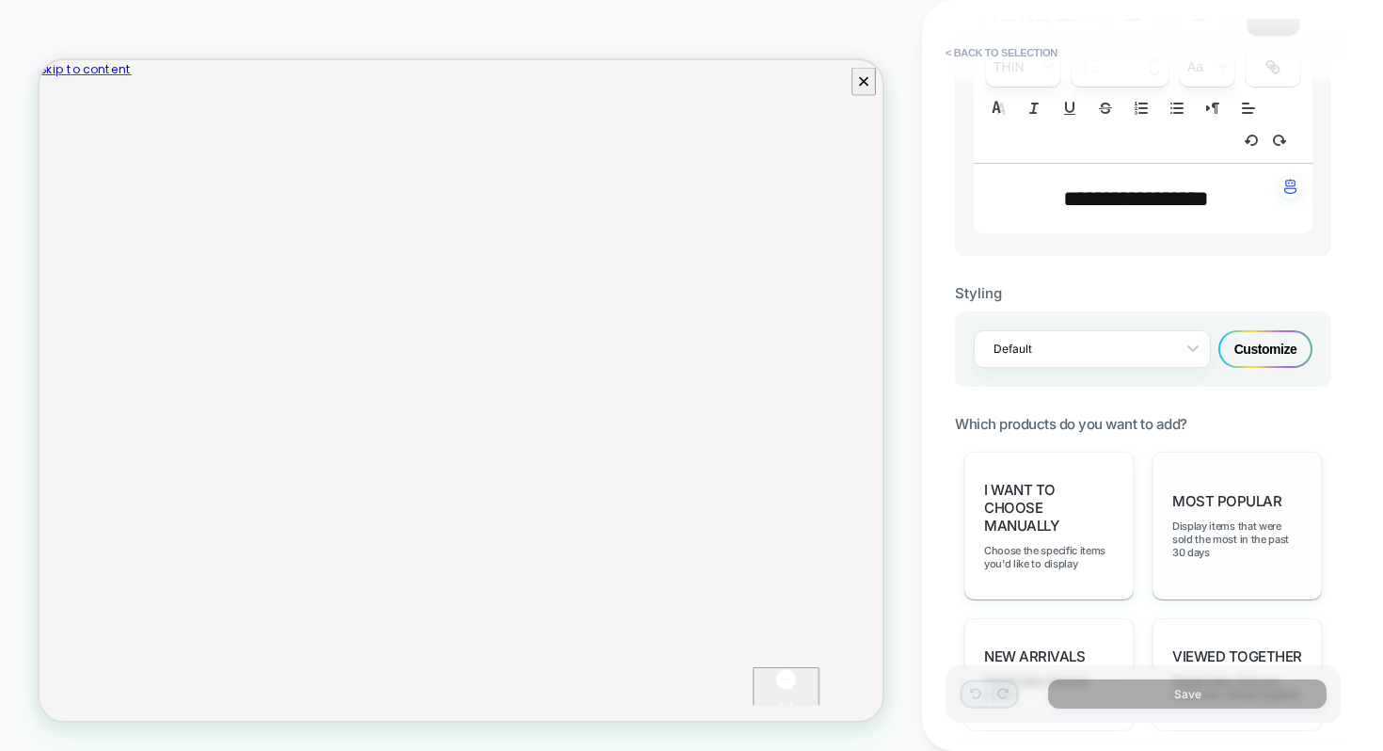
click at [1230, 501] on span "Most Popular" at bounding box center [1227, 501] width 109 height 18
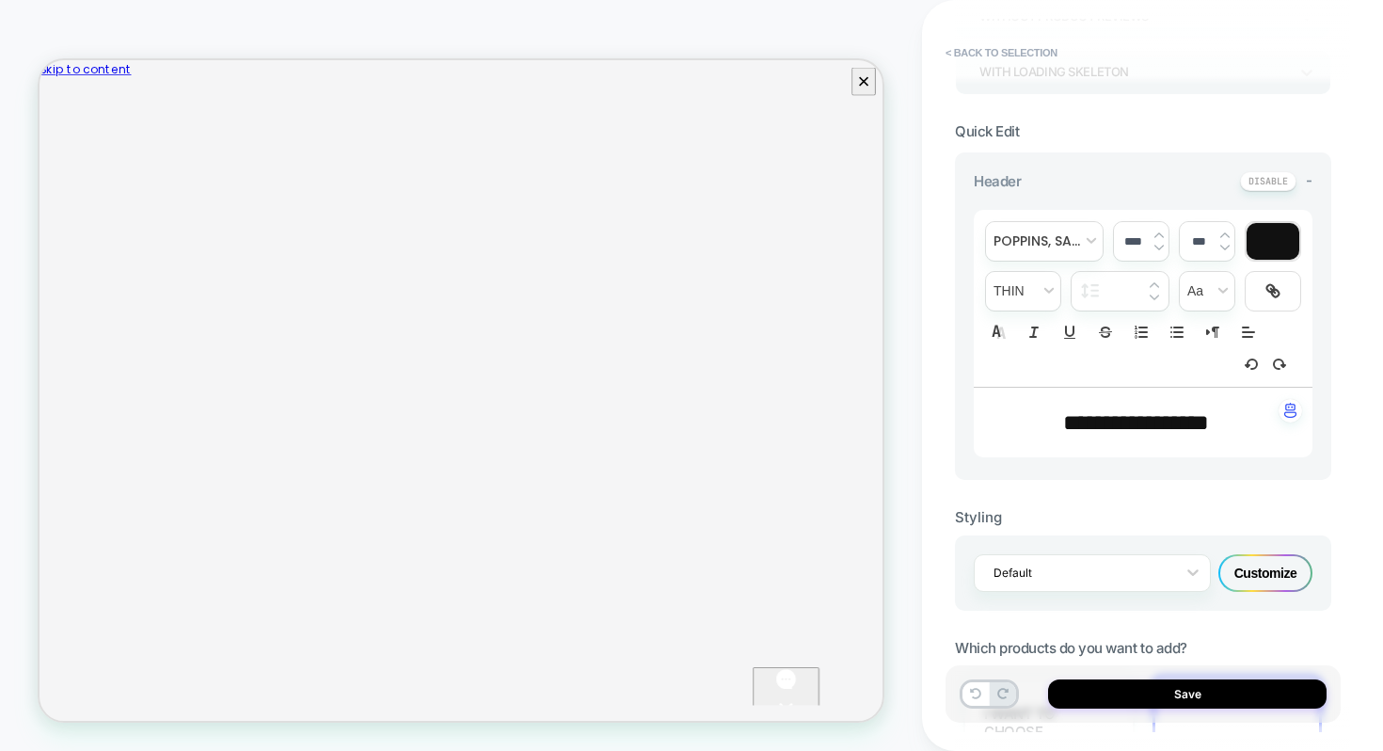
scroll to position [415, 0]
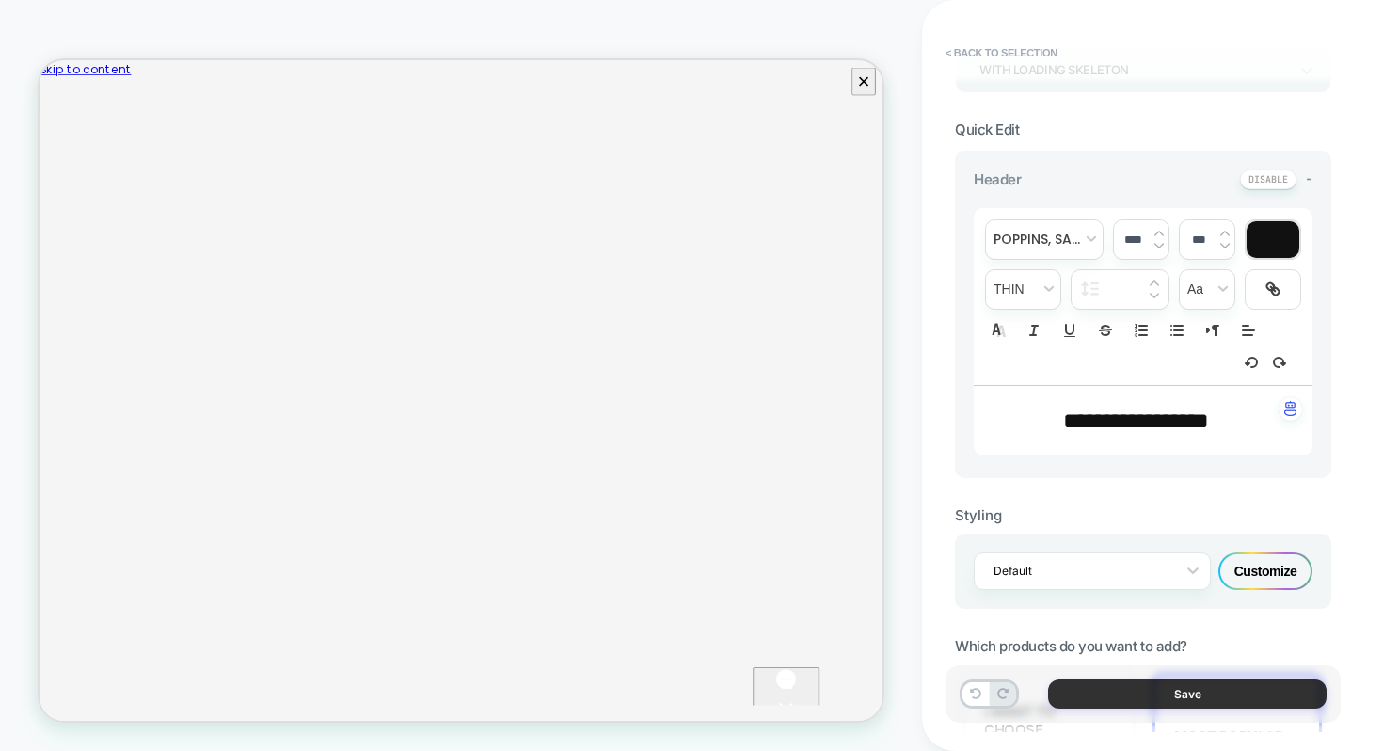
click at [1159, 690] on button "Save" at bounding box center [1187, 693] width 279 height 29
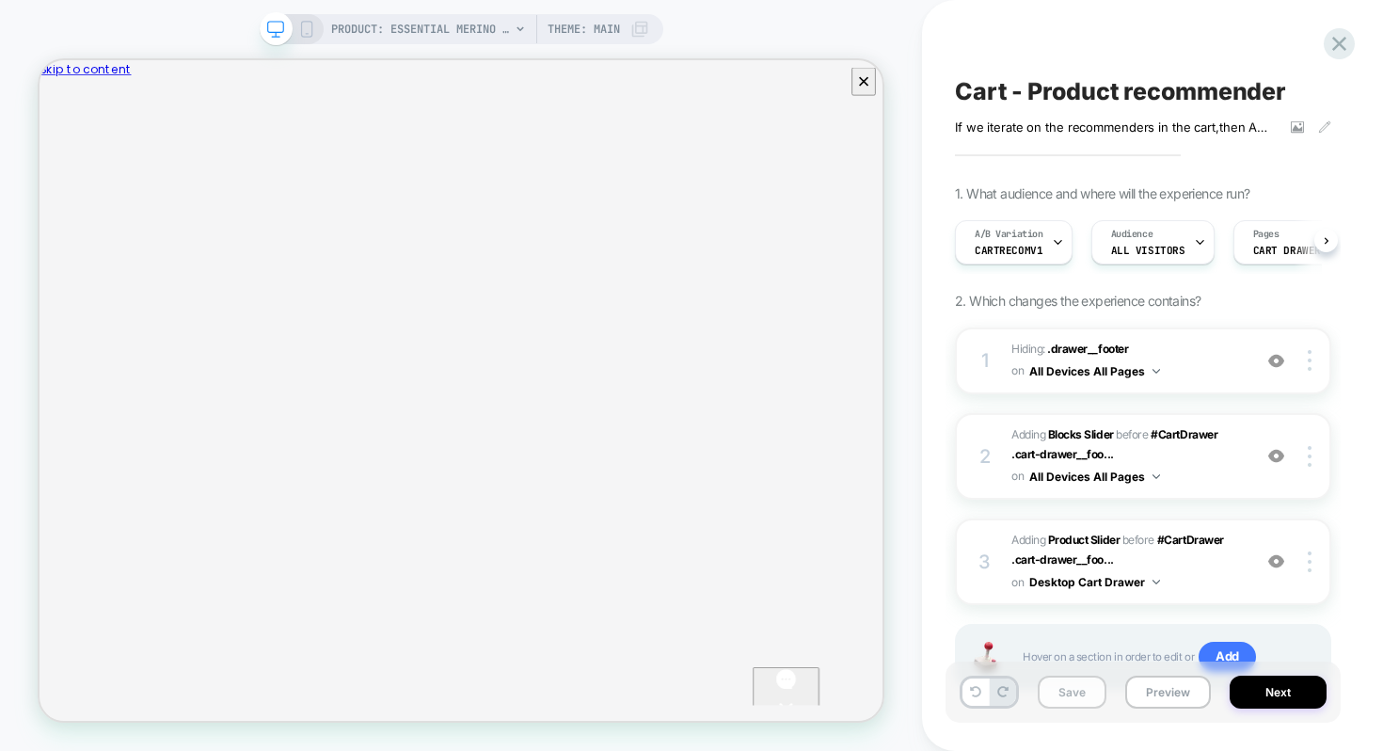
scroll to position [0, 1]
click at [1078, 696] on button "Save" at bounding box center [1072, 692] width 69 height 33
click at [1175, 699] on button "Preview" at bounding box center [1168, 692] width 86 height 33
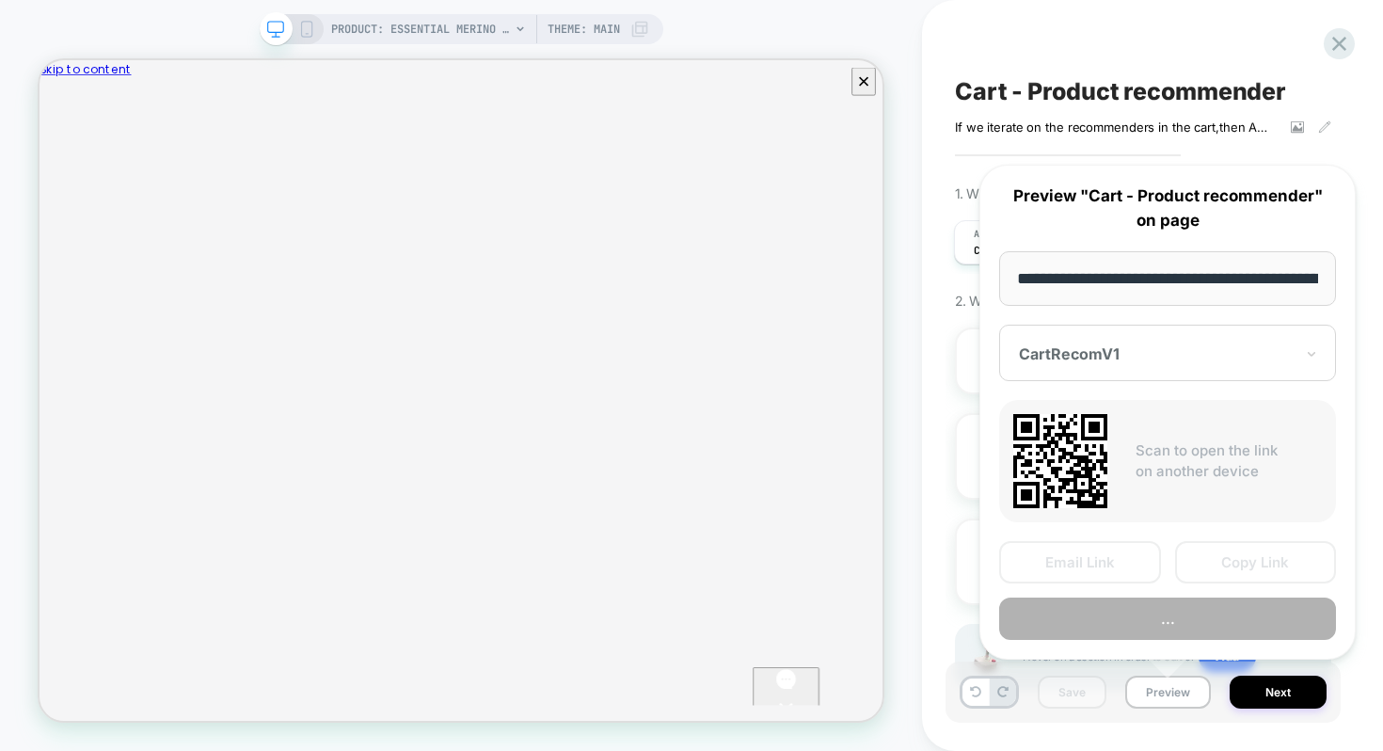
scroll to position [0, 342]
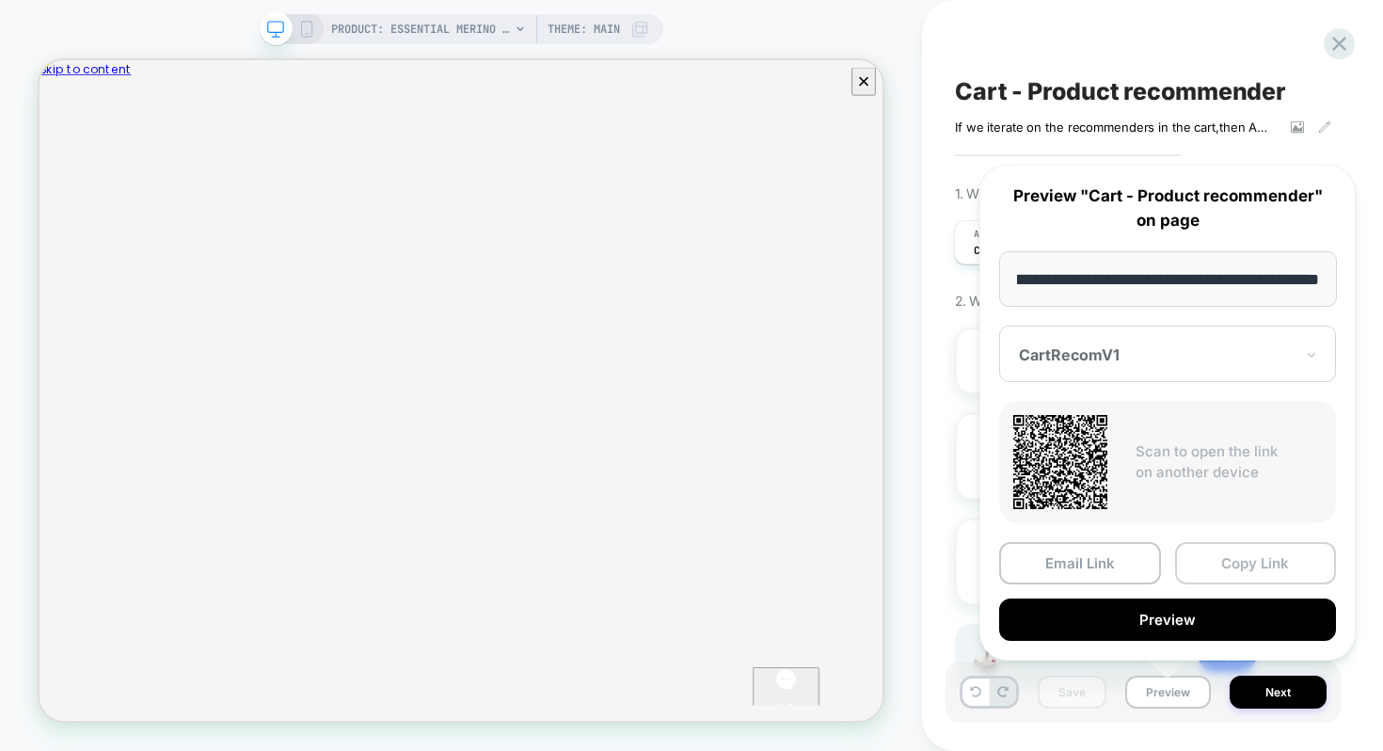
click at [1221, 564] on button "Copy Link" at bounding box center [1256, 563] width 162 height 42
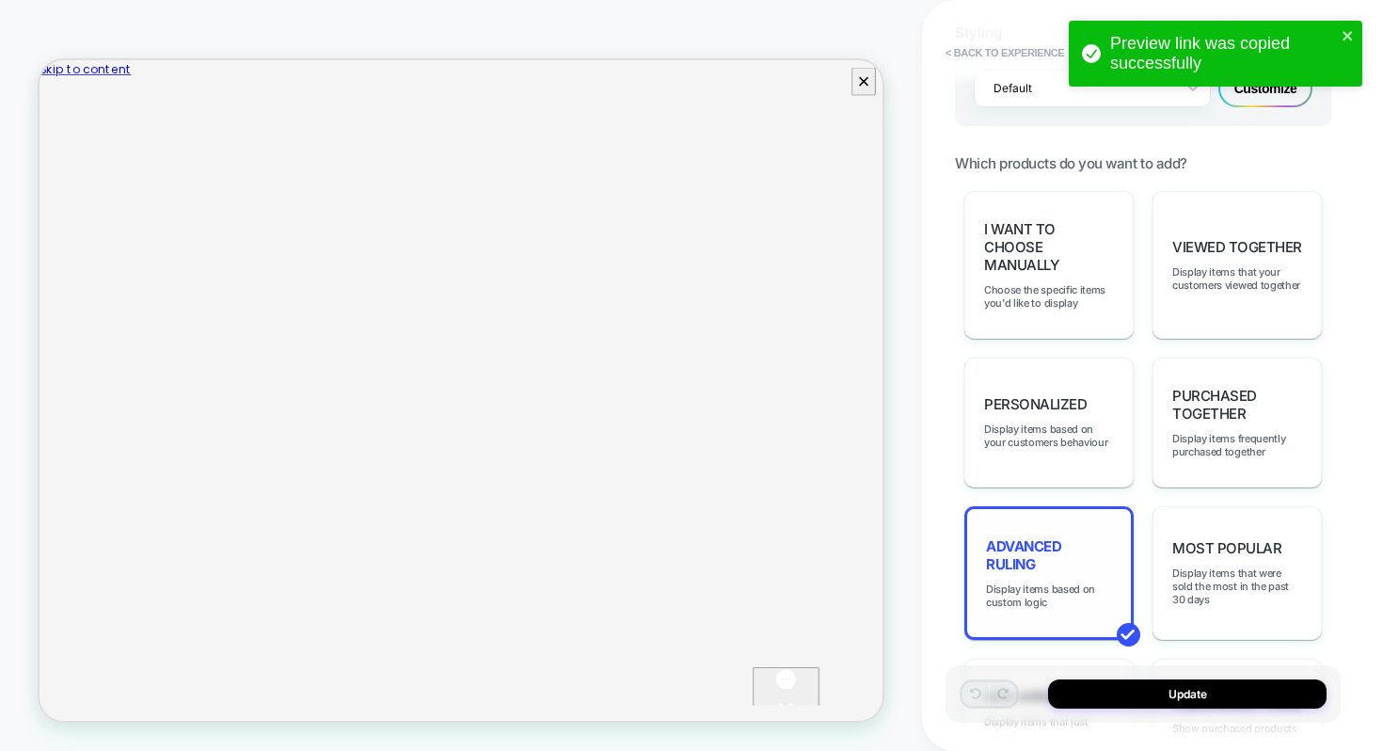
scroll to position [826, 0]
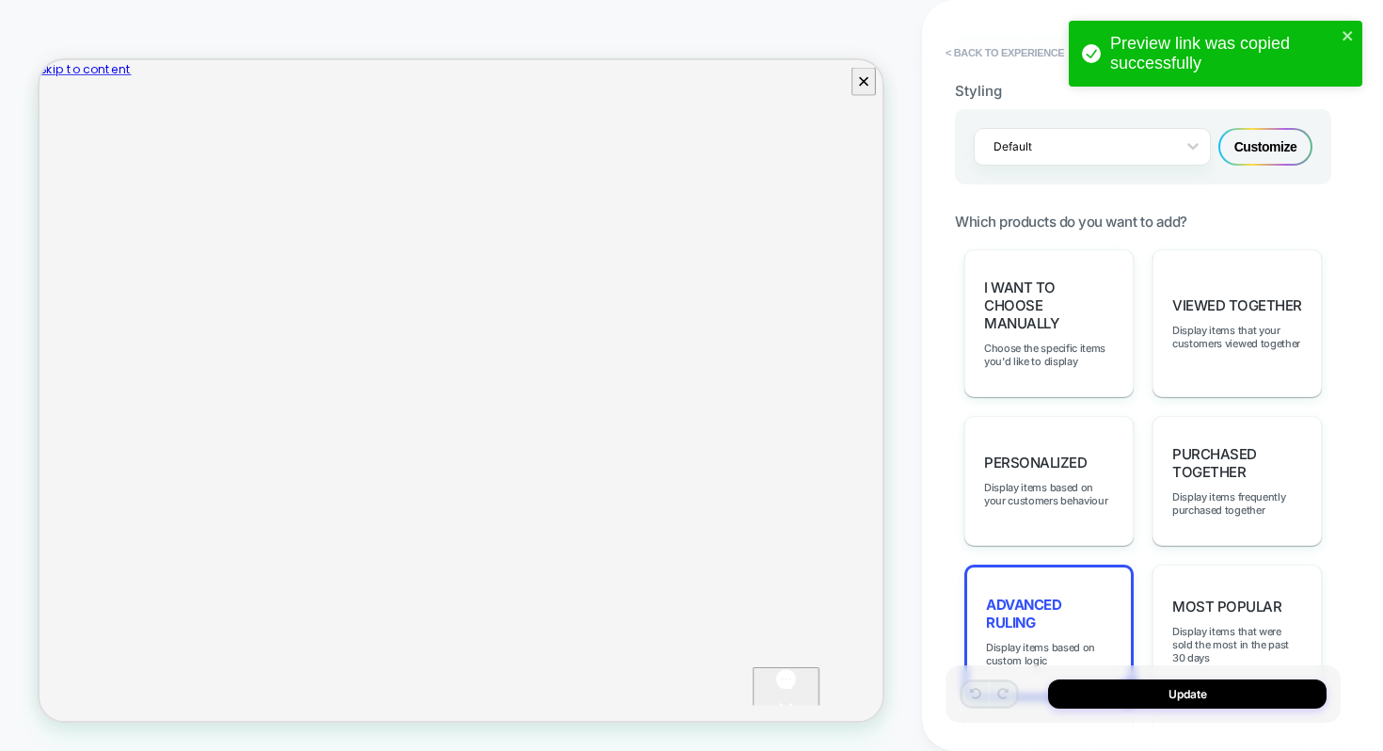
click at [1266, 150] on div "Customize" at bounding box center [1266, 147] width 94 height 38
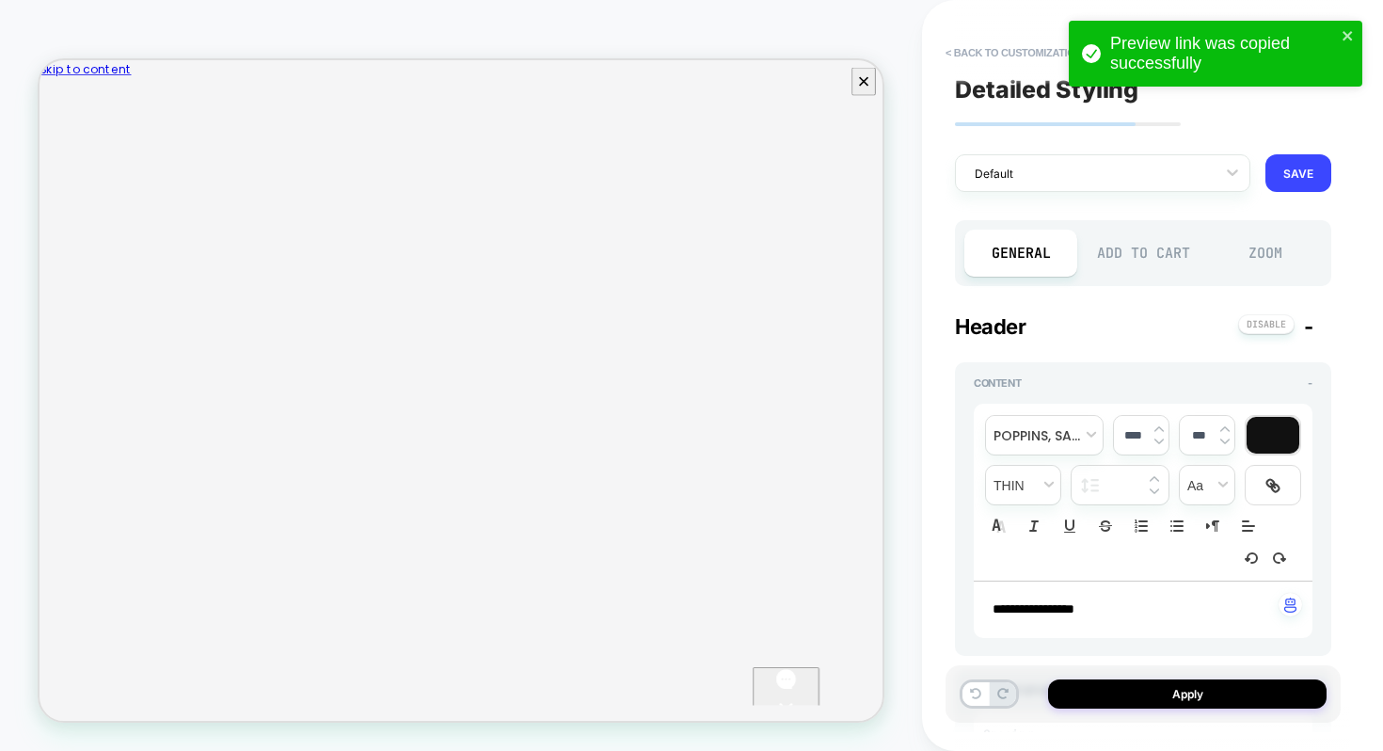
type textarea "*"
click at [1345, 34] on icon "close" at bounding box center [1347, 35] width 9 height 9
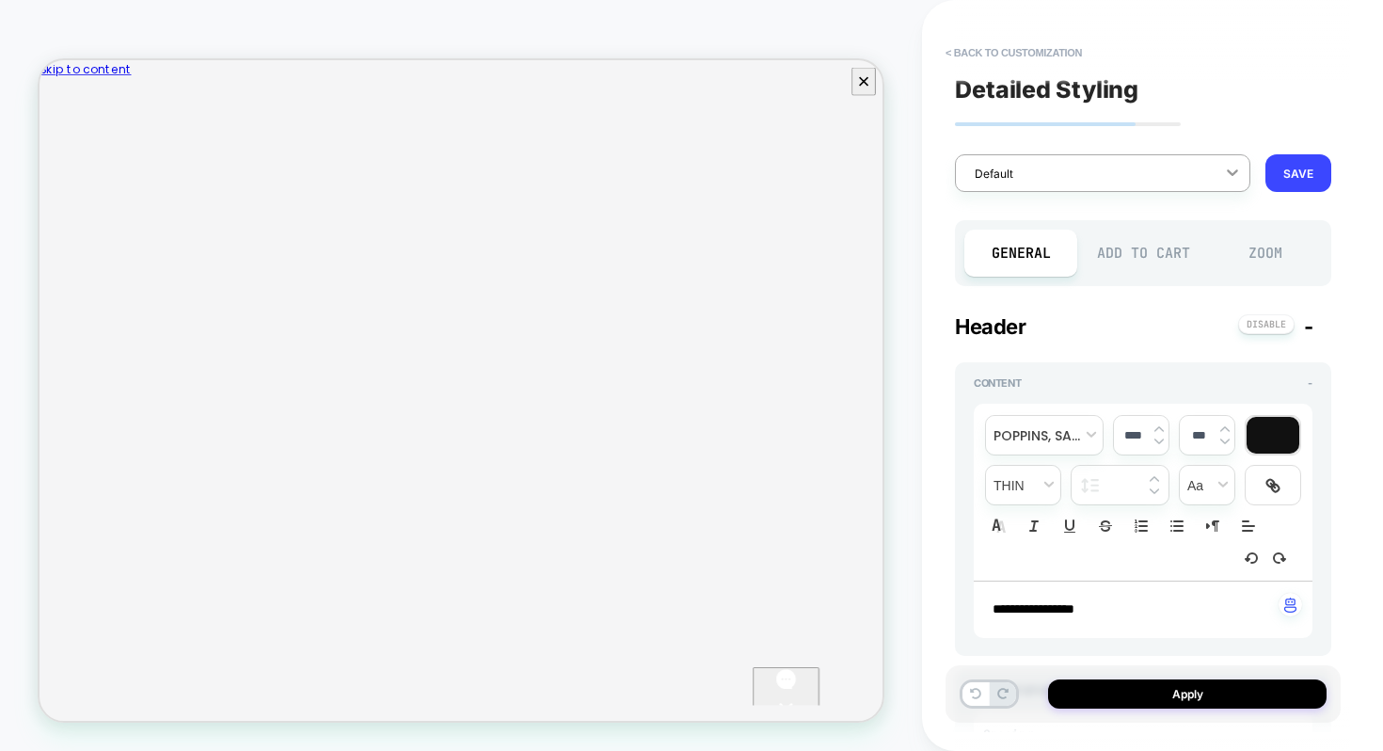
click at [1220, 183] on div at bounding box center [1233, 172] width 34 height 34
click at [1047, 176] on div at bounding box center [1090, 174] width 231 height 18
click at [983, 172] on div at bounding box center [1090, 174] width 231 height 18
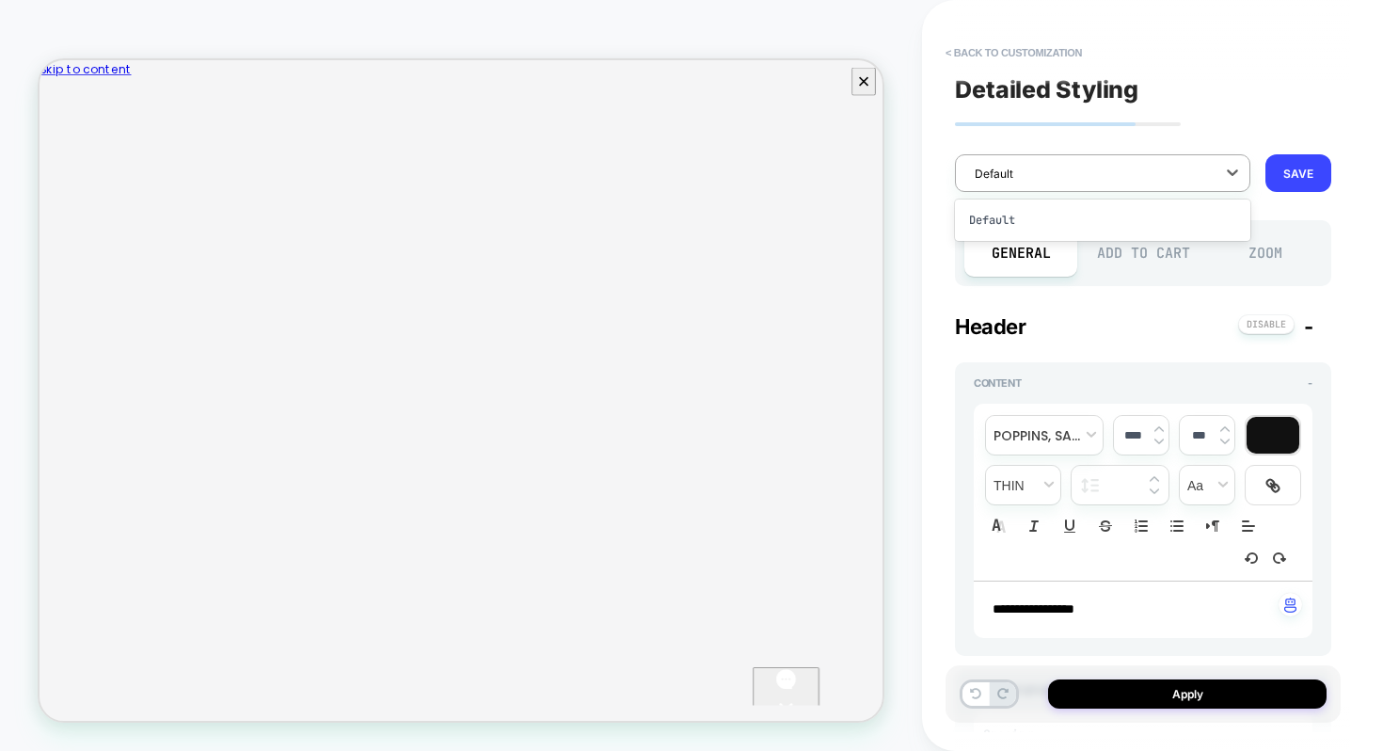
click at [983, 172] on div at bounding box center [1090, 174] width 231 height 18
type input "**********"
click at [1289, 172] on button "SAVE" at bounding box center [1299, 173] width 66 height 38
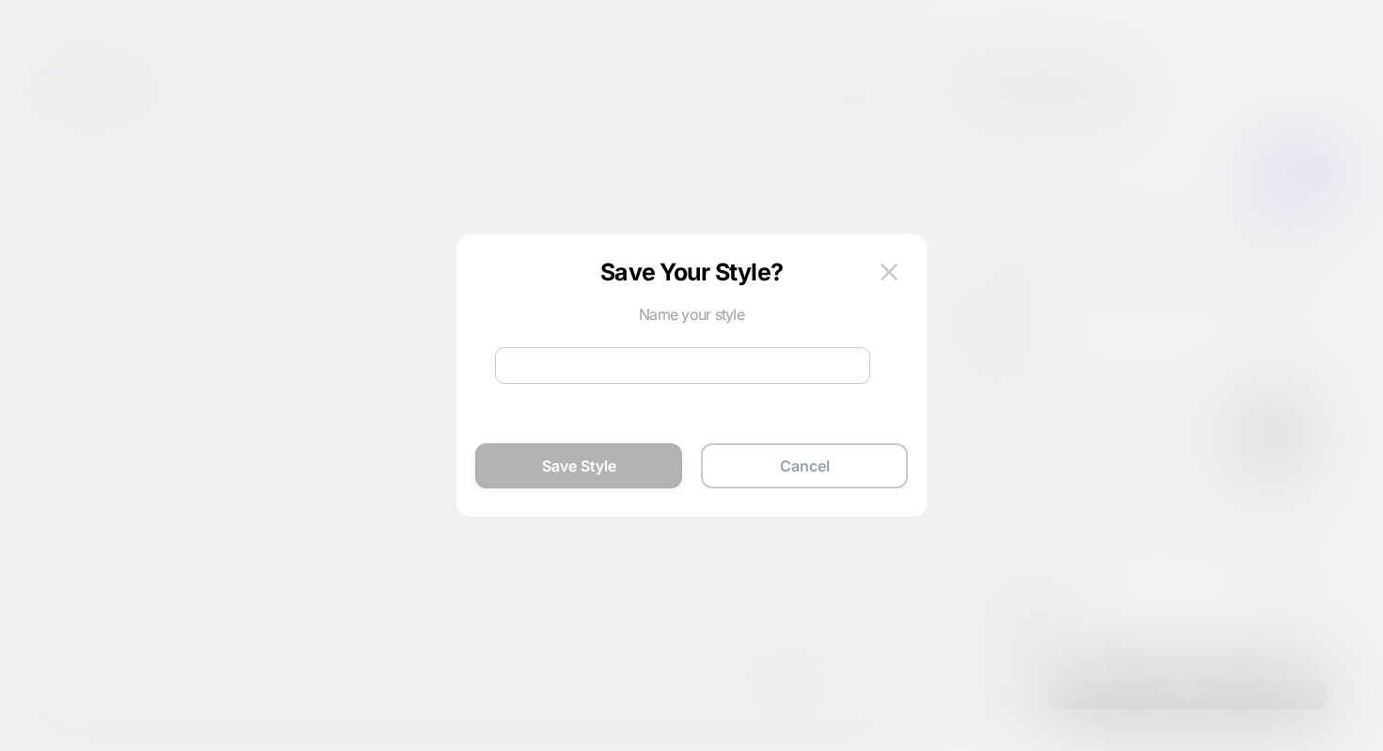
click at [654, 367] on input at bounding box center [682, 365] width 375 height 37
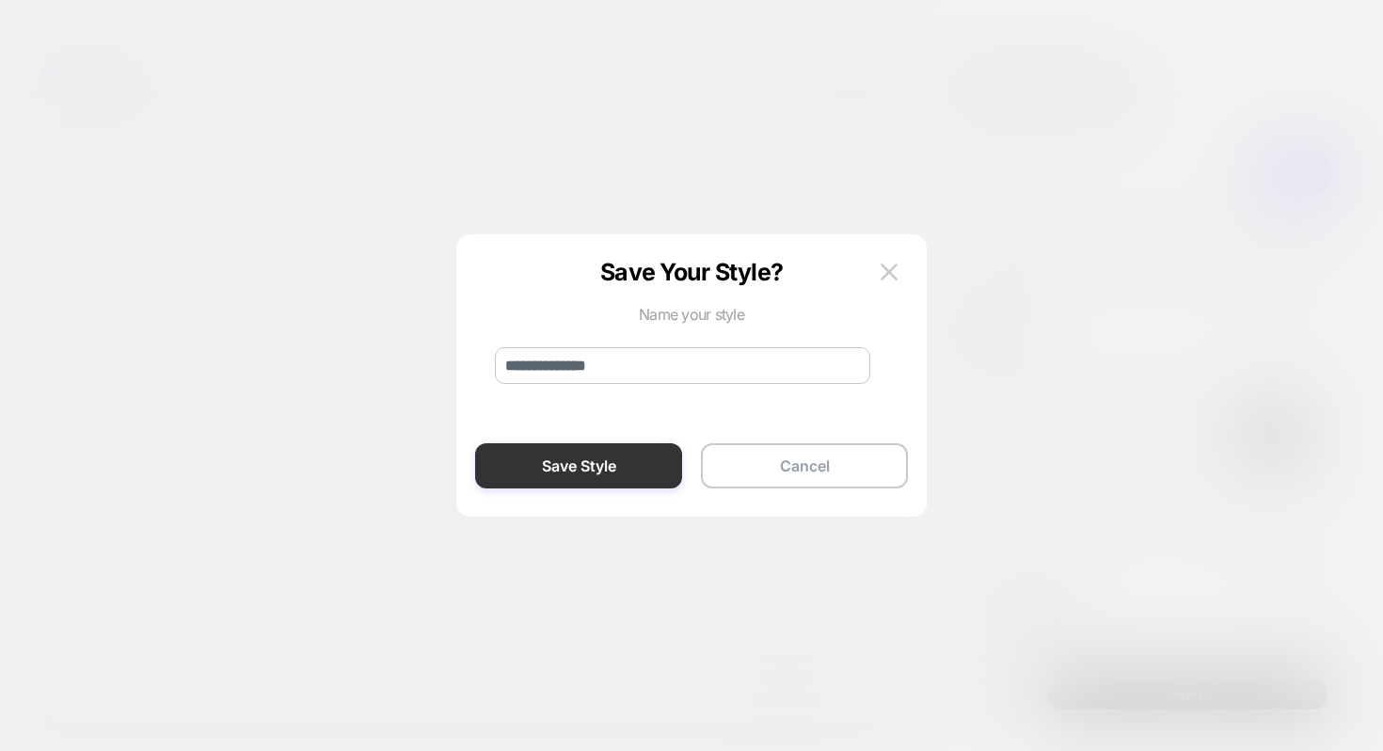
type input "**********"
click at [623, 455] on button "Save Style" at bounding box center [578, 465] width 207 height 45
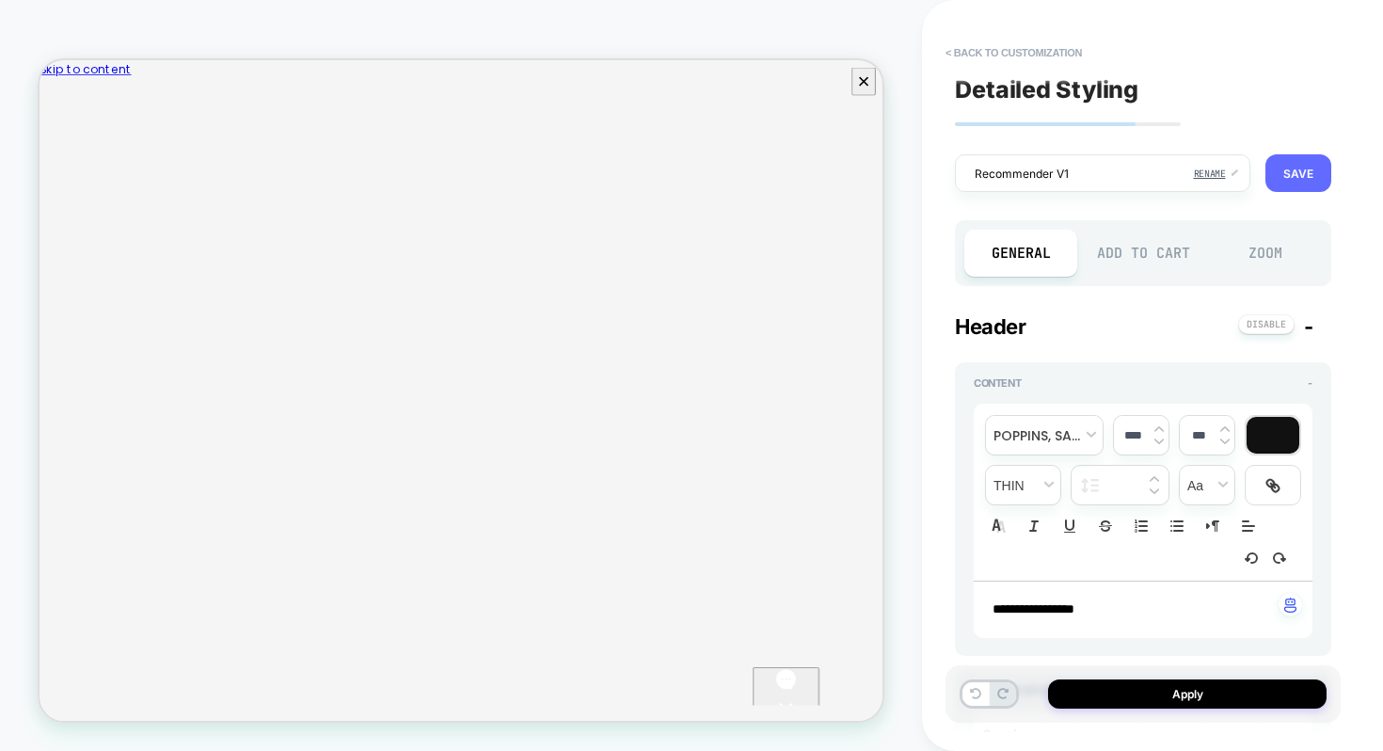
click at [1287, 174] on button "SAVE" at bounding box center [1299, 173] width 66 height 38
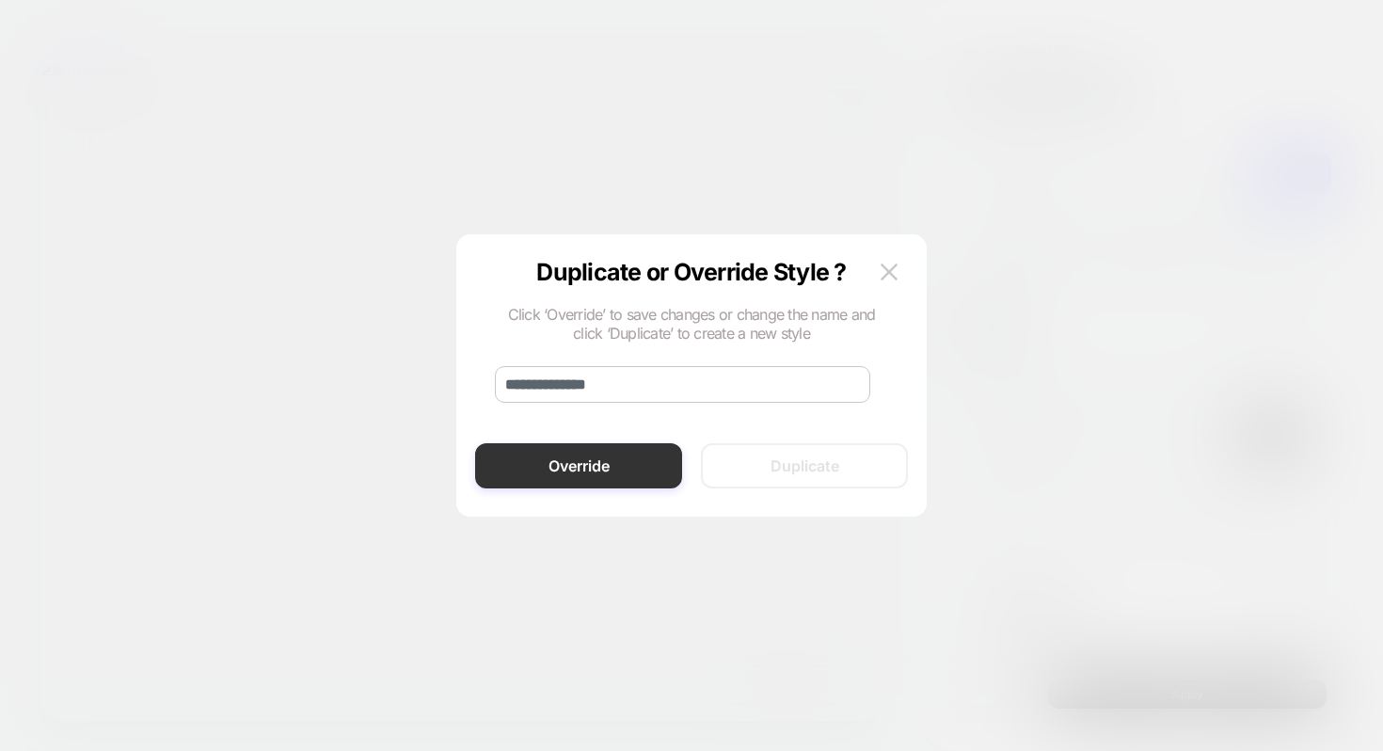
click at [636, 468] on button "Override" at bounding box center [578, 465] width 207 height 45
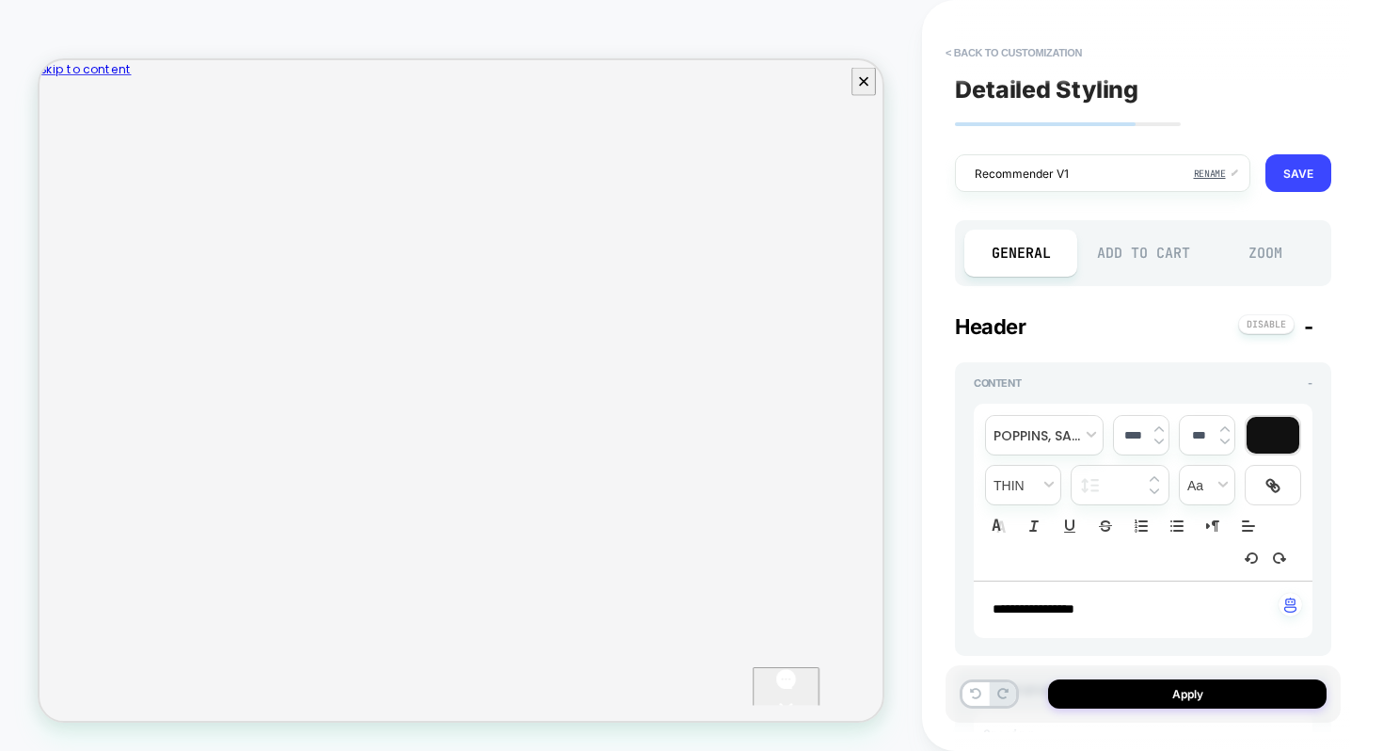
type textarea "*"
click at [1166, 693] on button "Apply" at bounding box center [1187, 693] width 279 height 29
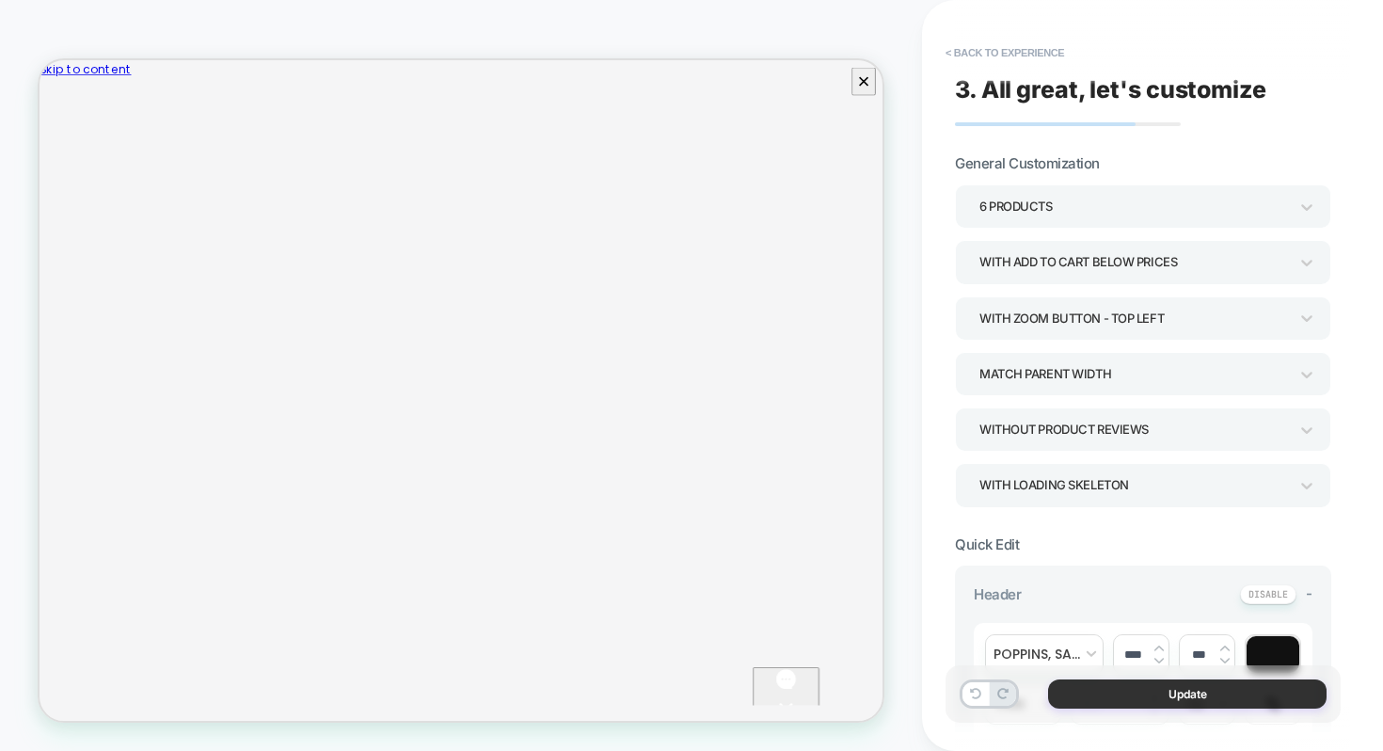
click at [1126, 688] on button "Update" at bounding box center [1187, 693] width 279 height 29
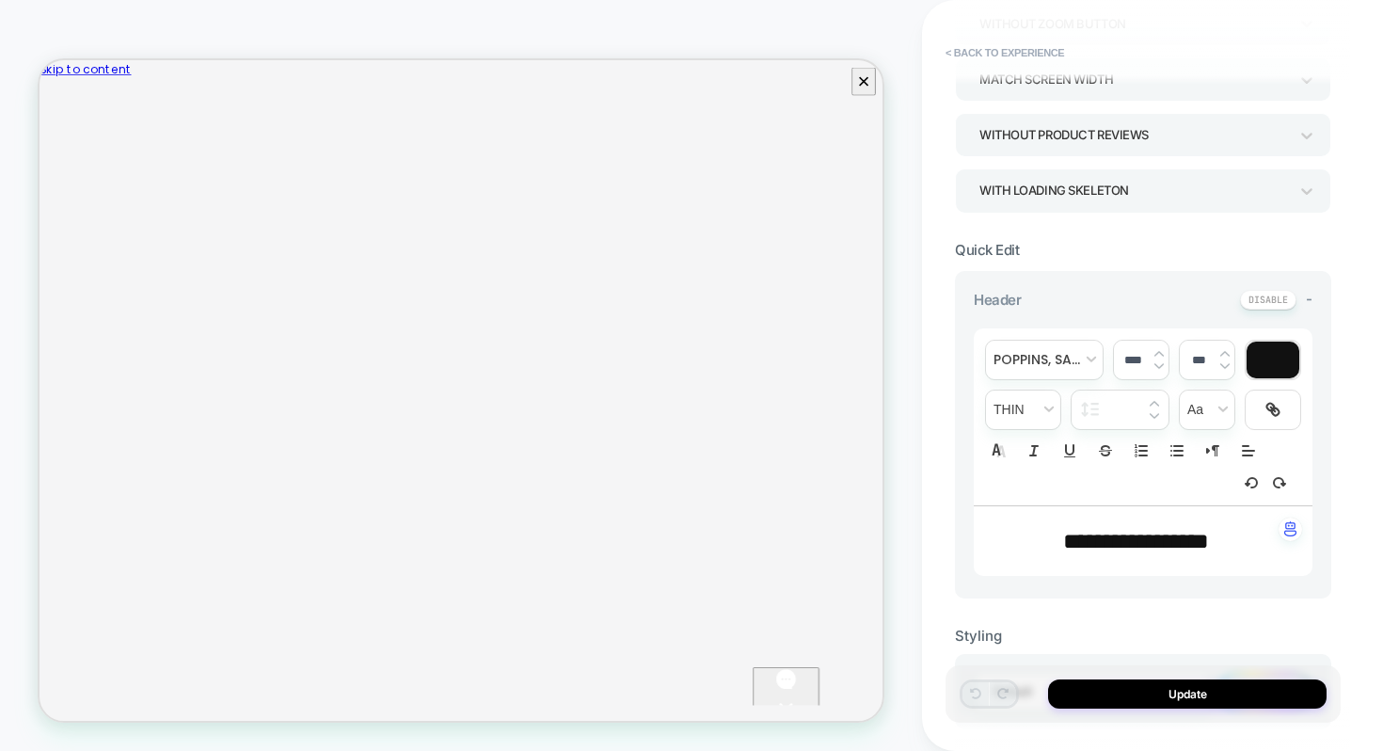
scroll to position [469, 0]
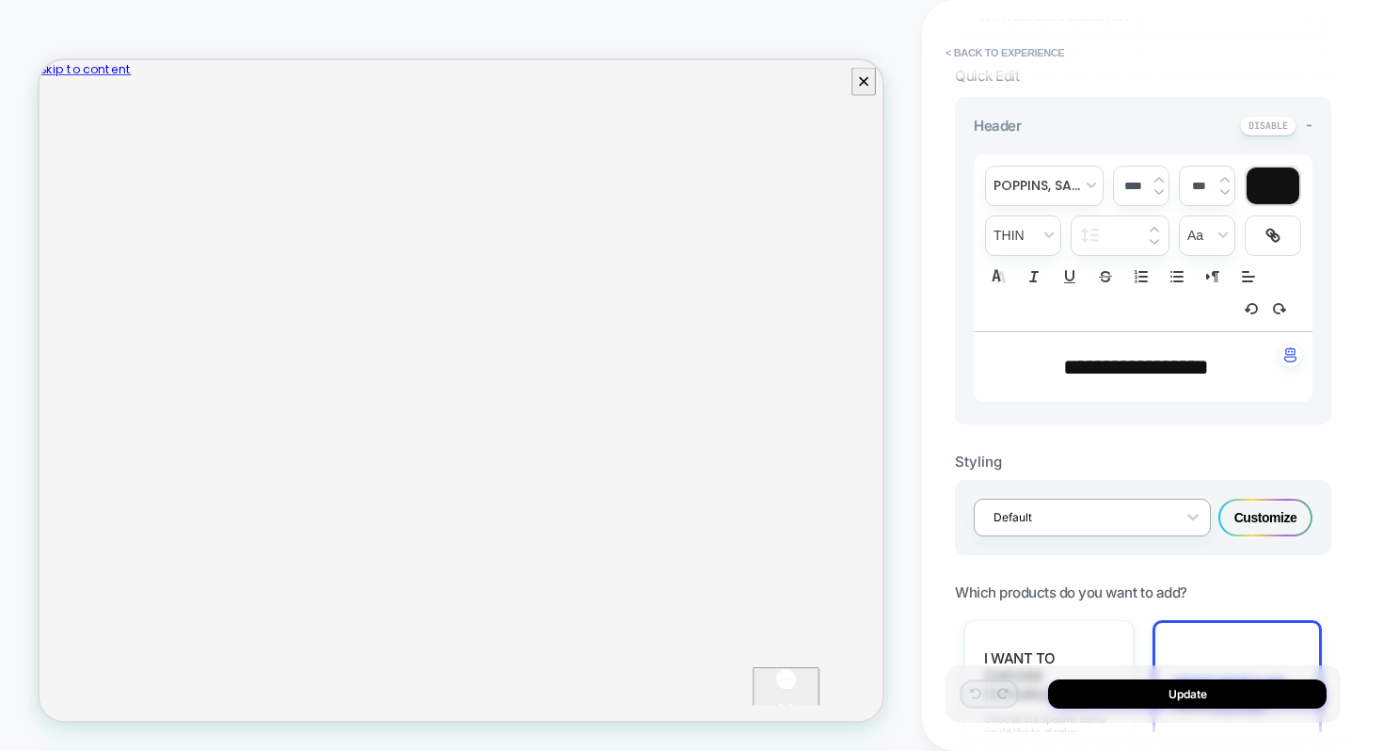
click at [1158, 529] on div "Default" at bounding box center [1092, 518] width 237 height 38
click at [1150, 549] on div "Default Customize" at bounding box center [1143, 517] width 376 height 75
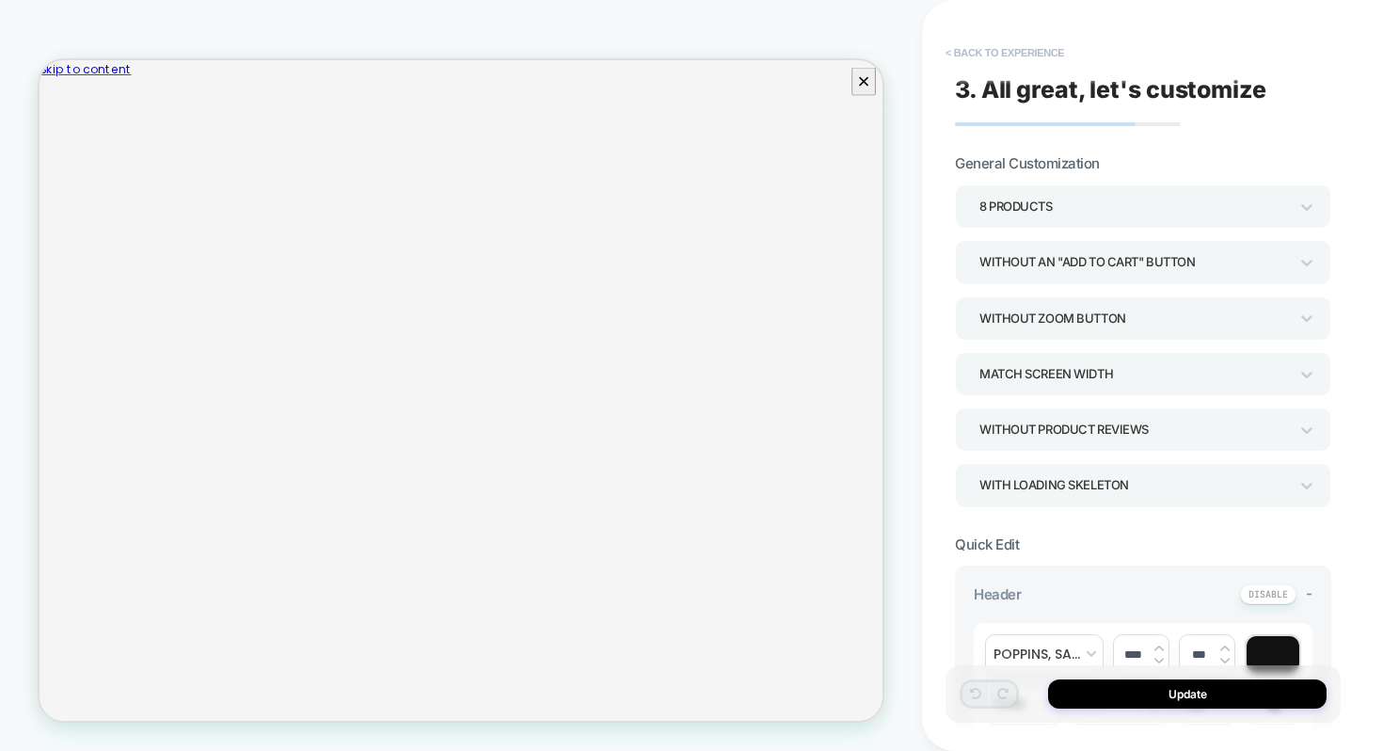
click at [1013, 53] on button "< Back to experience" at bounding box center [1004, 53] width 137 height 30
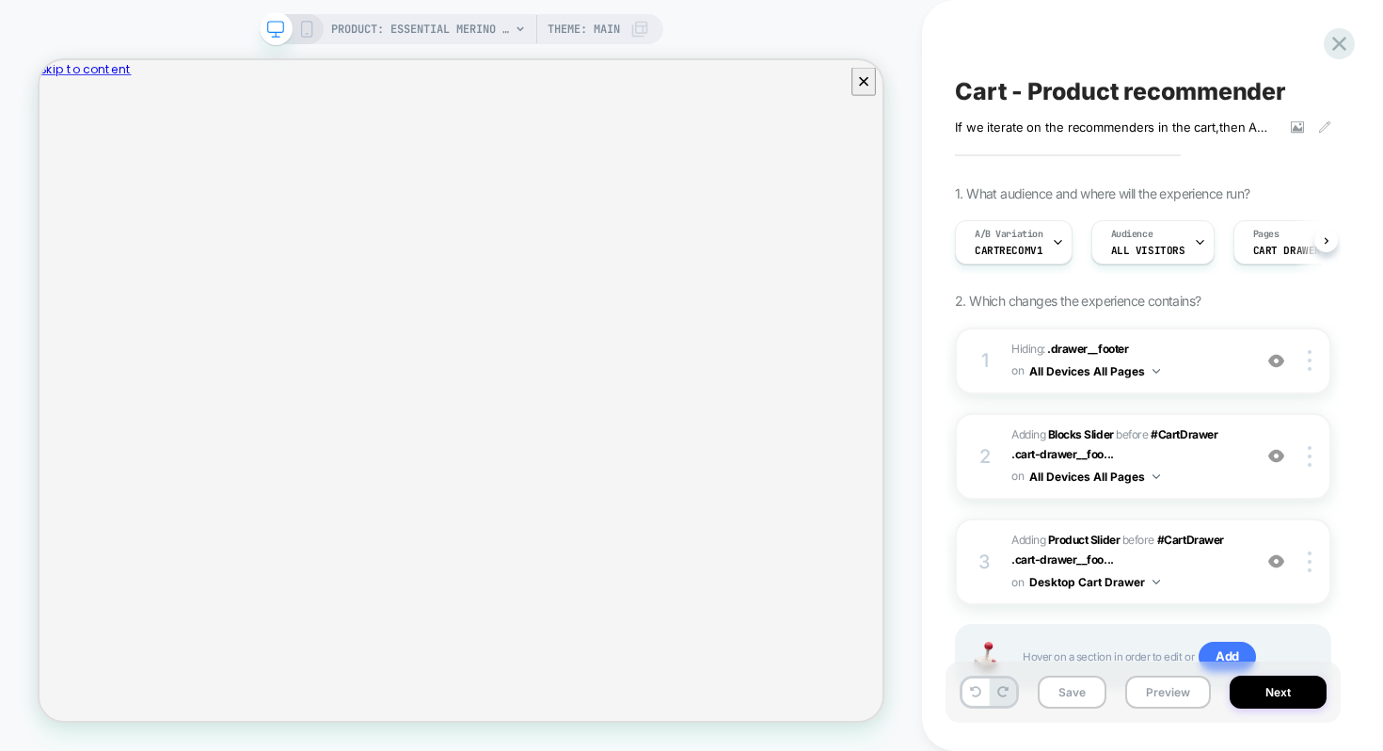
scroll to position [0, 1]
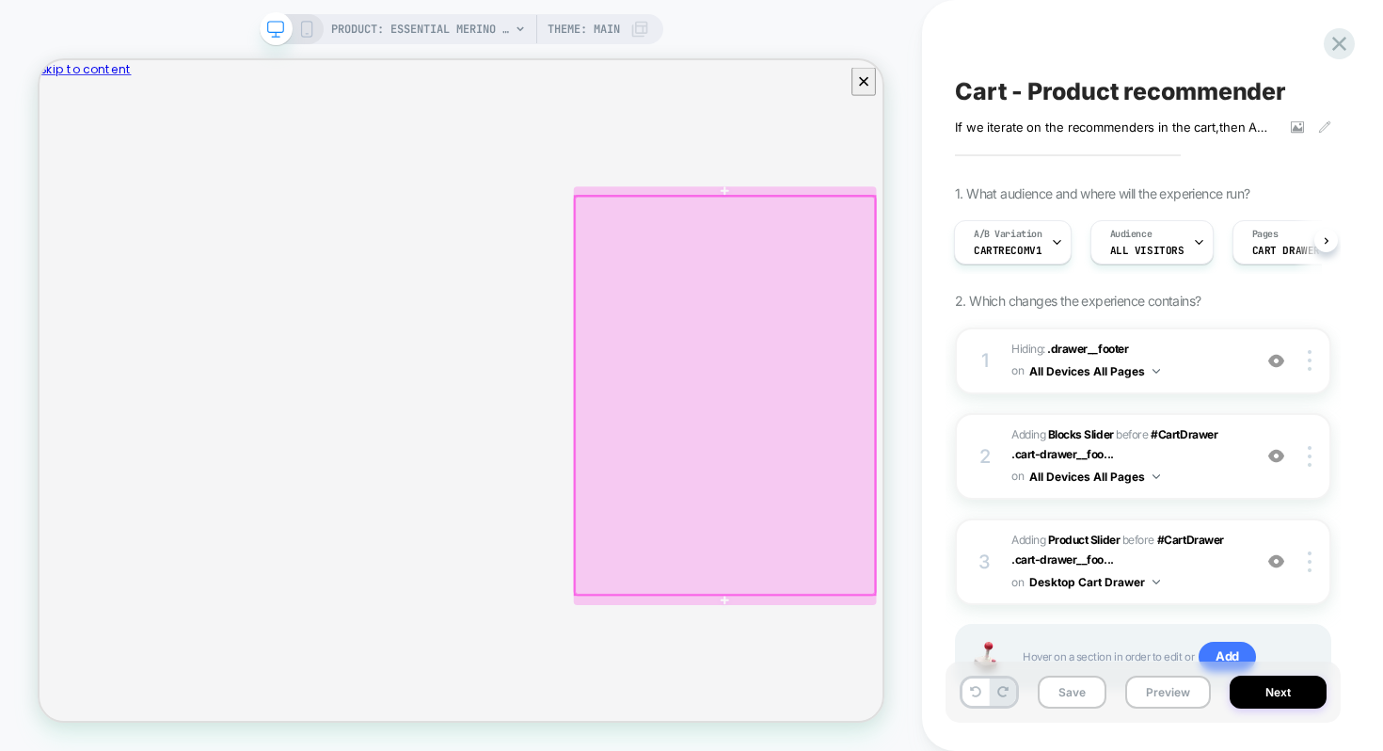
click at [1096, 353] on div at bounding box center [954, 507] width 400 height 531
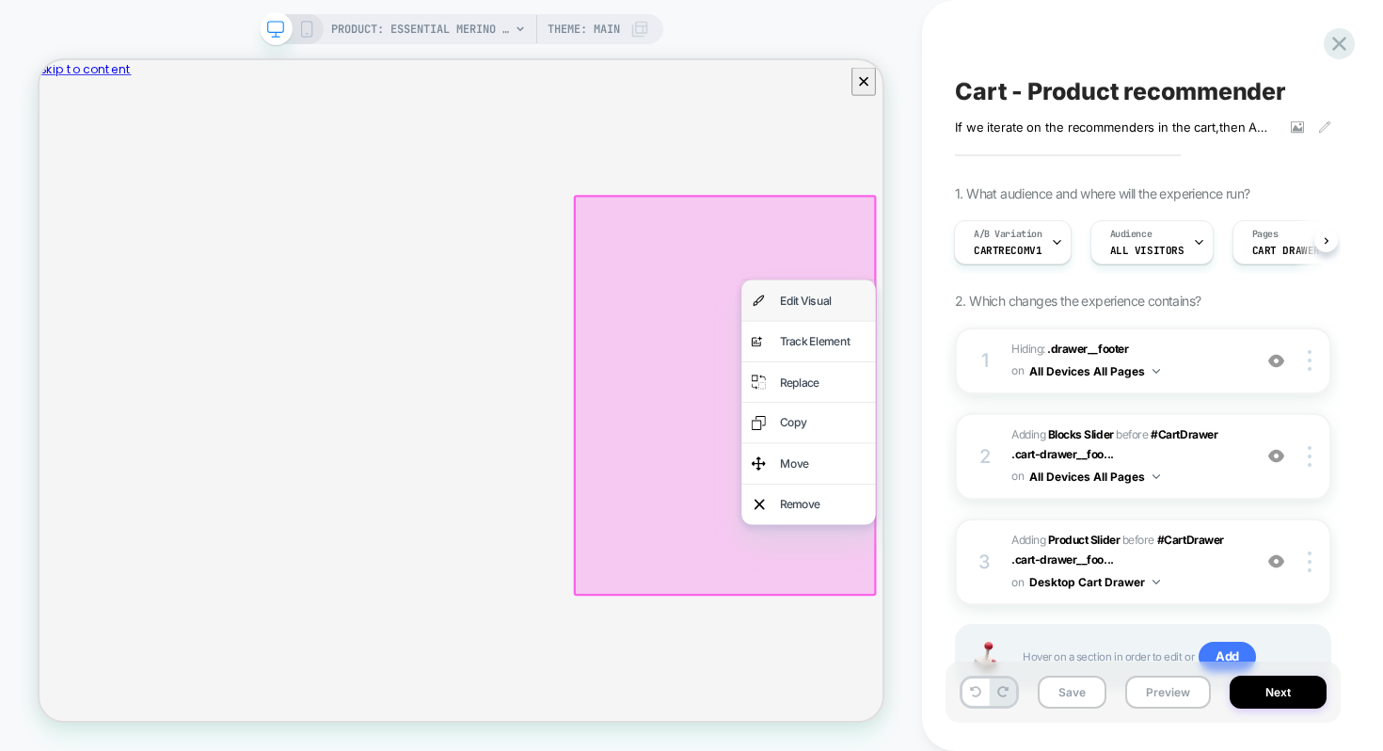
scroll to position [0, 0]
click at [1093, 366] on div "Edit Visual" at bounding box center [1065, 381] width 179 height 54
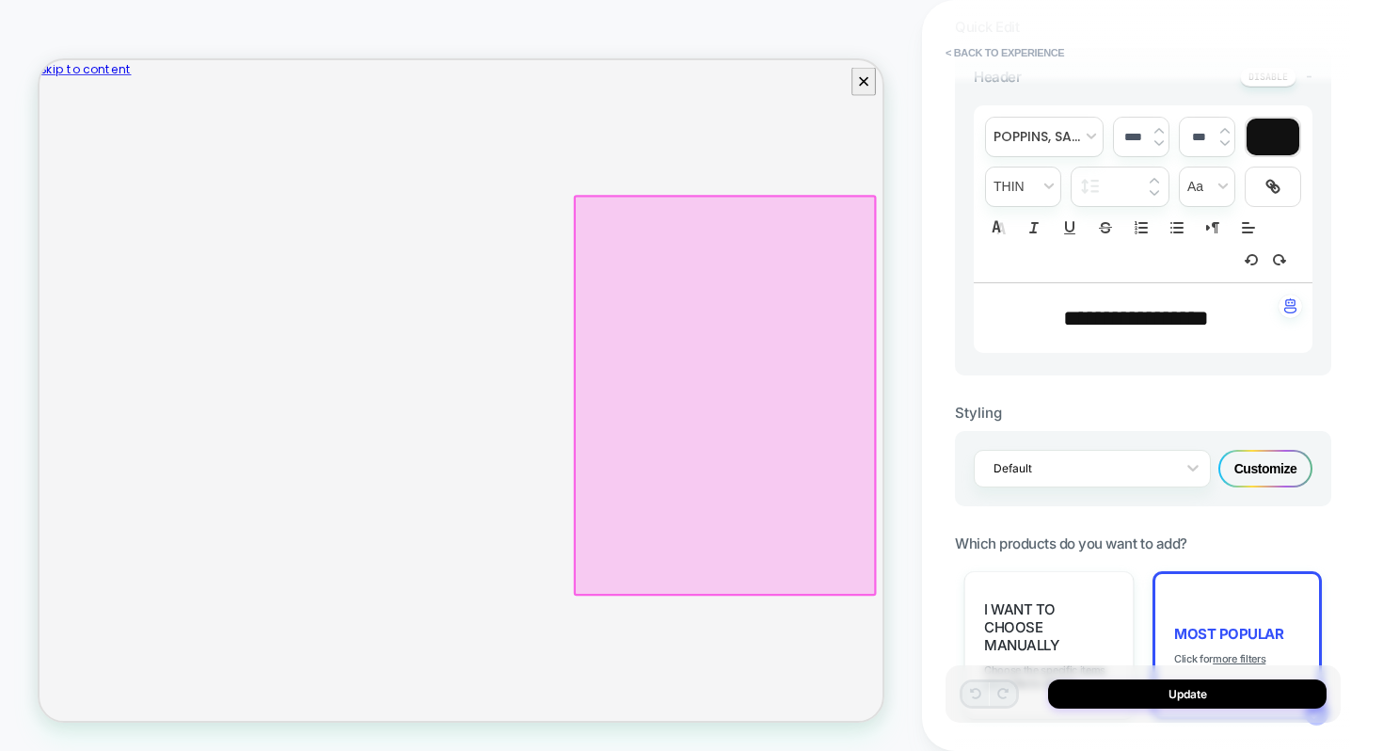
scroll to position [531, 0]
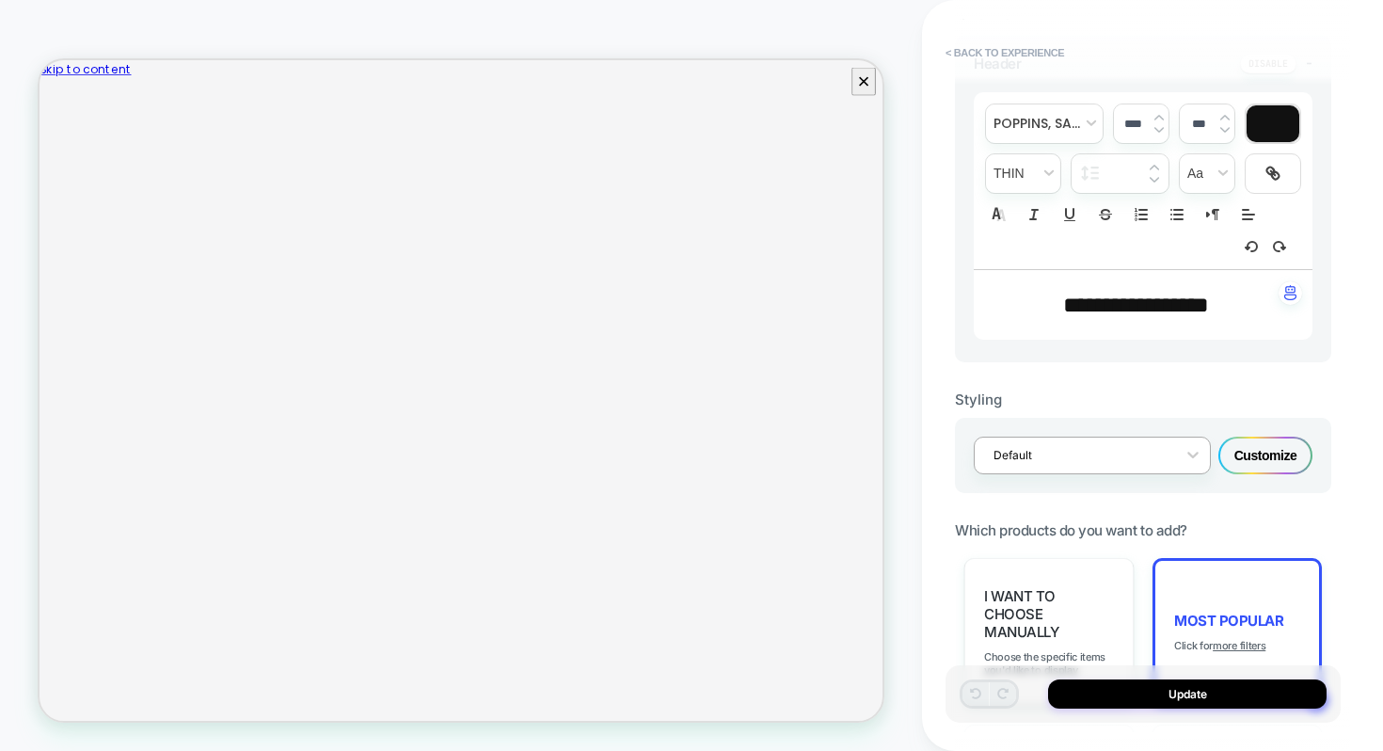
click at [1052, 449] on div at bounding box center [1080, 455] width 173 height 18
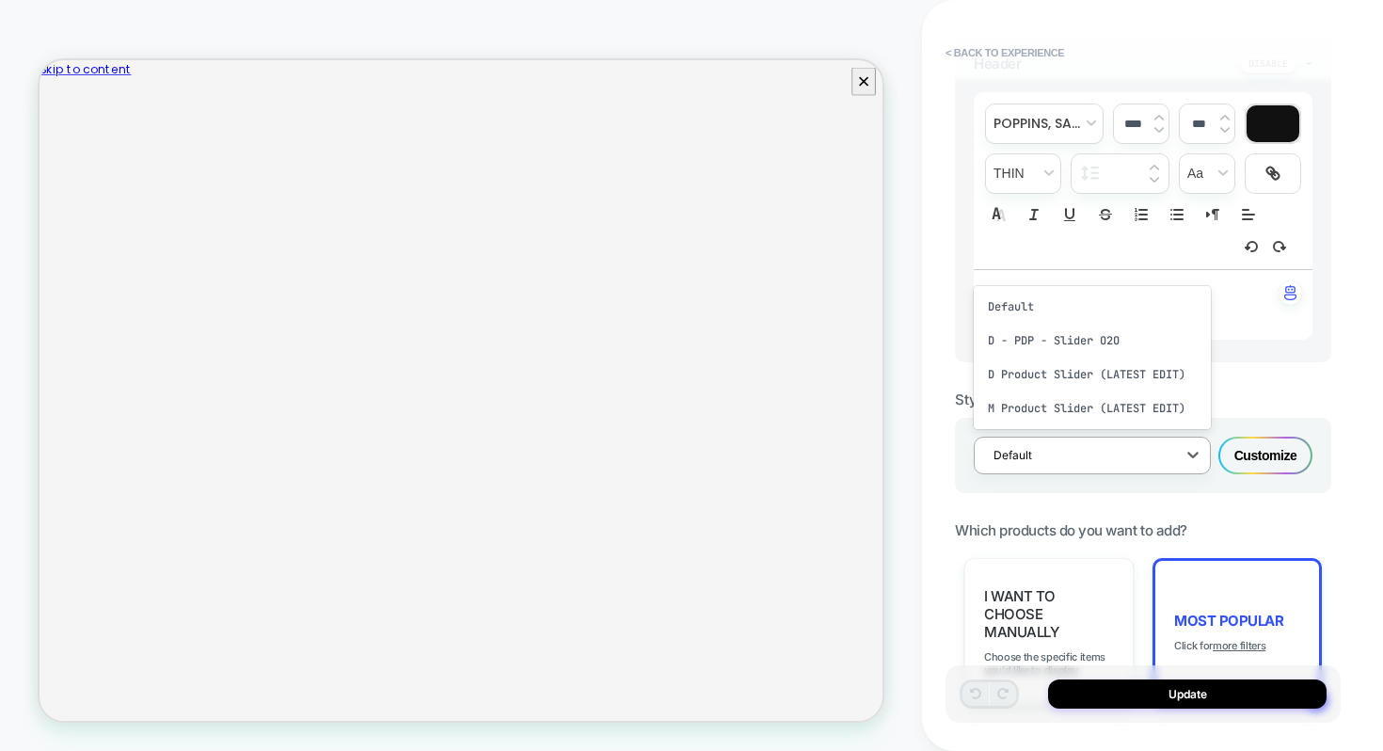
click at [1299, 369] on div "Styling option D Product Slider (LATEST EDIT) focused, 3 of 4. 4 results availa…" at bounding box center [1143, 427] width 376 height 131
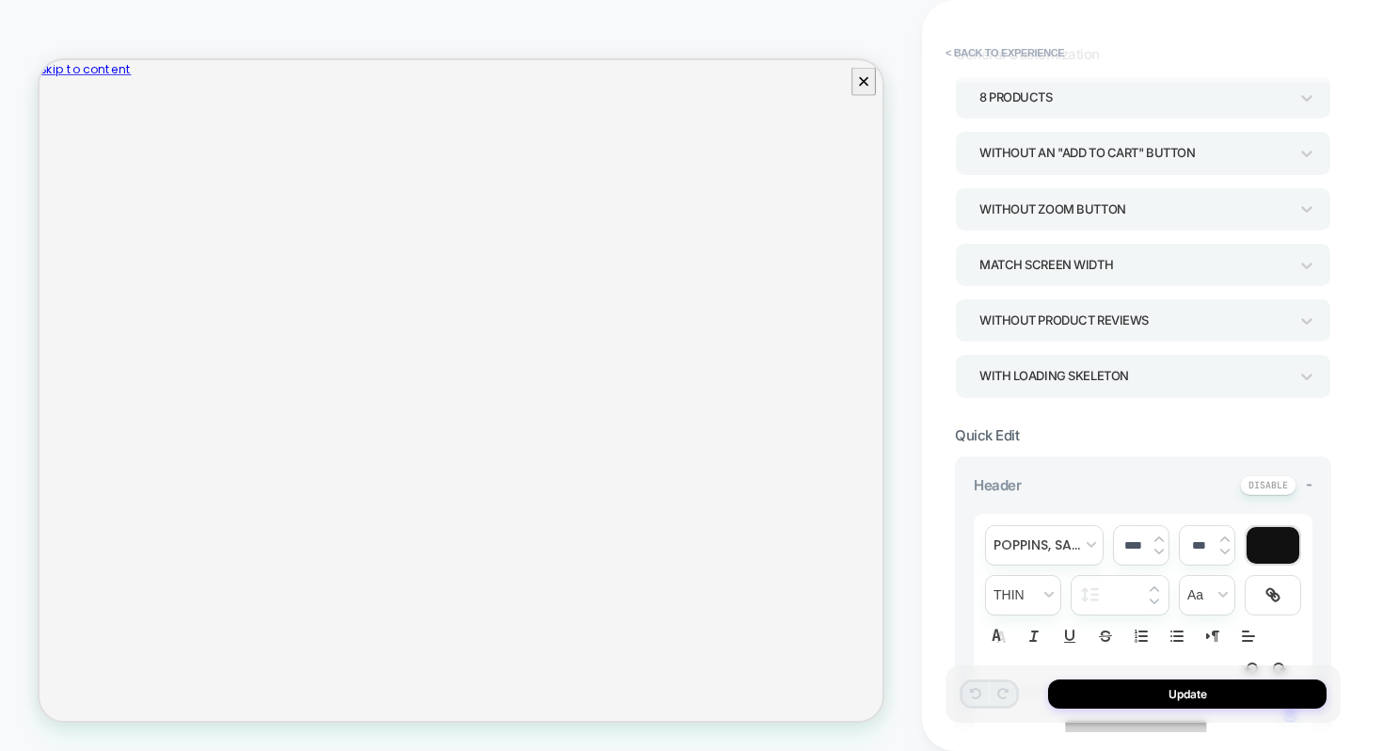
scroll to position [0, 0]
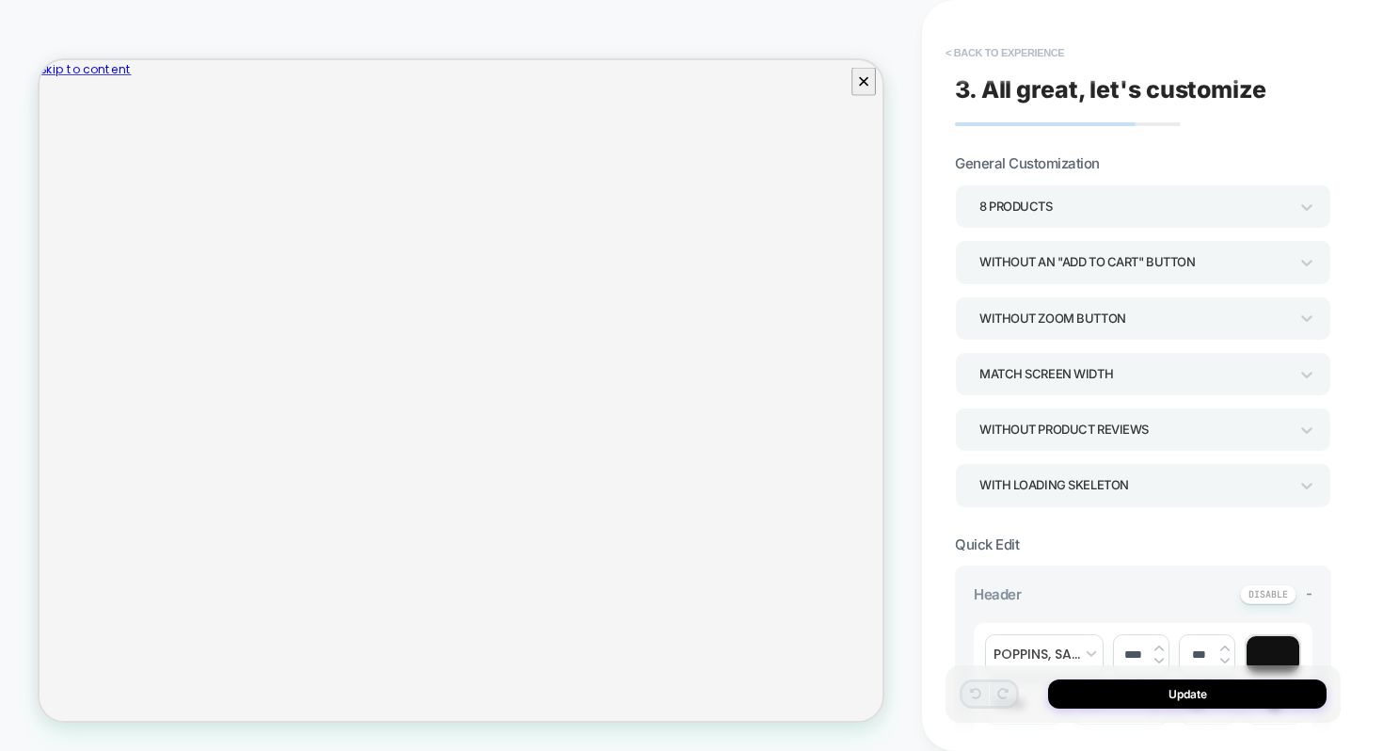
click at [1023, 55] on button "< Back to experience" at bounding box center [1004, 53] width 137 height 30
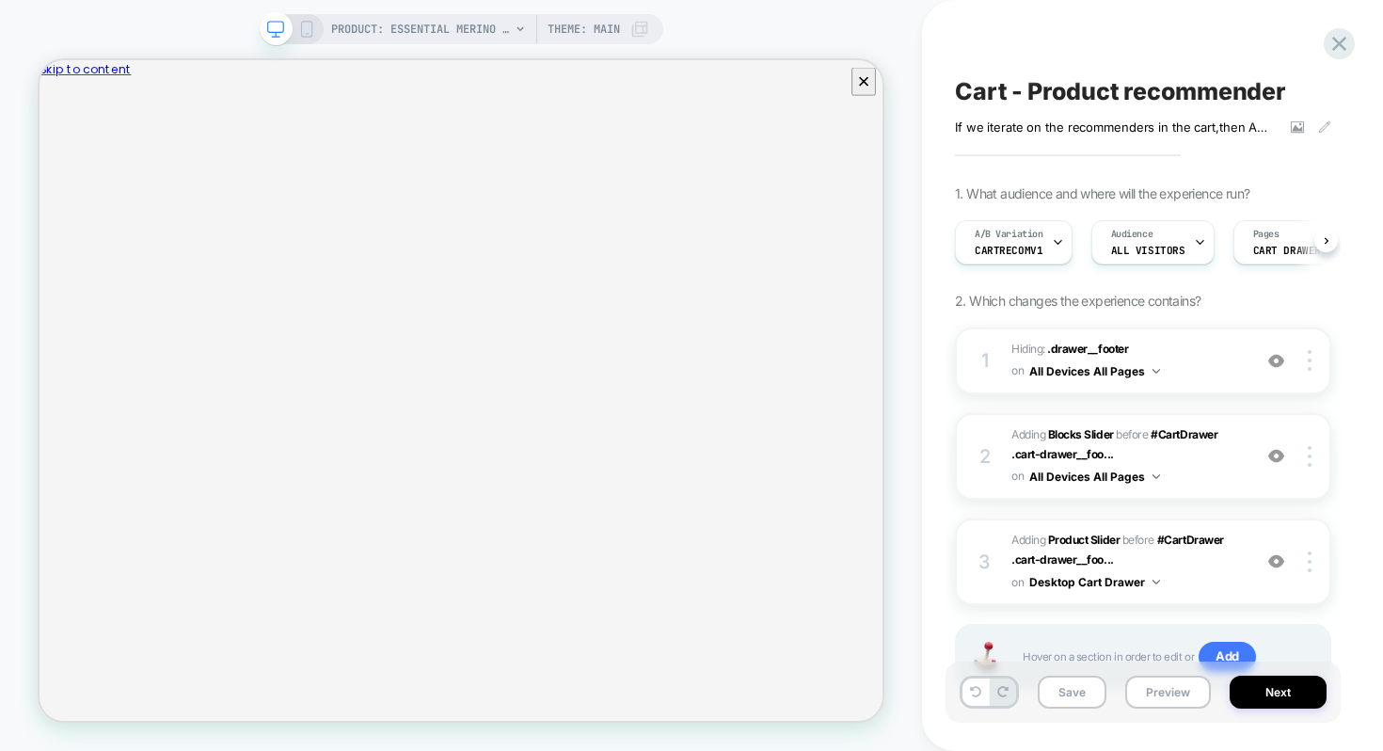
scroll to position [0, 1]
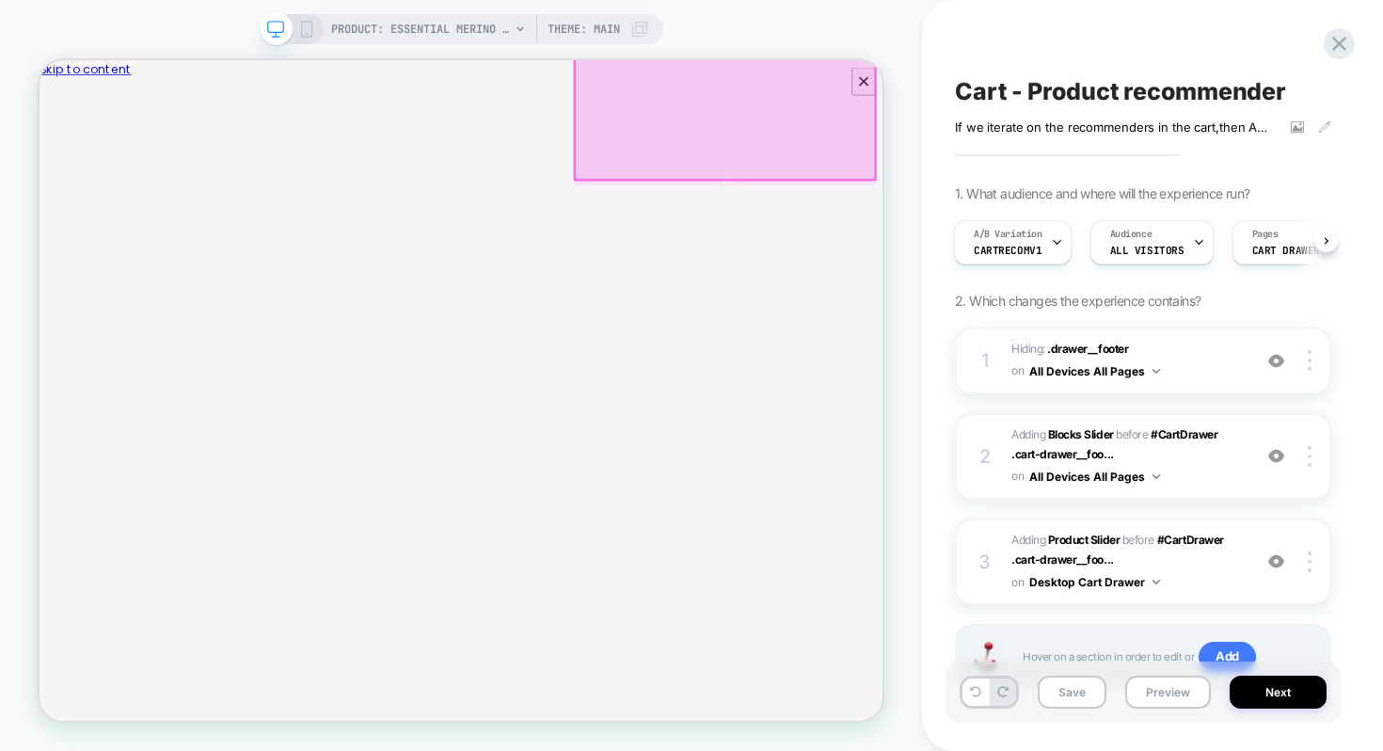
click at [1051, 172] on div at bounding box center [954, 125] width 400 height 189
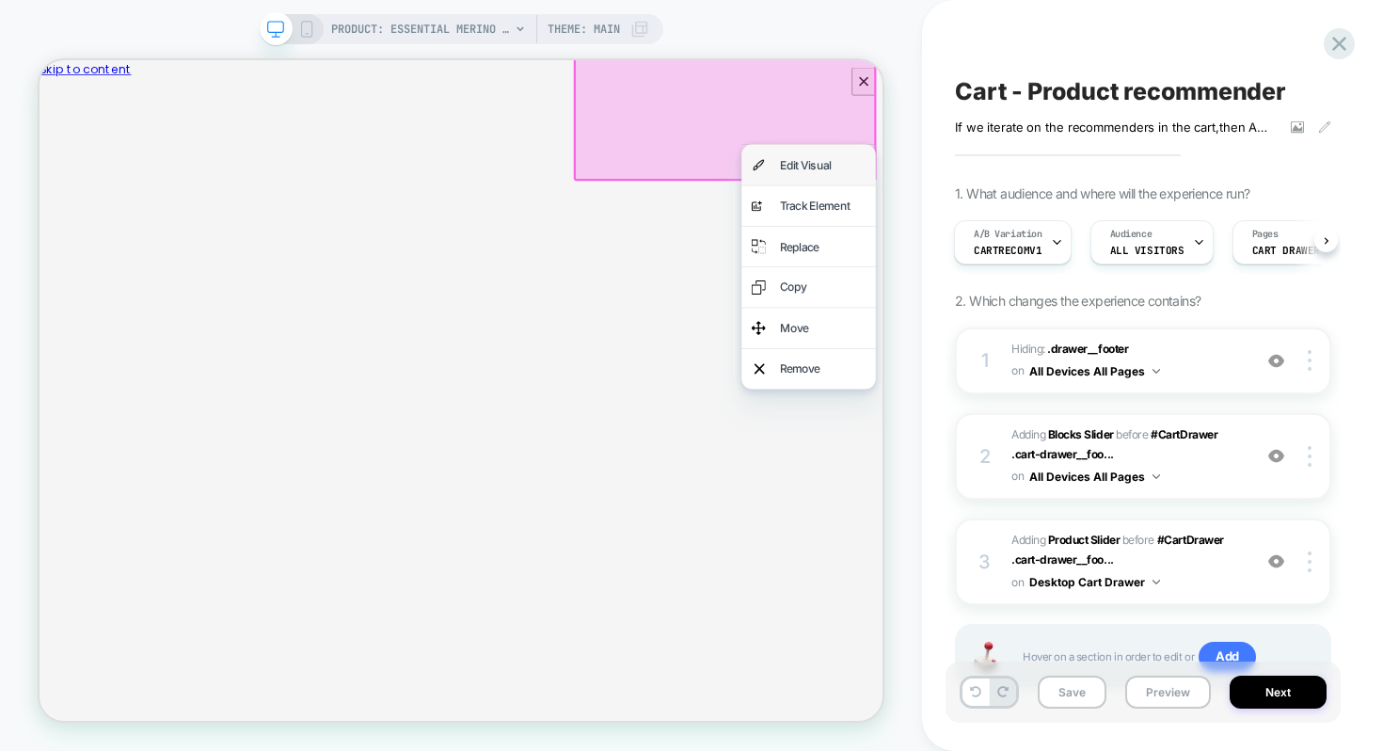
click at [1056, 215] on div "Edit Visual" at bounding box center [1065, 200] width 179 height 54
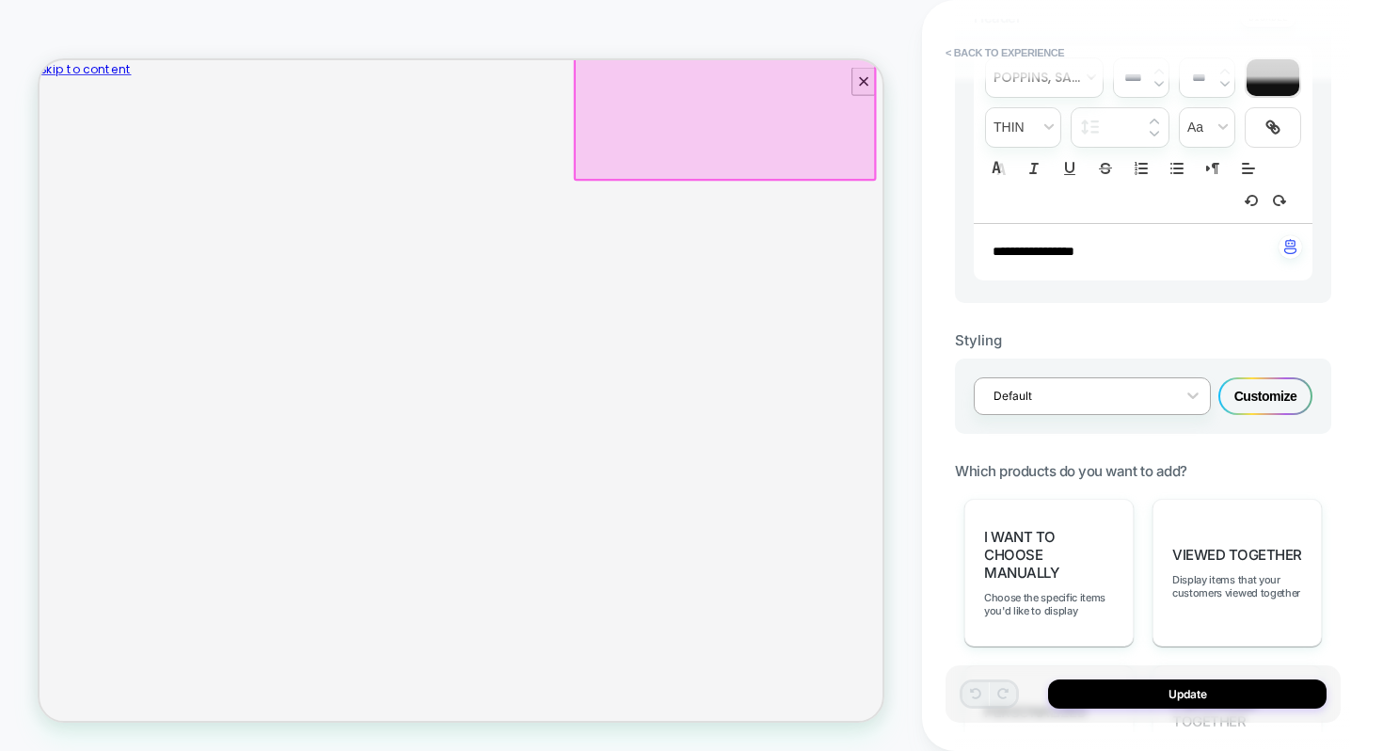
scroll to position [0, 0]
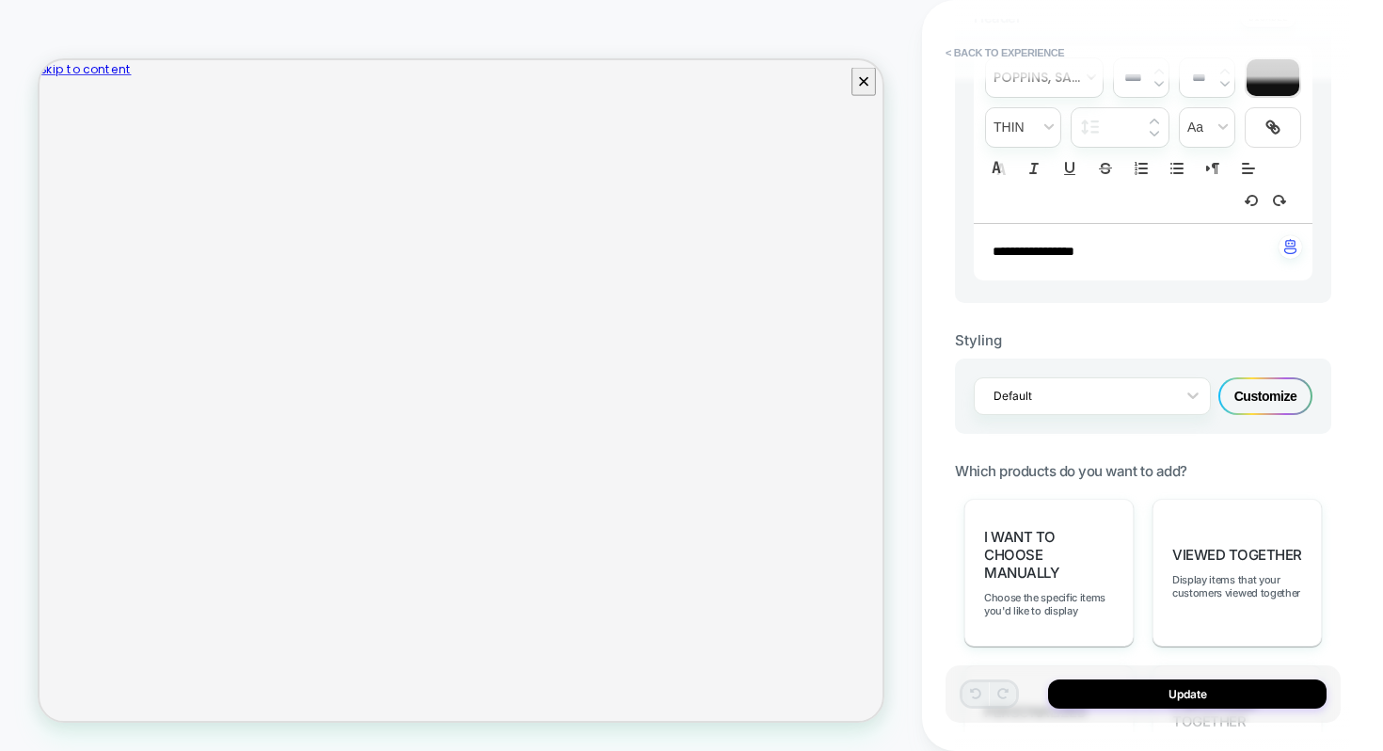
click at [1253, 393] on div "Customize" at bounding box center [1266, 396] width 94 height 38
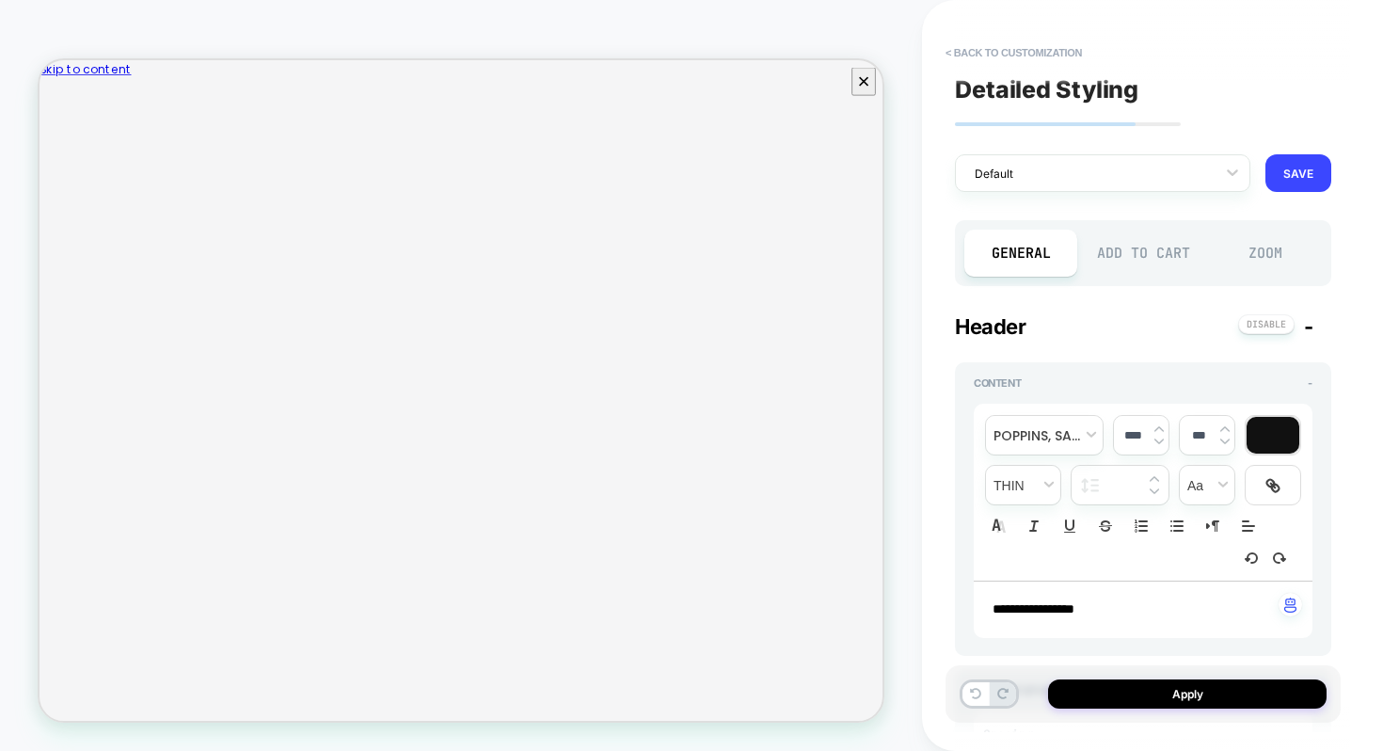
type textarea "*"
click at [1164, 179] on div at bounding box center [1090, 174] width 231 height 18
click at [1005, 174] on div at bounding box center [1090, 174] width 231 height 18
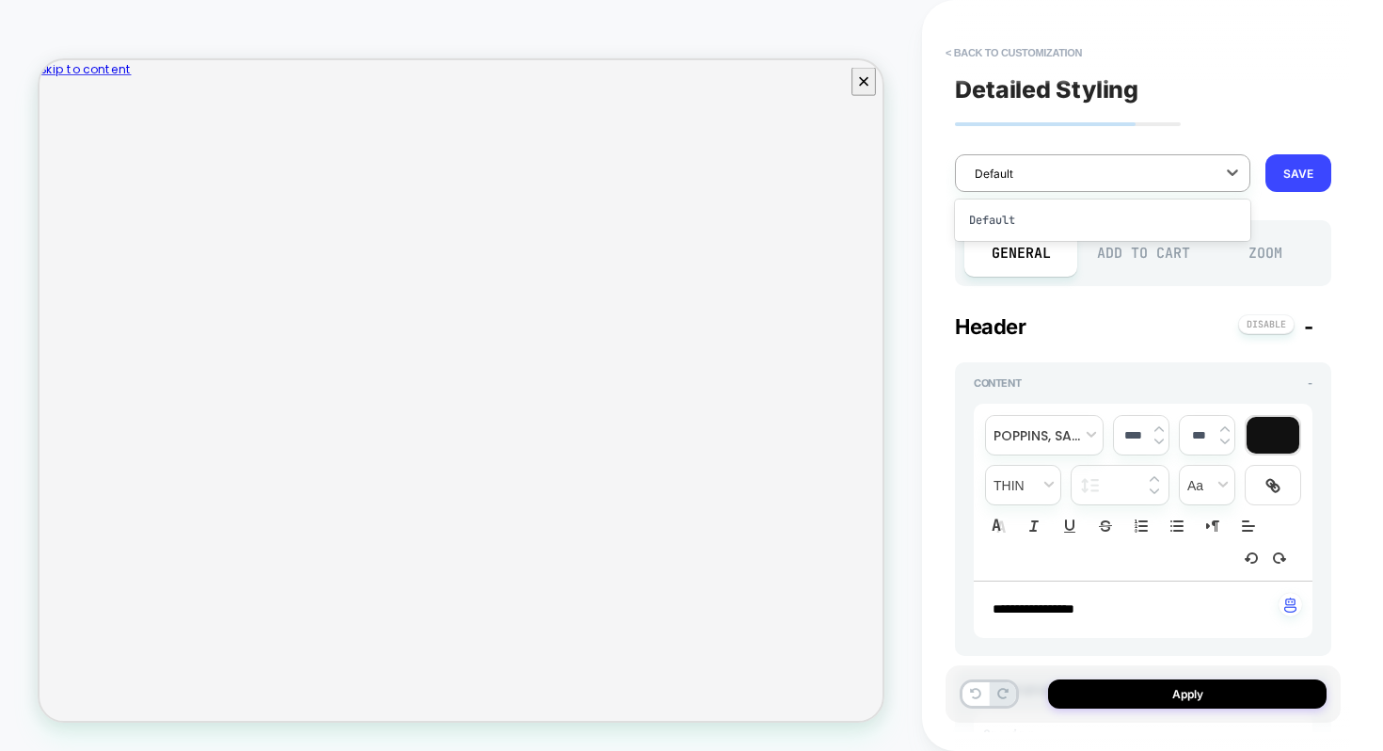
click at [1004, 173] on div at bounding box center [1090, 174] width 231 height 18
type input "**********"
click at [1259, 134] on div "**********" at bounding box center [1143, 375] width 395 height 713
click at [1306, 173] on button "SAVE" at bounding box center [1299, 173] width 66 height 38
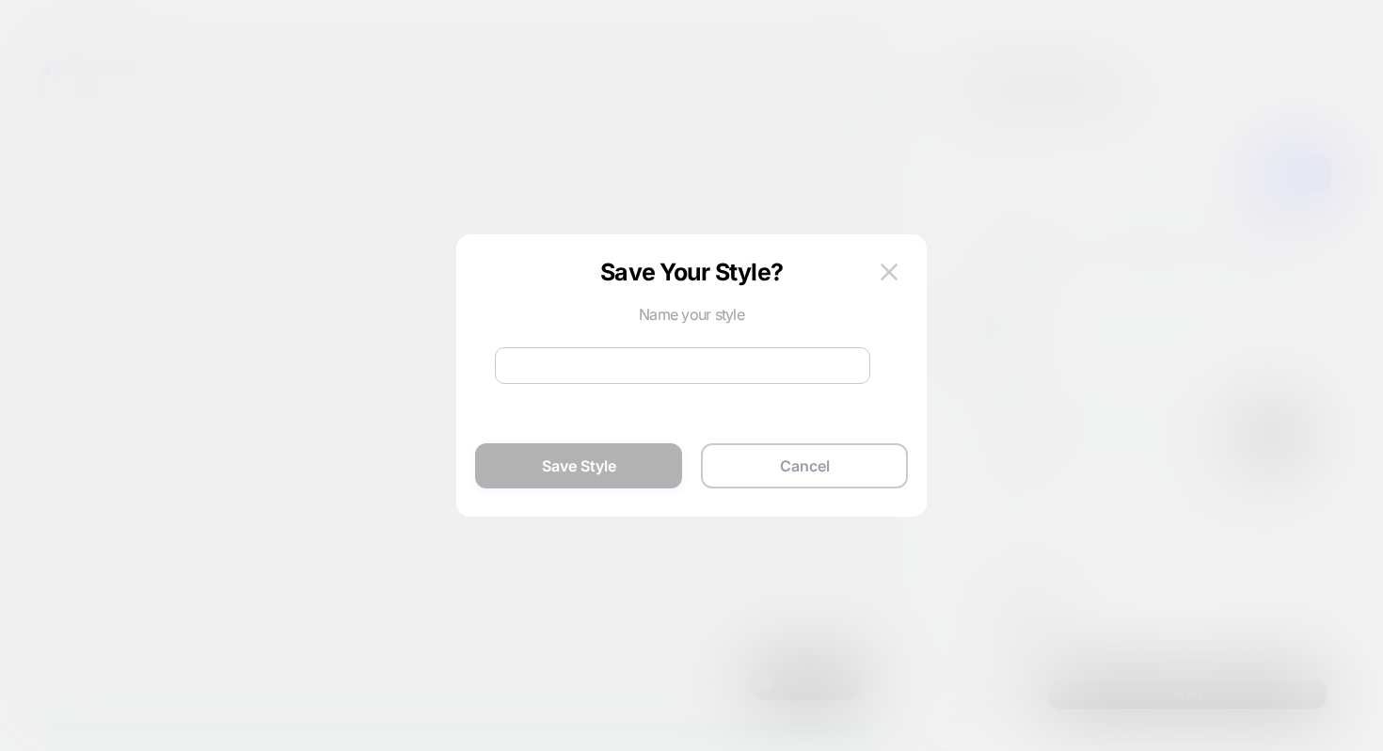
click at [734, 372] on input at bounding box center [682, 365] width 375 height 37
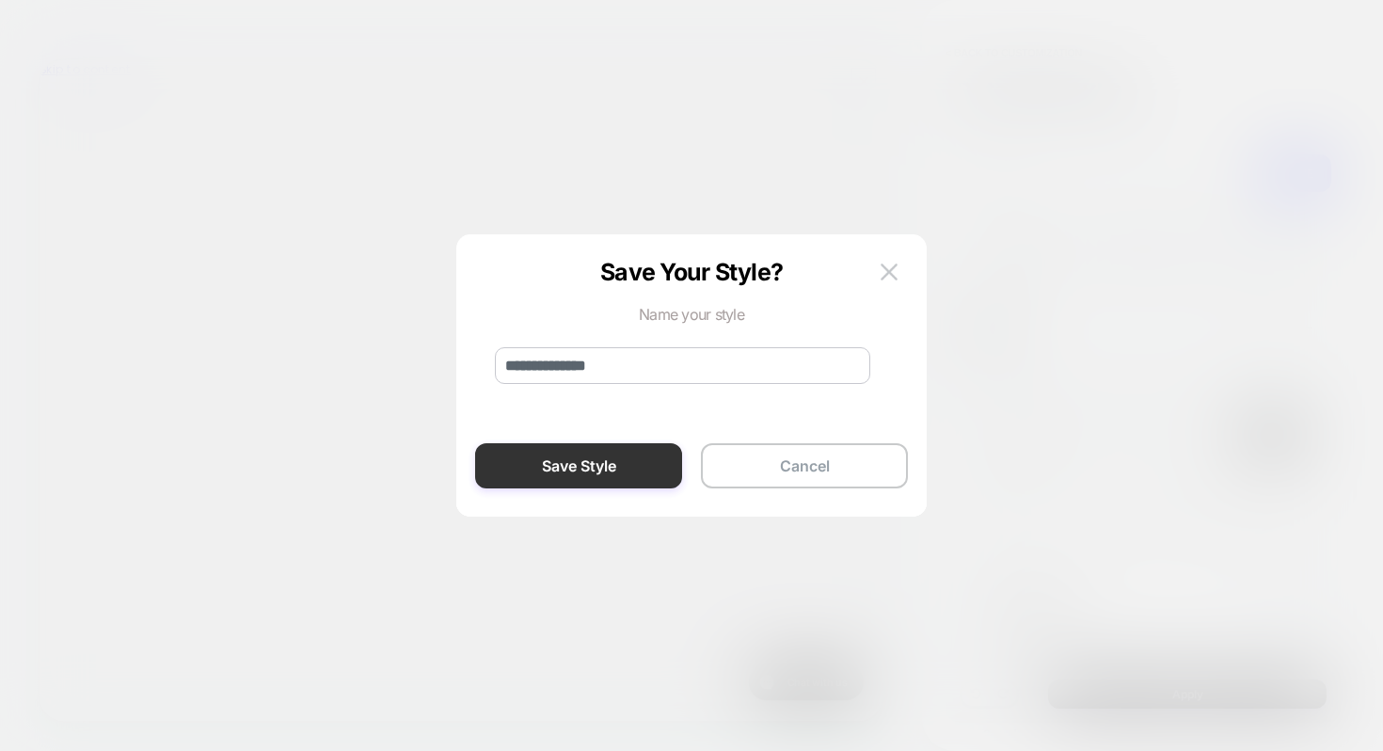
type input "**********"
click at [609, 461] on button "Save Style" at bounding box center [578, 465] width 207 height 45
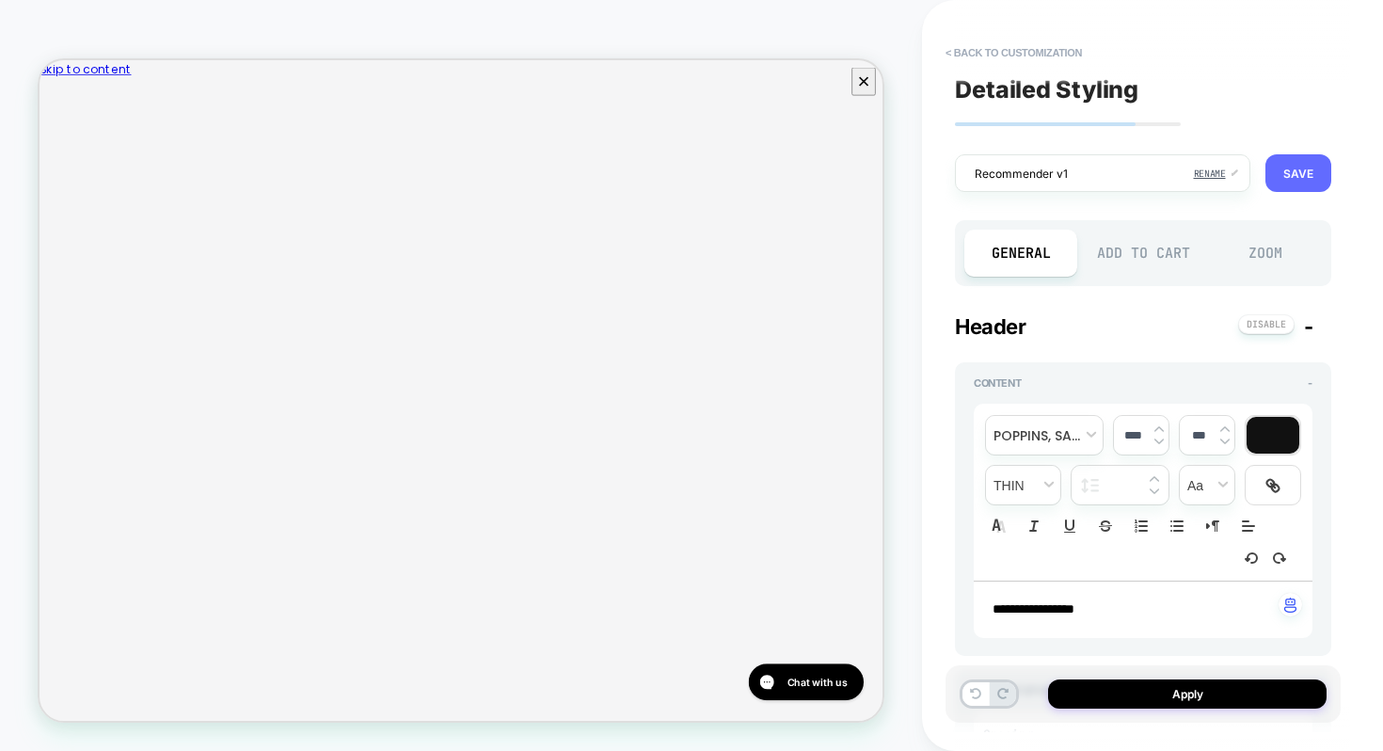
click at [1297, 170] on button "SAVE" at bounding box center [1299, 173] width 66 height 38
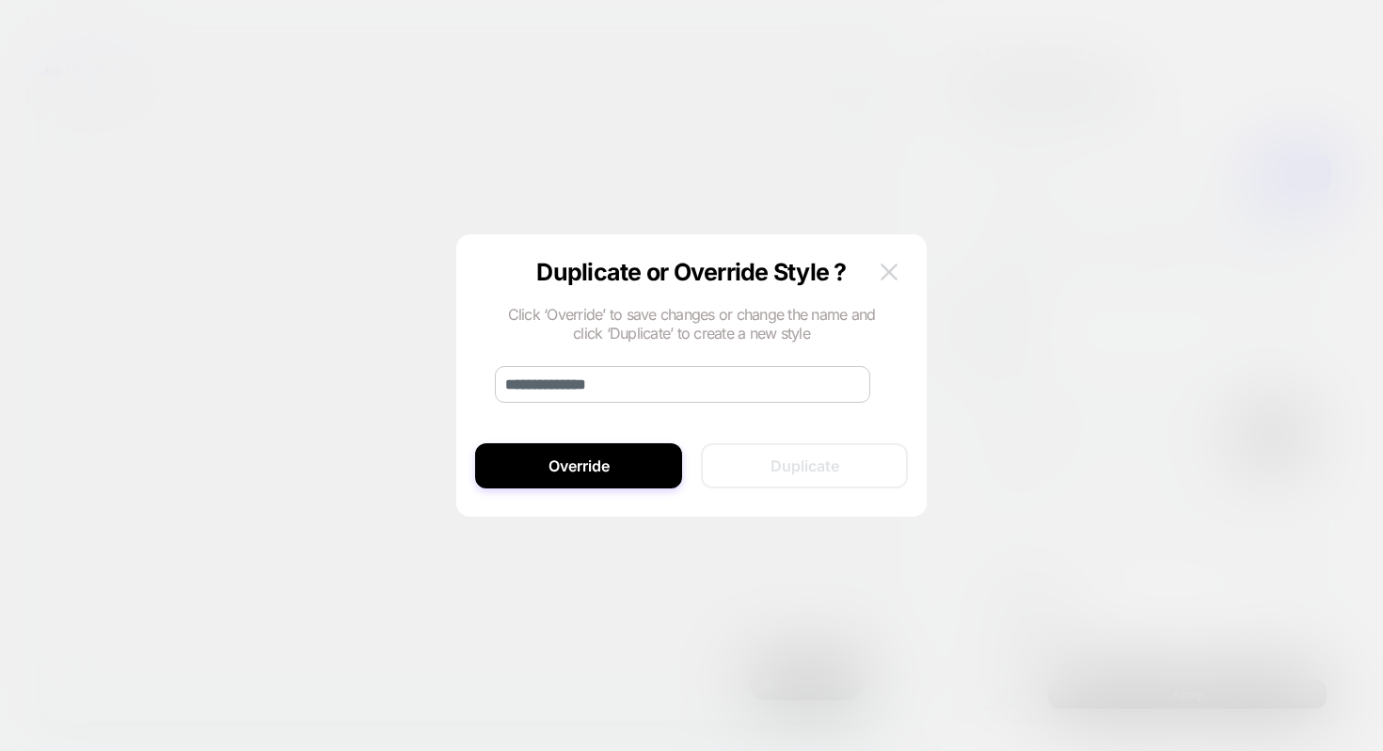
click at [892, 275] on img at bounding box center [889, 271] width 17 height 16
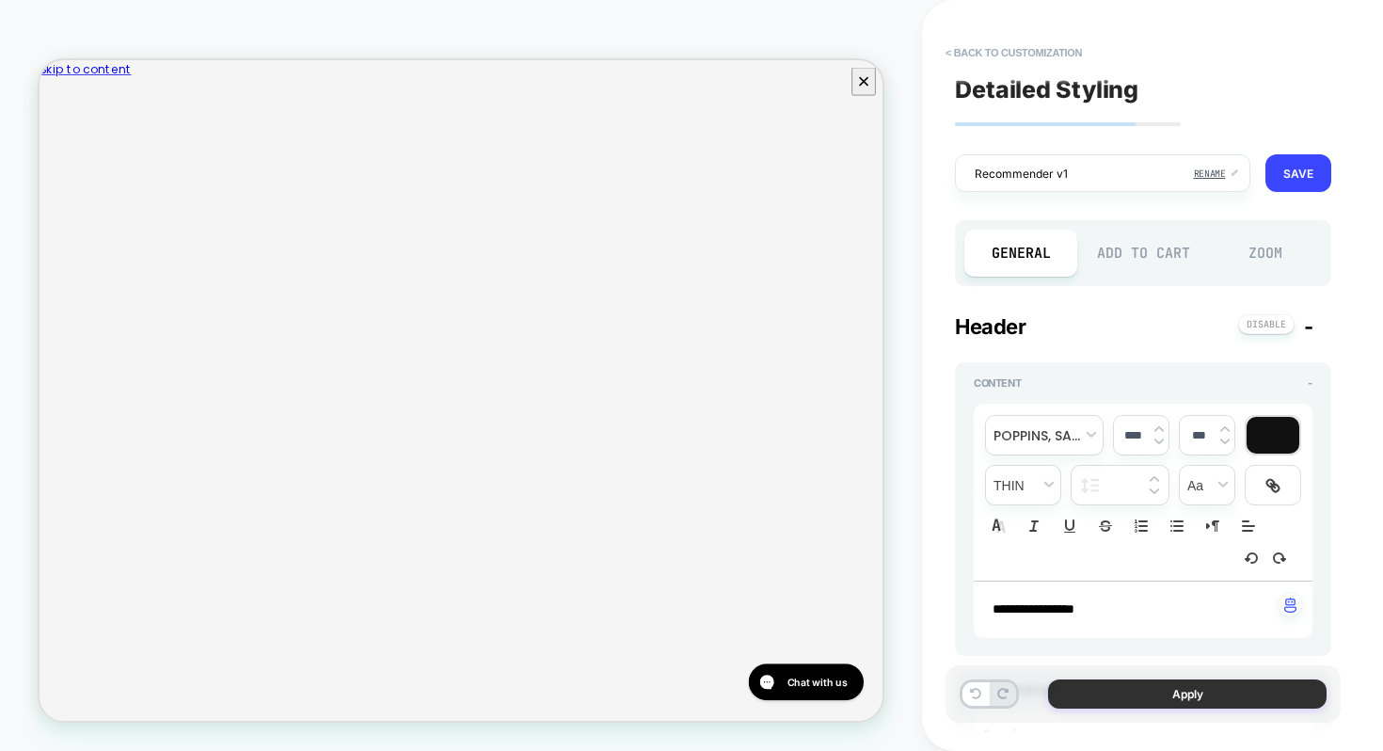
click at [1215, 695] on button "Apply" at bounding box center [1187, 693] width 279 height 29
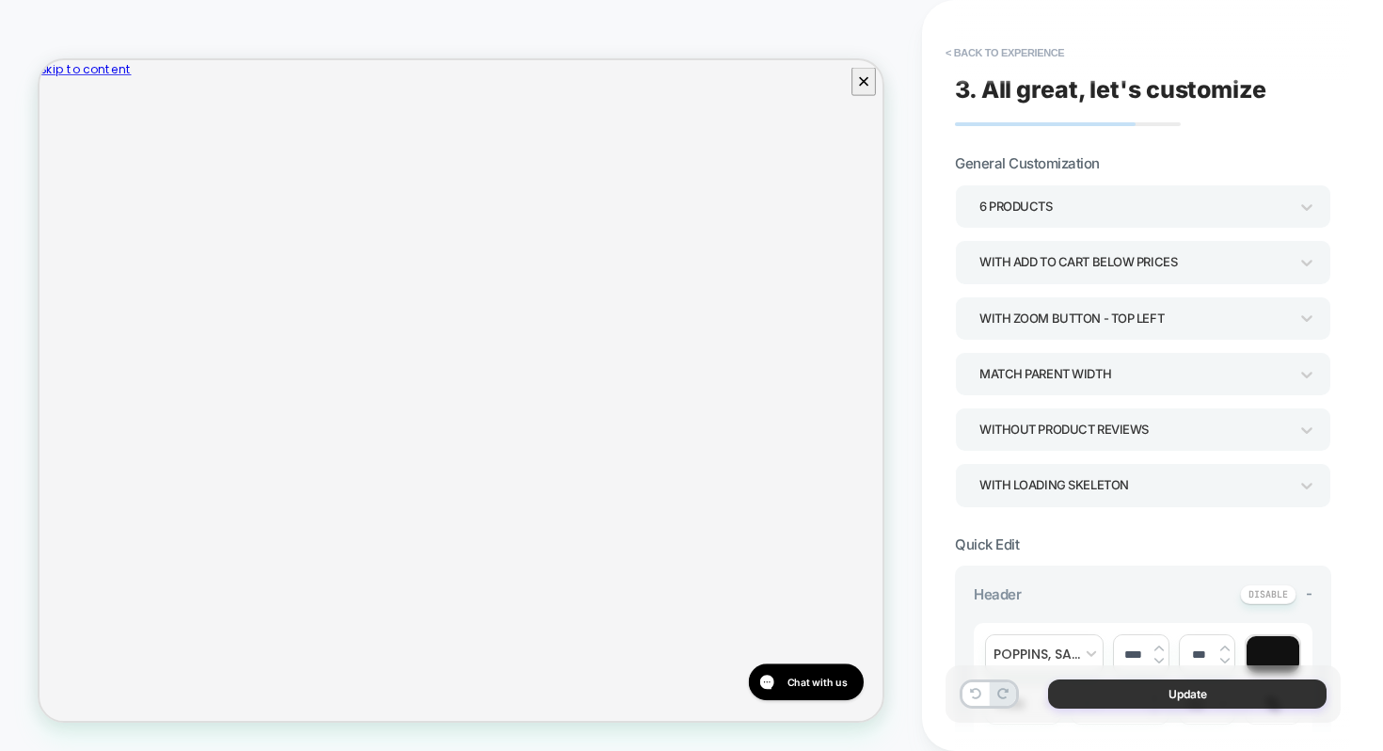
click at [1214, 695] on button "Update" at bounding box center [1187, 693] width 279 height 29
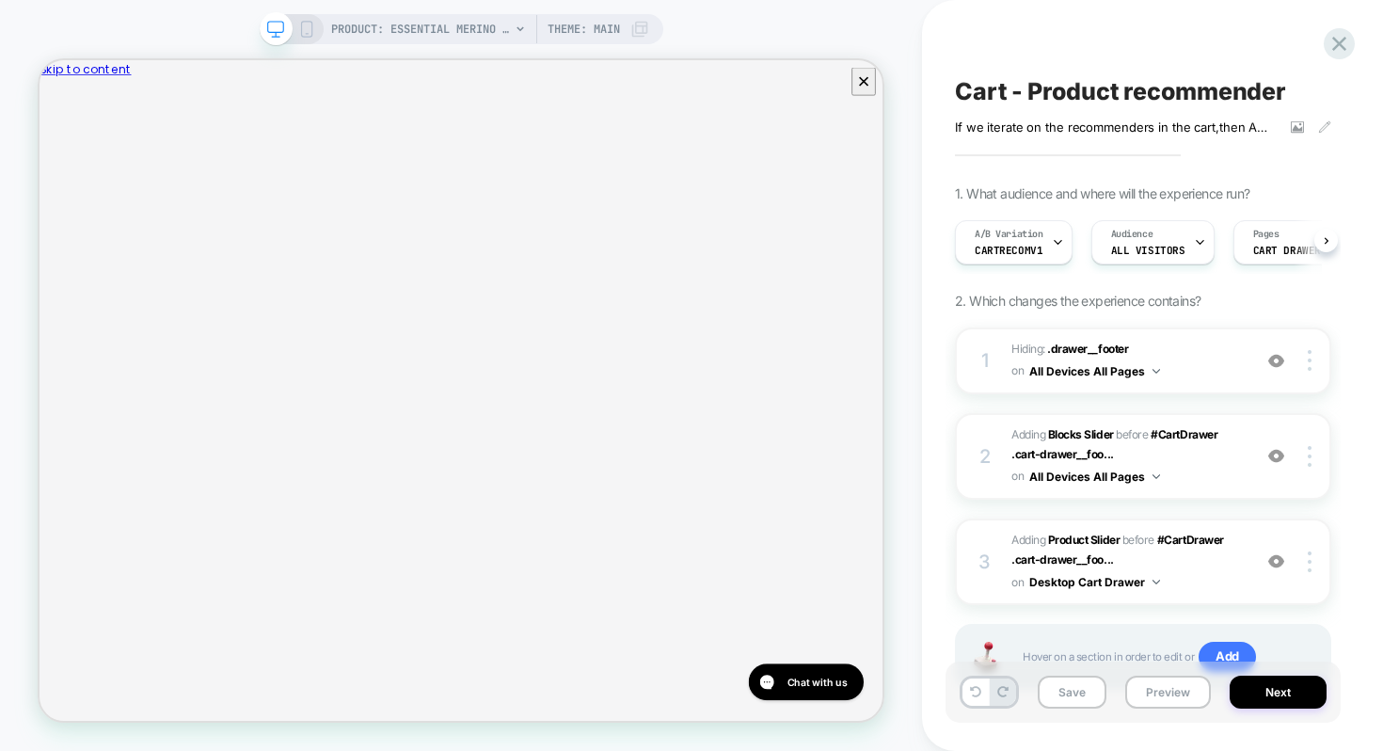
scroll to position [0, 1]
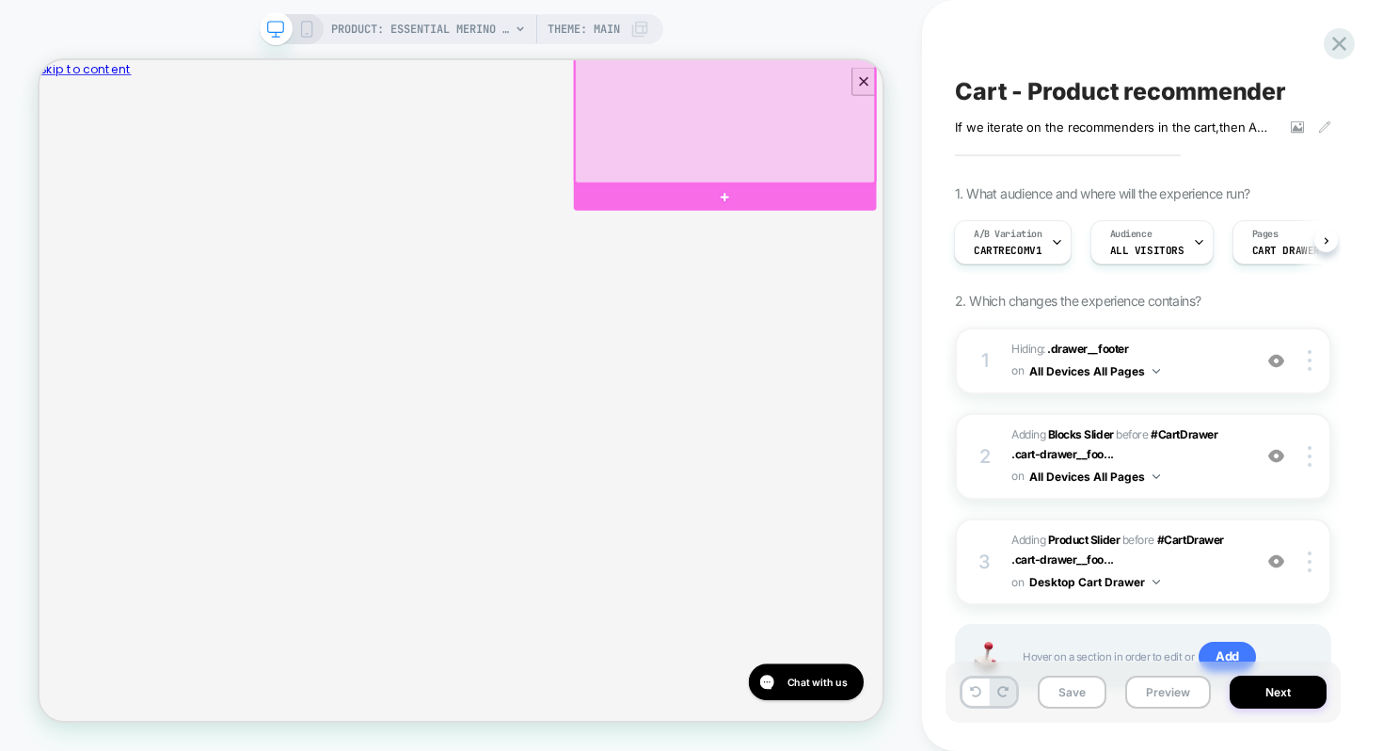
click at [1128, 205] on div at bounding box center [954, 130] width 400 height 189
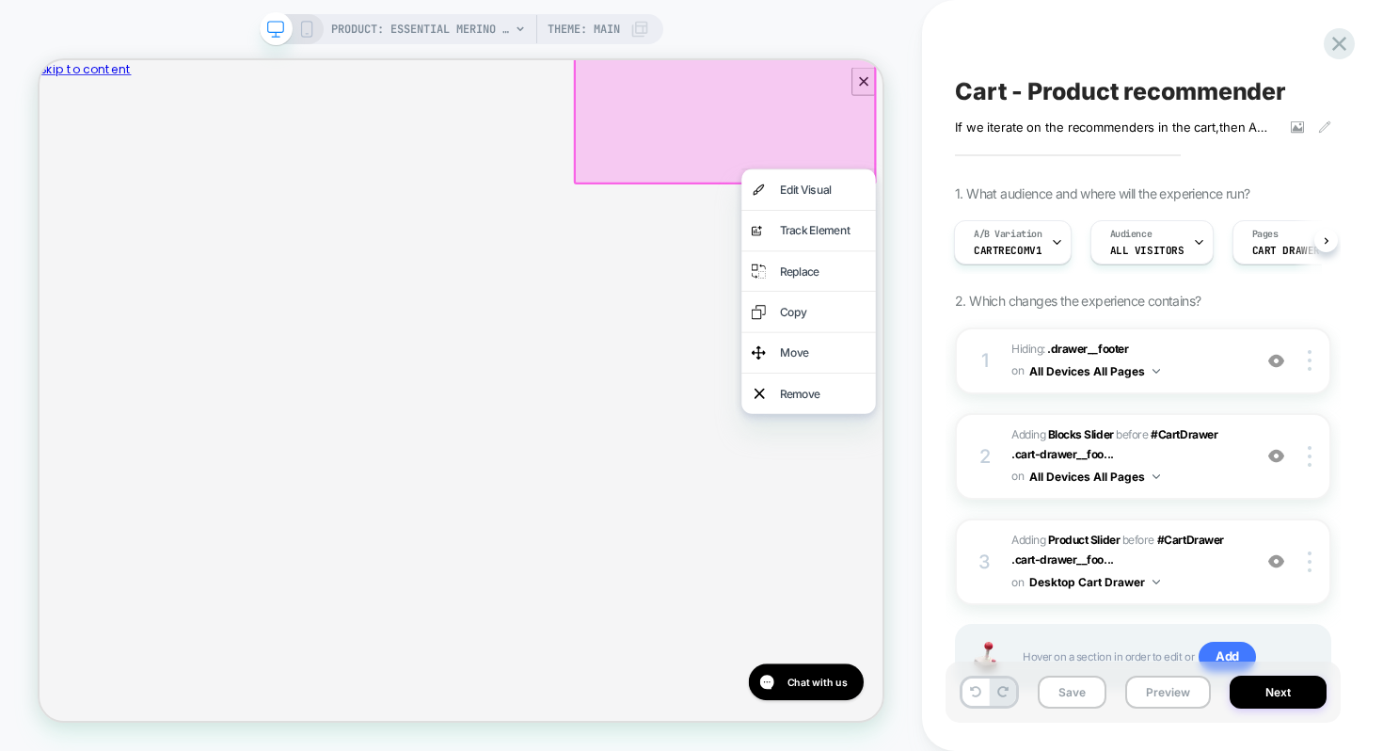
click at [1098, 229] on div "Edit Visual" at bounding box center [1084, 232] width 115 height 27
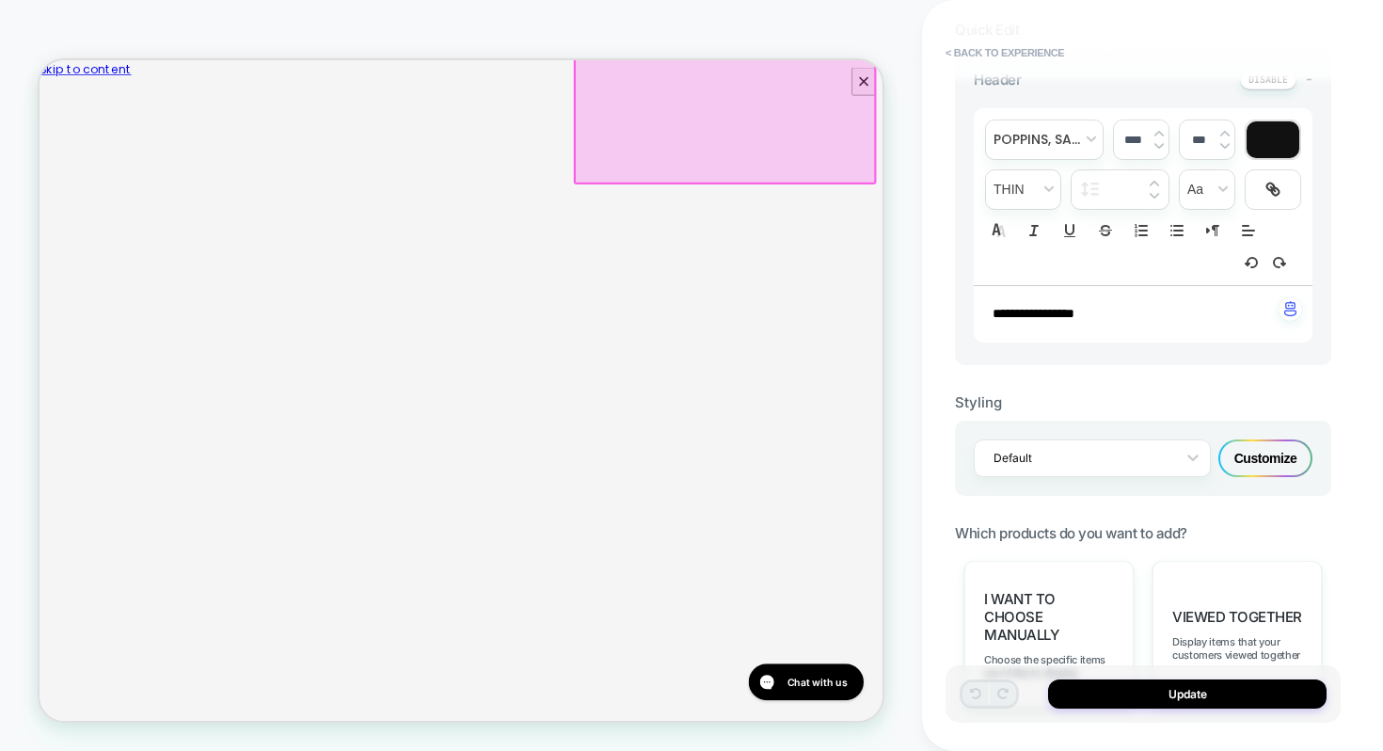
scroll to position [516, 0]
click at [1159, 452] on div at bounding box center [1080, 457] width 173 height 18
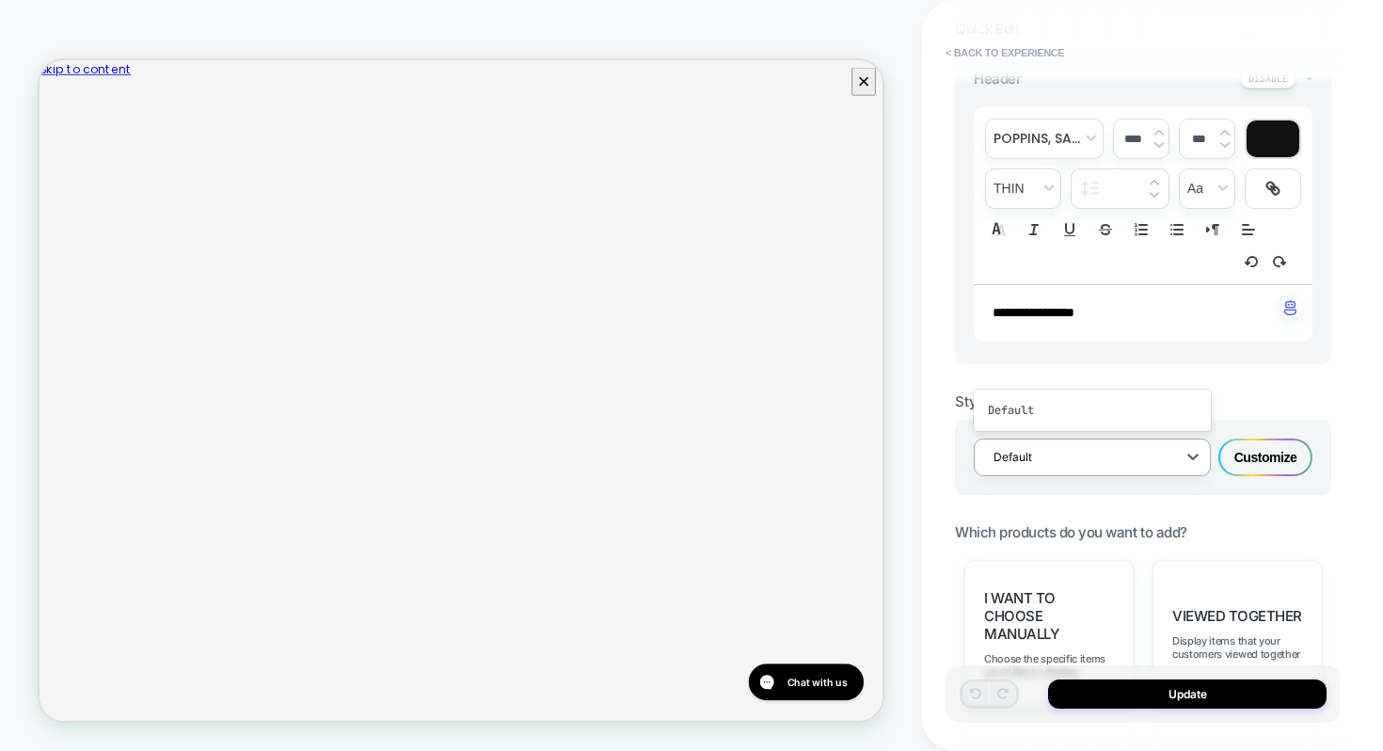
click at [1253, 444] on div "Customize" at bounding box center [1266, 458] width 94 height 38
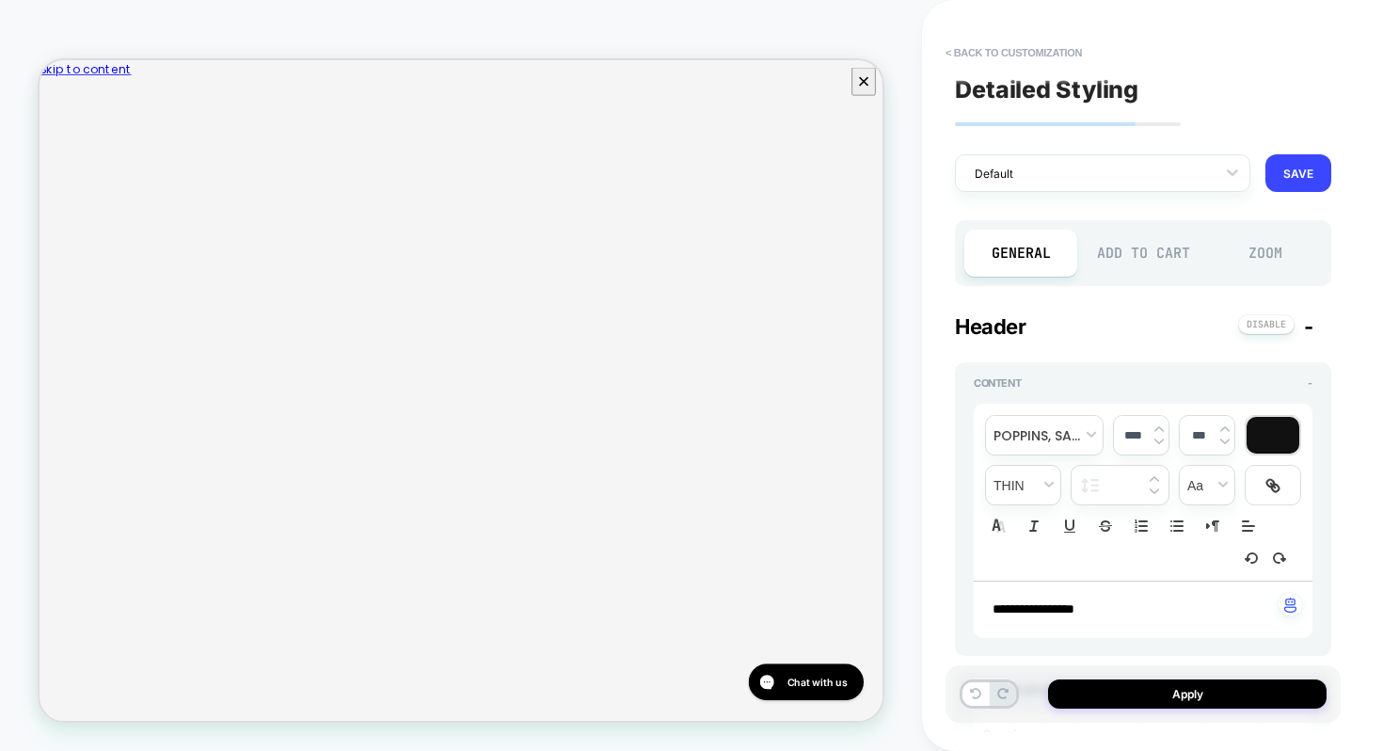
type textarea "*"
click at [1100, 187] on div "Default" at bounding box center [1102, 173] width 295 height 38
click at [1270, 120] on div "**********" at bounding box center [1143, 375] width 395 height 713
click at [994, 55] on button "< Back to customization" at bounding box center [1013, 53] width 155 height 30
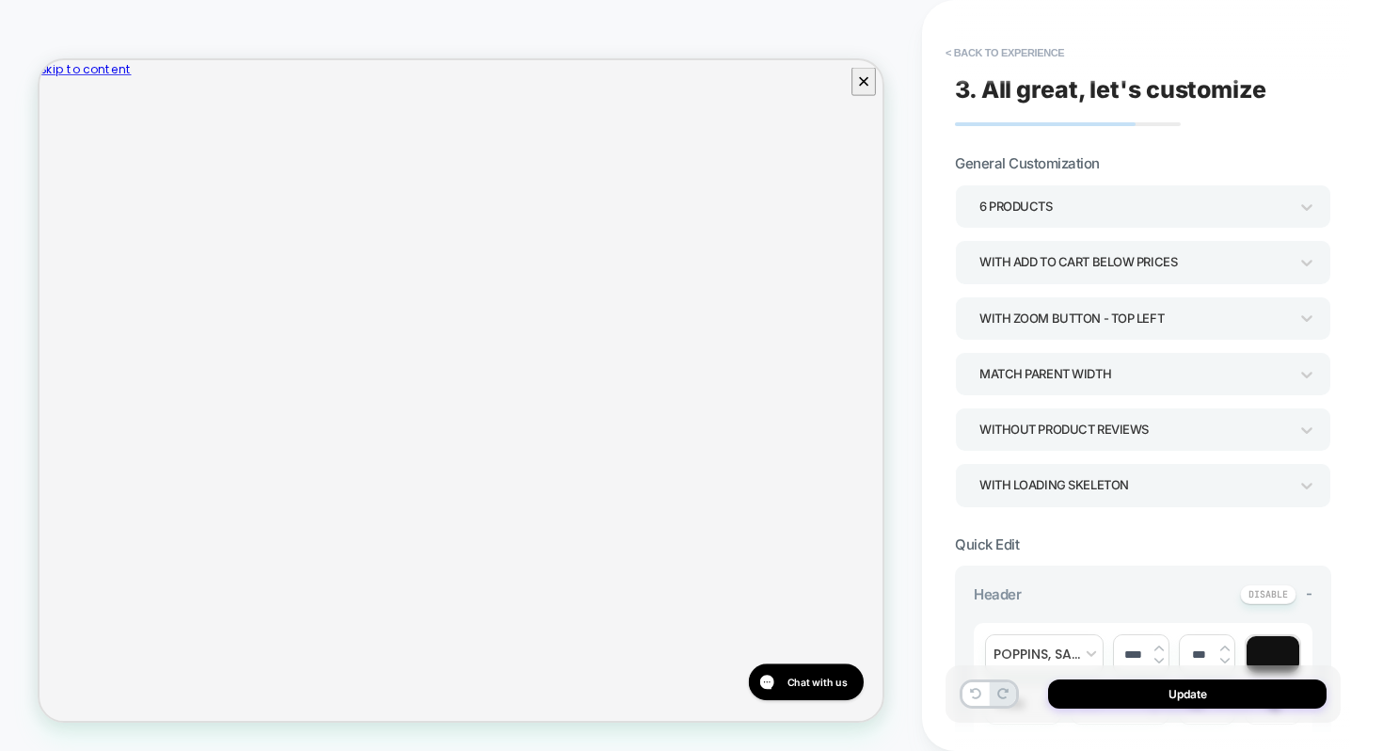
click at [950, 320] on div "**********" at bounding box center [1143, 375] width 395 height 713
click at [1159, 687] on button "Update" at bounding box center [1187, 693] width 279 height 29
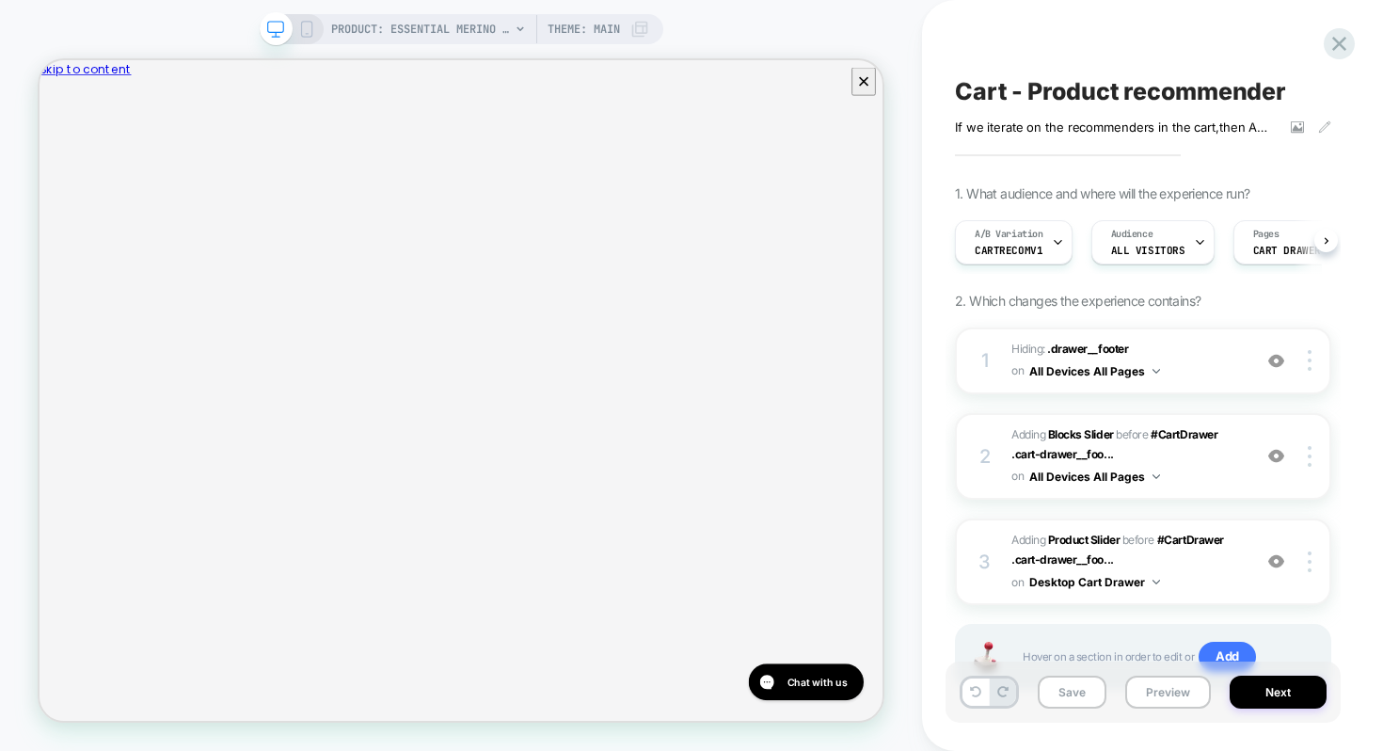
scroll to position [0, 1]
click at [1281, 559] on img at bounding box center [1277, 561] width 16 height 16
click at [1272, 553] on img at bounding box center [1277, 561] width 16 height 16
click at [1285, 462] on div at bounding box center [1277, 456] width 36 height 21
click at [1281, 460] on img at bounding box center [1277, 456] width 16 height 16
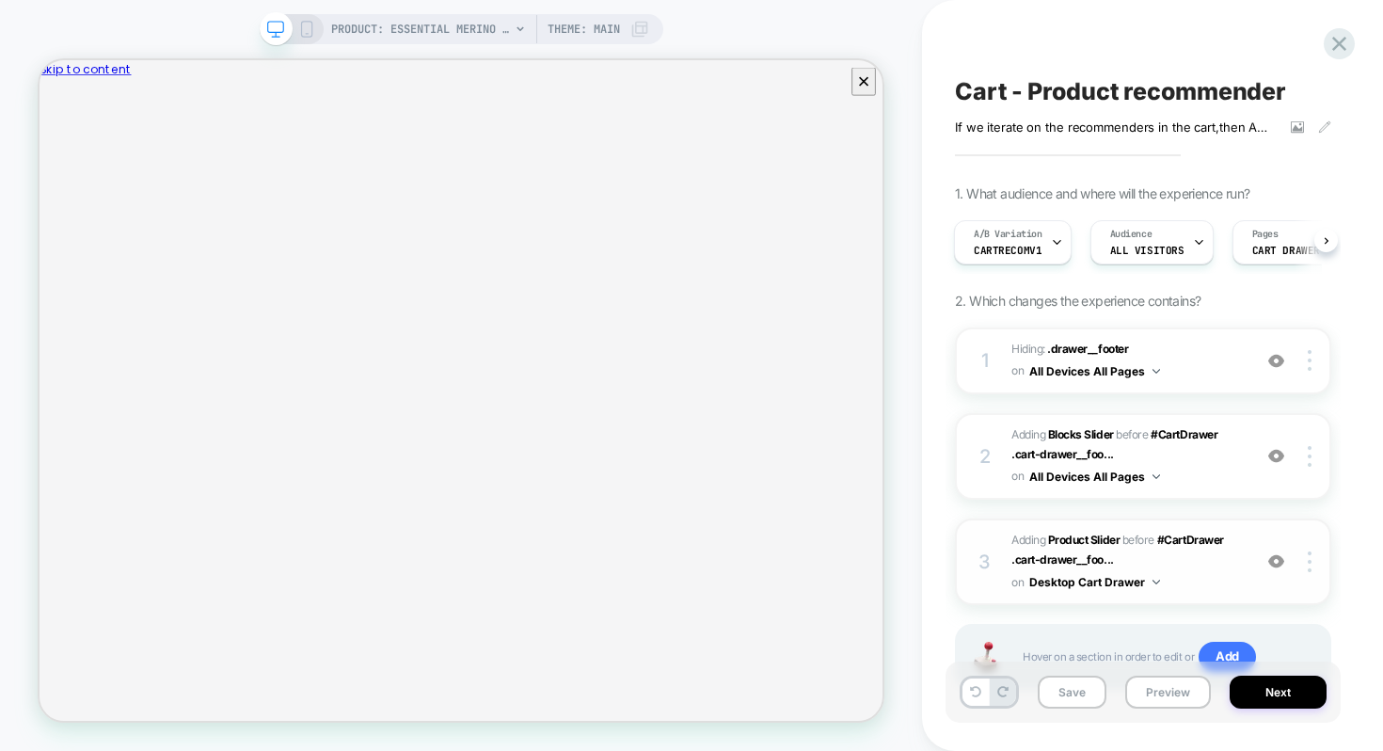
click at [1276, 556] on img at bounding box center [1277, 561] width 16 height 16
click at [1313, 453] on div at bounding box center [1313, 456] width 36 height 21
click at [1304, 566] on div at bounding box center [1313, 561] width 36 height 21
click at [1311, 559] on img at bounding box center [1310, 561] width 4 height 21
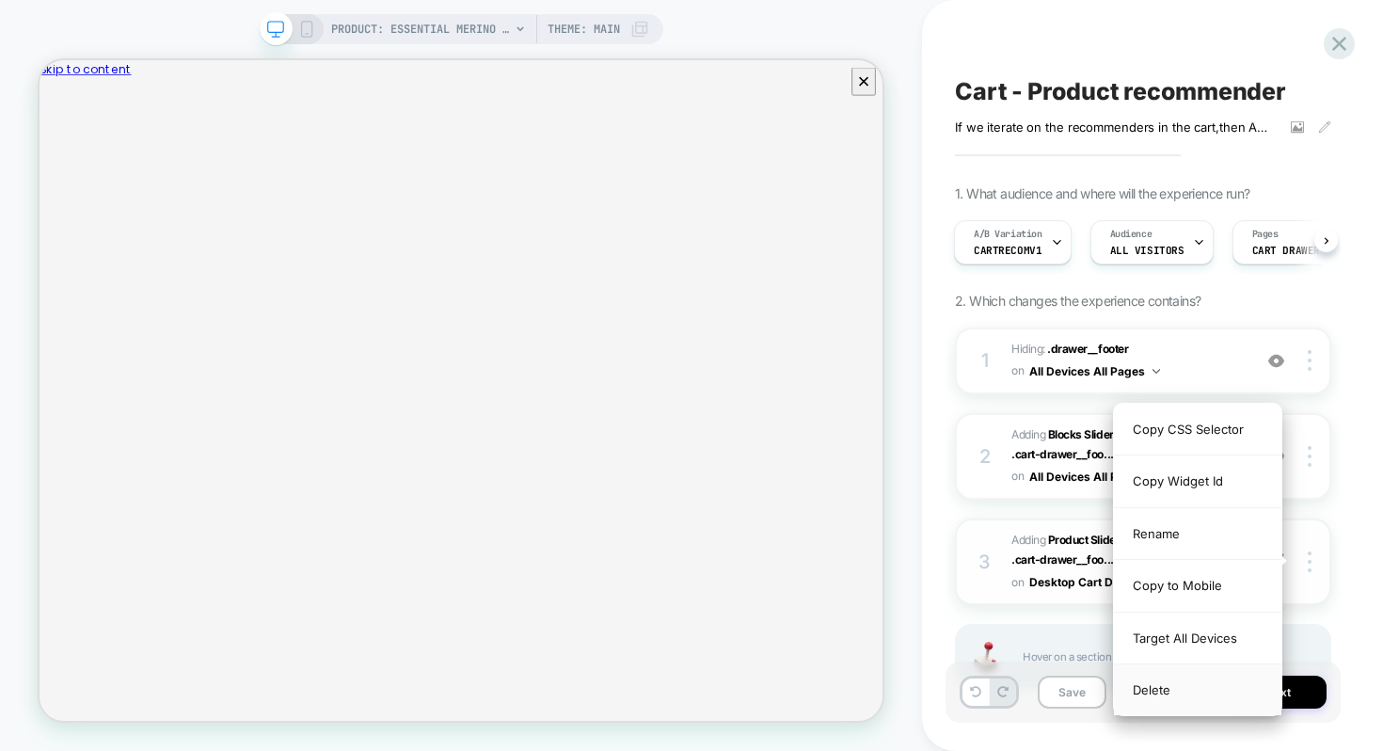
click at [1179, 679] on div "Delete" at bounding box center [1198, 689] width 168 height 51
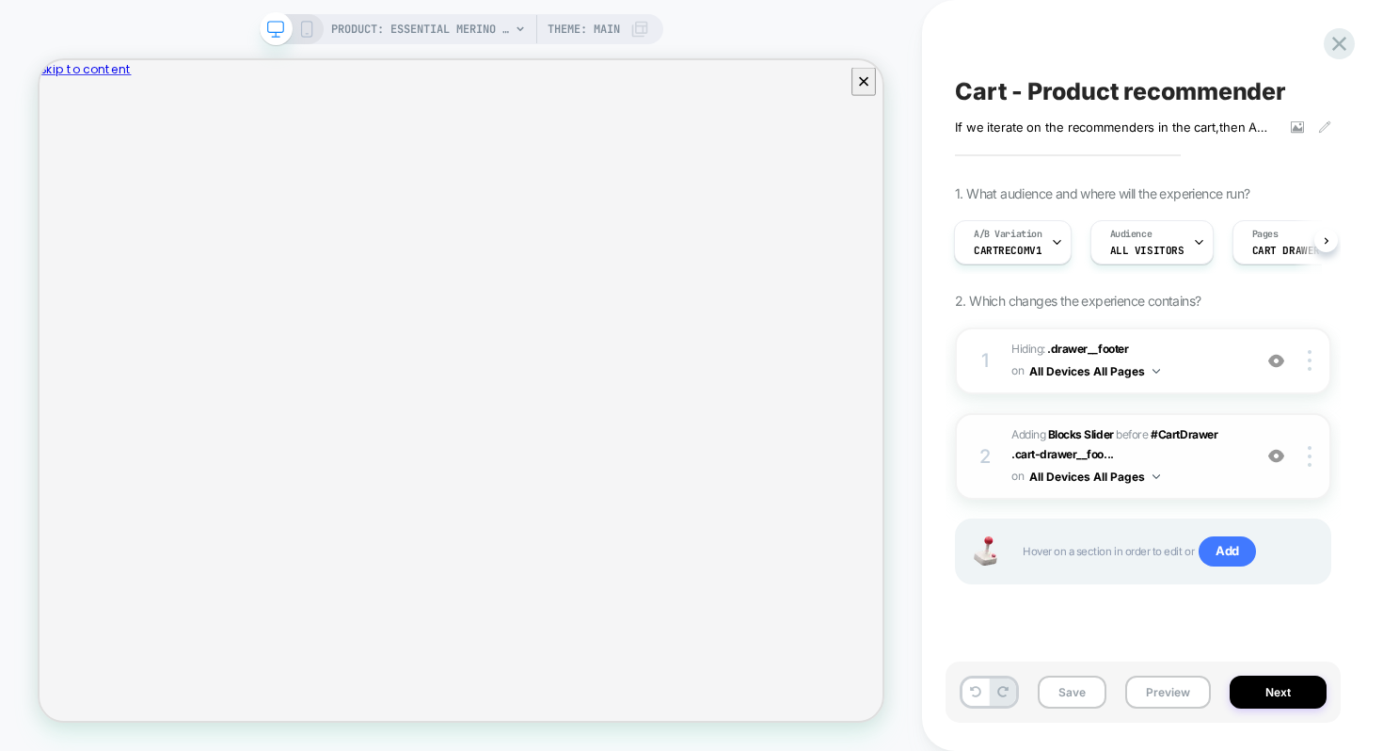
click at [1310, 466] on div "2 #_loomi_addon_1759793108226 Adding Blocks Slider BEFORE #CartDrawer .cart-dra…" at bounding box center [1143, 456] width 376 height 87
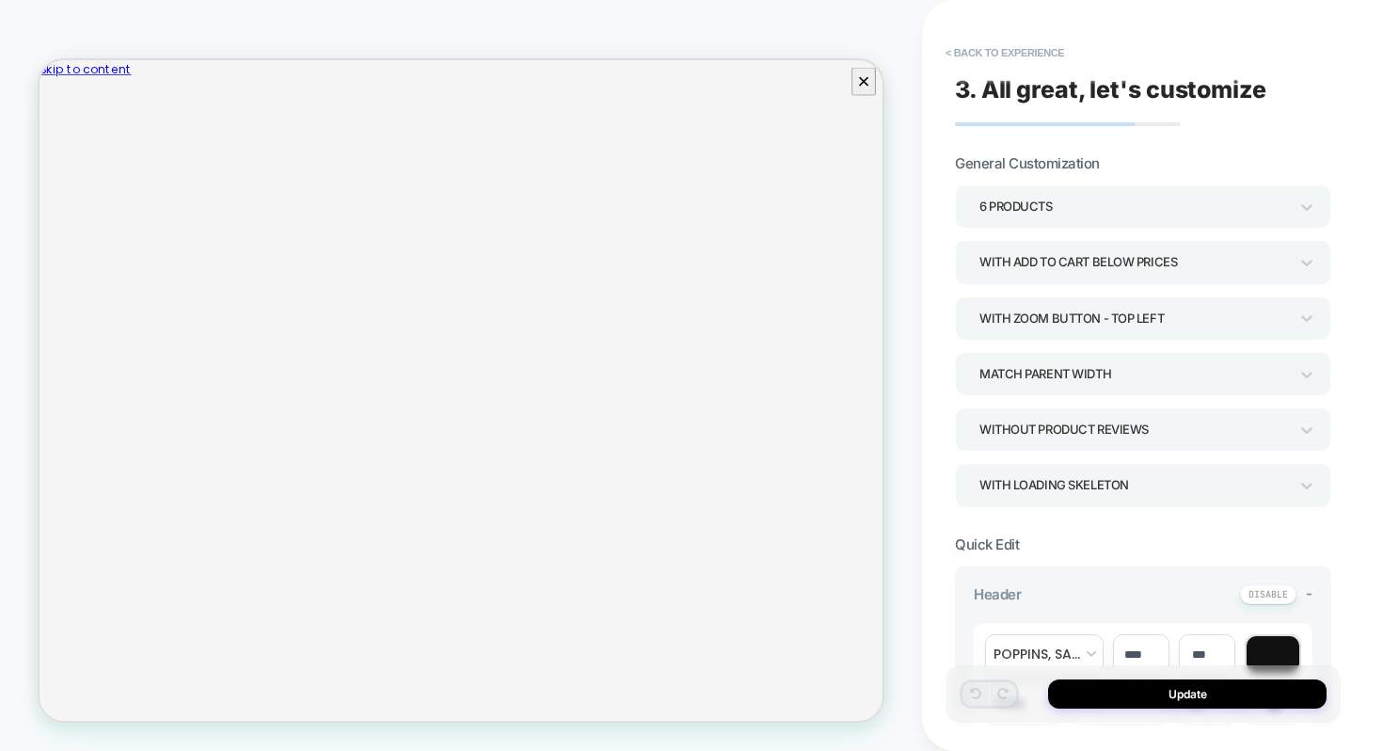
scroll to position [5, 0]
click at [1018, 42] on button "< Back to experience" at bounding box center [1004, 53] width 137 height 30
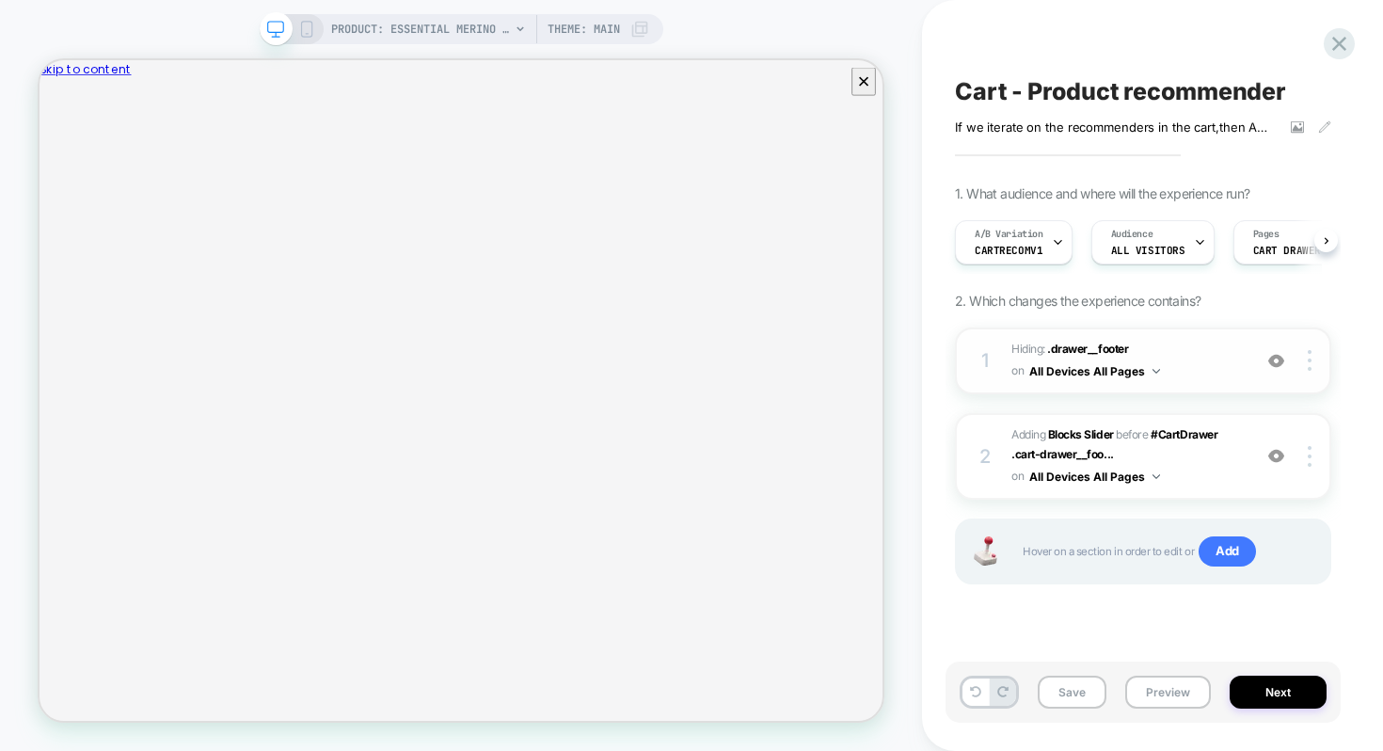
scroll to position [0, 1]
click at [1308, 452] on img at bounding box center [1310, 456] width 4 height 21
click at [1311, 454] on img at bounding box center [1310, 456] width 4 height 21
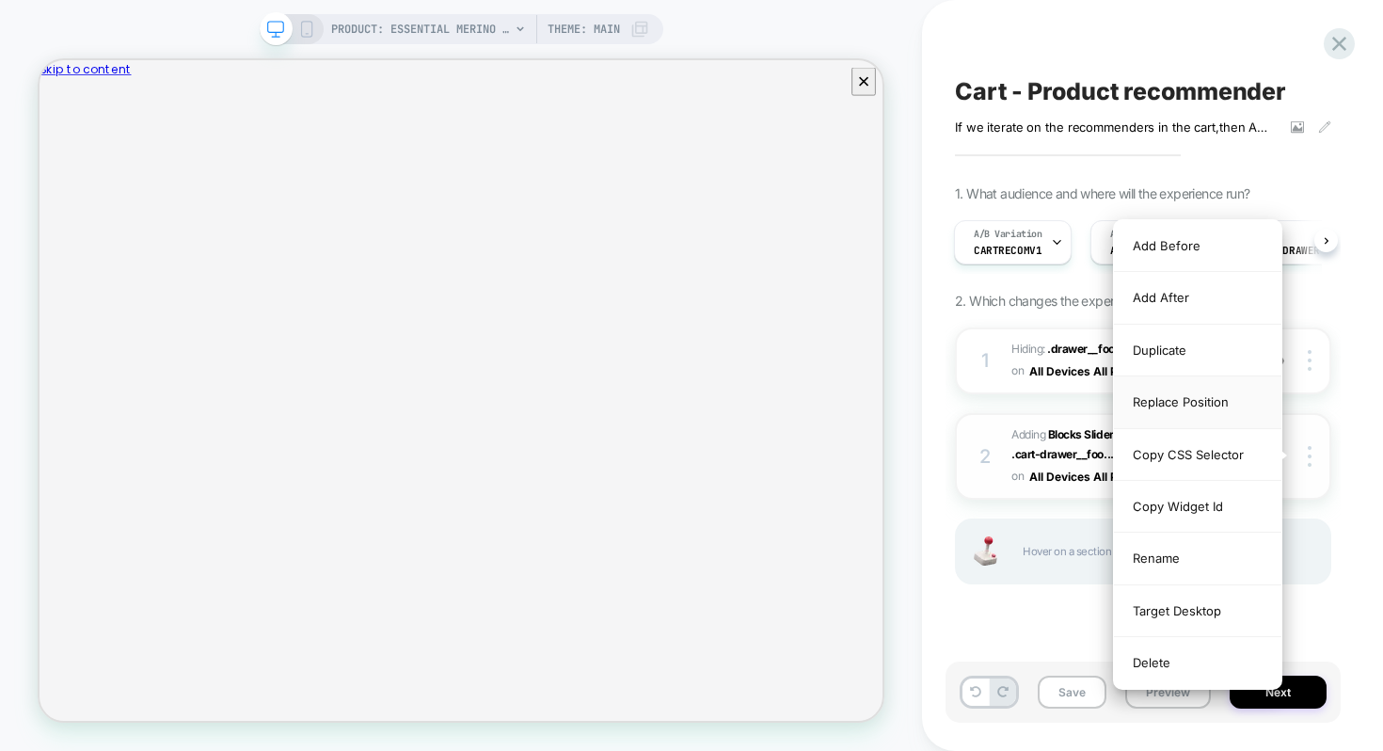
click at [1159, 399] on div "Replace Position" at bounding box center [1198, 402] width 168 height 52
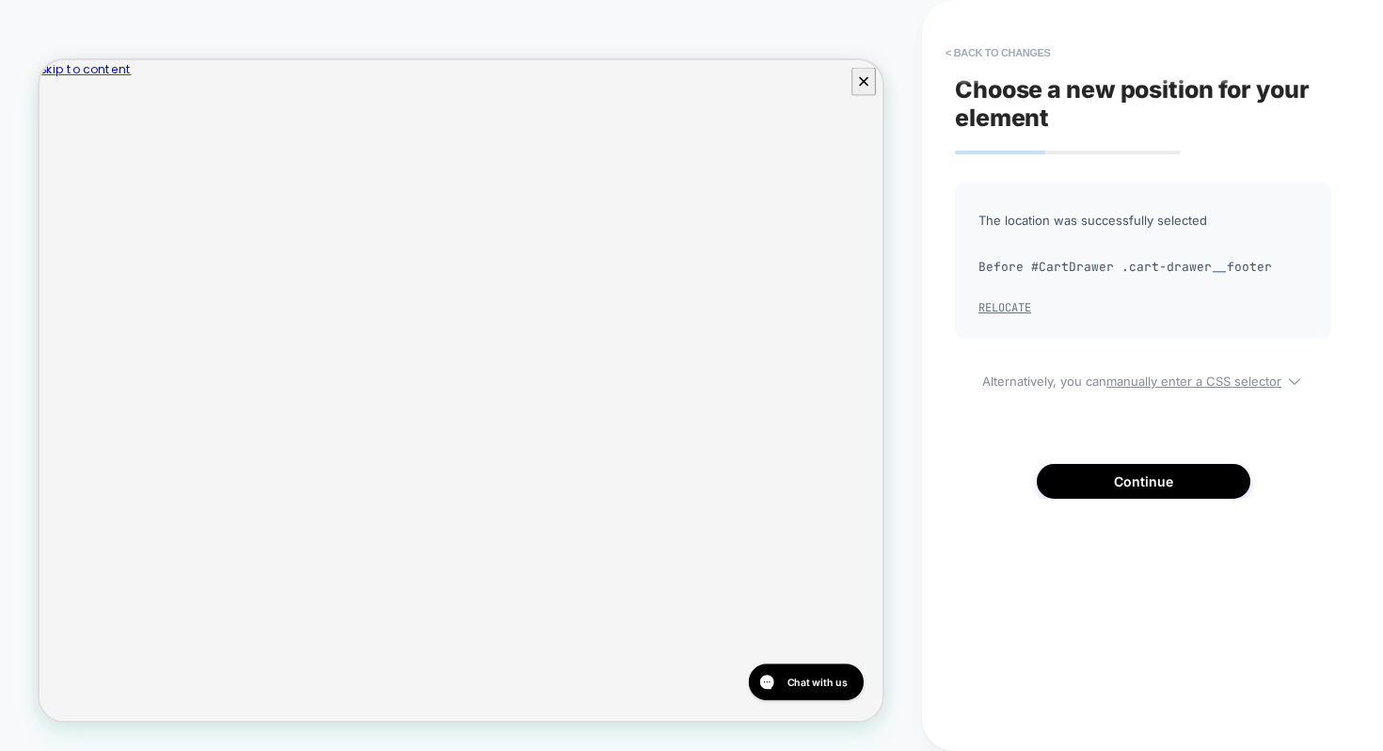
click at [990, 309] on button "Relocate" at bounding box center [1005, 307] width 53 height 15
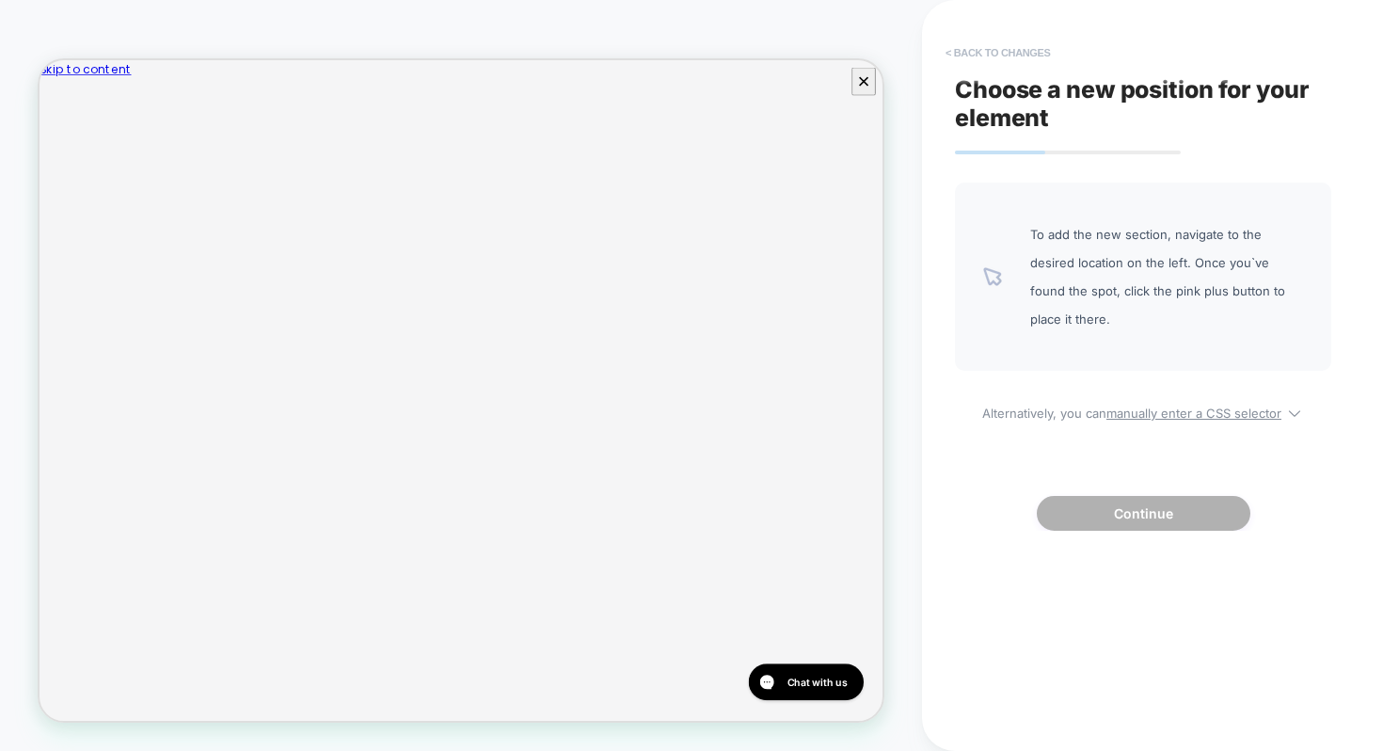
click at [1020, 56] on button "< Back to changes" at bounding box center [998, 53] width 124 height 30
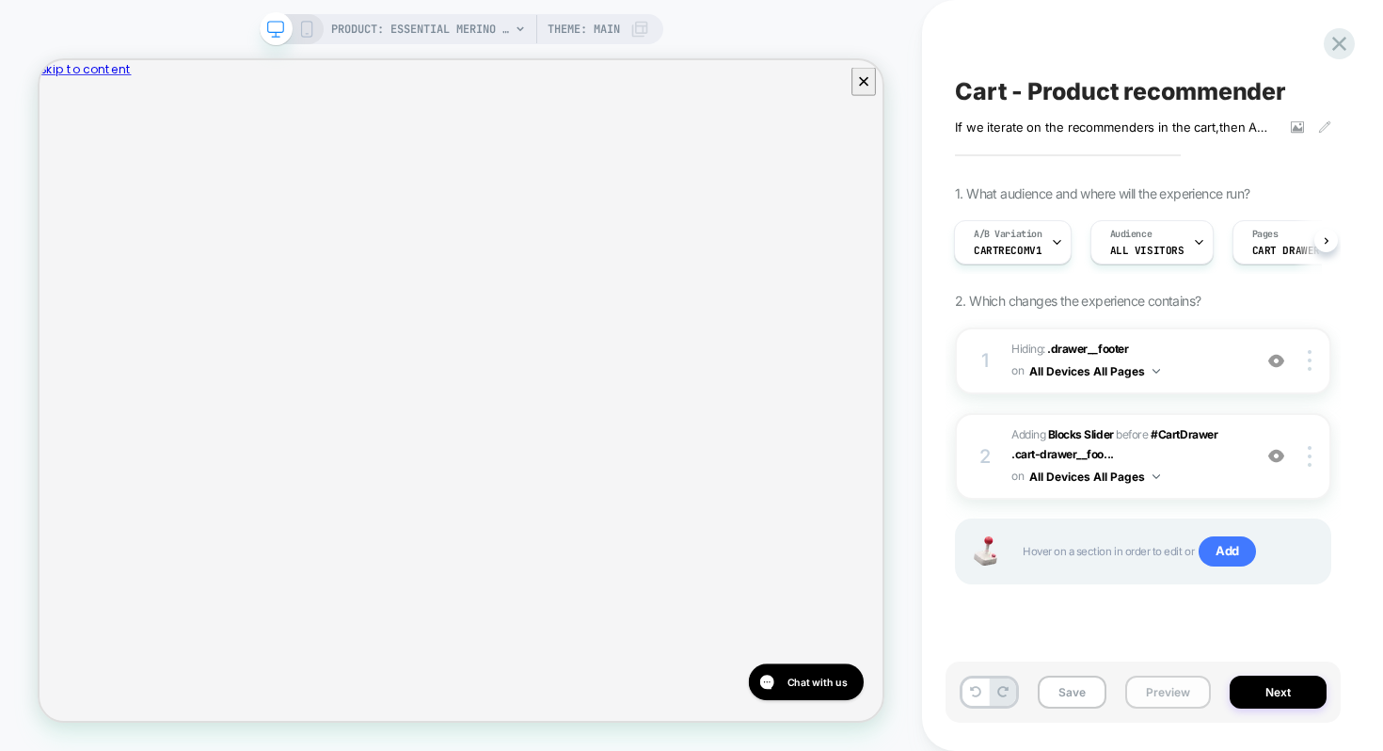
click at [1186, 685] on button "Preview" at bounding box center [1168, 692] width 86 height 33
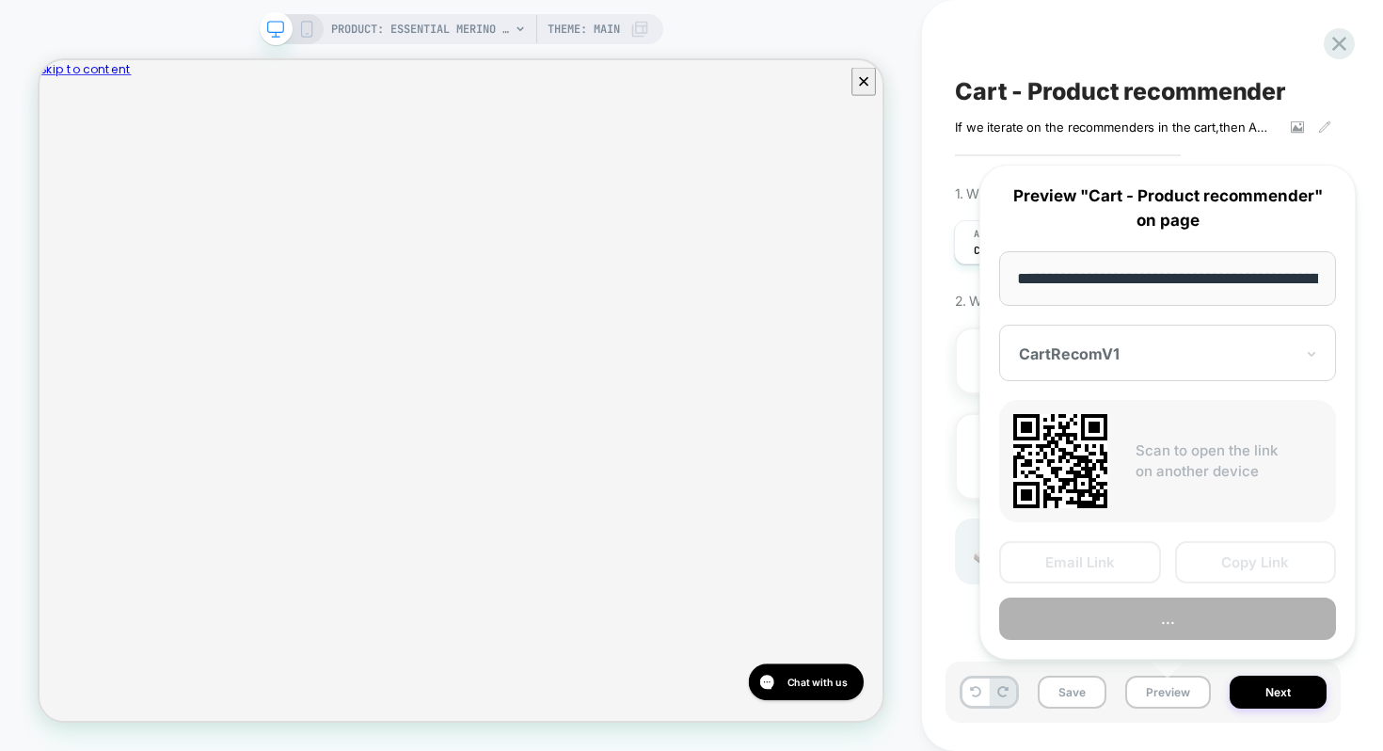
scroll to position [0, 342]
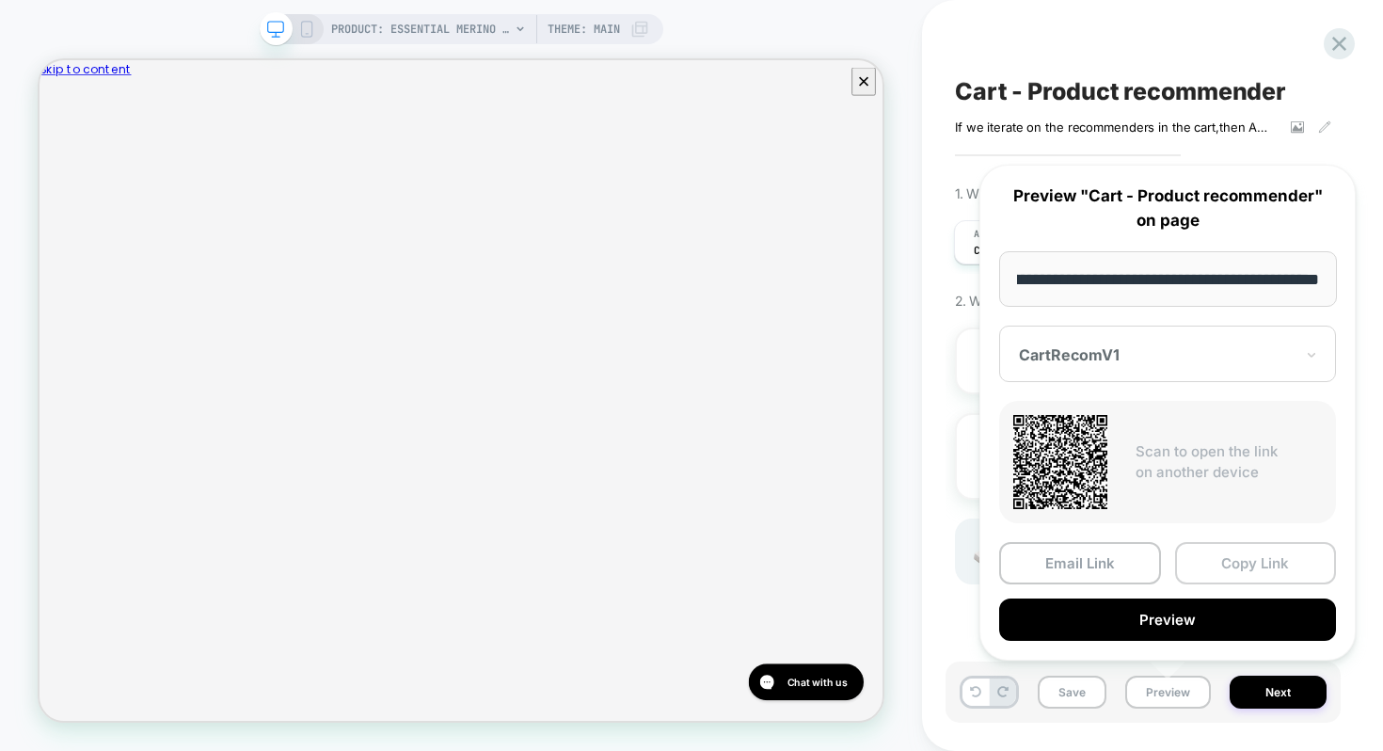
click at [1234, 554] on button "Copy Link" at bounding box center [1256, 563] width 162 height 42
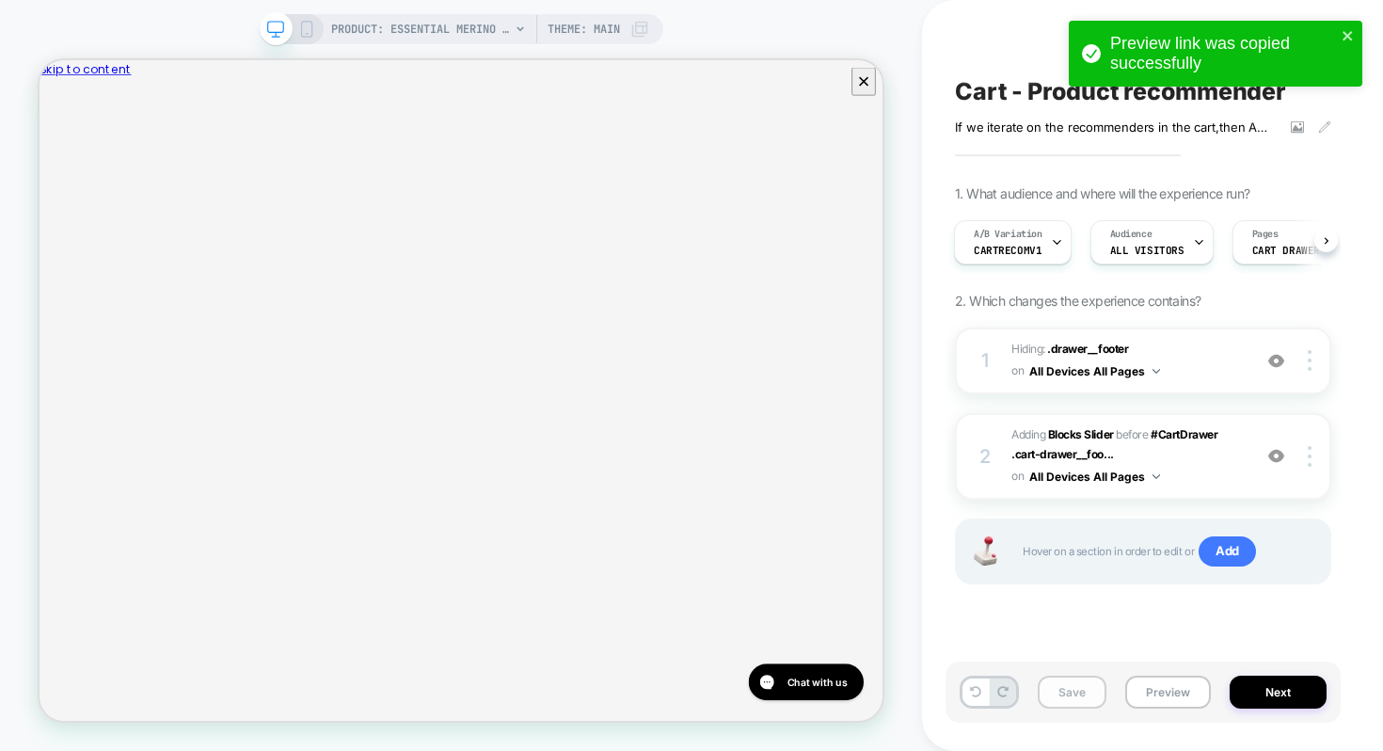
click at [1074, 698] on button "Save" at bounding box center [1072, 692] width 69 height 33
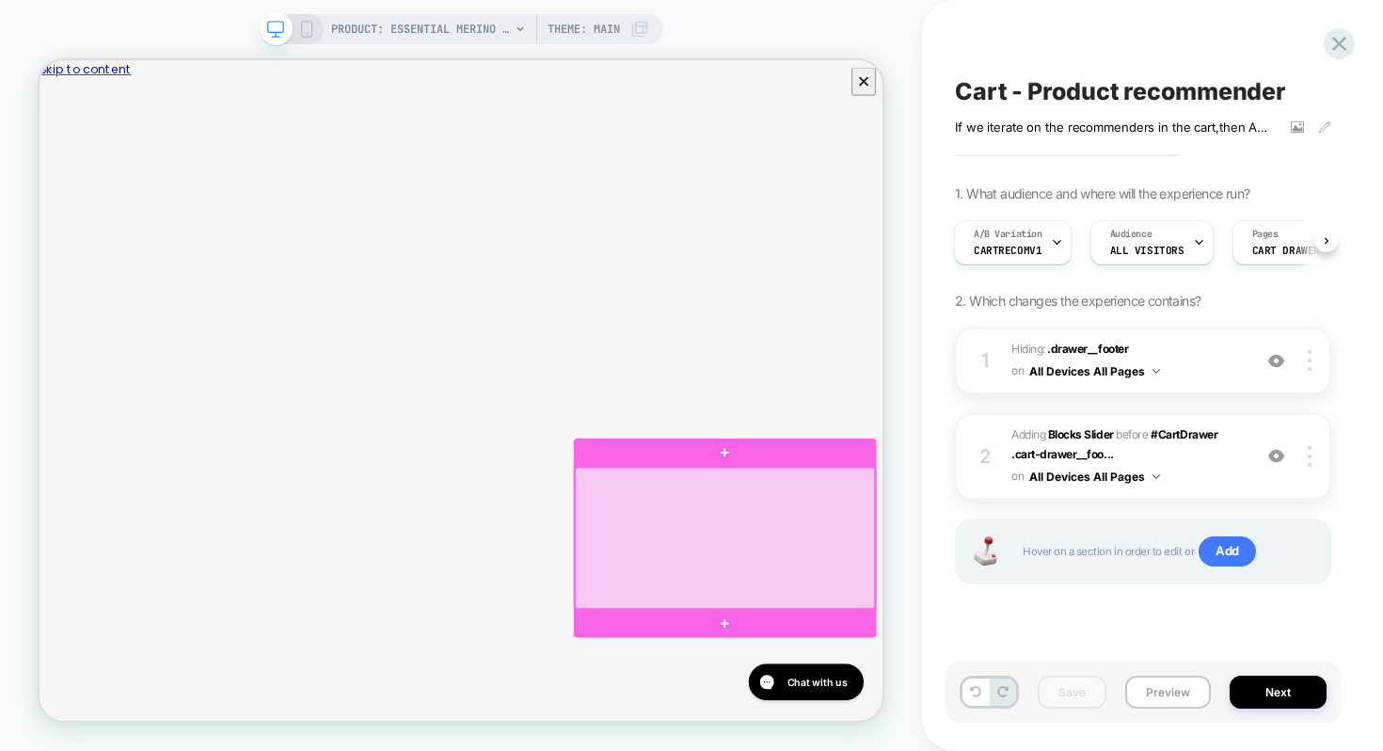
click at [956, 616] on div at bounding box center [954, 697] width 400 height 189
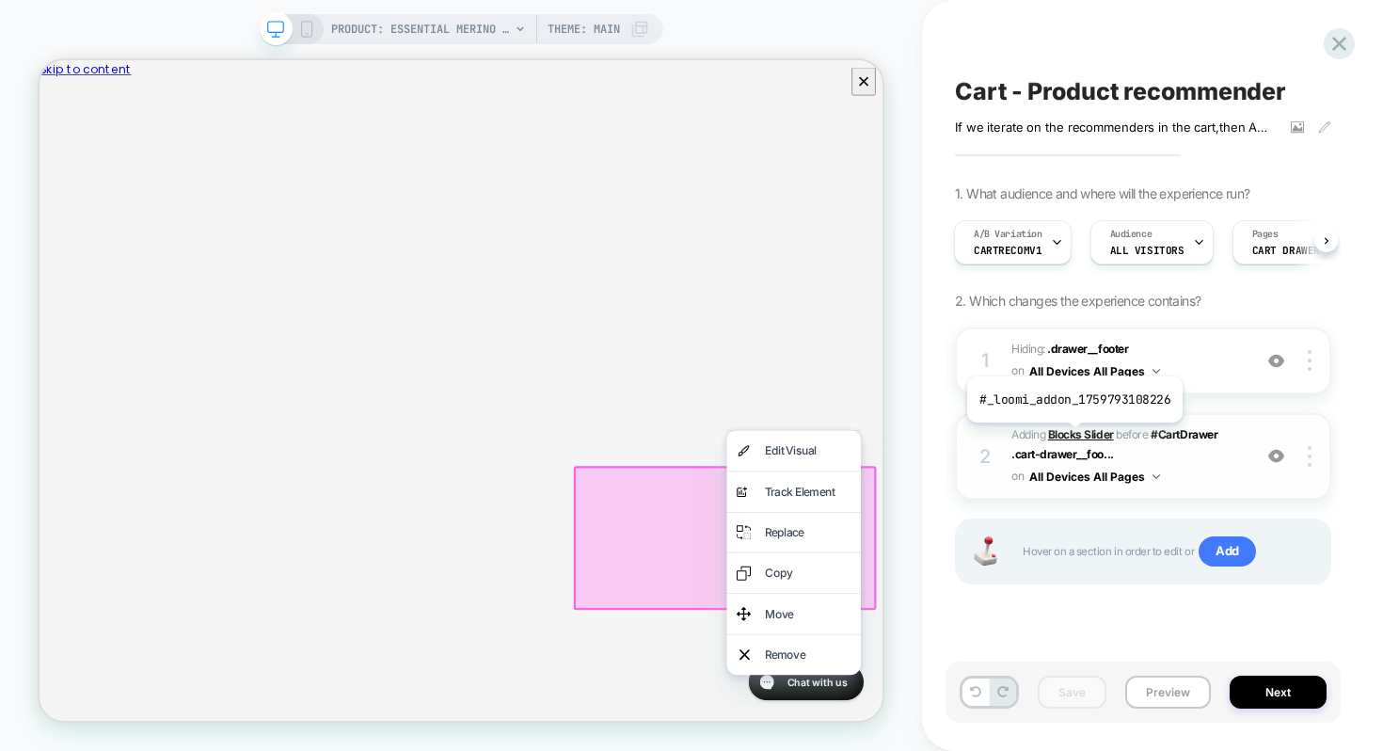
click at [1073, 437] on b "Blocks Slider" at bounding box center [1081, 434] width 66 height 14
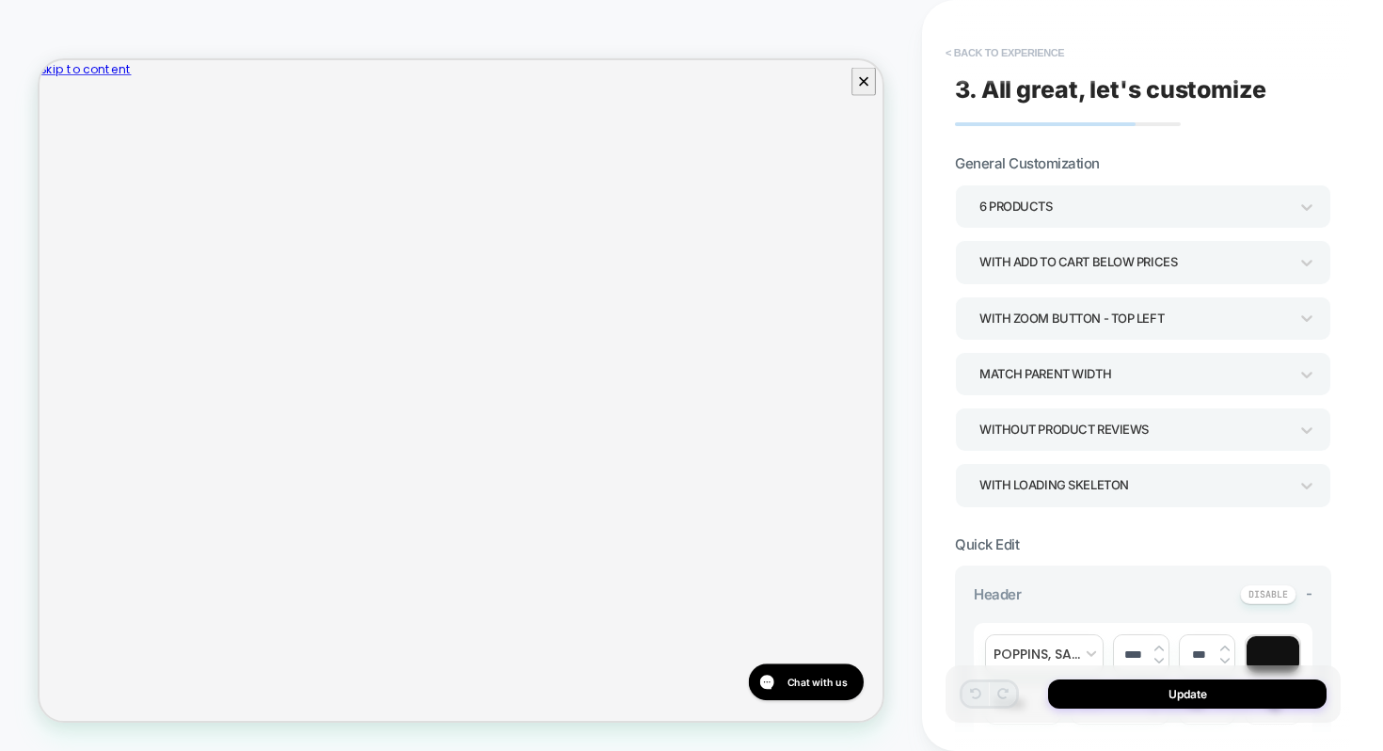
click at [1001, 61] on button "< Back to experience" at bounding box center [1004, 53] width 137 height 30
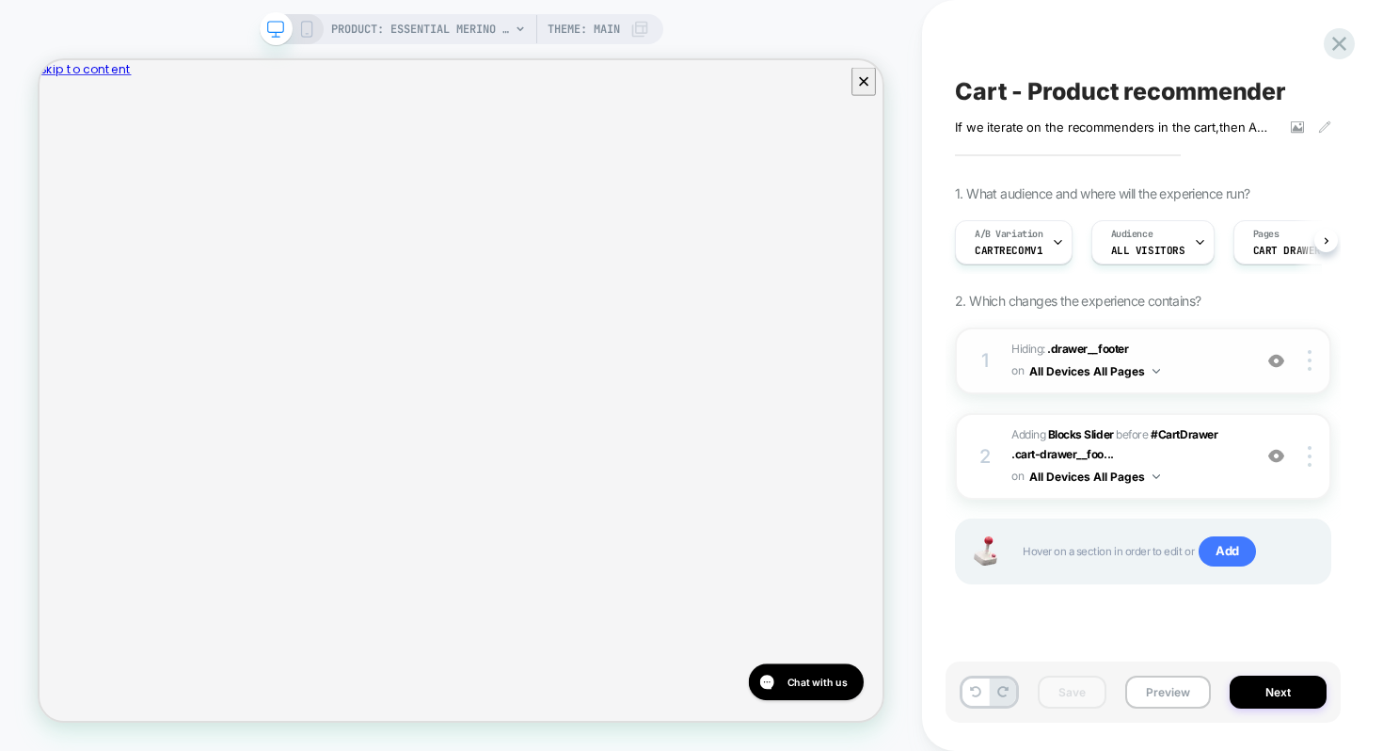
scroll to position [0, 1]
click at [1193, 434] on span "#CartDrawer .cart-drawer__foo..." at bounding box center [1115, 444] width 206 height 35
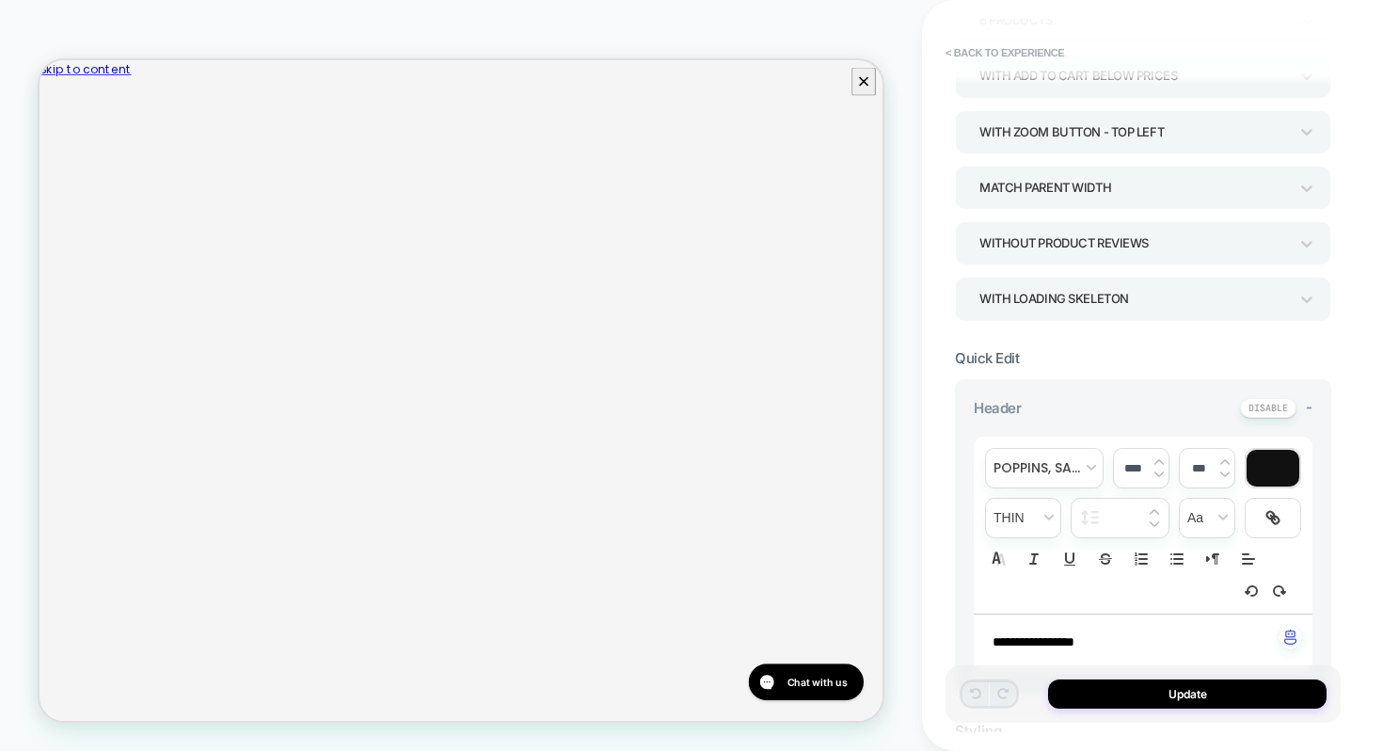
scroll to position [0, 0]
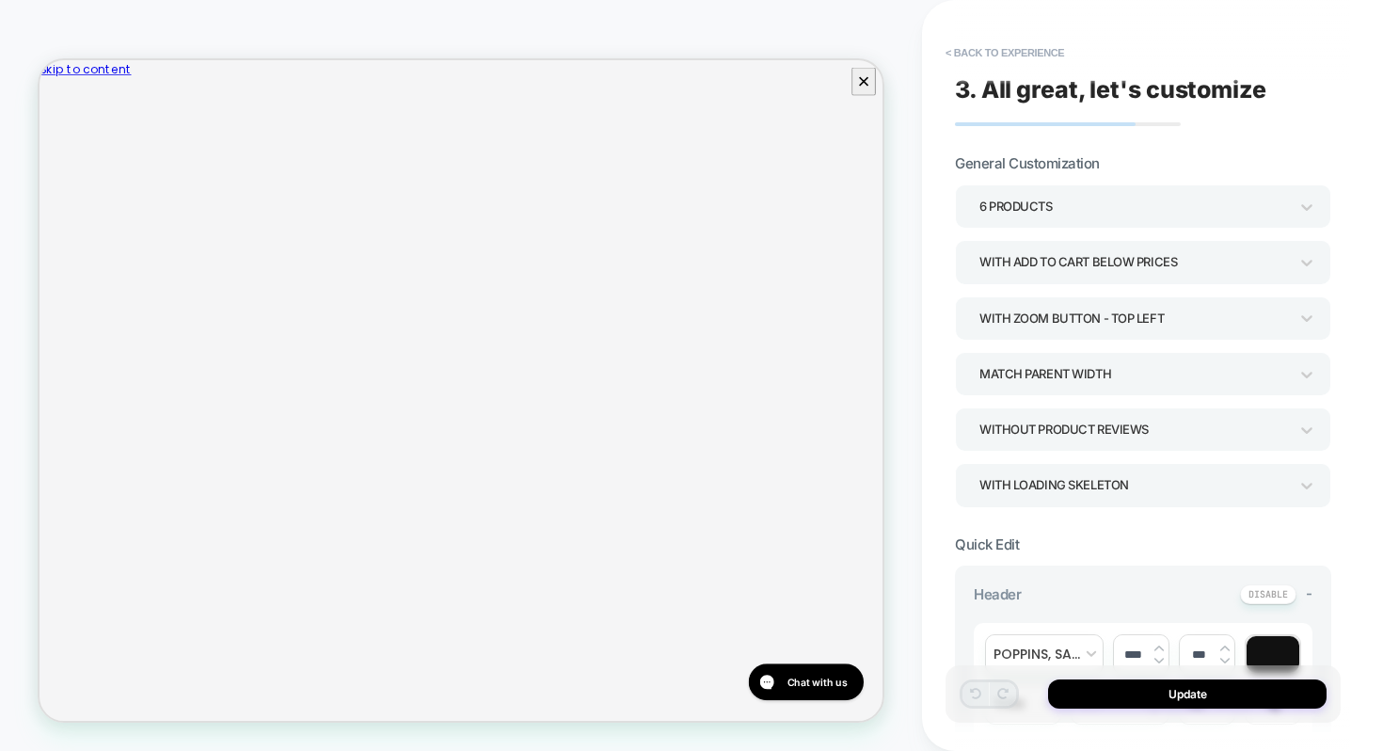
click at [990, 32] on div "**********" at bounding box center [1143, 375] width 395 height 713
click at [991, 38] on button "< Back to experience" at bounding box center [1004, 53] width 137 height 30
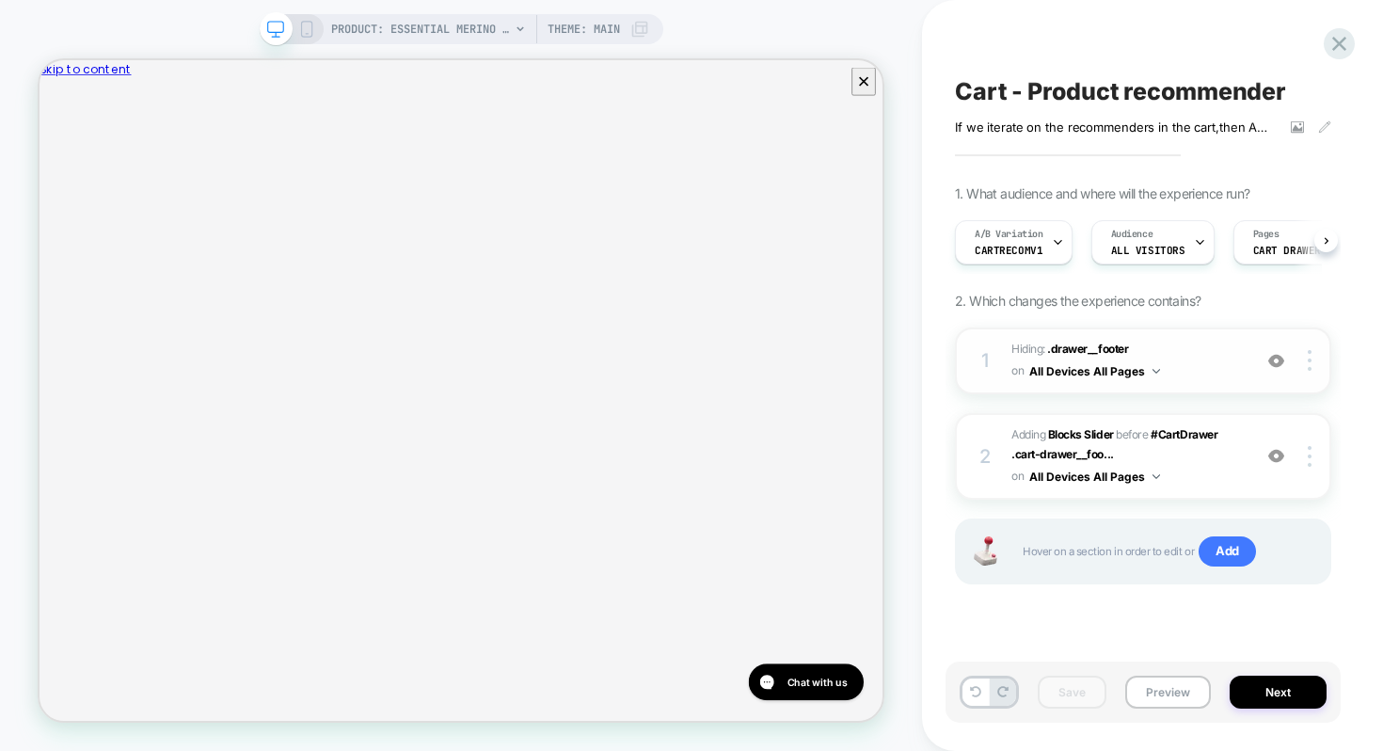
scroll to position [0, 1]
click at [1082, 475] on button "All Devices All Pages" at bounding box center [1094, 477] width 131 height 24
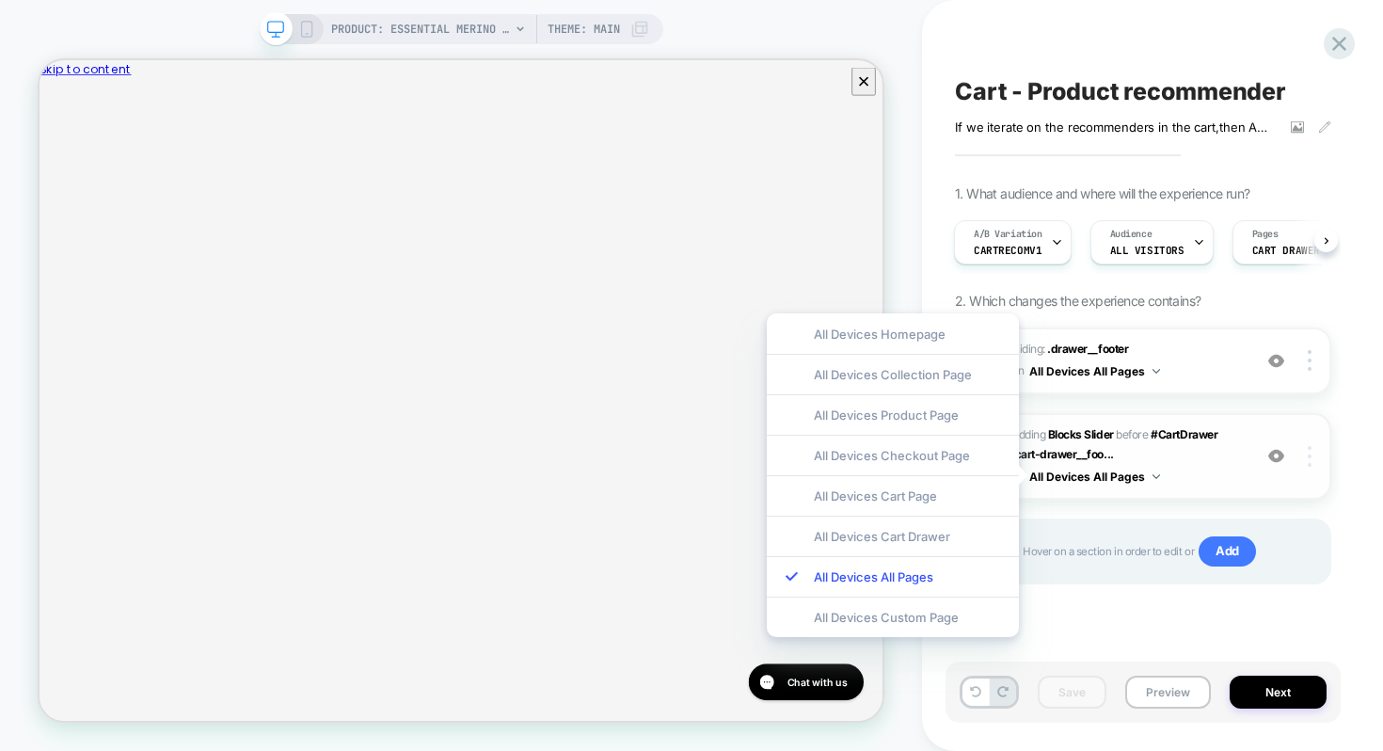
click at [1307, 457] on div at bounding box center [1313, 456] width 36 height 21
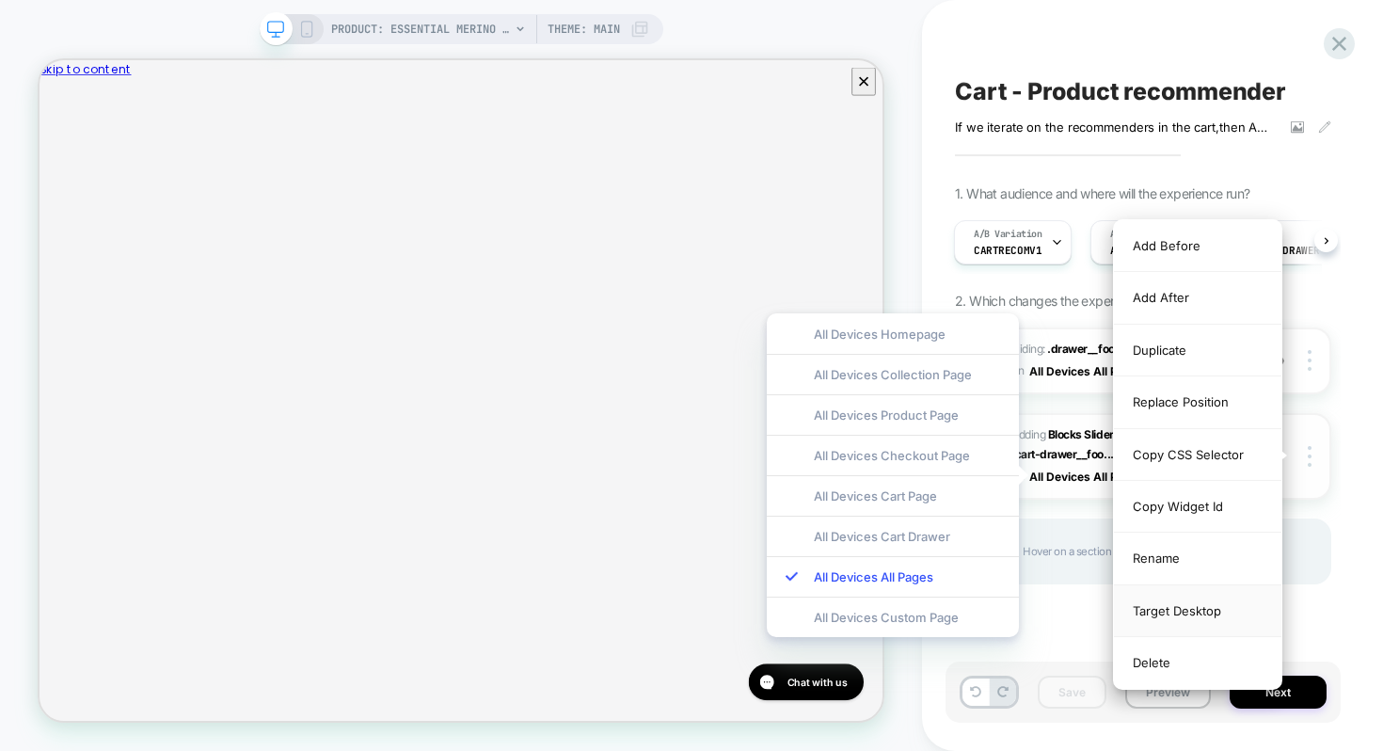
click at [1188, 614] on div "Target Desktop" at bounding box center [1198, 611] width 168 height 52
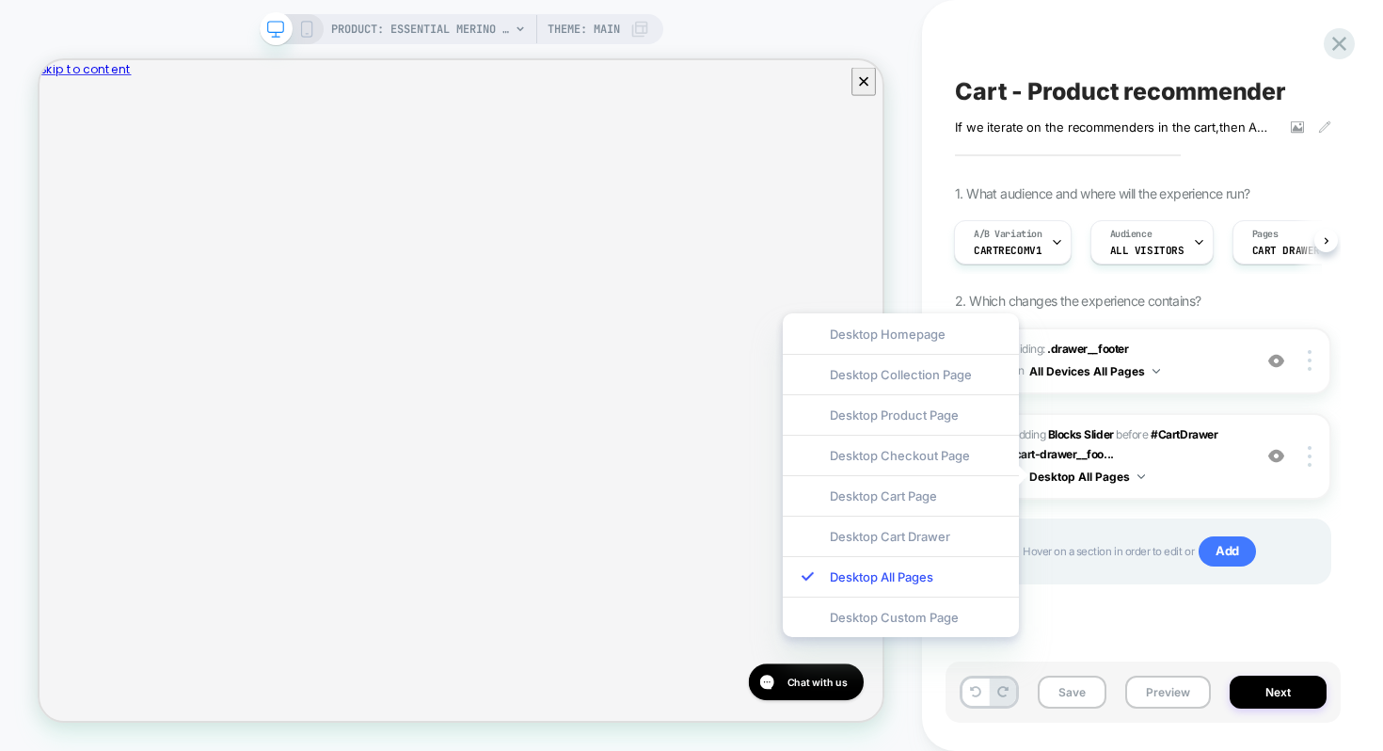
click at [1175, 616] on div "1 Hiding : .drawer__footer .drawer__footer on All Devices All Pages Add Before …" at bounding box center [1143, 479] width 376 height 304
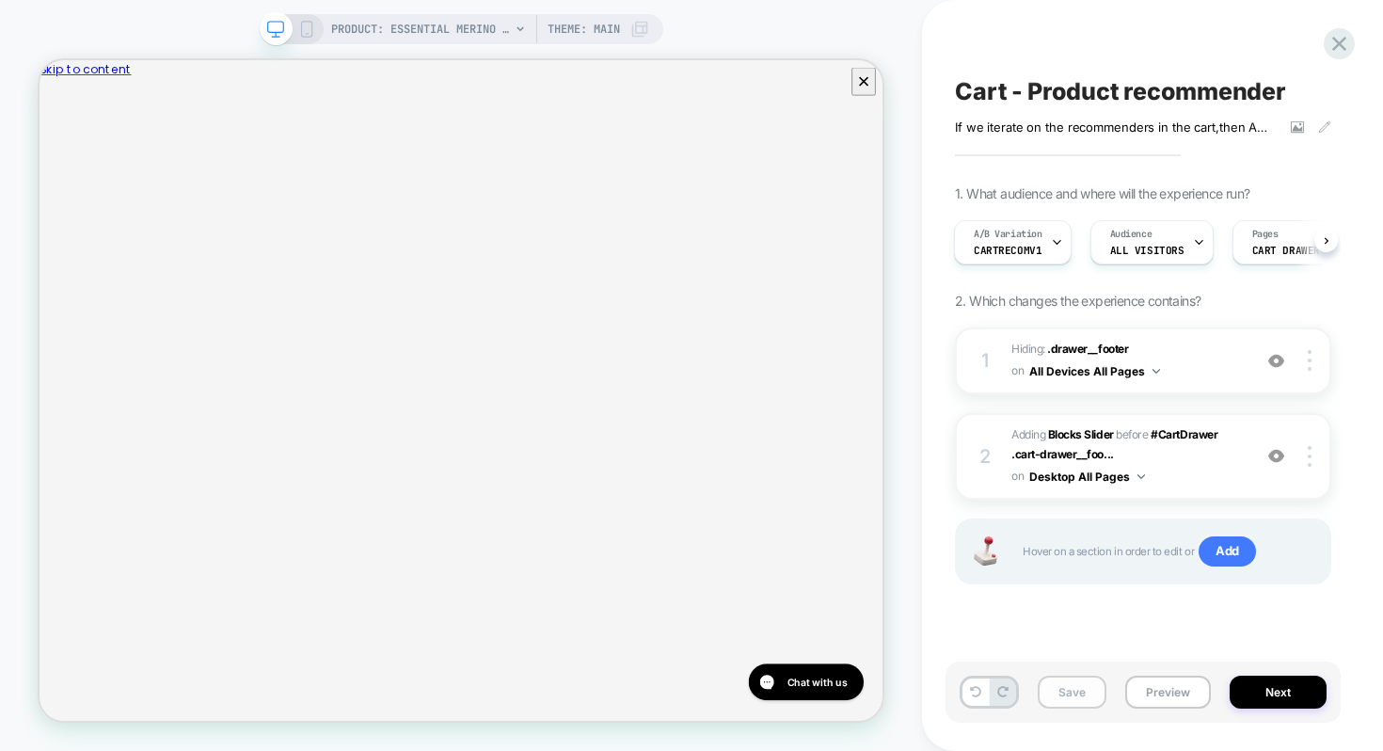
click at [1097, 693] on button "Save" at bounding box center [1072, 692] width 69 height 33
click at [1147, 690] on button "Preview" at bounding box center [1168, 692] width 86 height 33
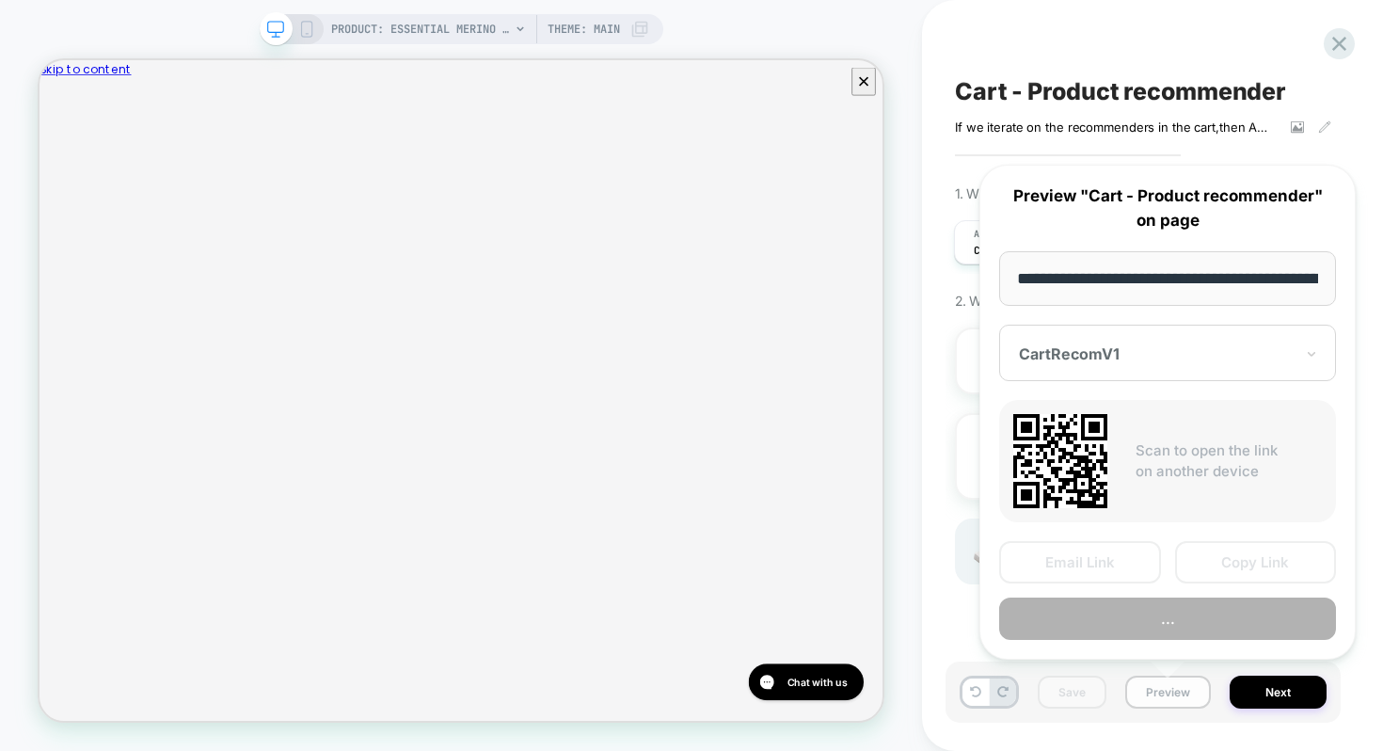
scroll to position [0, 342]
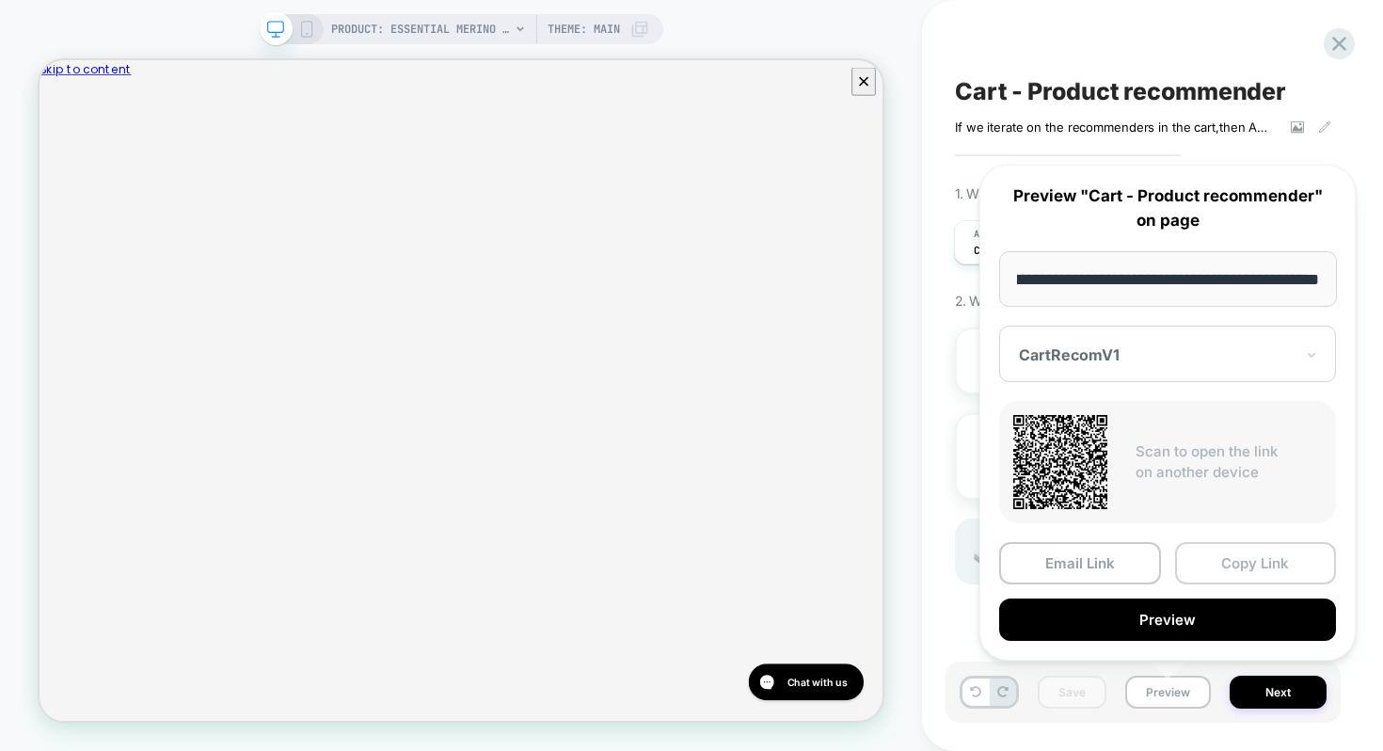
click at [1228, 559] on button "Copy Link" at bounding box center [1256, 563] width 162 height 42
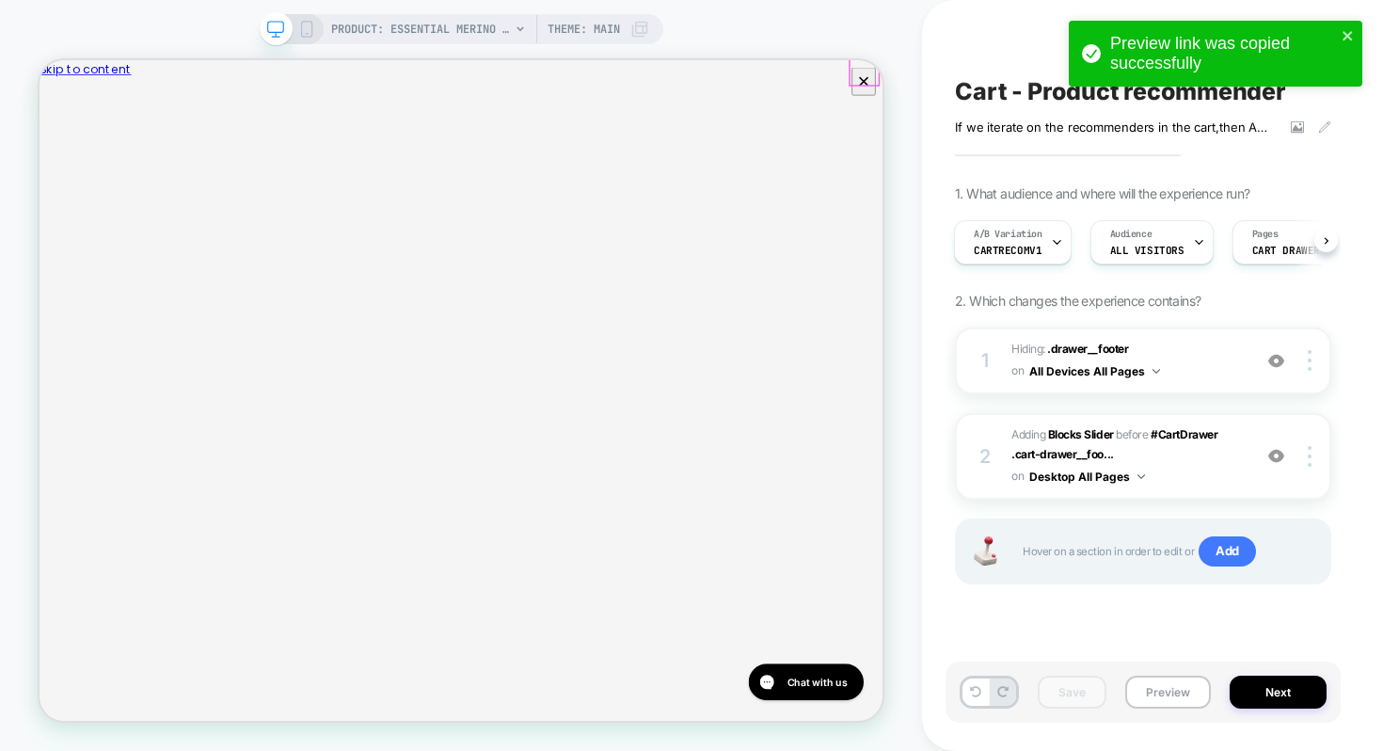
click at [55, 130] on button "Close" at bounding box center [47, 140] width 15 height 20
click at [453, 24] on span "PRODUCT: Essential Merino Wool Blanket" at bounding box center [420, 29] width 179 height 30
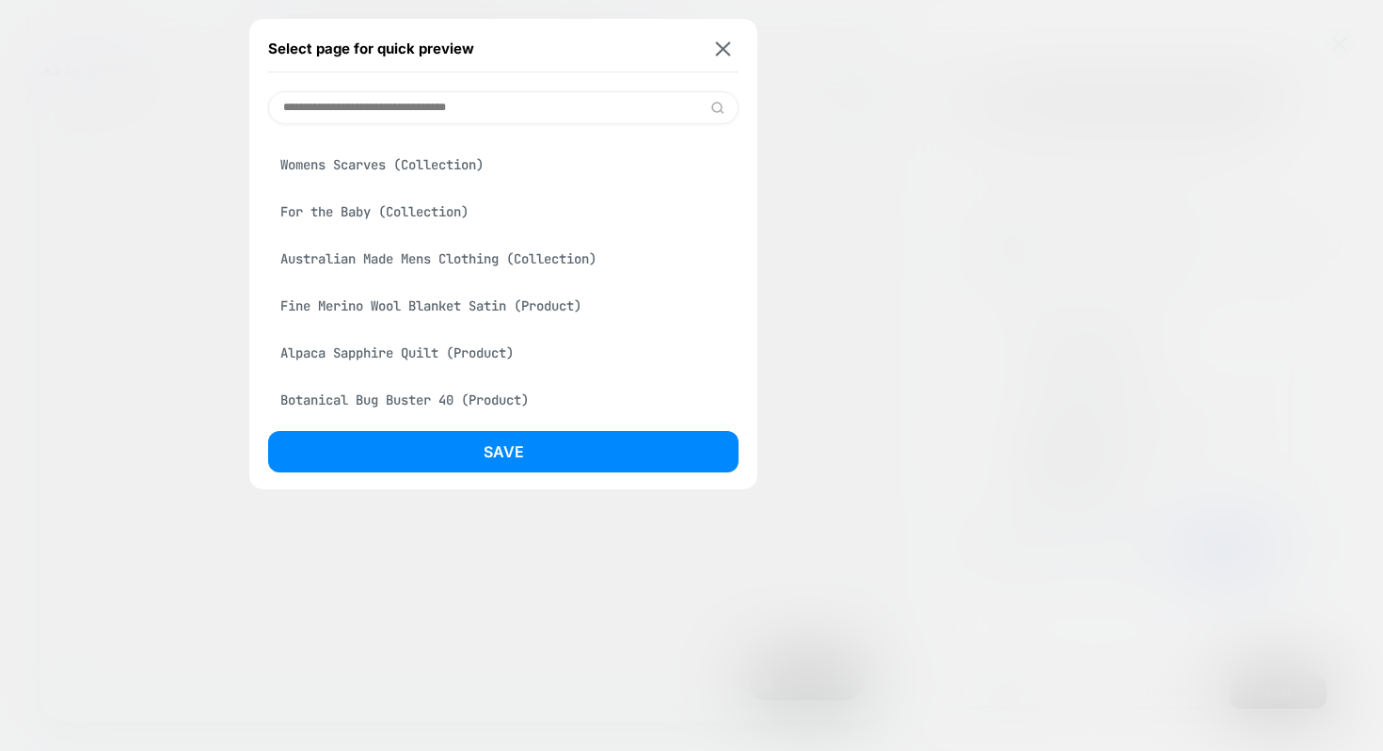
scroll to position [465, 0]
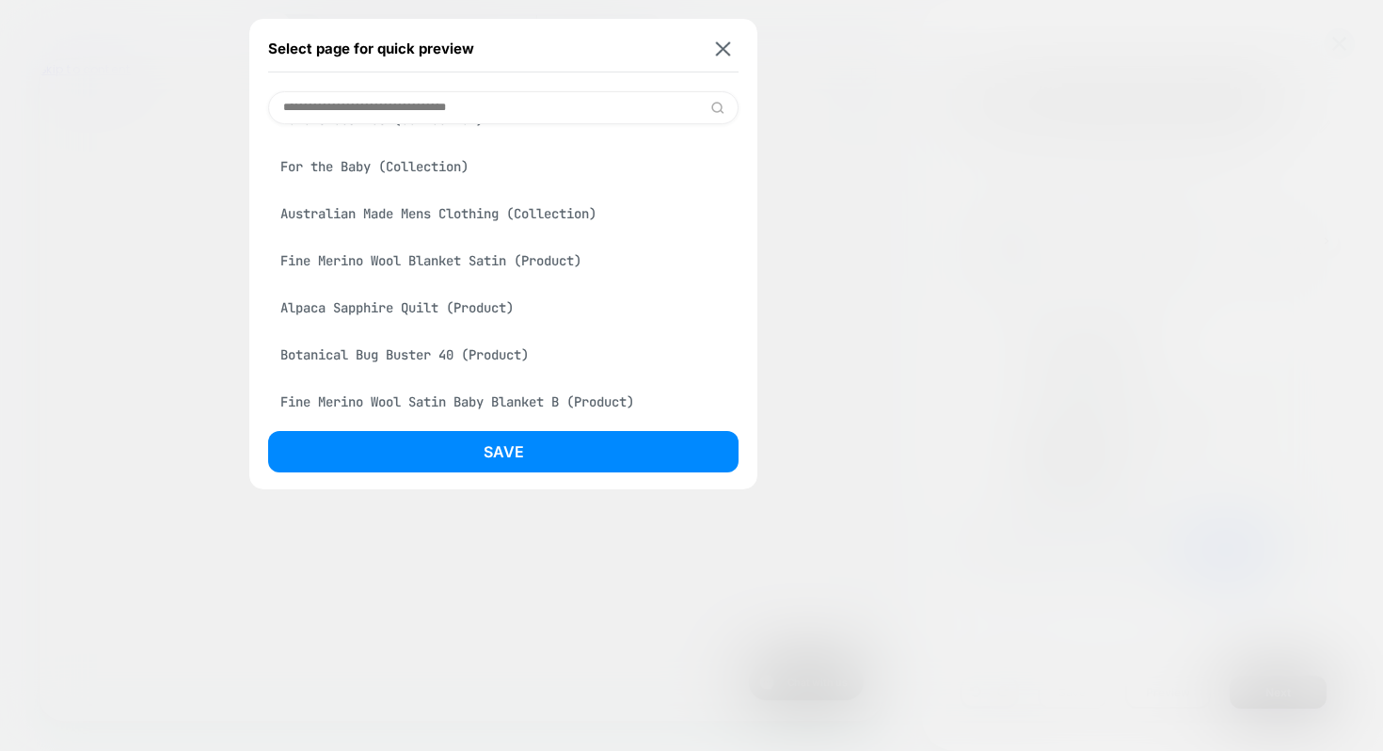
click at [374, 269] on div "Fine Merino Wool Blanket Satin (Product)" at bounding box center [503, 261] width 471 height 36
click at [425, 466] on button "Save" at bounding box center [503, 451] width 471 height 41
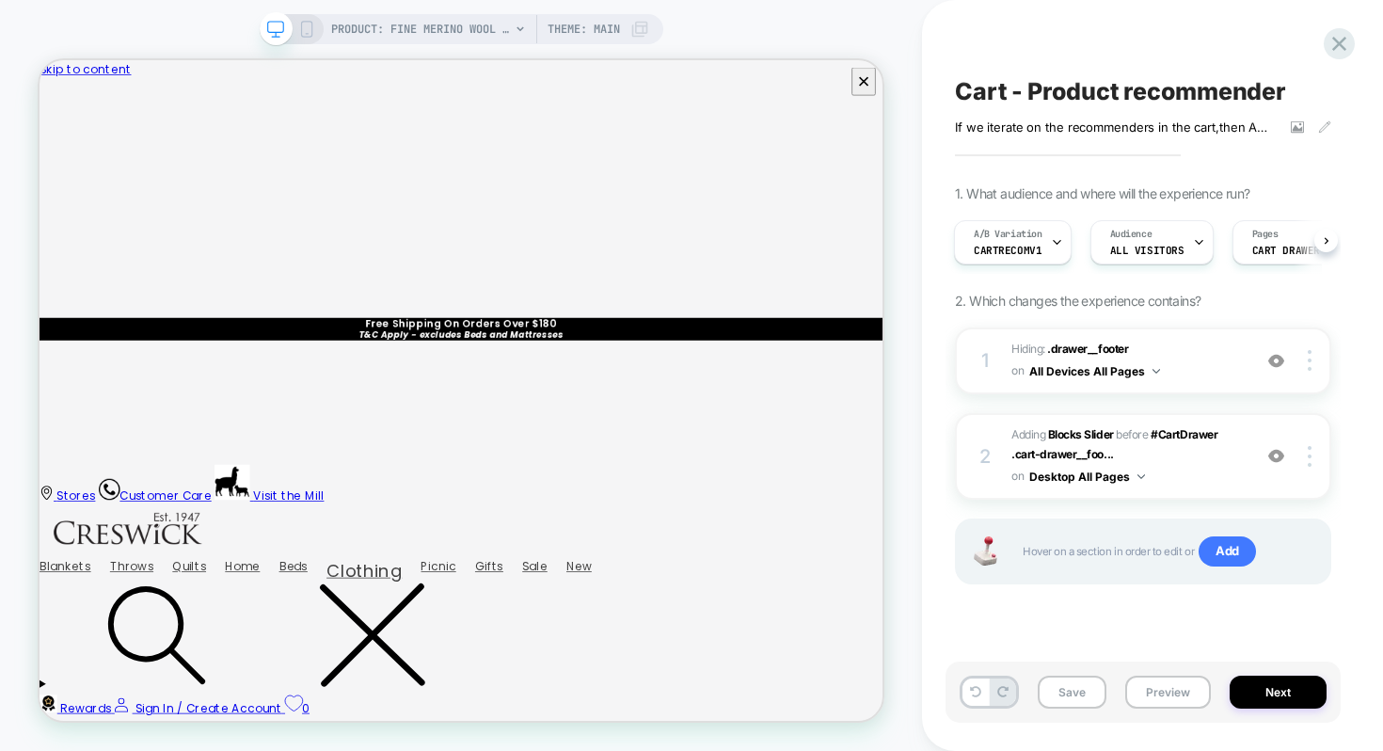
scroll to position [0, 2]
click at [47, 172] on icon "Close" at bounding box center [47, 172] width 0 height 0
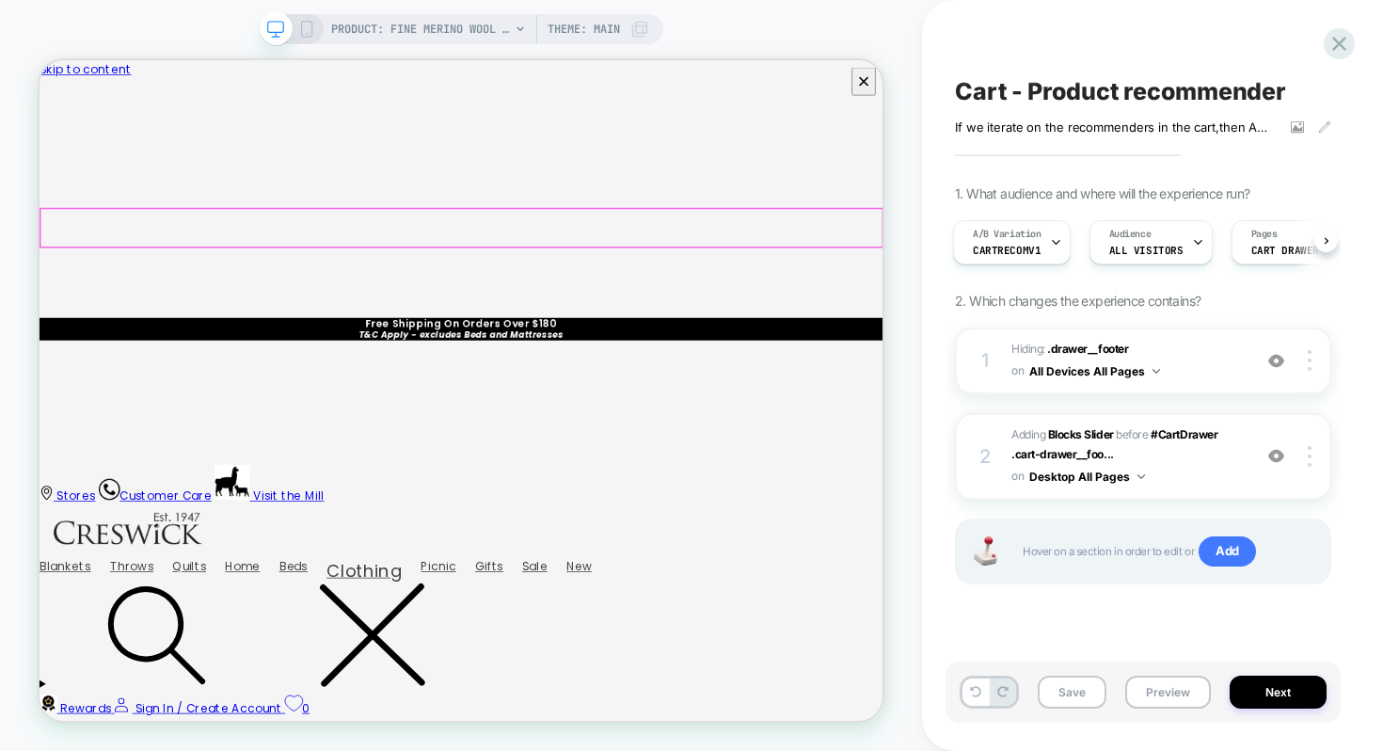
scroll to position [0, 0]
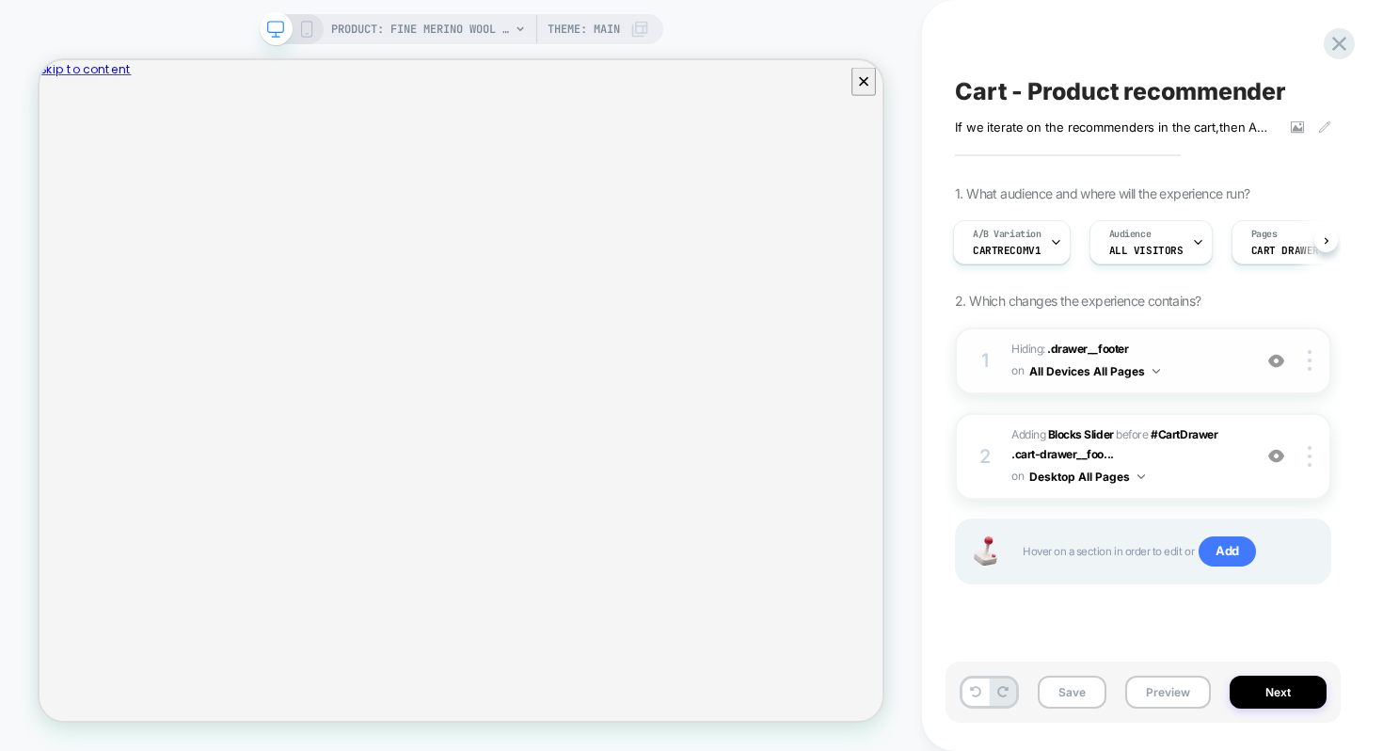
click at [1168, 356] on span "Hiding : .drawer__footer .drawer__footer on All Devices All Pages" at bounding box center [1127, 361] width 231 height 44
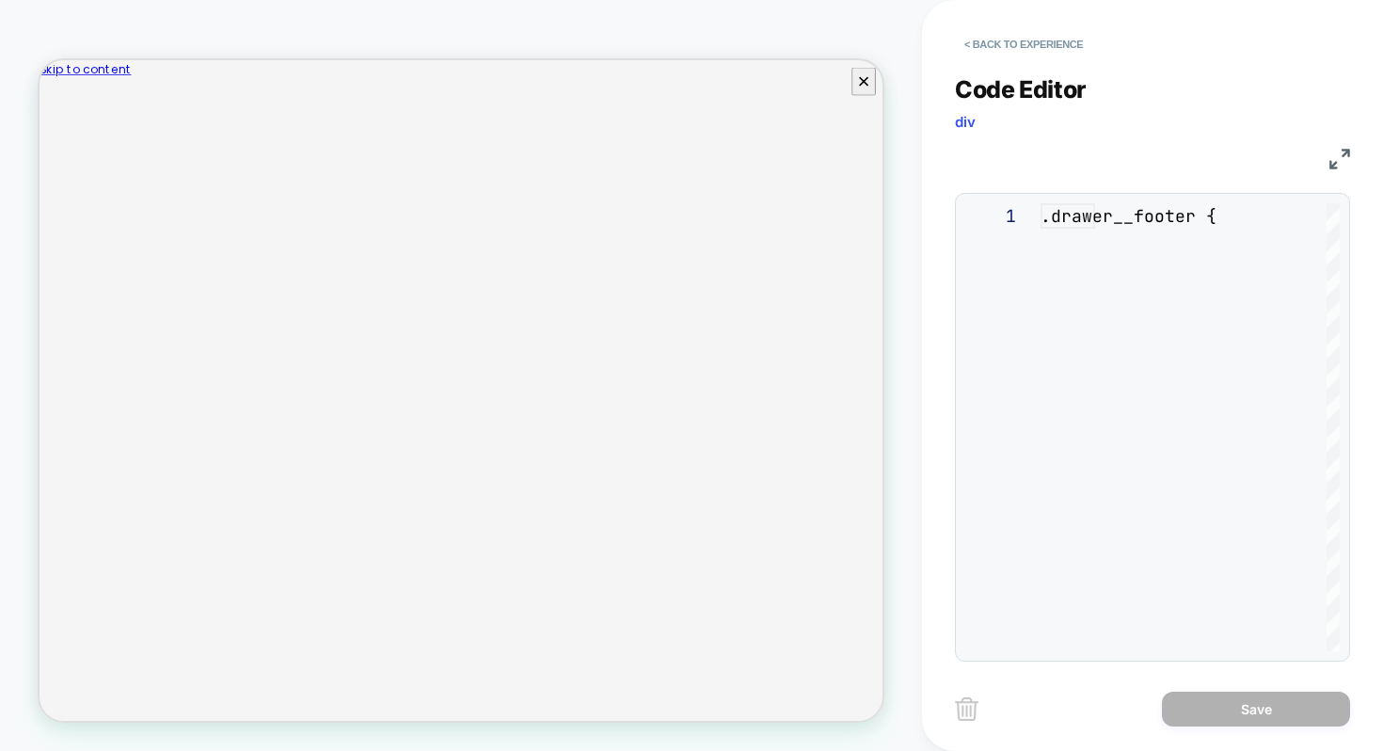
scroll to position [76, 0]
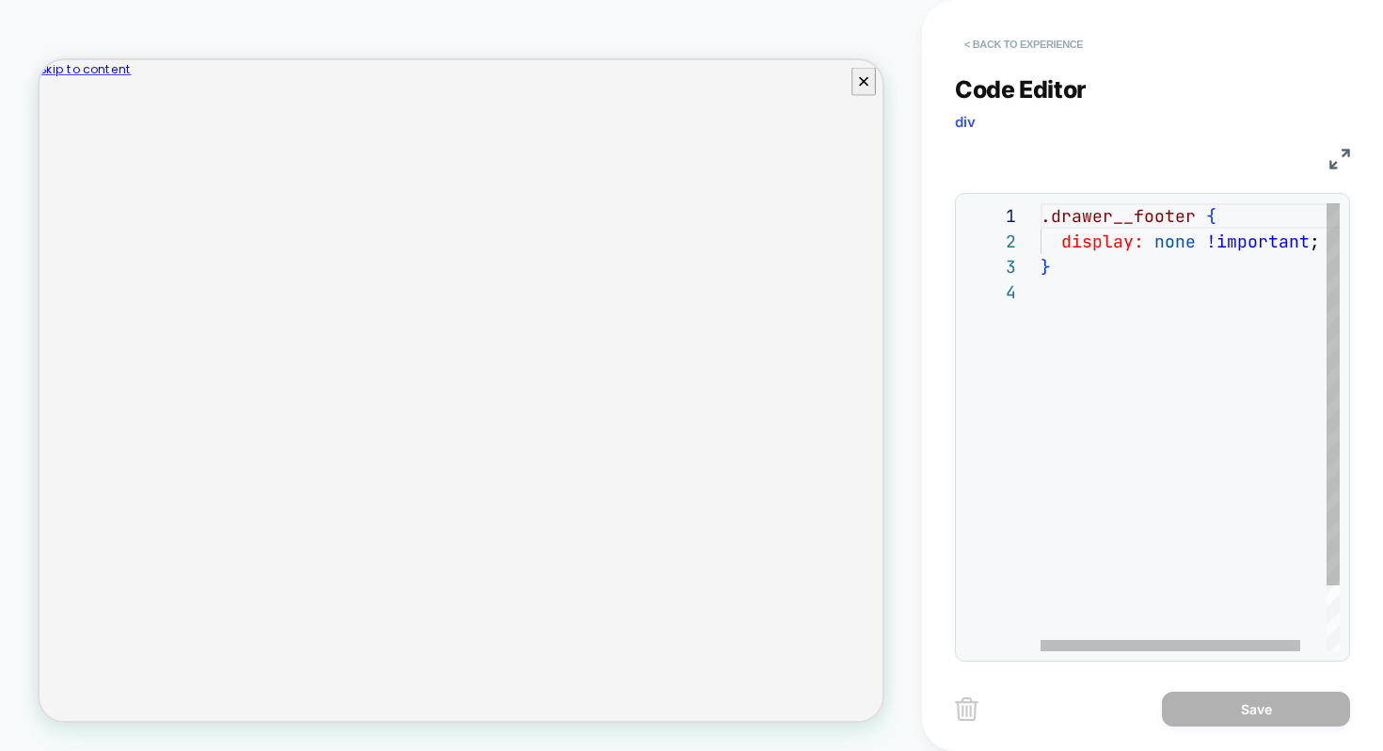
click at [1044, 53] on button "< Back to experience" at bounding box center [1023, 44] width 137 height 30
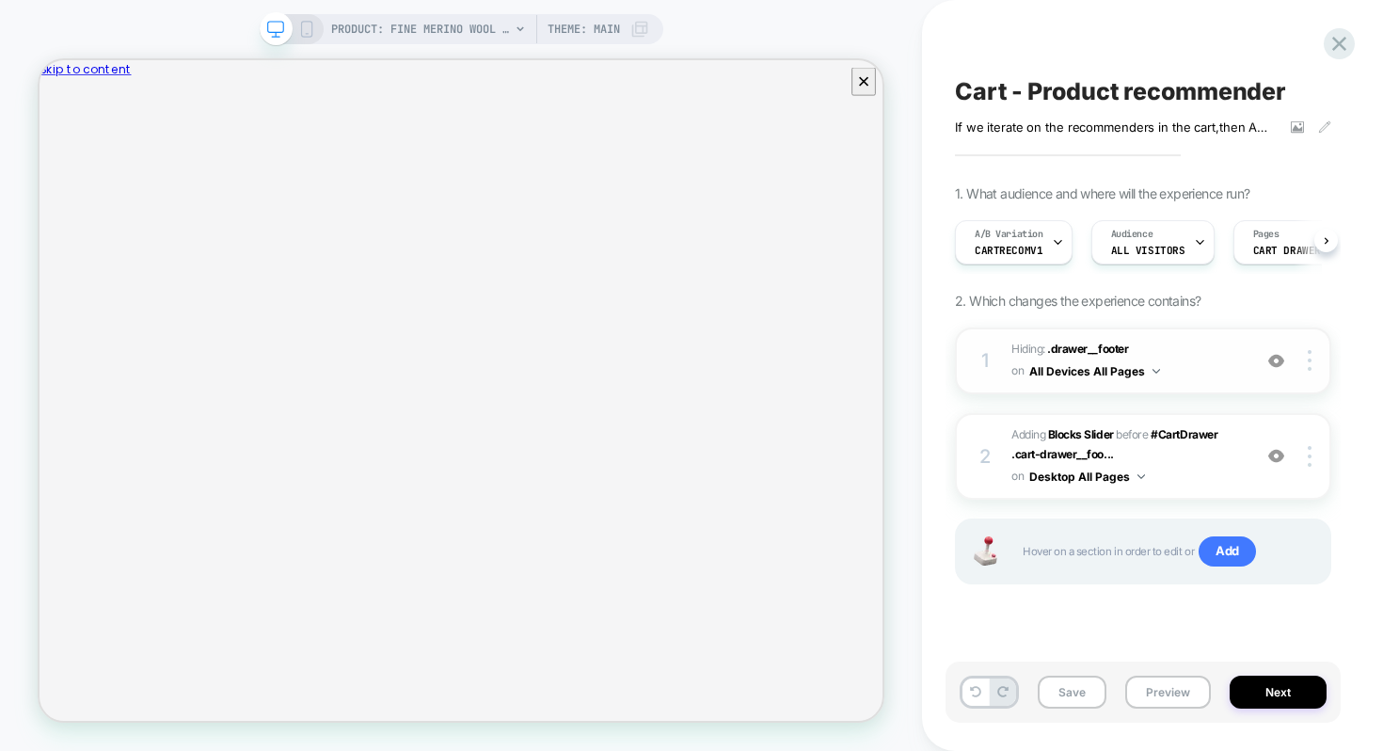
scroll to position [0, 1]
click at [1276, 363] on img at bounding box center [1277, 361] width 16 height 16
click at [1164, 684] on button "Preview" at bounding box center [1168, 692] width 86 height 33
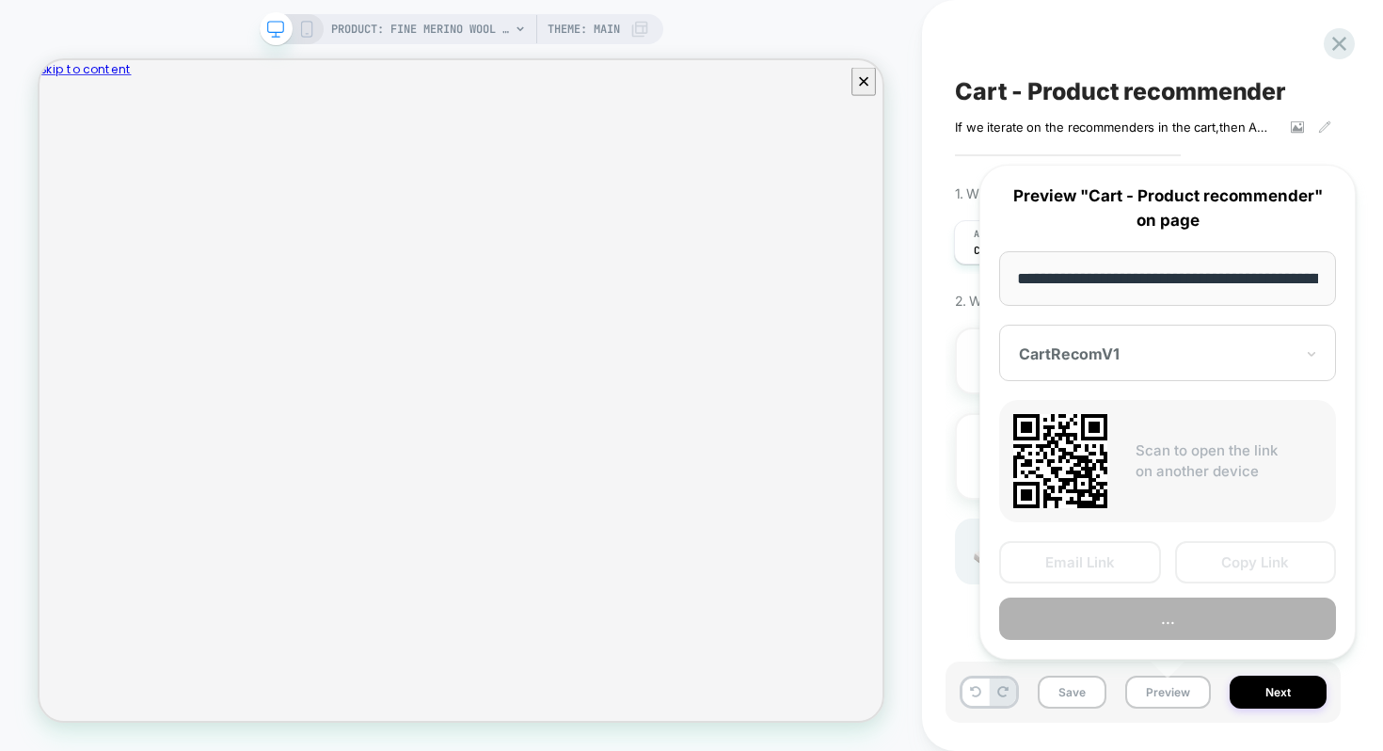
scroll to position [0, 343]
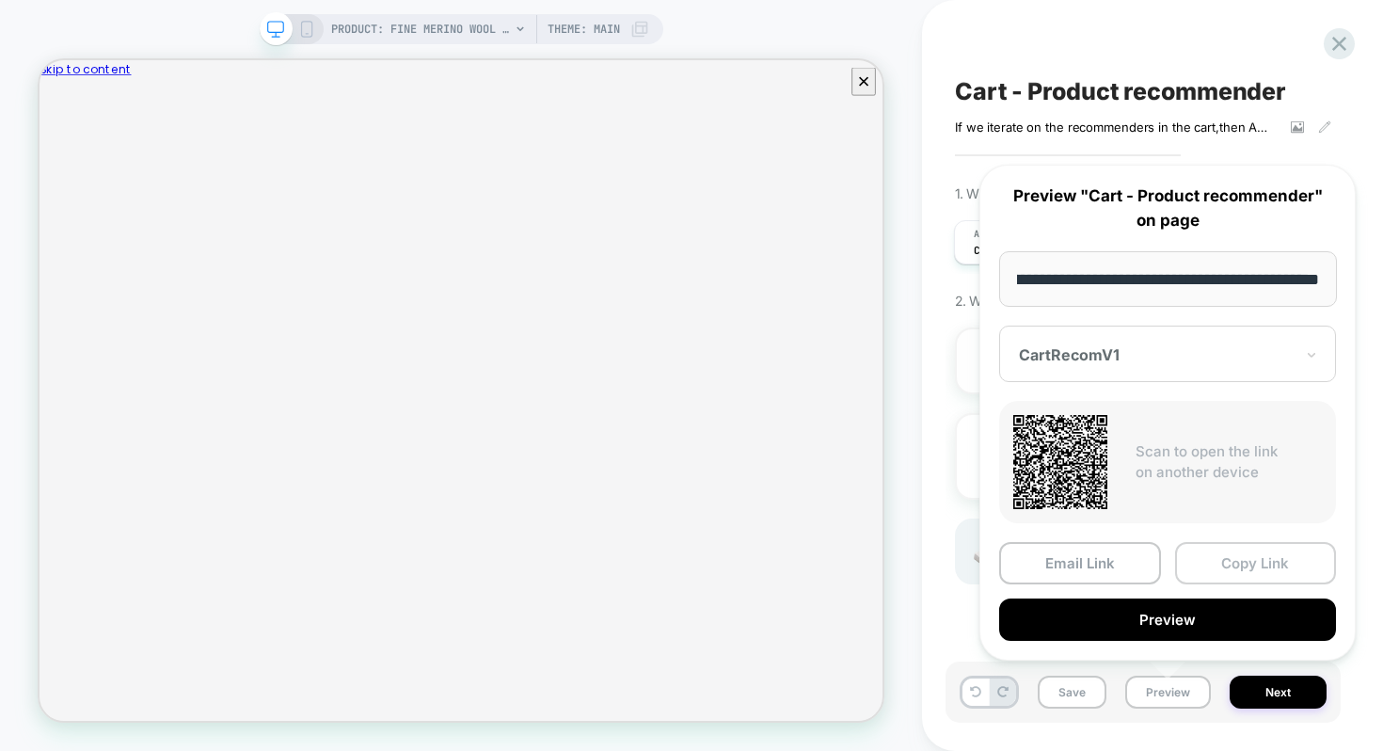
click at [1218, 550] on button "Copy Link" at bounding box center [1256, 563] width 162 height 42
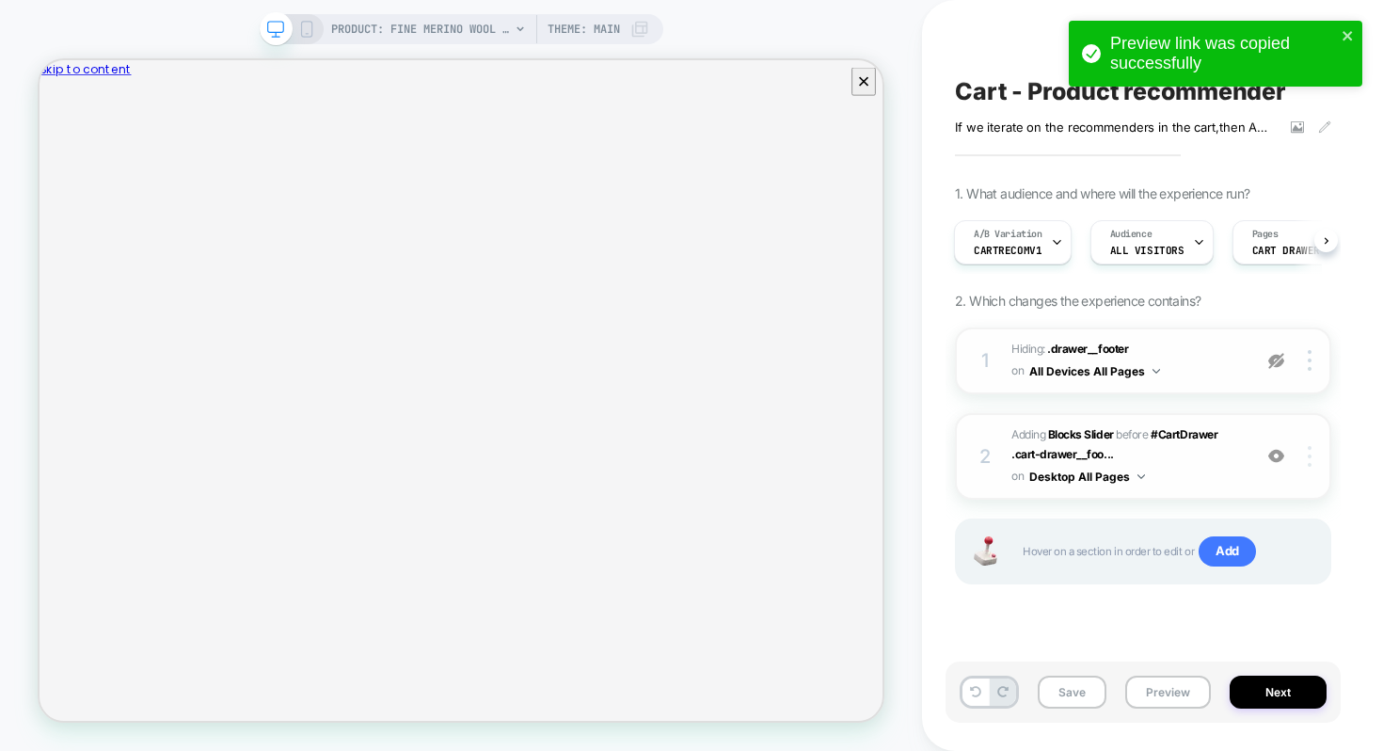
click at [1305, 460] on div at bounding box center [1313, 456] width 36 height 21
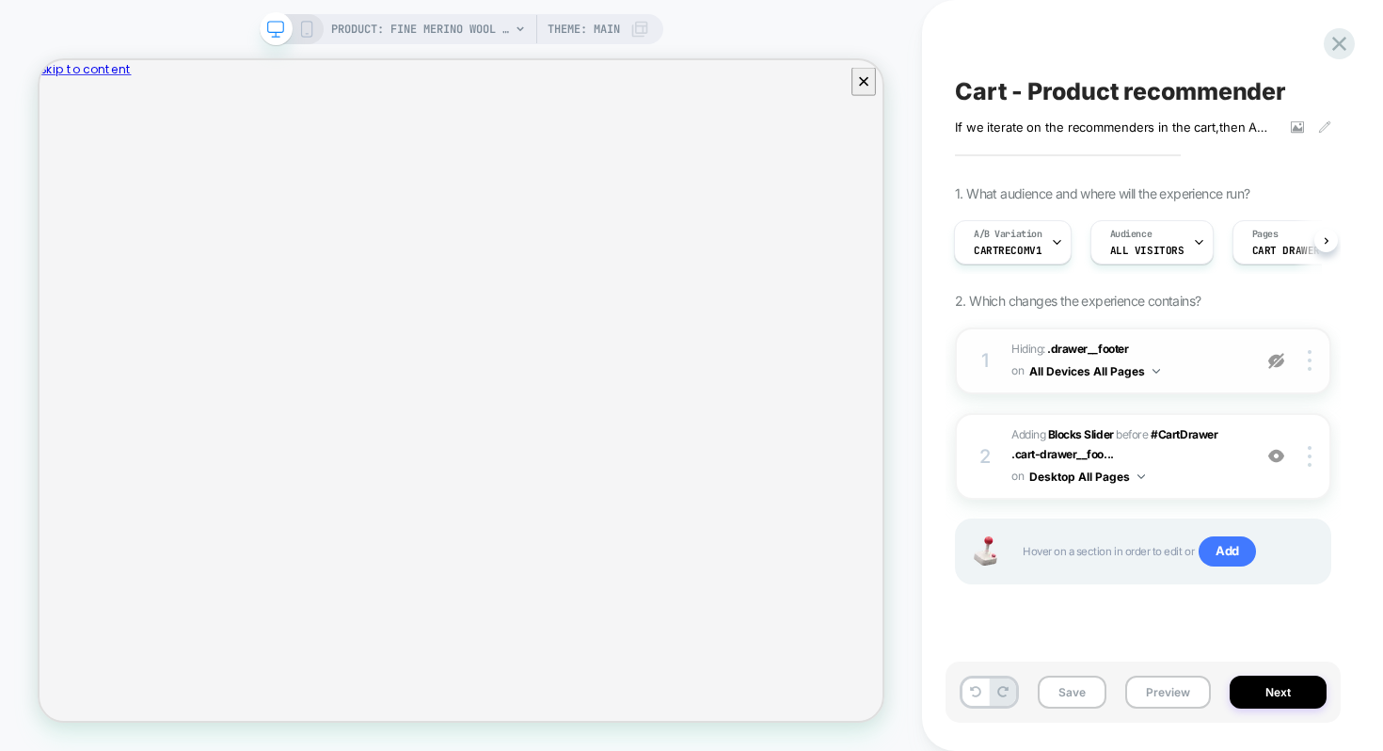
click at [1354, 402] on div "Cart - Product recommender If we iterate on the recommenders in the cart , then…" at bounding box center [1152, 375] width 461 height 751
click at [1284, 356] on img at bounding box center [1277, 361] width 16 height 16
click at [1076, 692] on button "Save" at bounding box center [1072, 692] width 69 height 33
click at [1340, 40] on icon at bounding box center [1339, 43] width 25 height 25
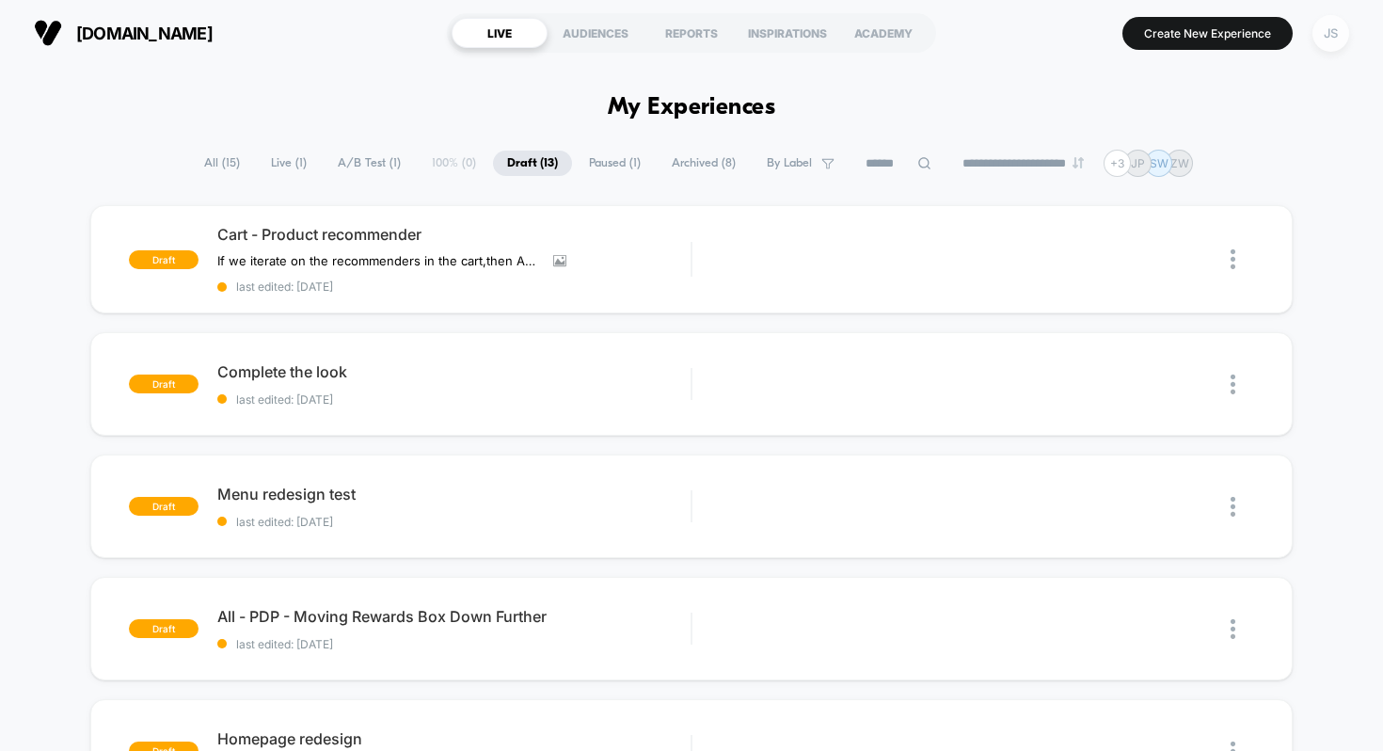
click at [1330, 37] on div "JS" at bounding box center [1331, 33] width 37 height 37
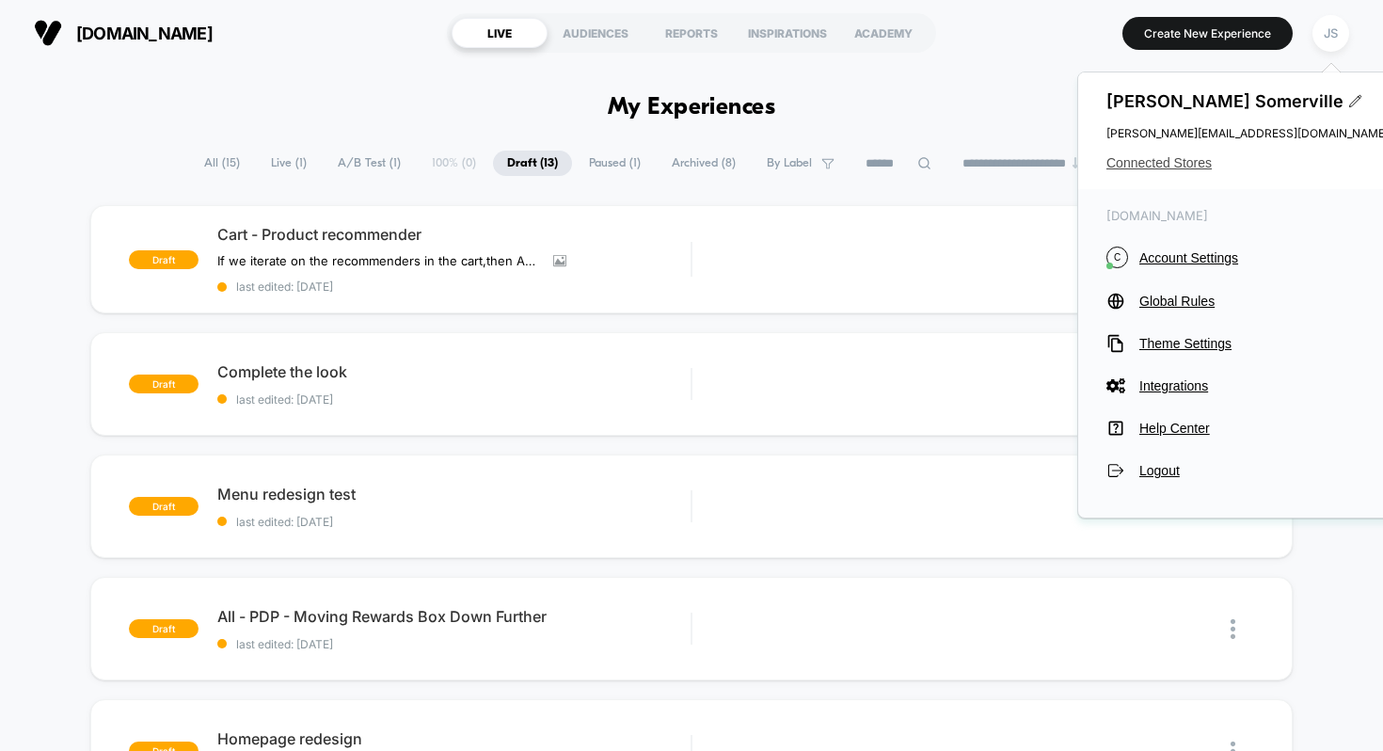
click at [1163, 166] on span "Connected Stores" at bounding box center [1248, 162] width 282 height 15
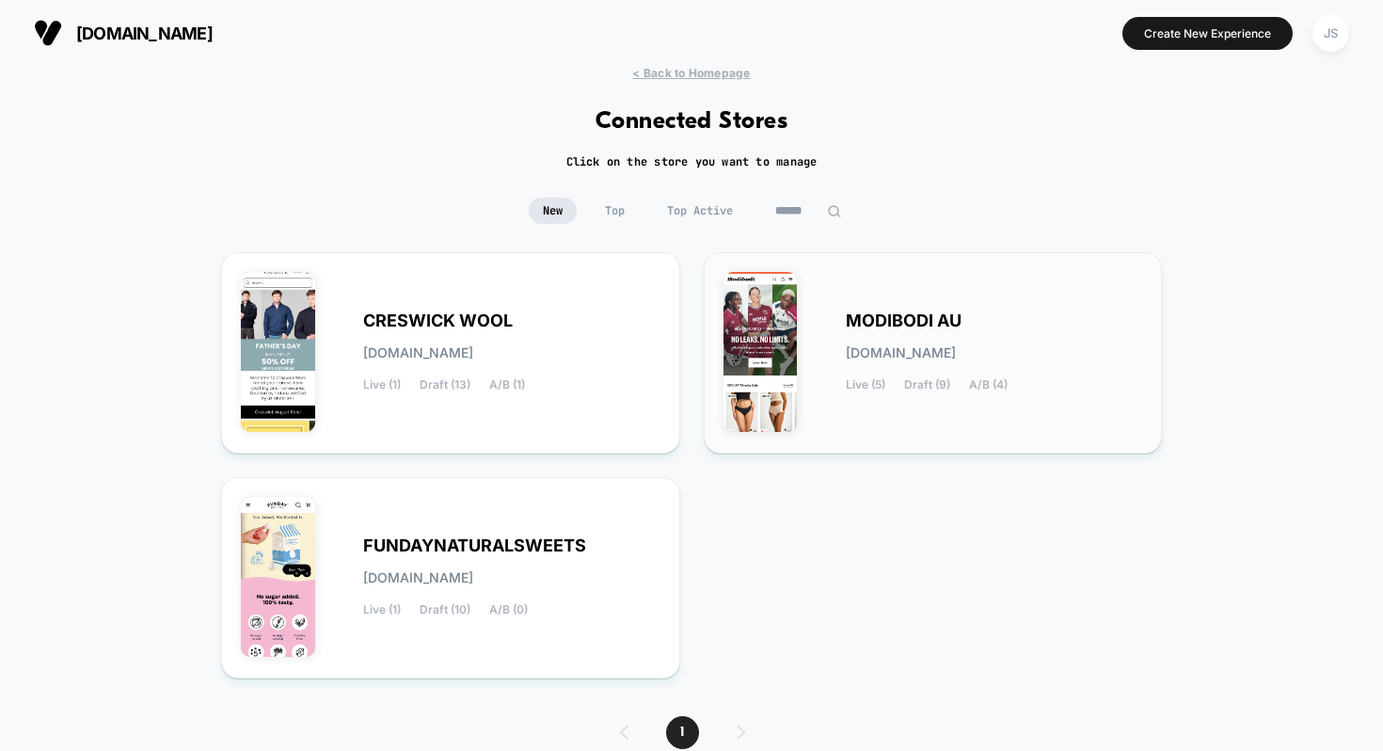
click at [872, 339] on div "MODIBODI AU modibodi-au.myshopify.com Live (5) Draft (9) A/B (4)" at bounding box center [994, 352] width 297 height 77
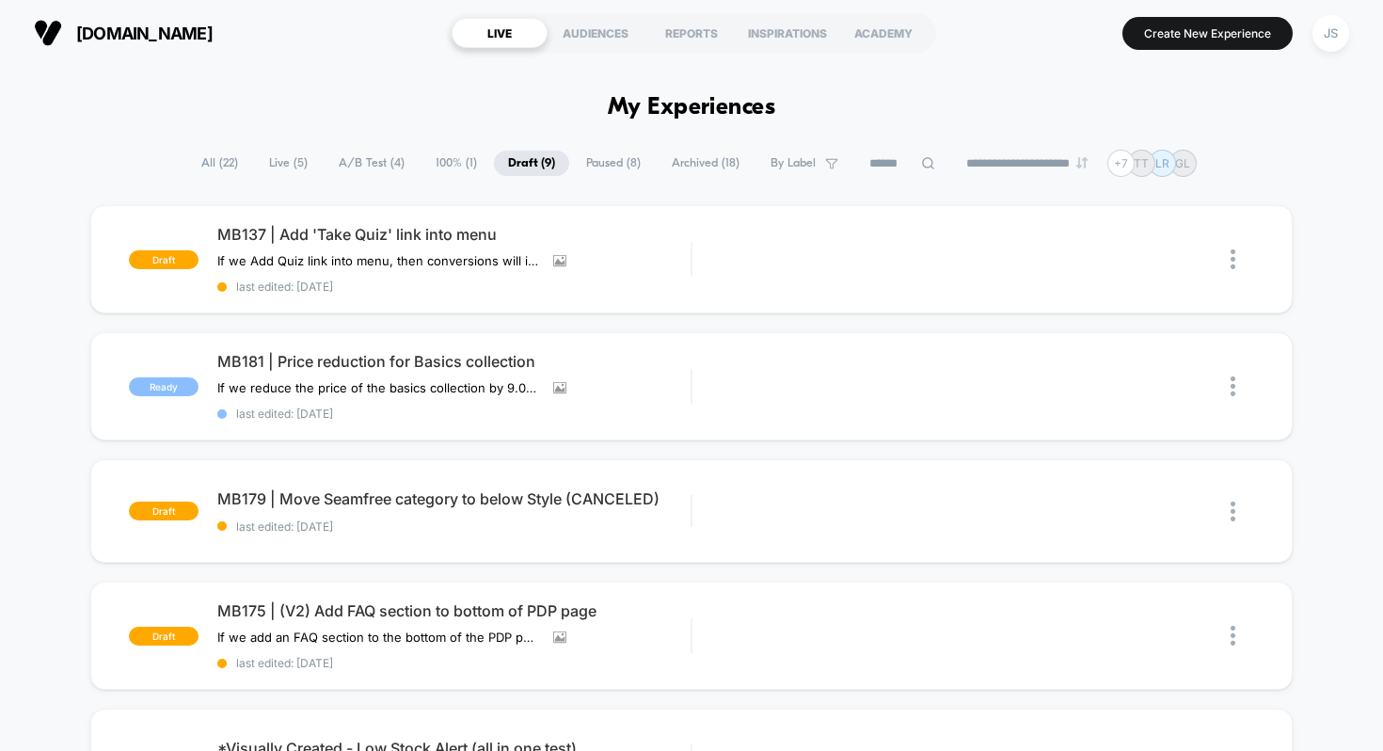
click at [280, 168] on span "Live ( 5 )" at bounding box center [288, 163] width 67 height 25
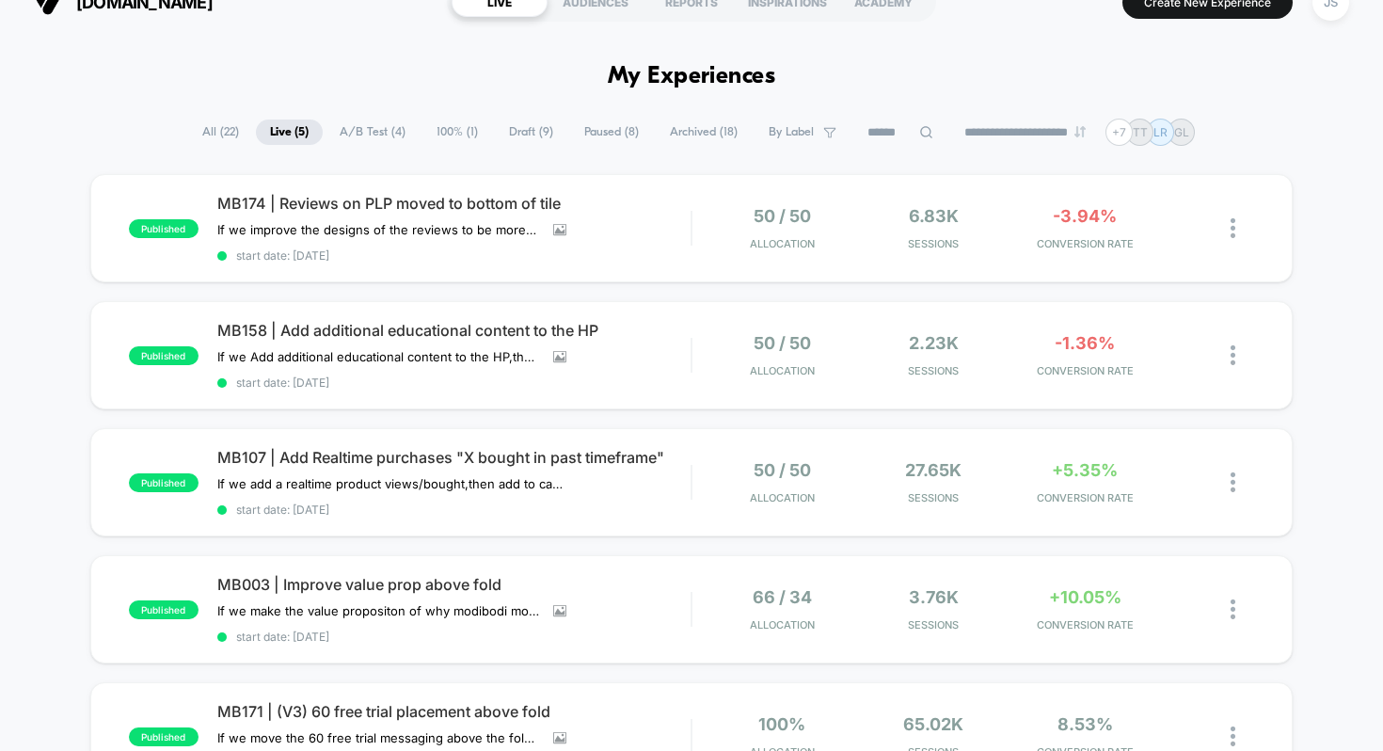
scroll to position [48, 0]
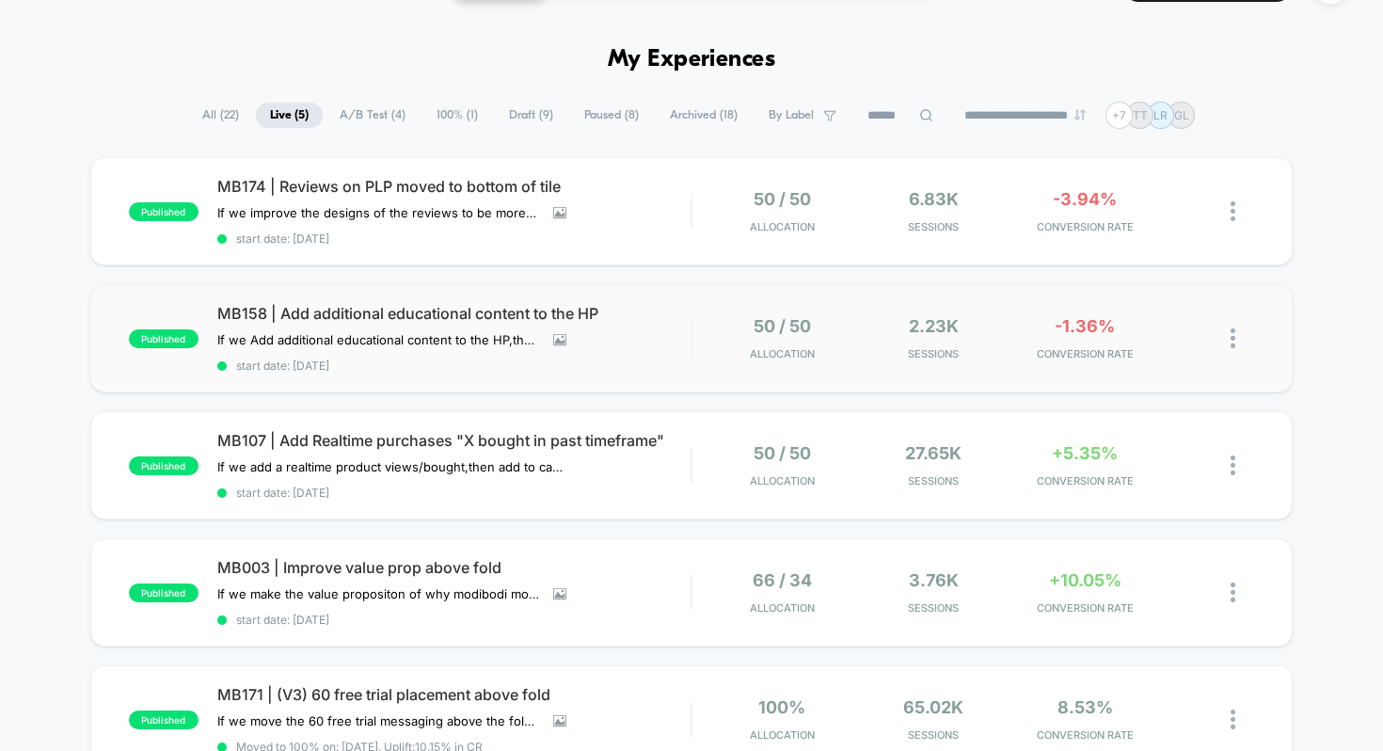
click at [1235, 338] on img at bounding box center [1233, 338] width 5 height 20
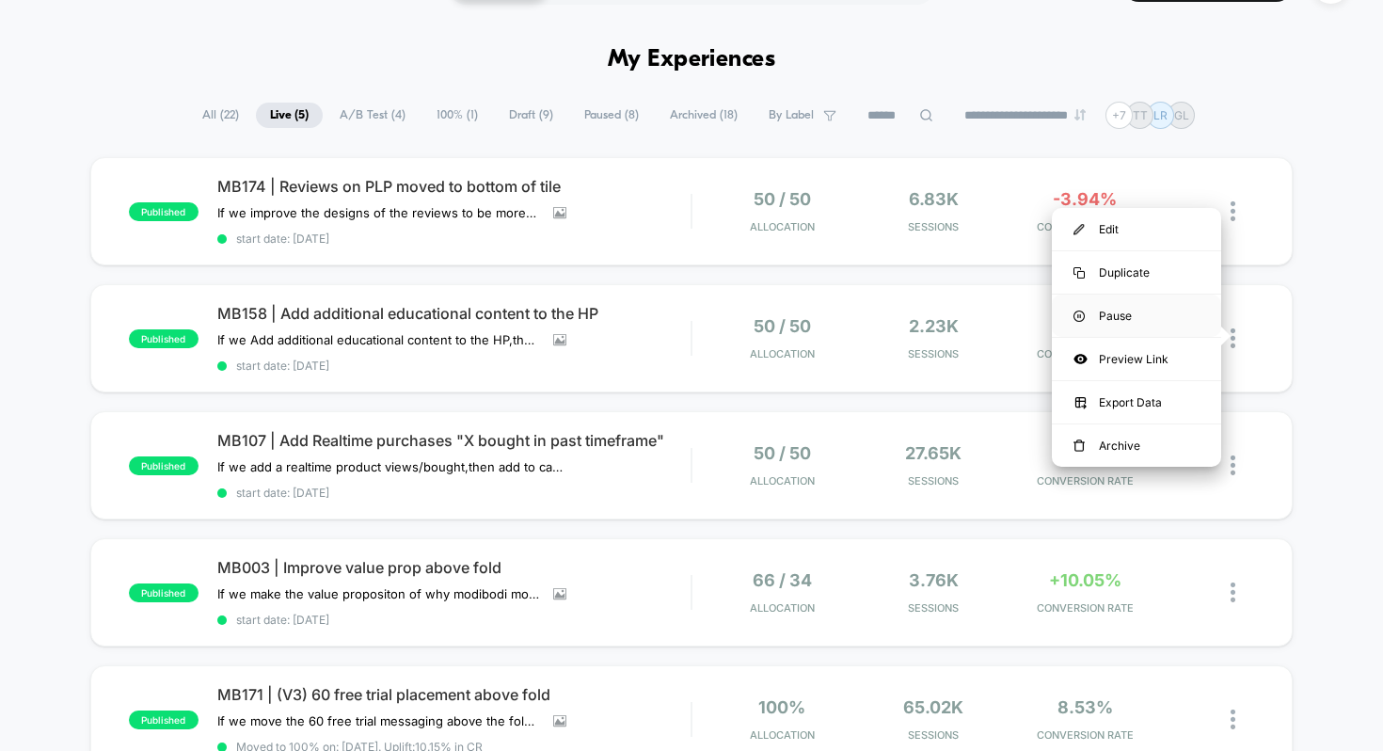
click at [1127, 323] on div "Pause" at bounding box center [1136, 316] width 169 height 42
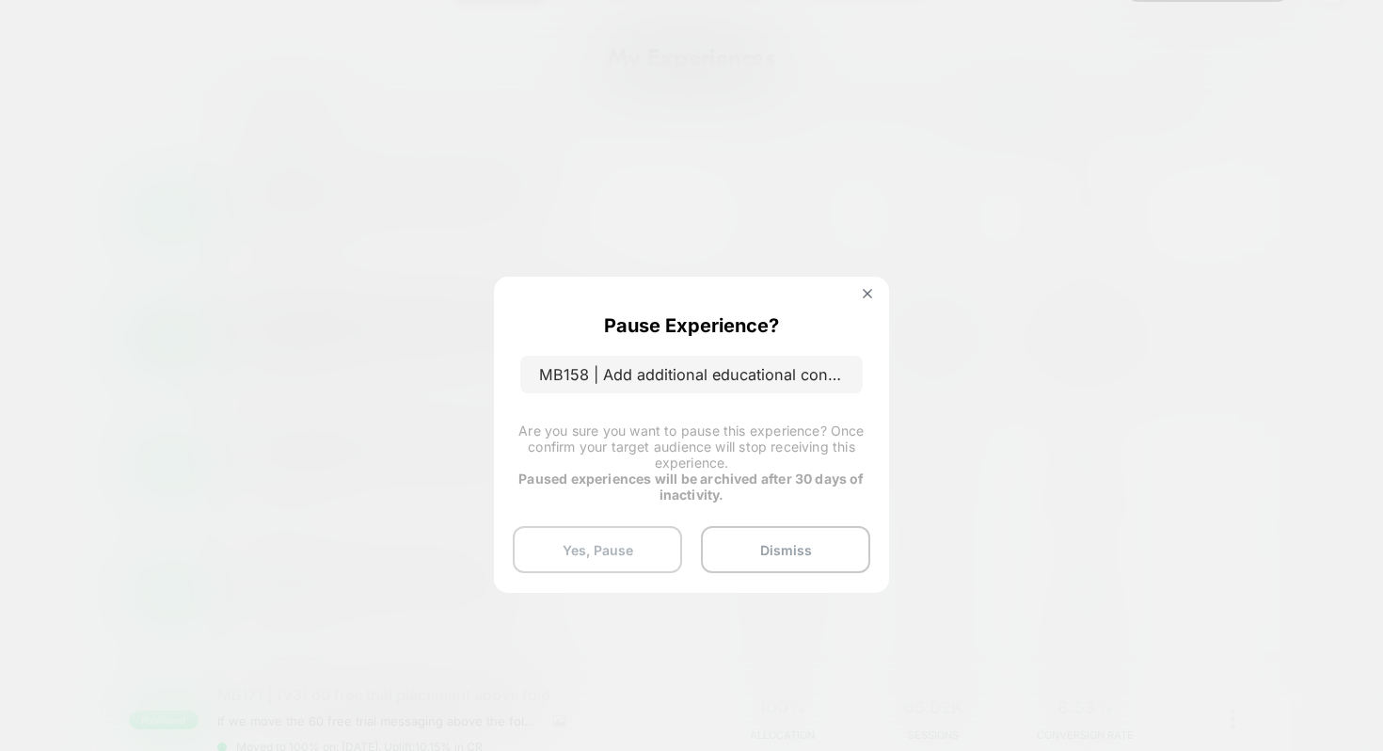
click at [620, 533] on button "Yes, Pause" at bounding box center [597, 549] width 169 height 47
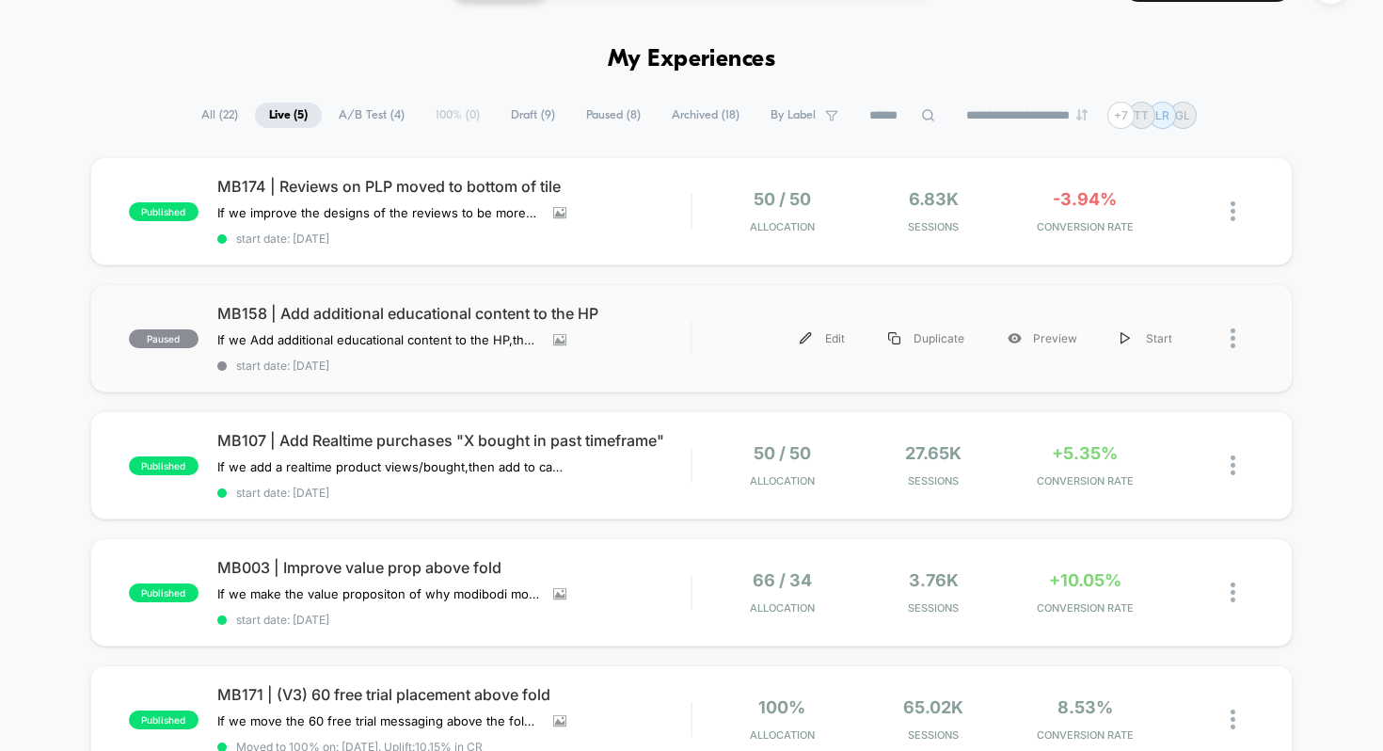
click at [1239, 343] on div at bounding box center [1243, 338] width 24 height 42
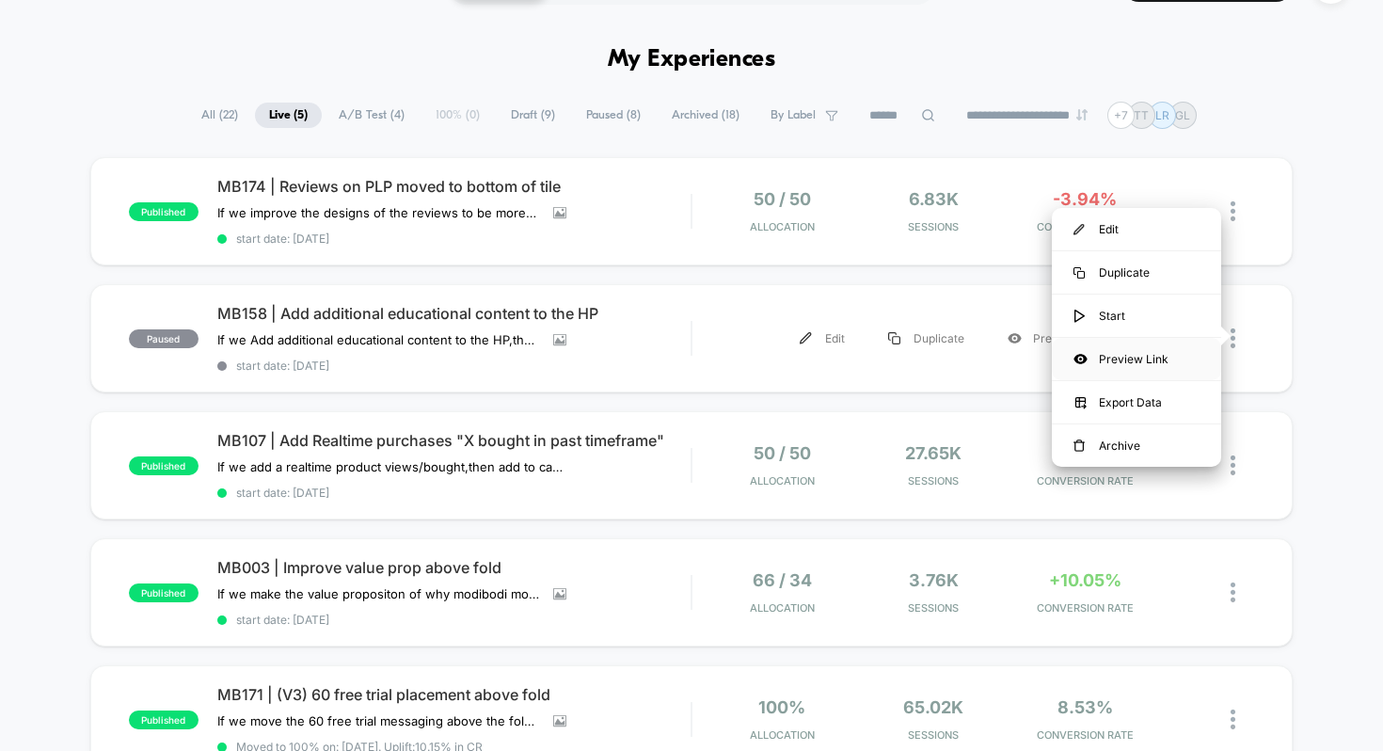
click at [1111, 366] on div "Preview Link" at bounding box center [1136, 359] width 169 height 42
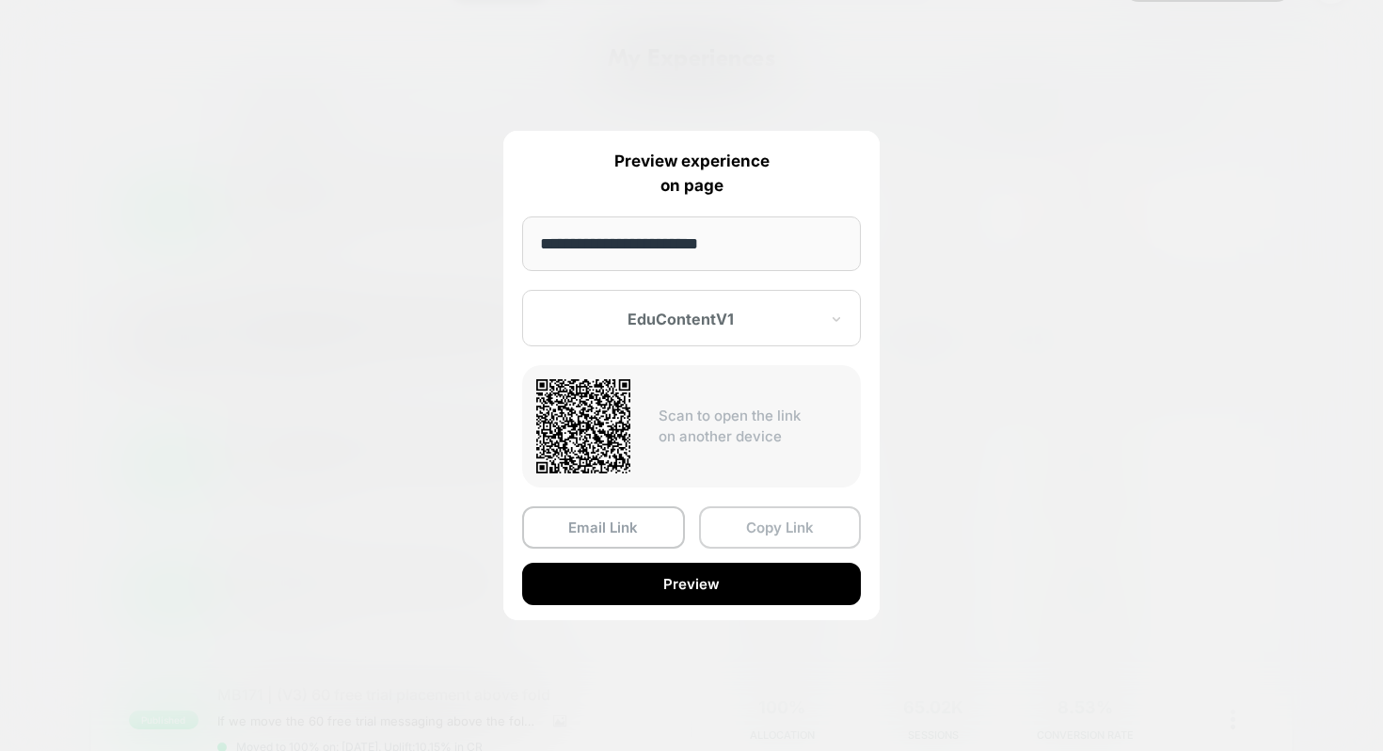
click at [743, 533] on button "Copy Link" at bounding box center [780, 527] width 163 height 42
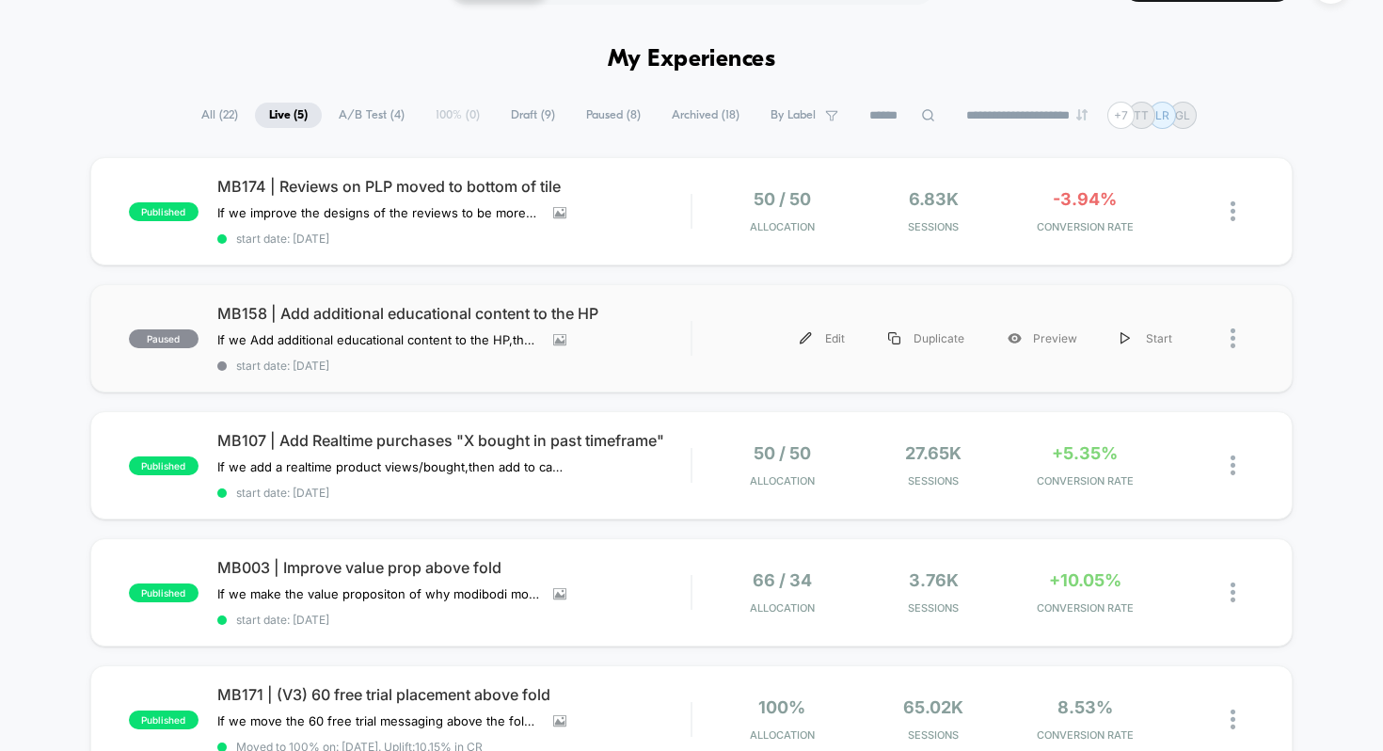
click at [1235, 336] on img at bounding box center [1233, 338] width 5 height 20
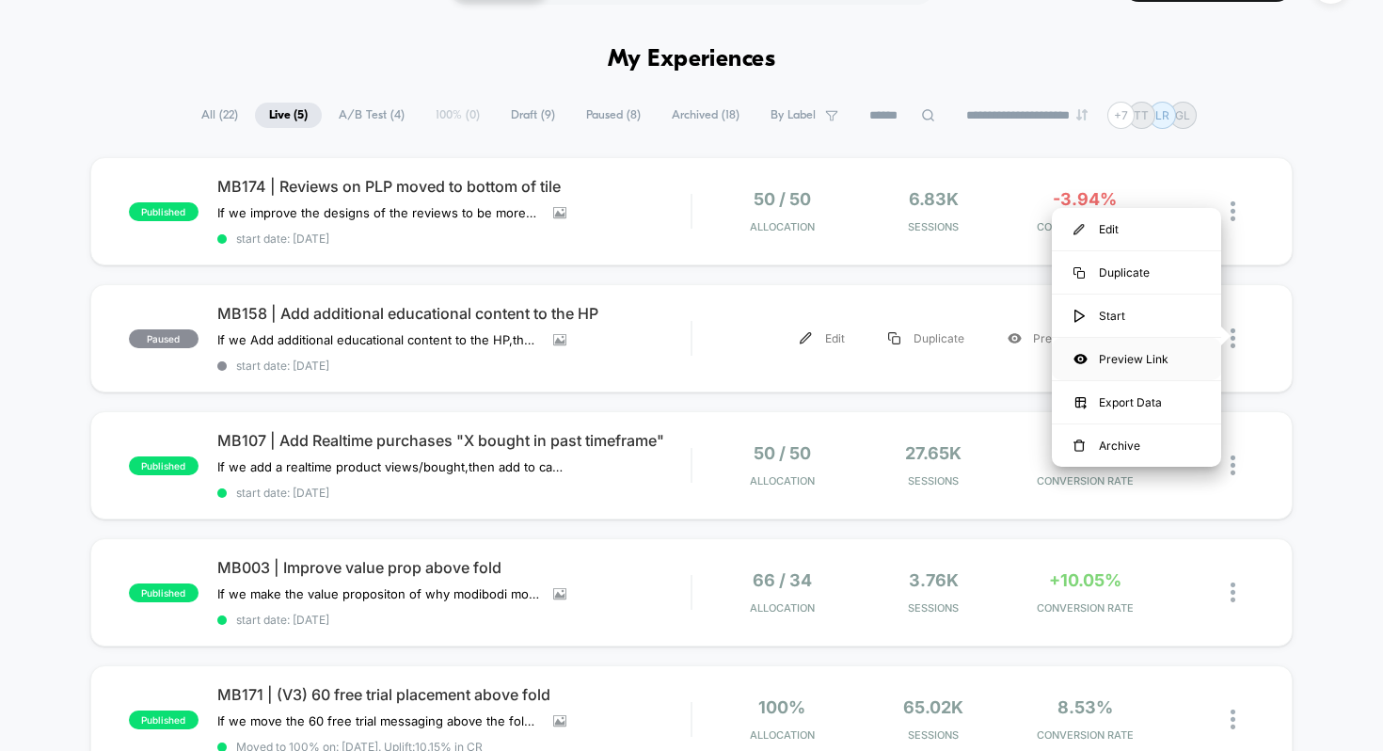
click at [1153, 359] on div "Preview Link" at bounding box center [1136, 359] width 169 height 42
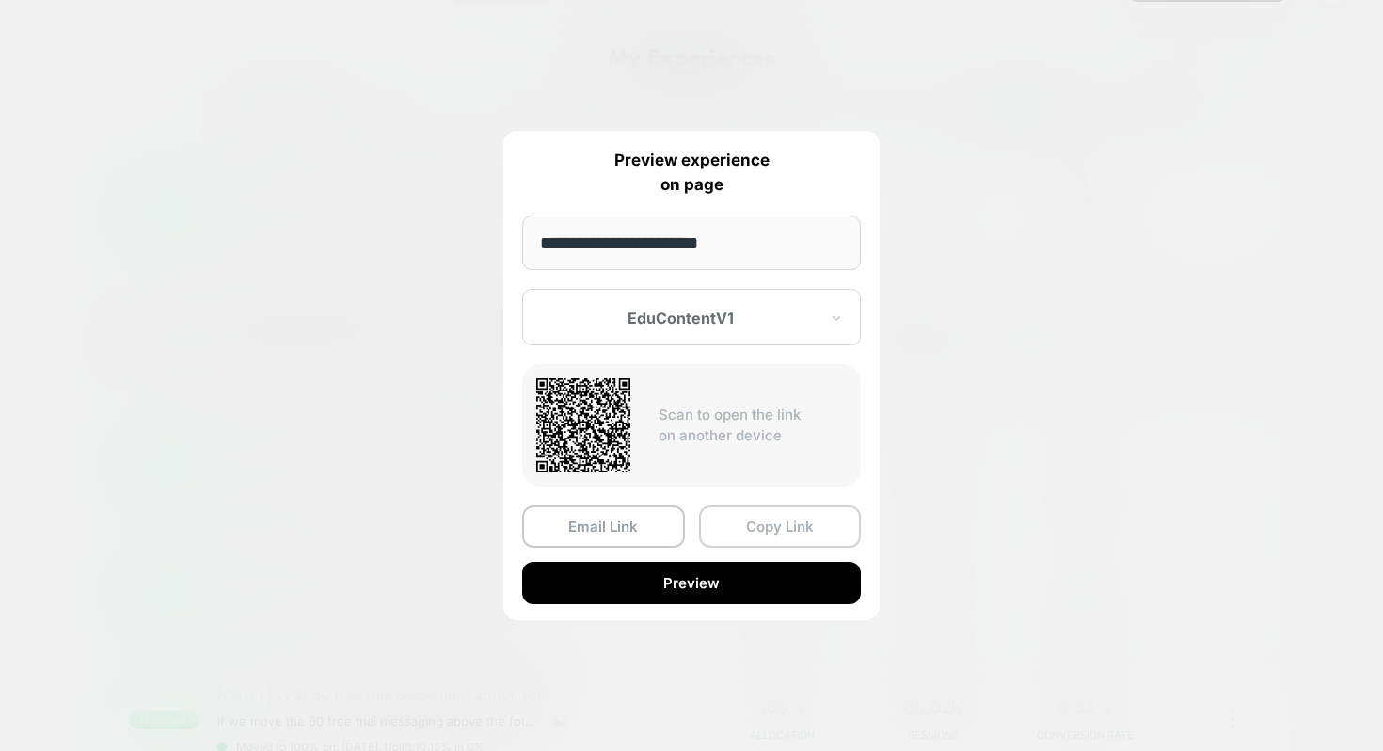
click at [761, 535] on button "Copy Link" at bounding box center [780, 526] width 163 height 42
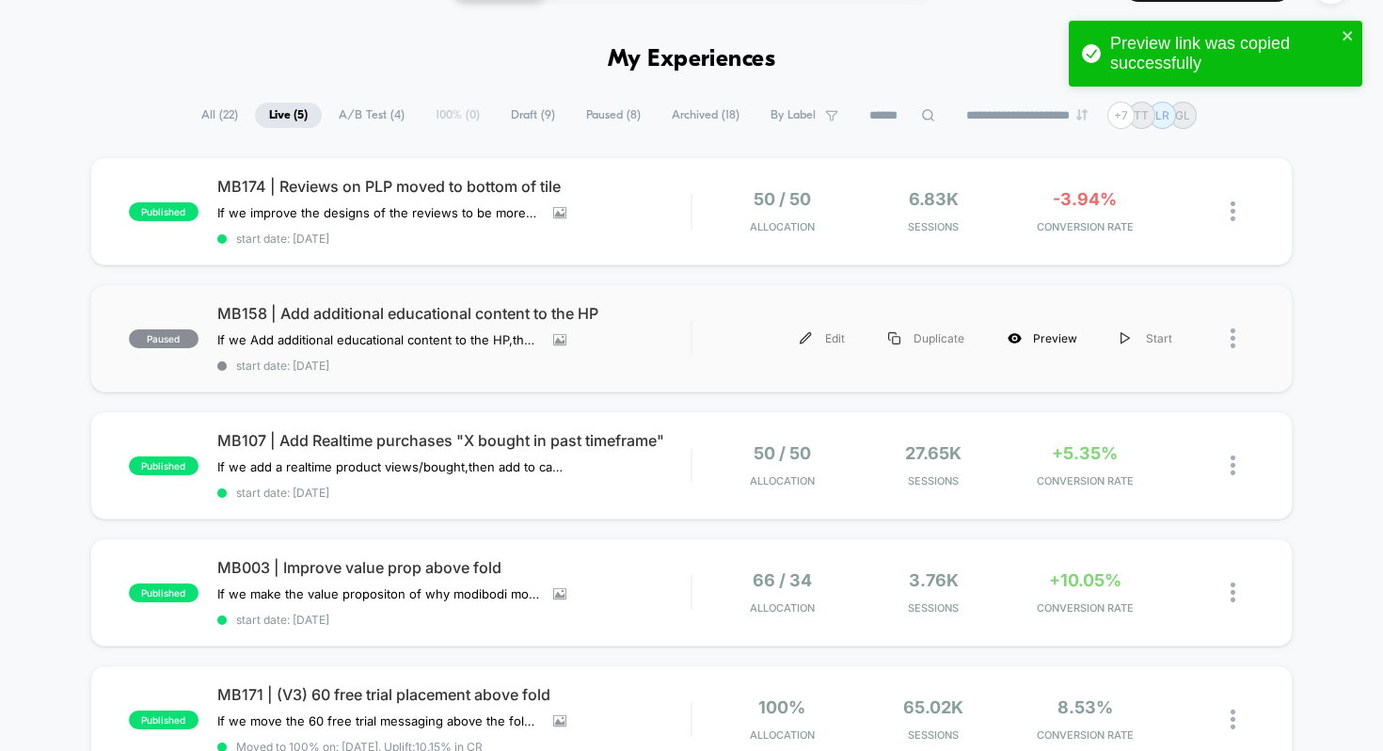
click at [1046, 338] on div "Preview" at bounding box center [1042, 338] width 113 height 42
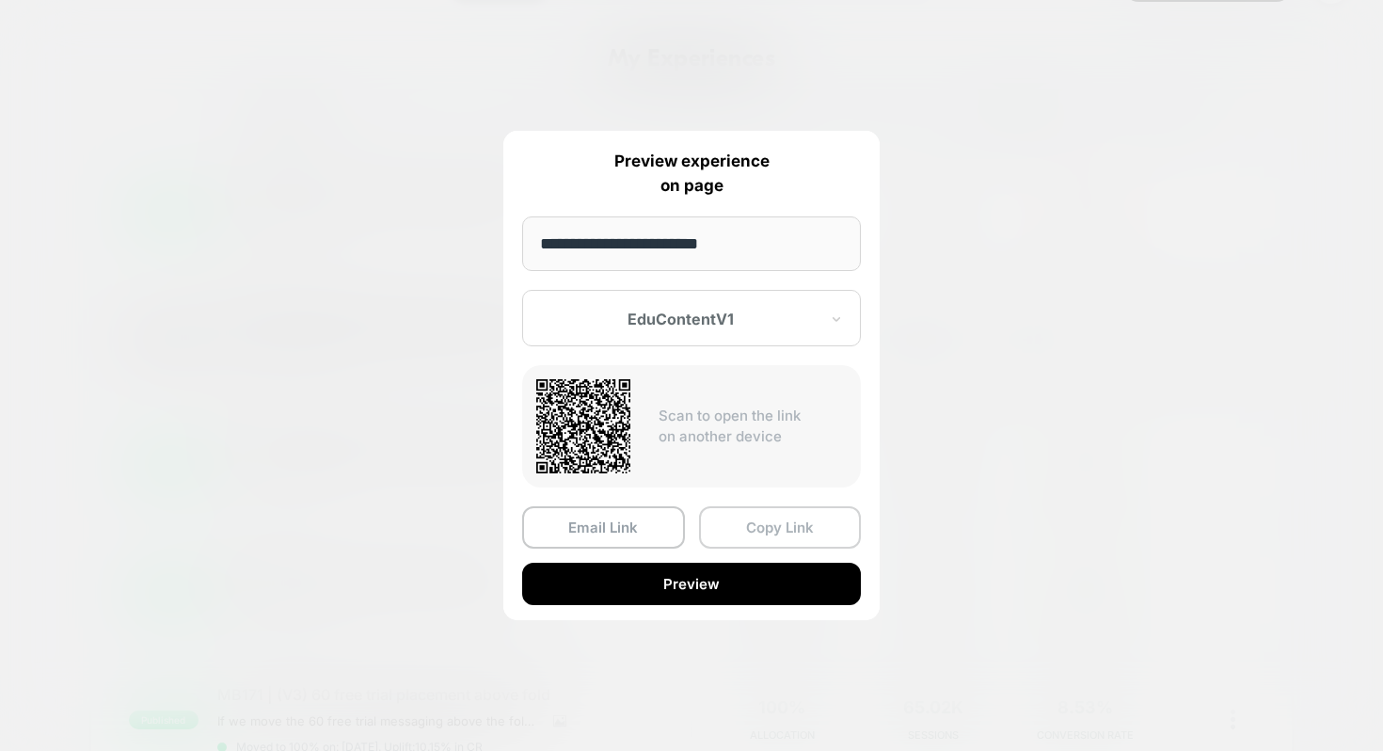
click at [756, 514] on button "Copy Link" at bounding box center [780, 527] width 163 height 42
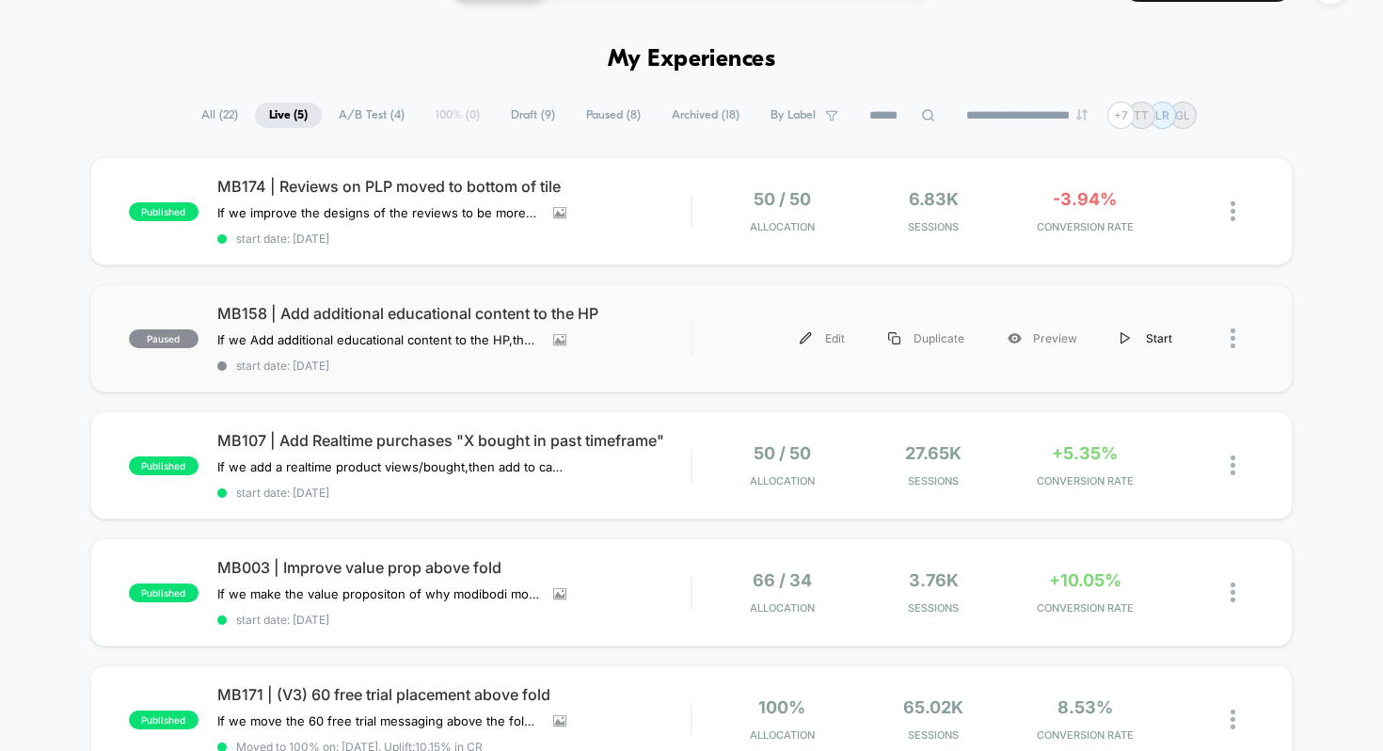
click at [1161, 331] on div "Start" at bounding box center [1146, 338] width 95 height 42
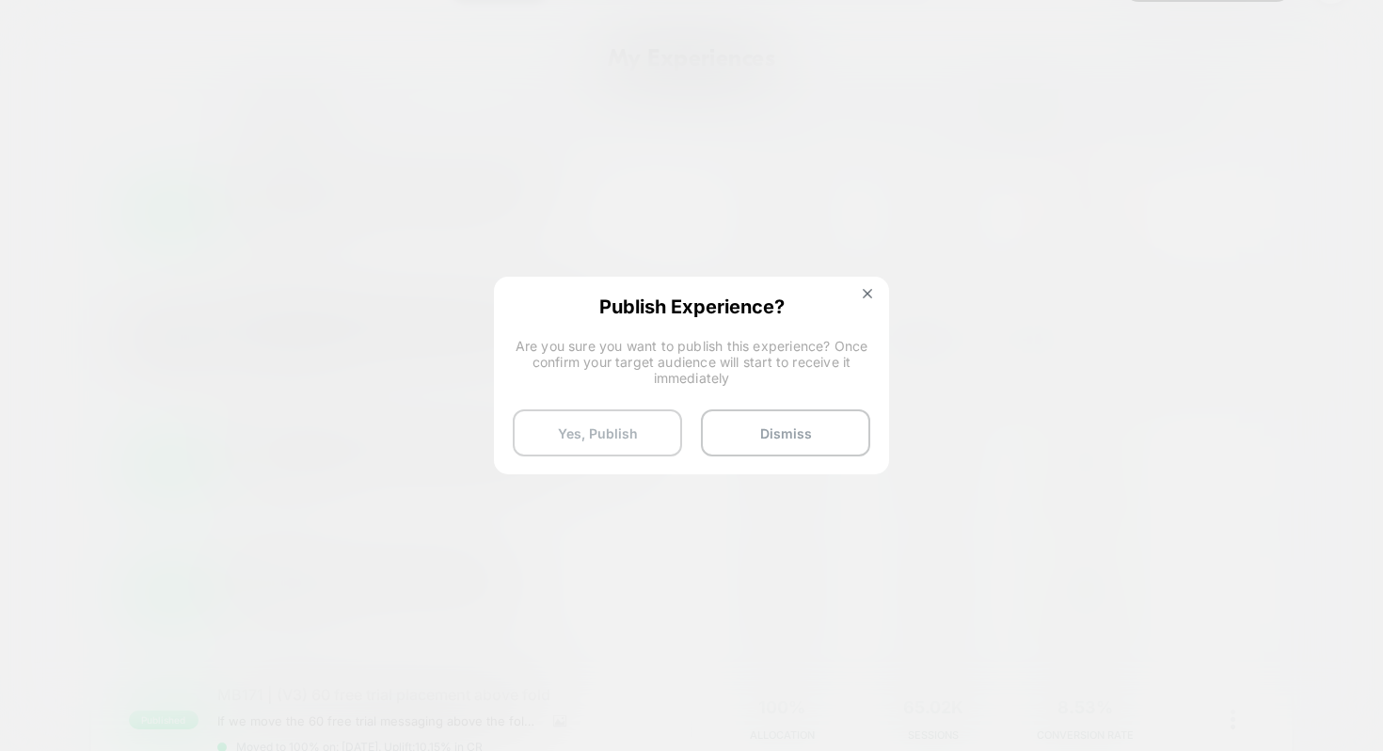
click at [646, 427] on button "Yes, Publish" at bounding box center [597, 432] width 169 height 47
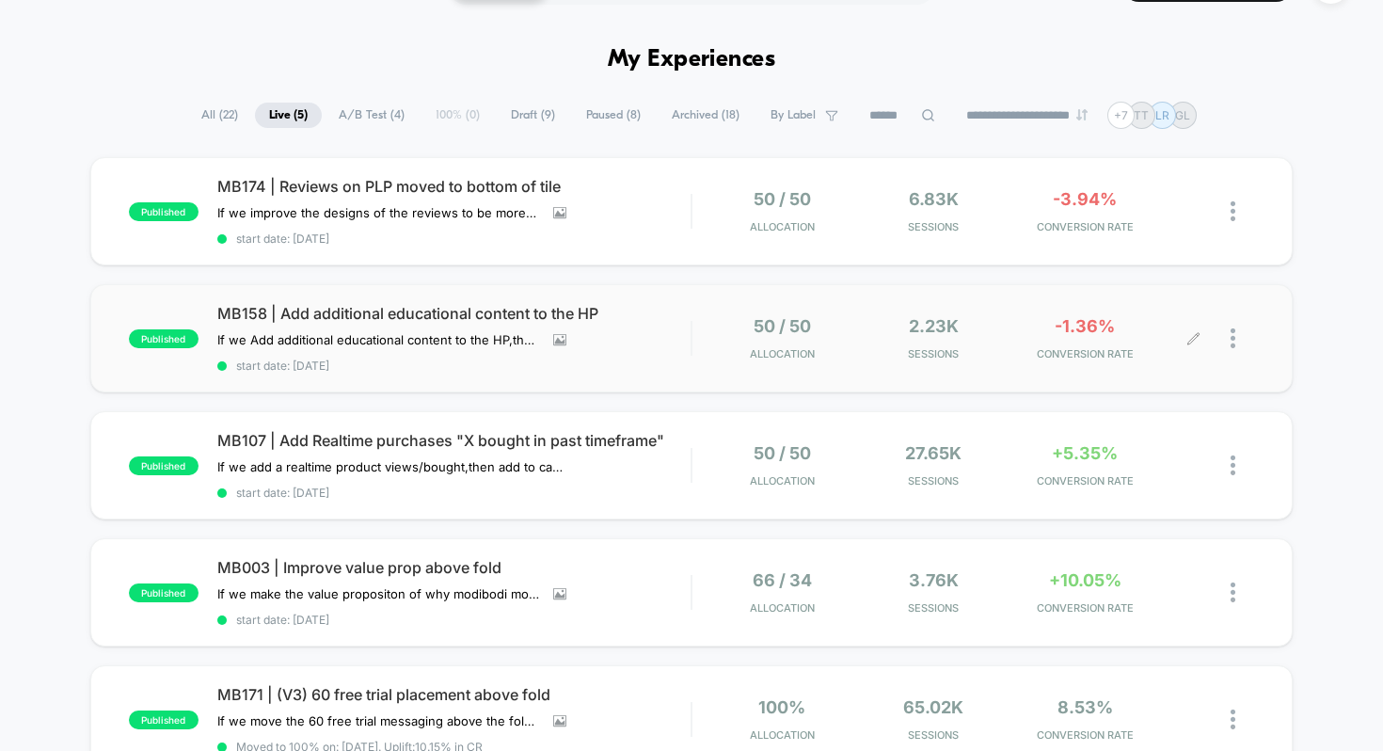
click at [1230, 336] on div at bounding box center [1224, 338] width 60 height 44
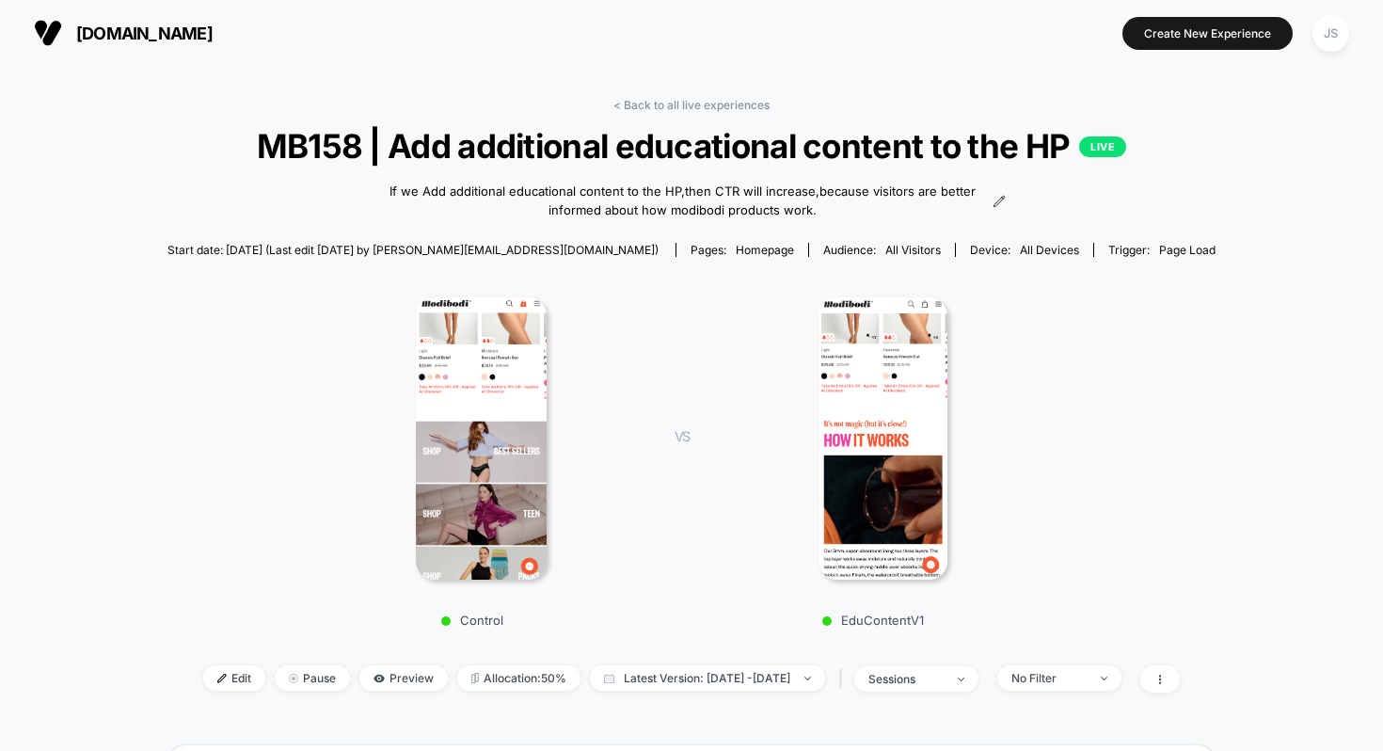
scroll to position [36, 0]
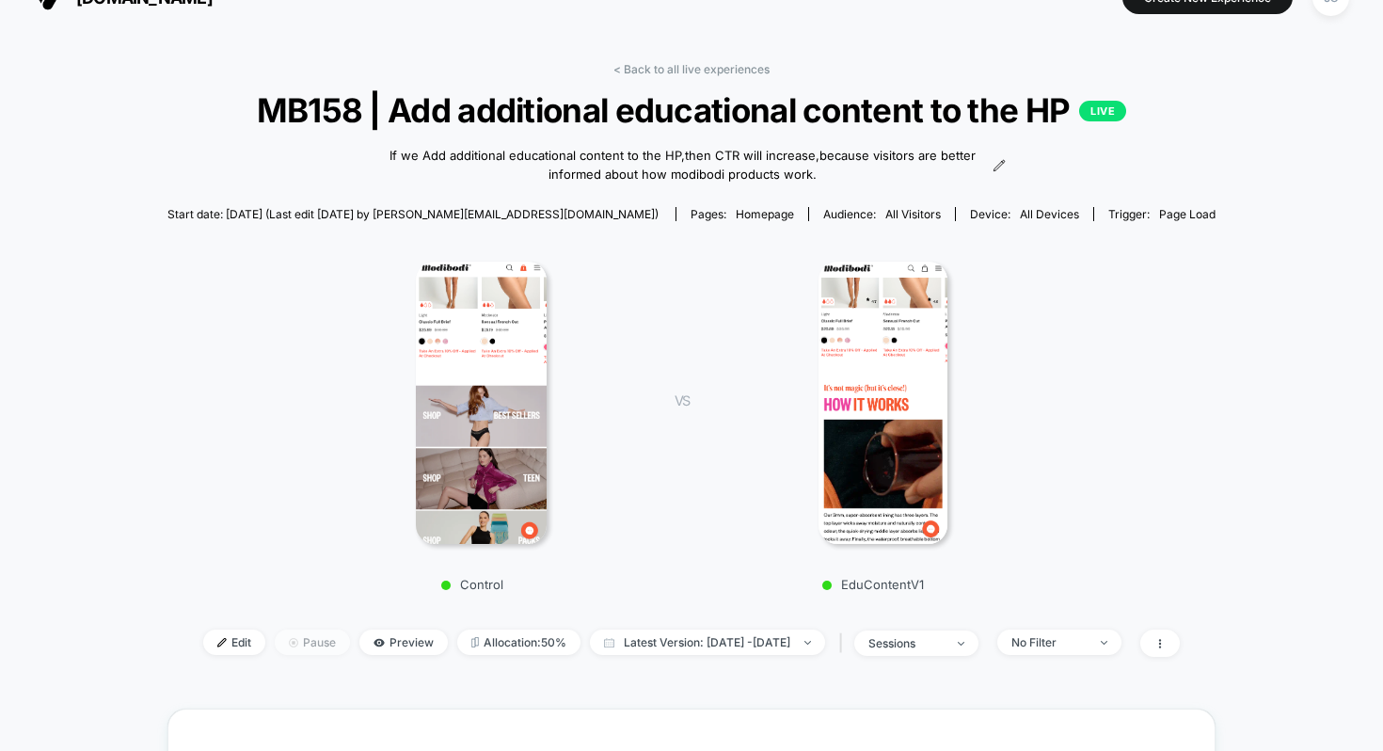
click at [296, 641] on span "Pause" at bounding box center [312, 642] width 75 height 25
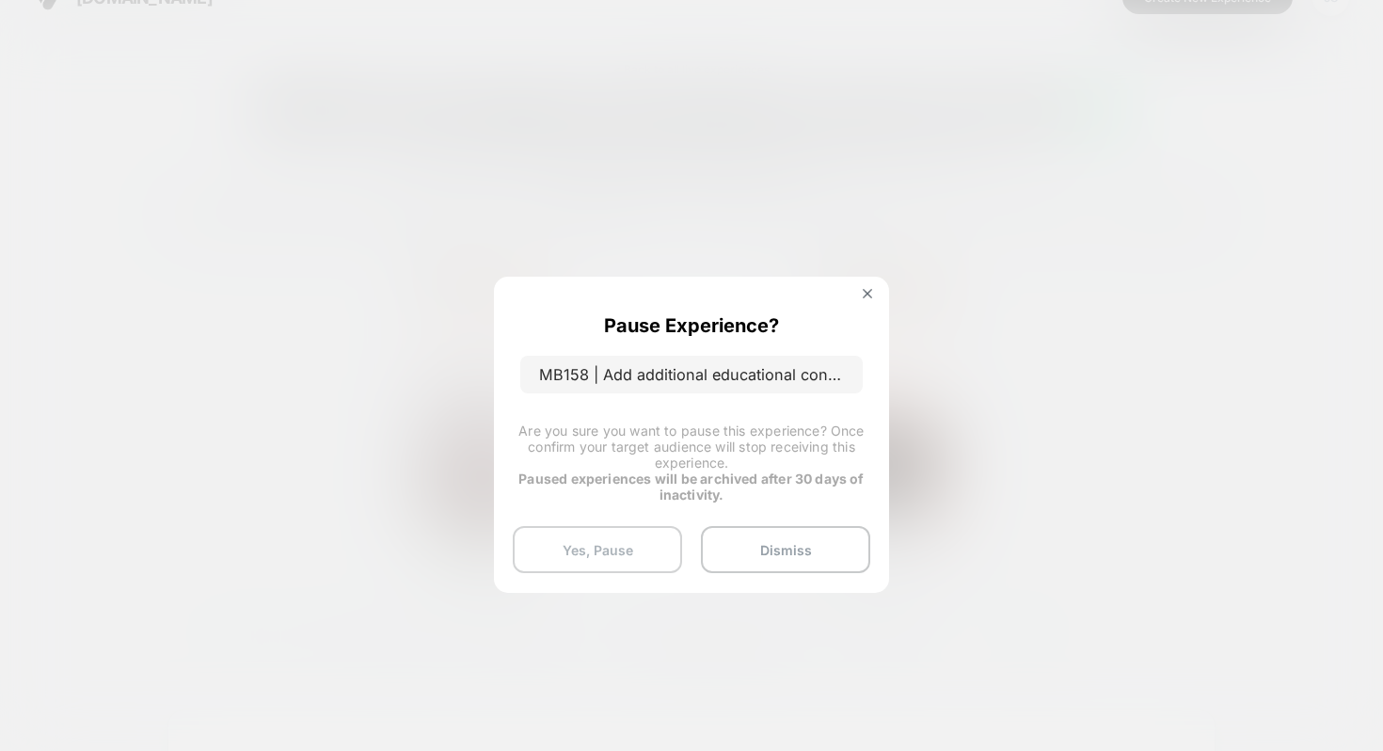
click at [619, 548] on button "Yes, Pause" at bounding box center [597, 549] width 169 height 47
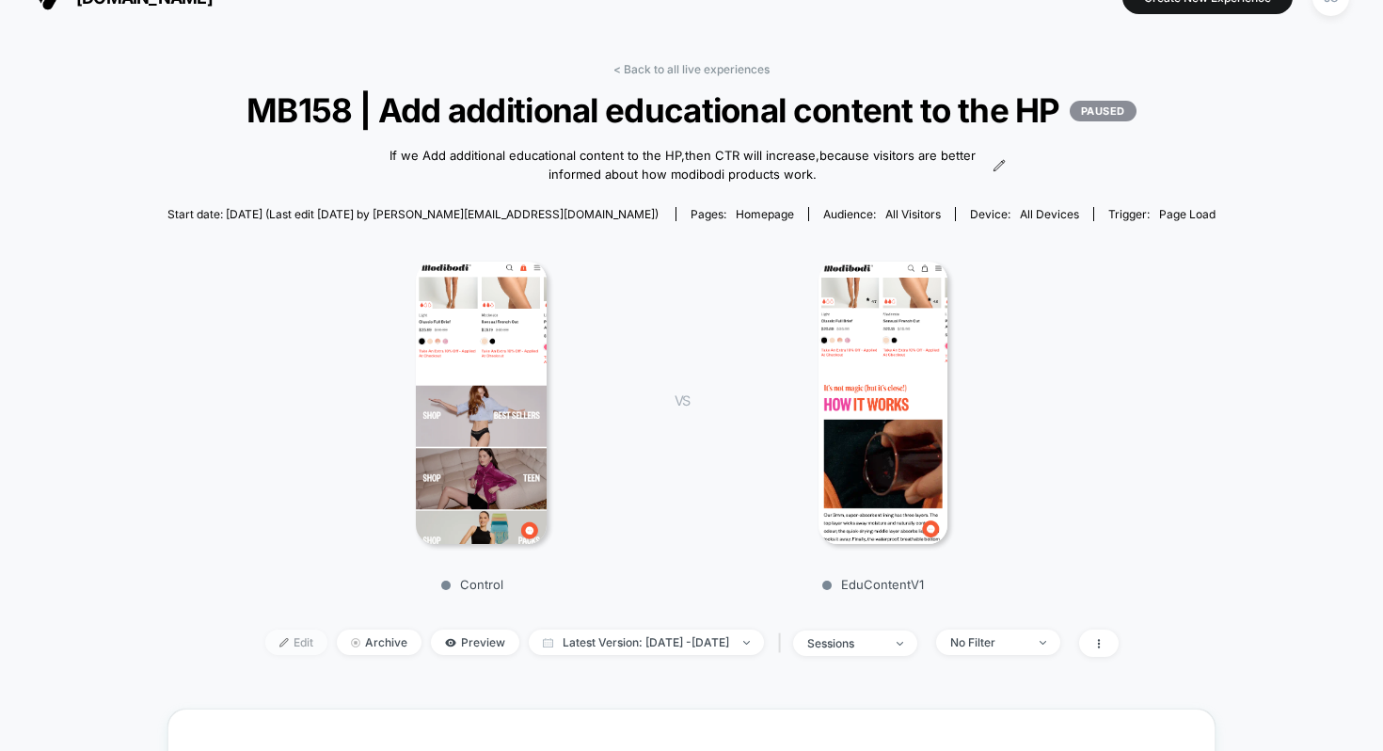
click at [279, 647] on img at bounding box center [283, 642] width 9 height 9
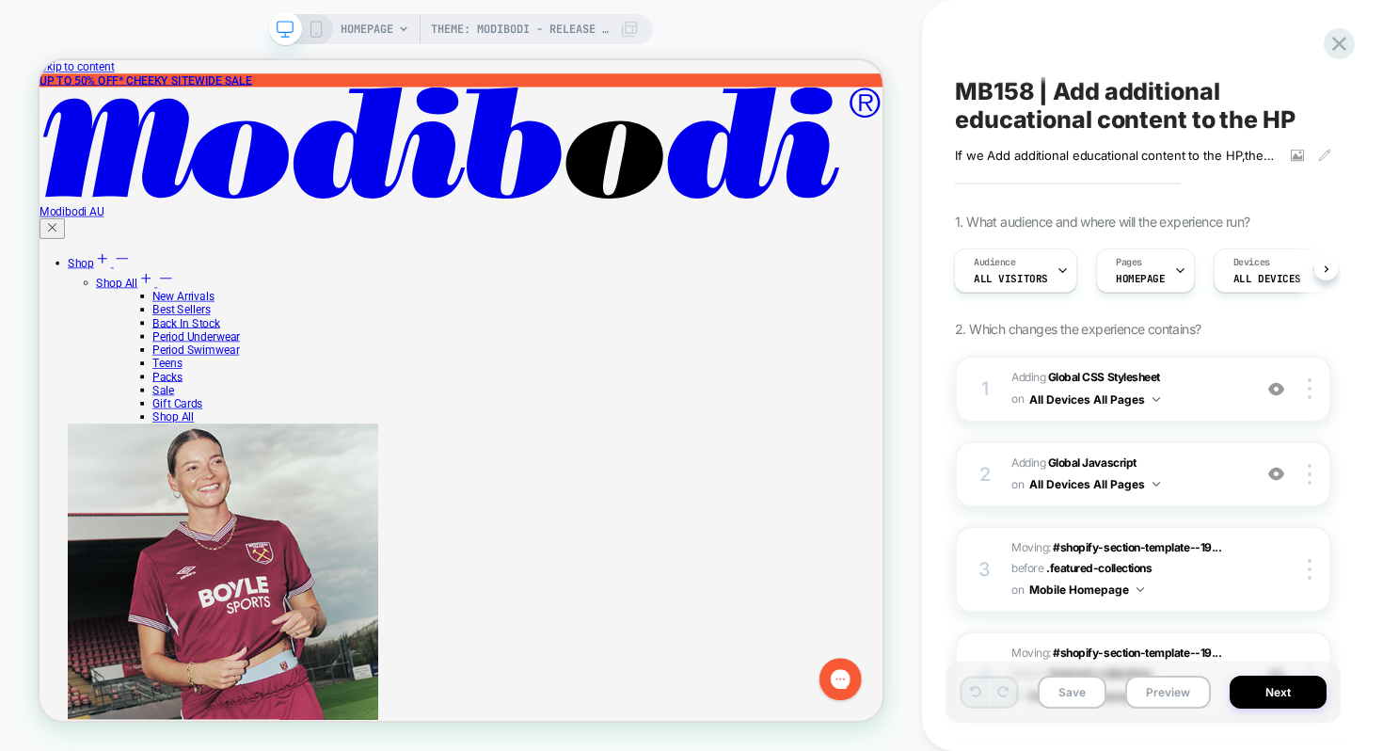
click at [876, 39] on div "Theme: Modibodi - Release v1.2.4 HOMEPAGE Theme: Modibodi - Release v1.2.4" at bounding box center [461, 375] width 922 height 713
click at [1330, 51] on icon at bounding box center [1339, 43] width 25 height 25
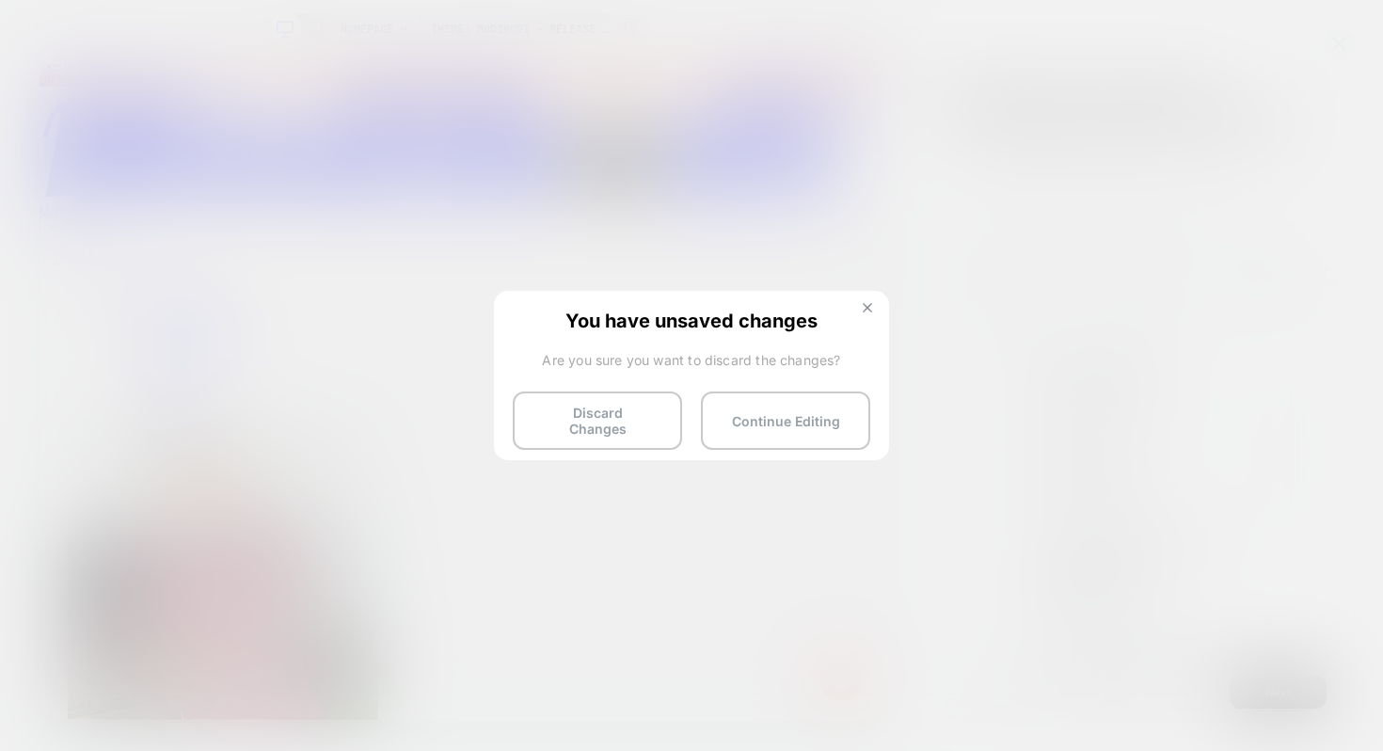
click at [870, 304] on img at bounding box center [867, 307] width 9 height 9
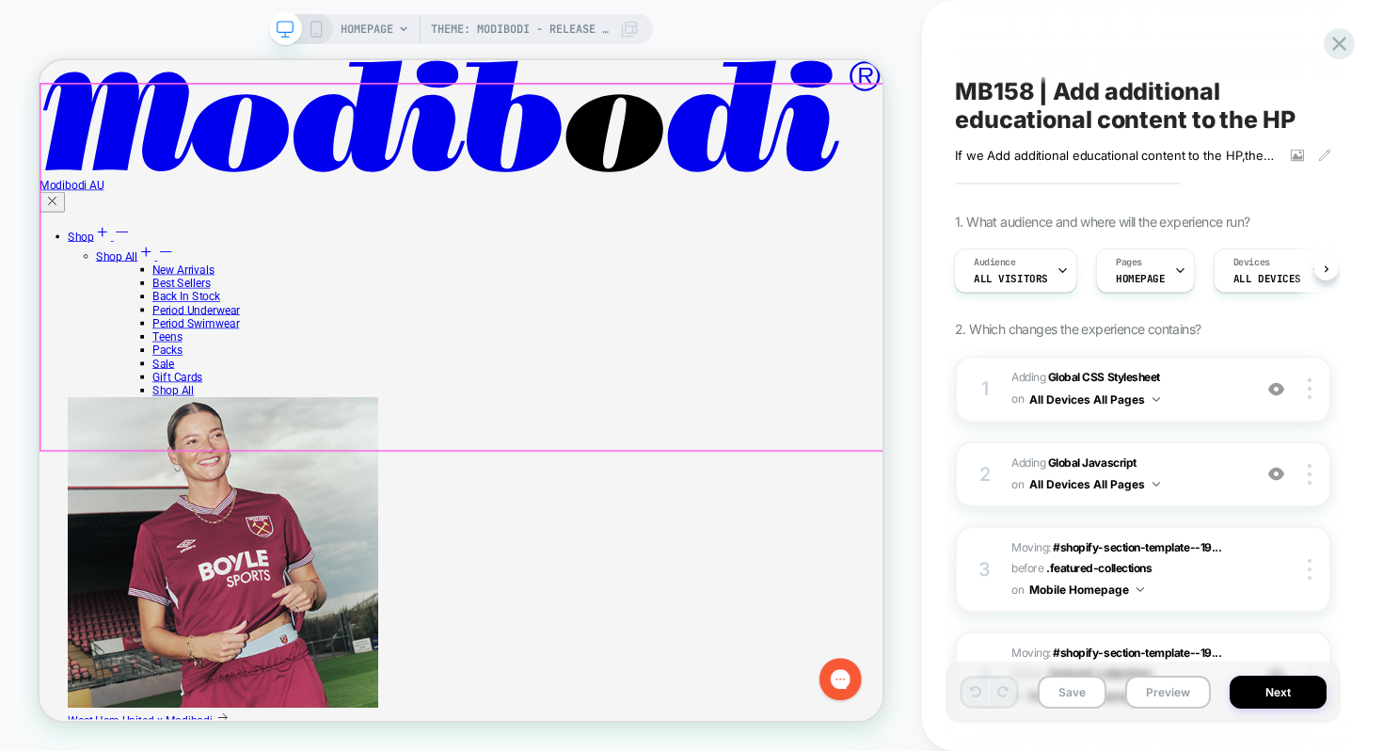
scroll to position [542, 0]
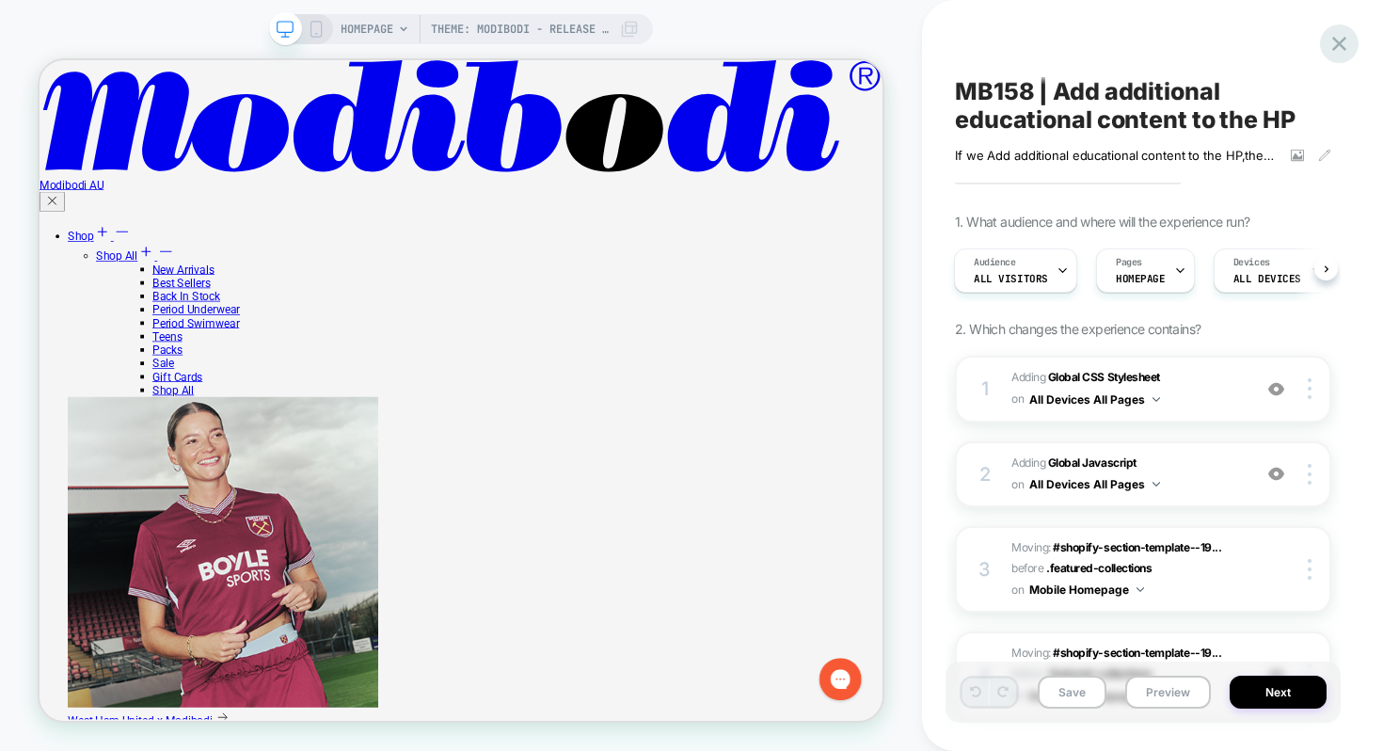
click at [1333, 47] on icon at bounding box center [1339, 43] width 25 height 25
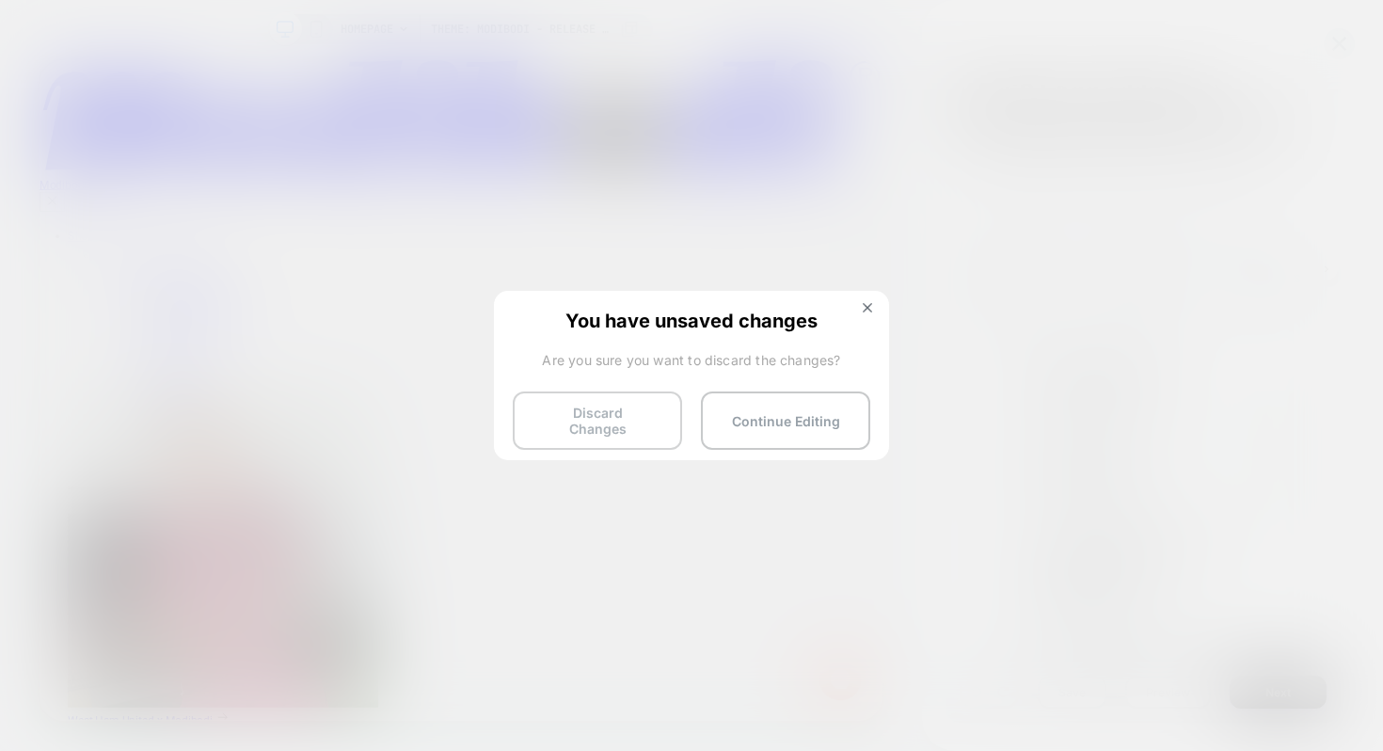
click at [564, 425] on button "Discard Changes" at bounding box center [597, 420] width 169 height 58
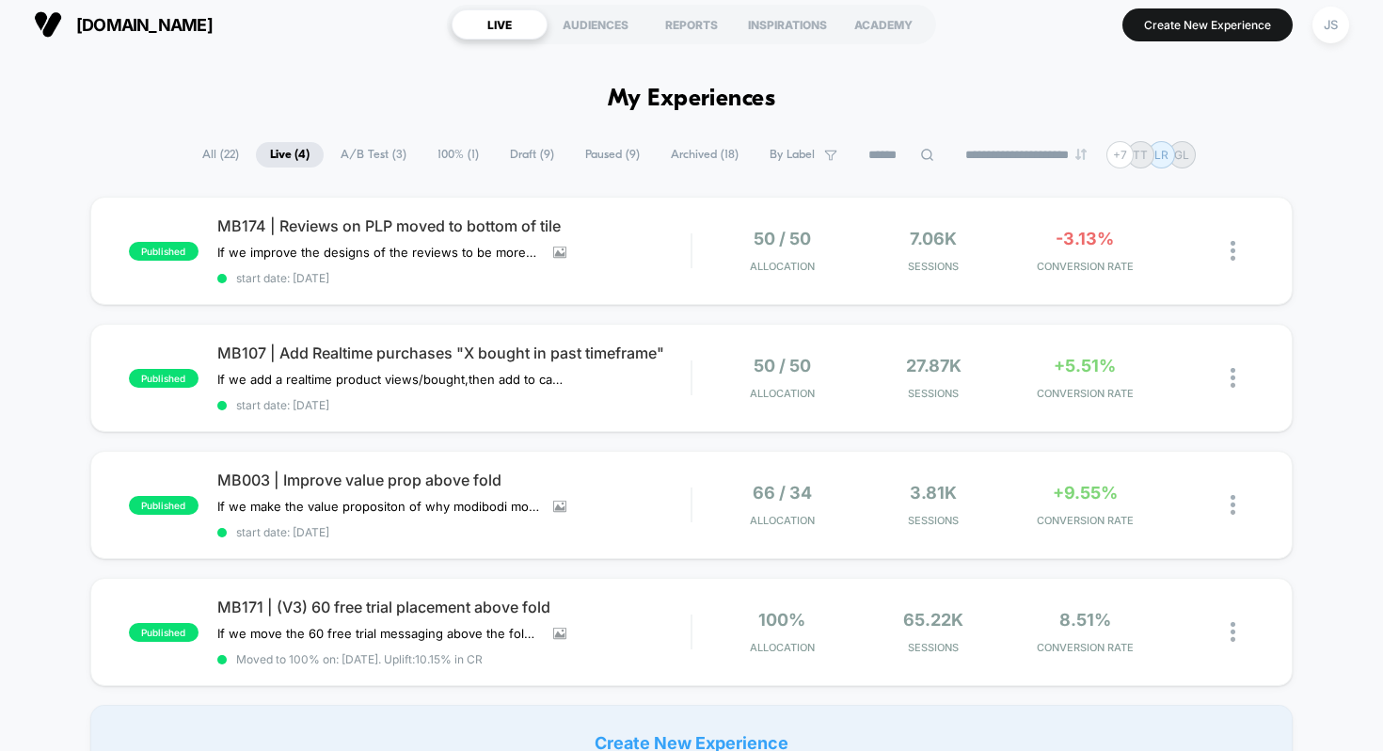
scroll to position [10, 0]
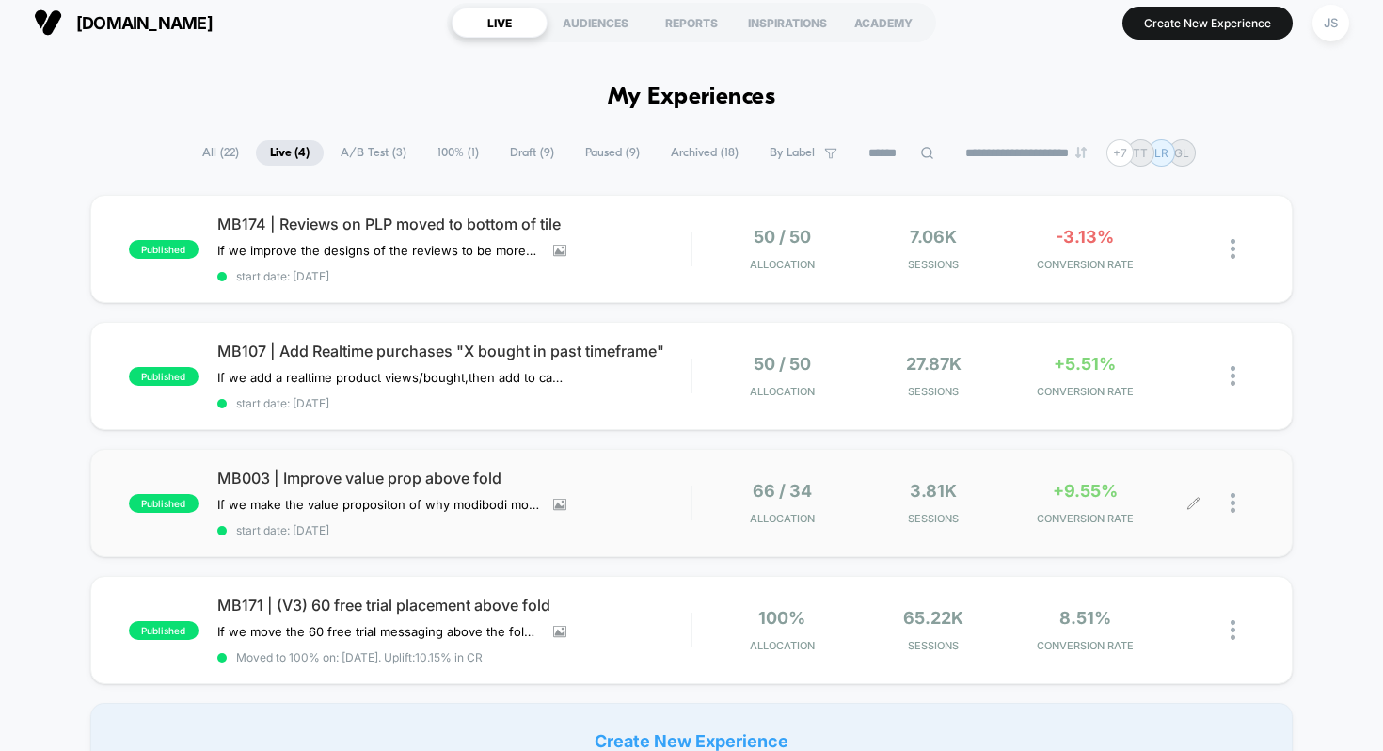
click at [1230, 498] on div at bounding box center [1224, 503] width 60 height 44
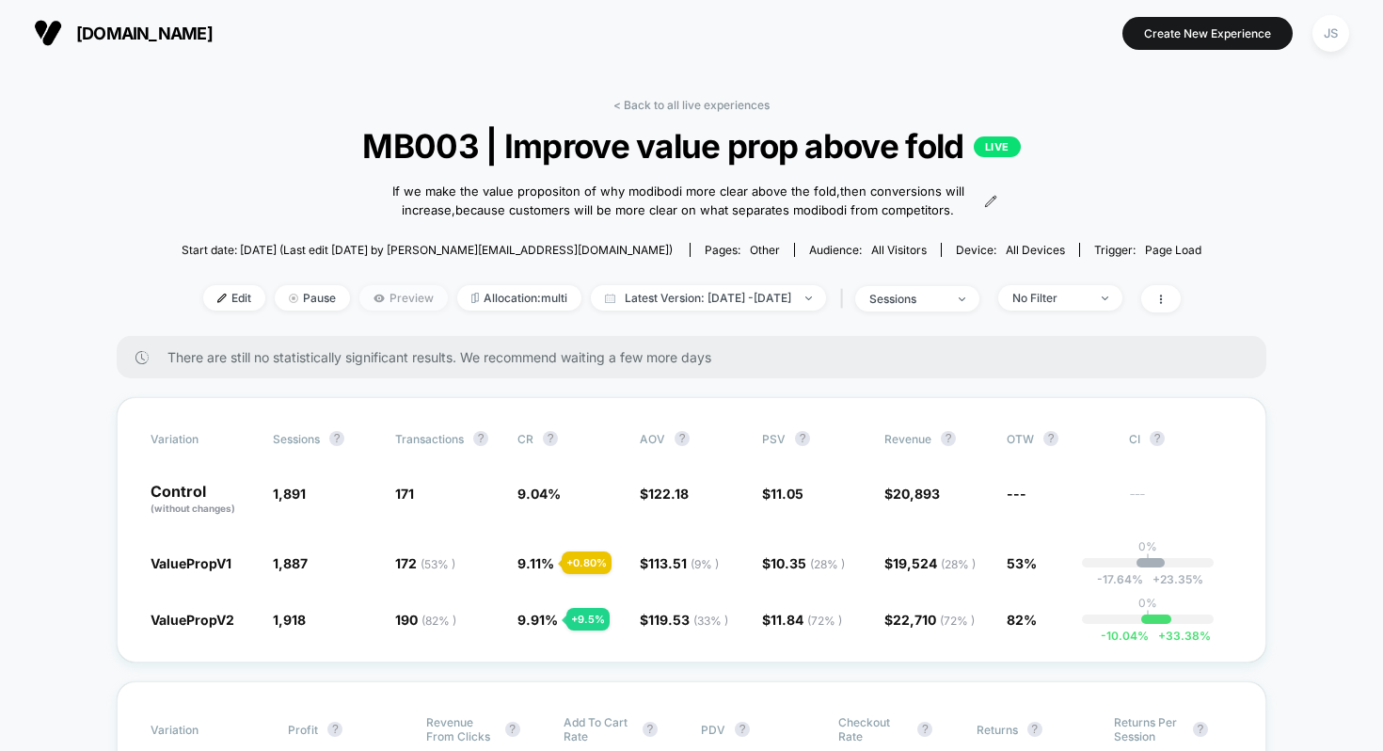
click at [399, 300] on span "Preview" at bounding box center [403, 297] width 88 height 25
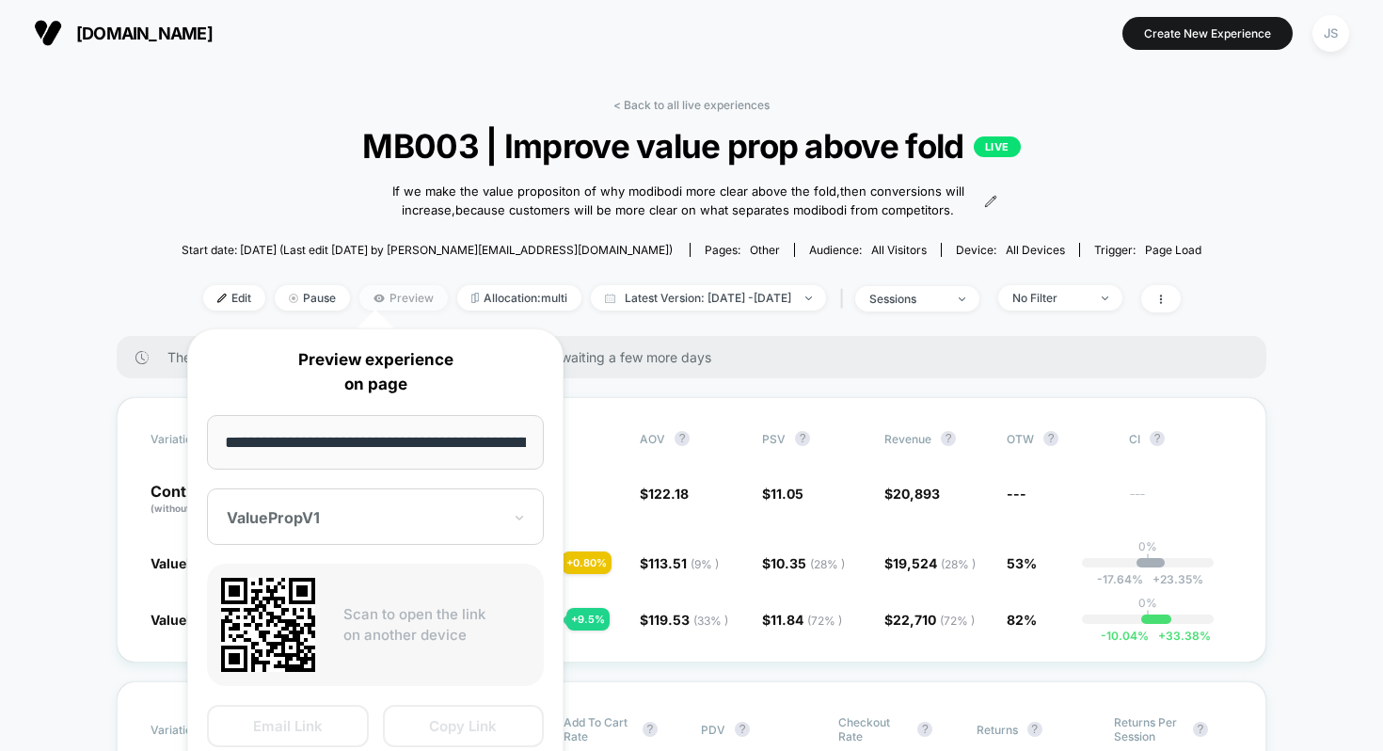
scroll to position [0, 1811]
click at [464, 726] on button "Copy Link" at bounding box center [464, 727] width 162 height 42
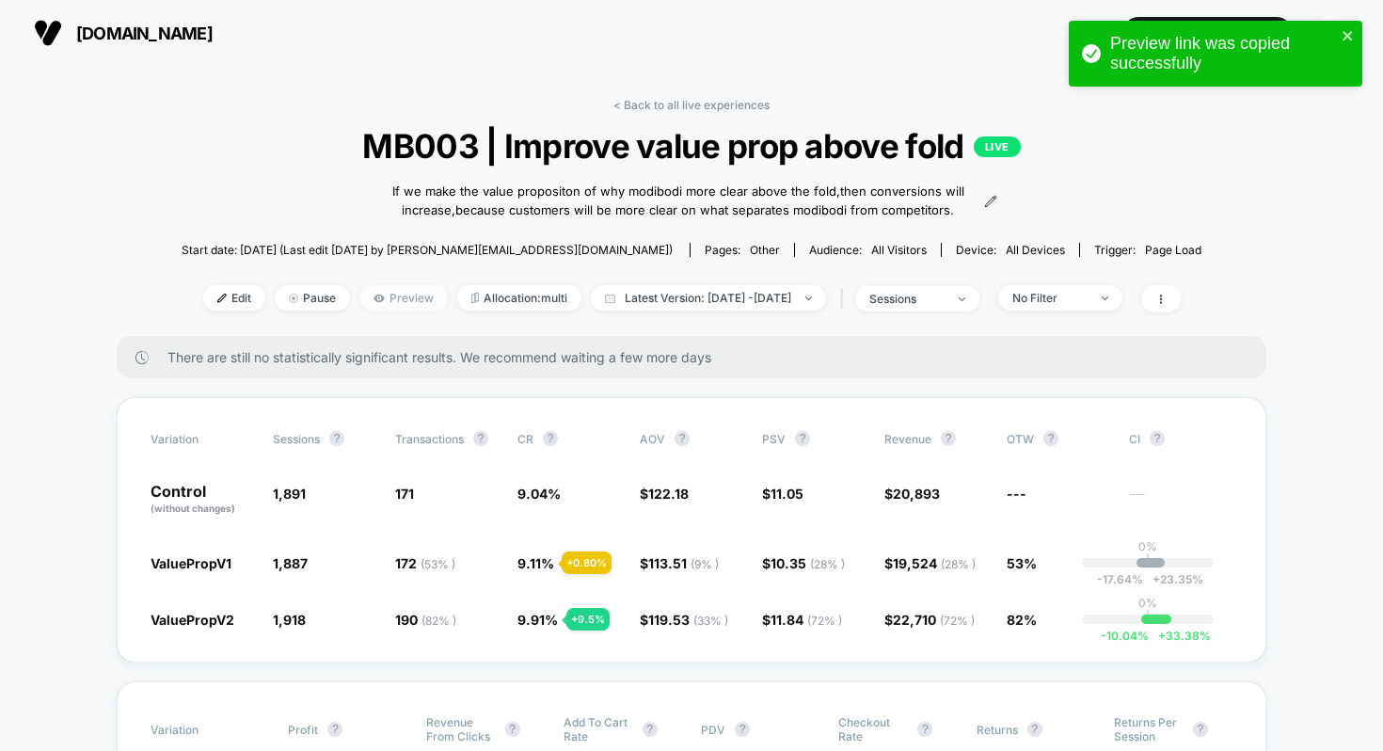
click at [359, 299] on span "Preview" at bounding box center [403, 297] width 88 height 25
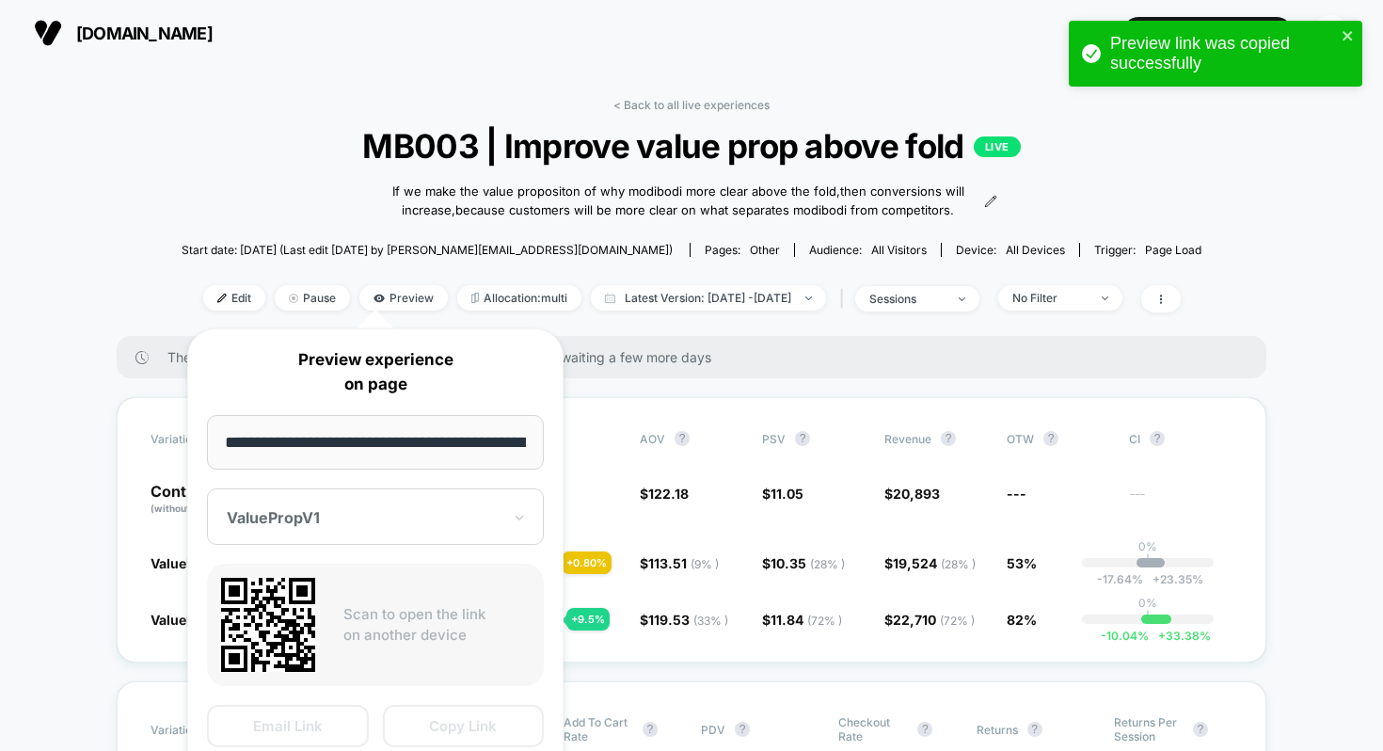
scroll to position [0, 1811]
click at [369, 522] on div at bounding box center [364, 518] width 275 height 19
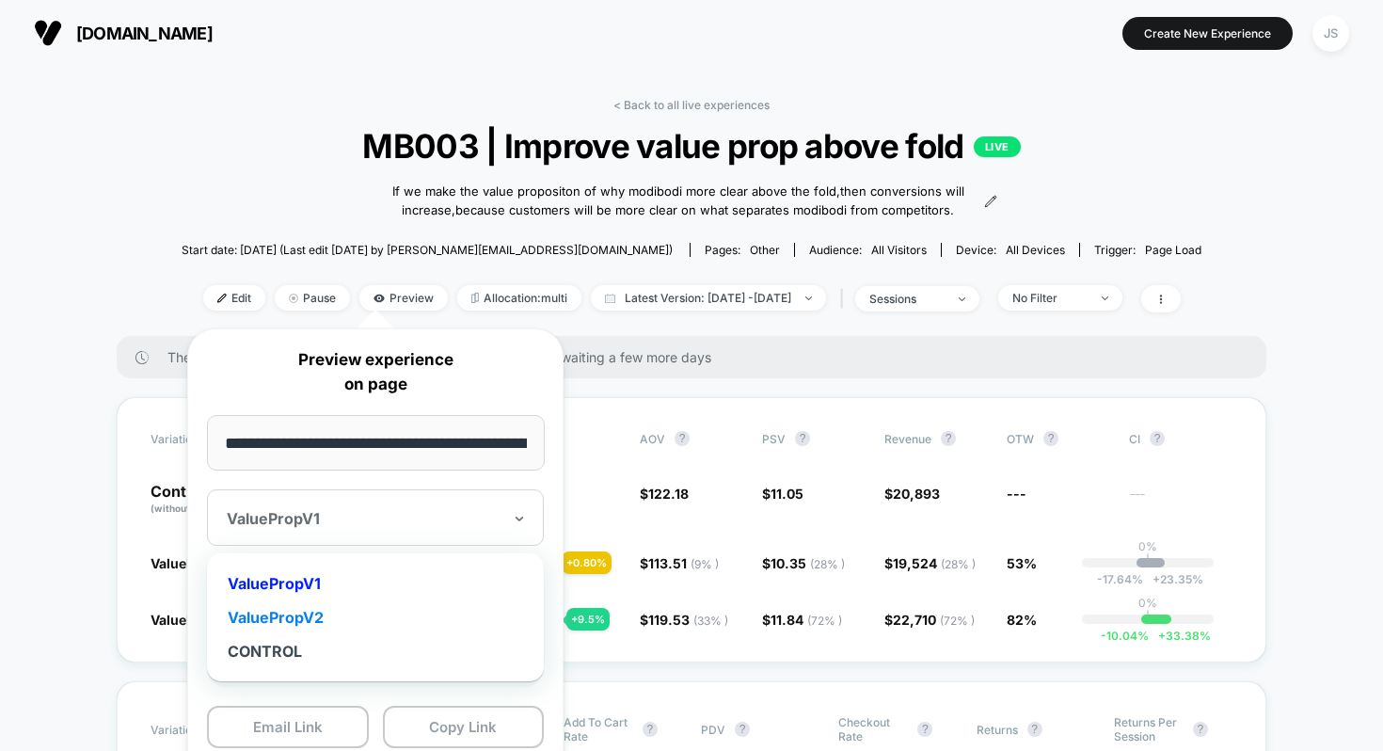
click at [344, 615] on div "ValuePropV2" at bounding box center [375, 617] width 318 height 34
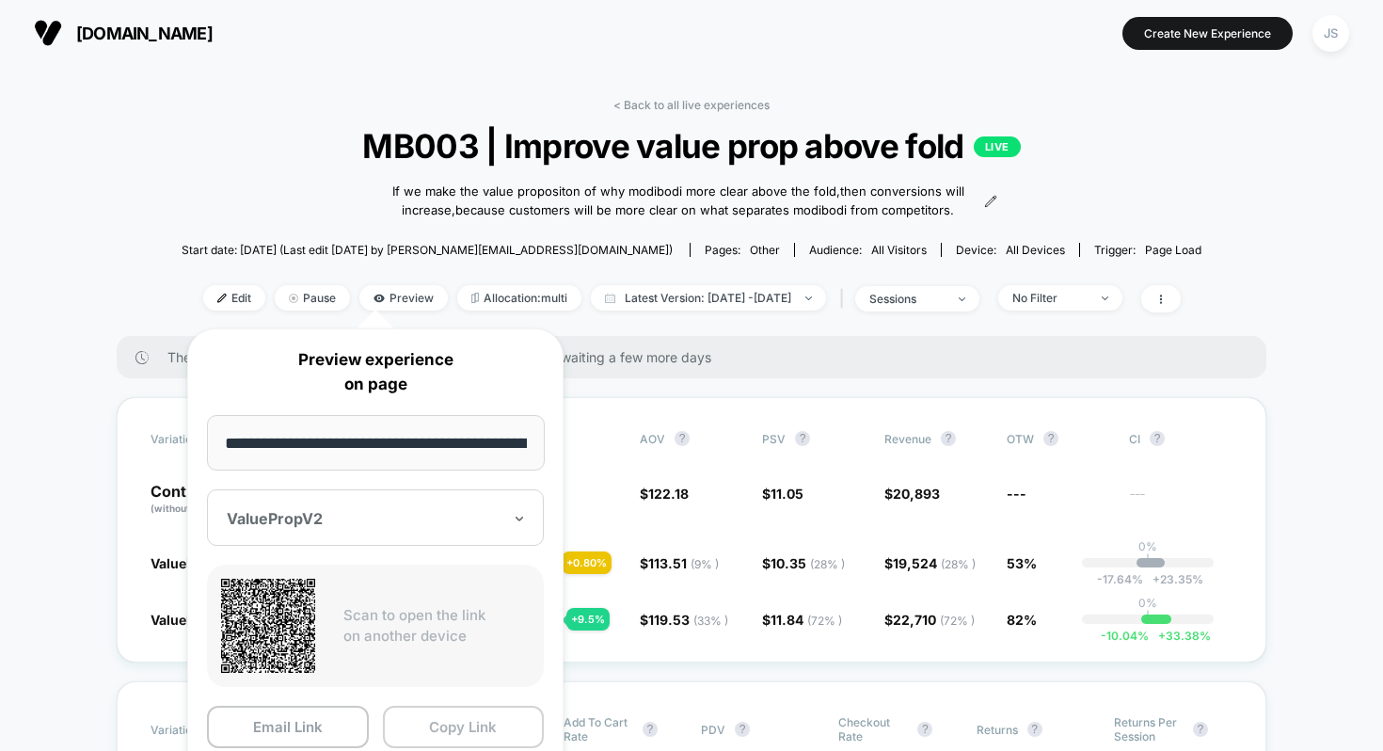
click at [505, 719] on button "Copy Link" at bounding box center [464, 727] width 162 height 42
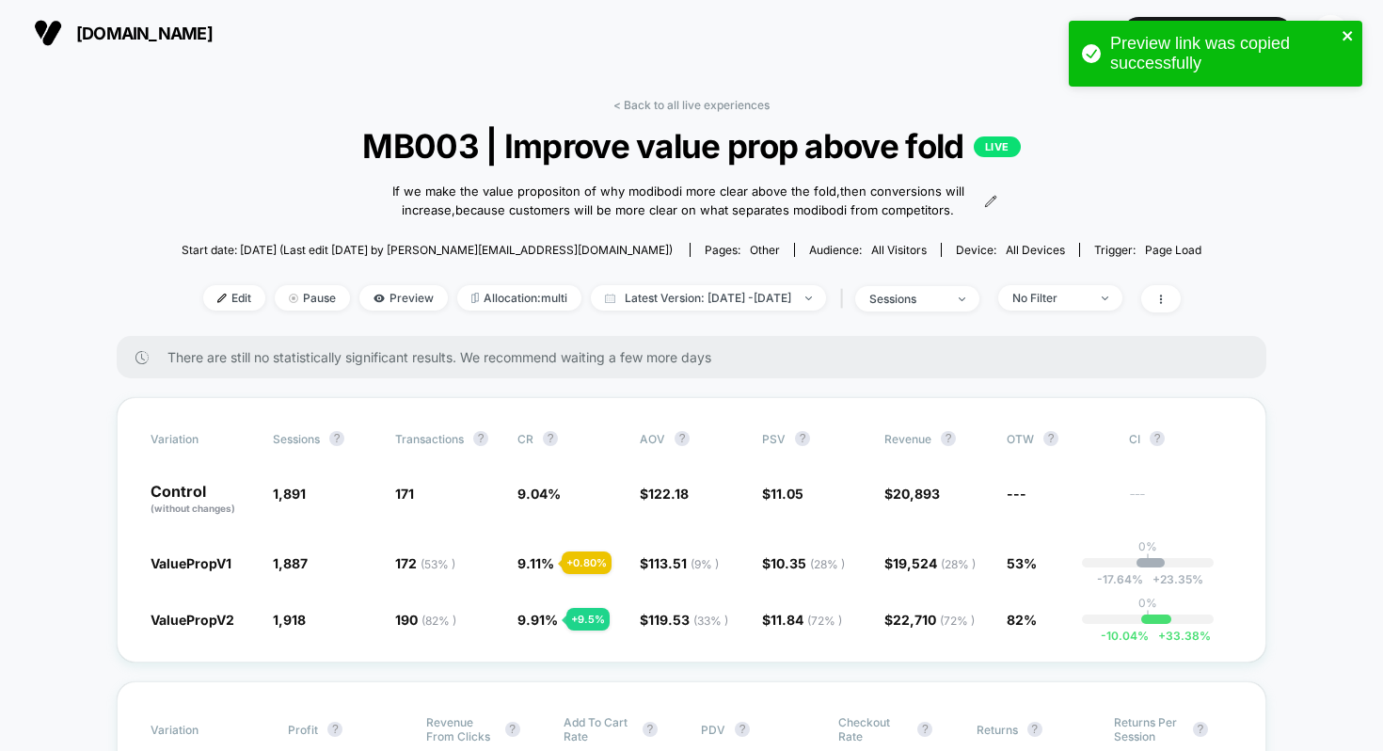
click at [1350, 28] on icon "close" at bounding box center [1348, 35] width 13 height 15
